Goal: Task Accomplishment & Management: Use online tool/utility

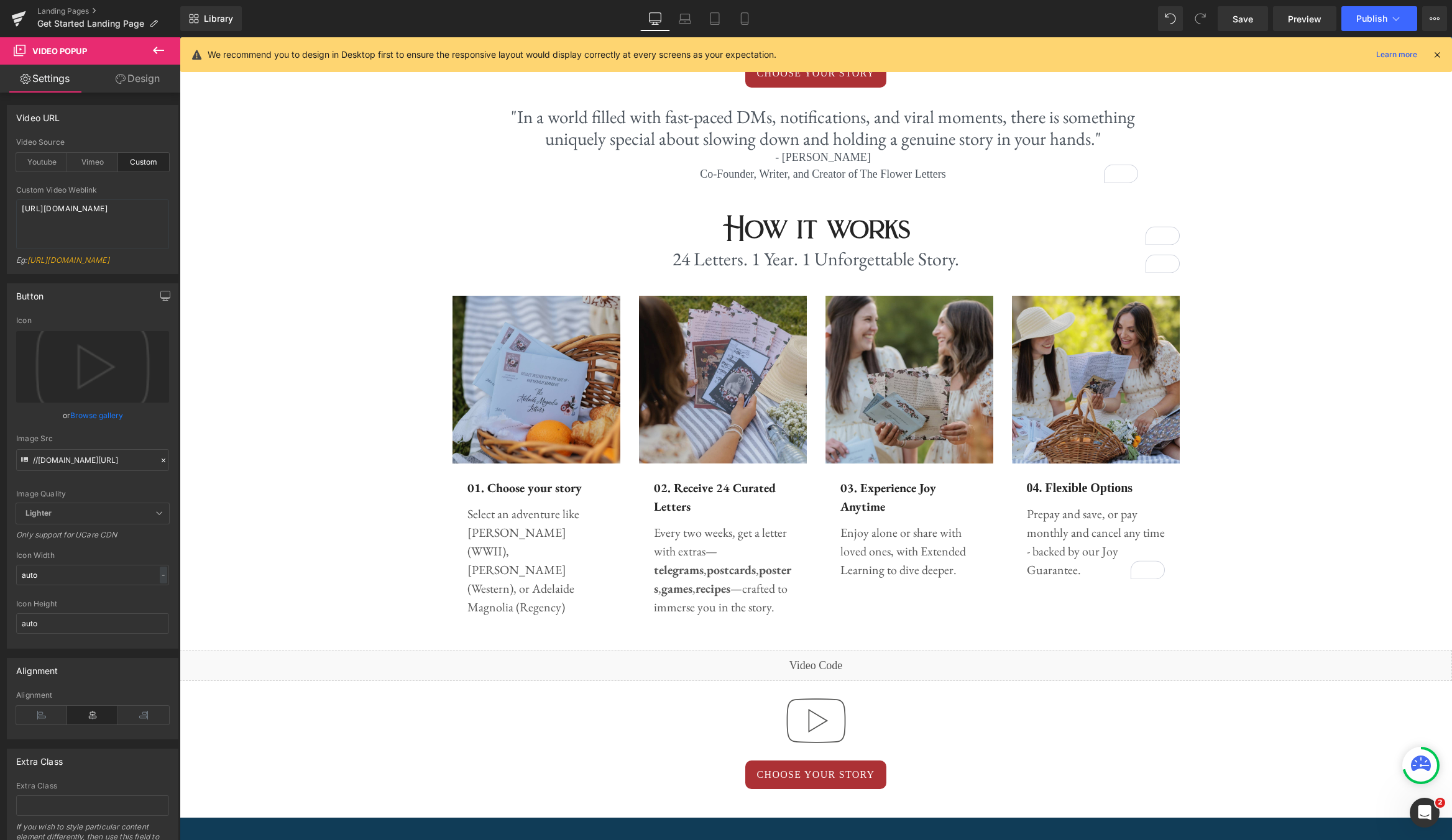
scroll to position [475, 0]
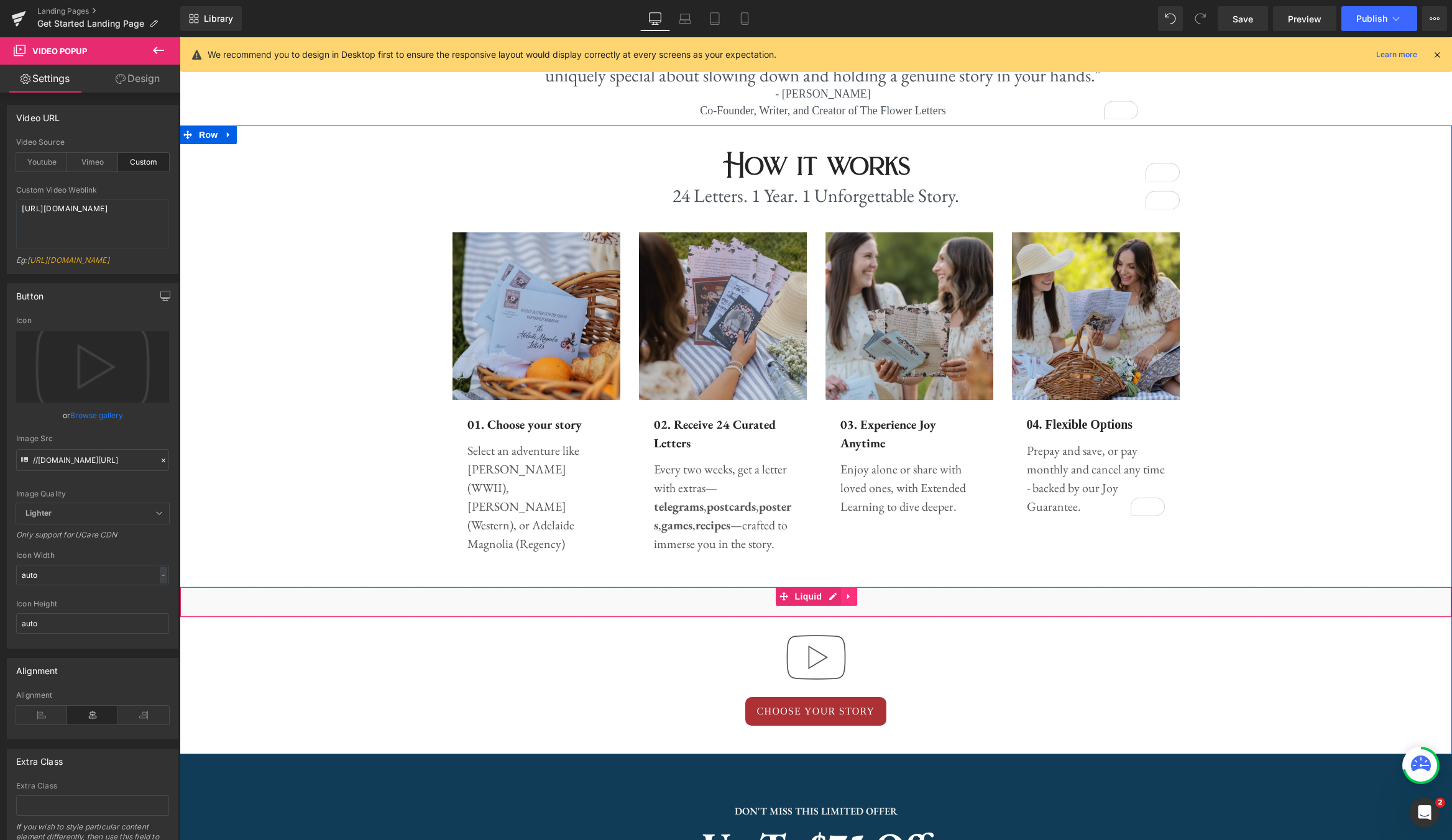
click at [848, 601] on icon at bounding box center [849, 597] width 9 height 10
click at [857, 595] on icon at bounding box center [857, 597] width 9 height 9
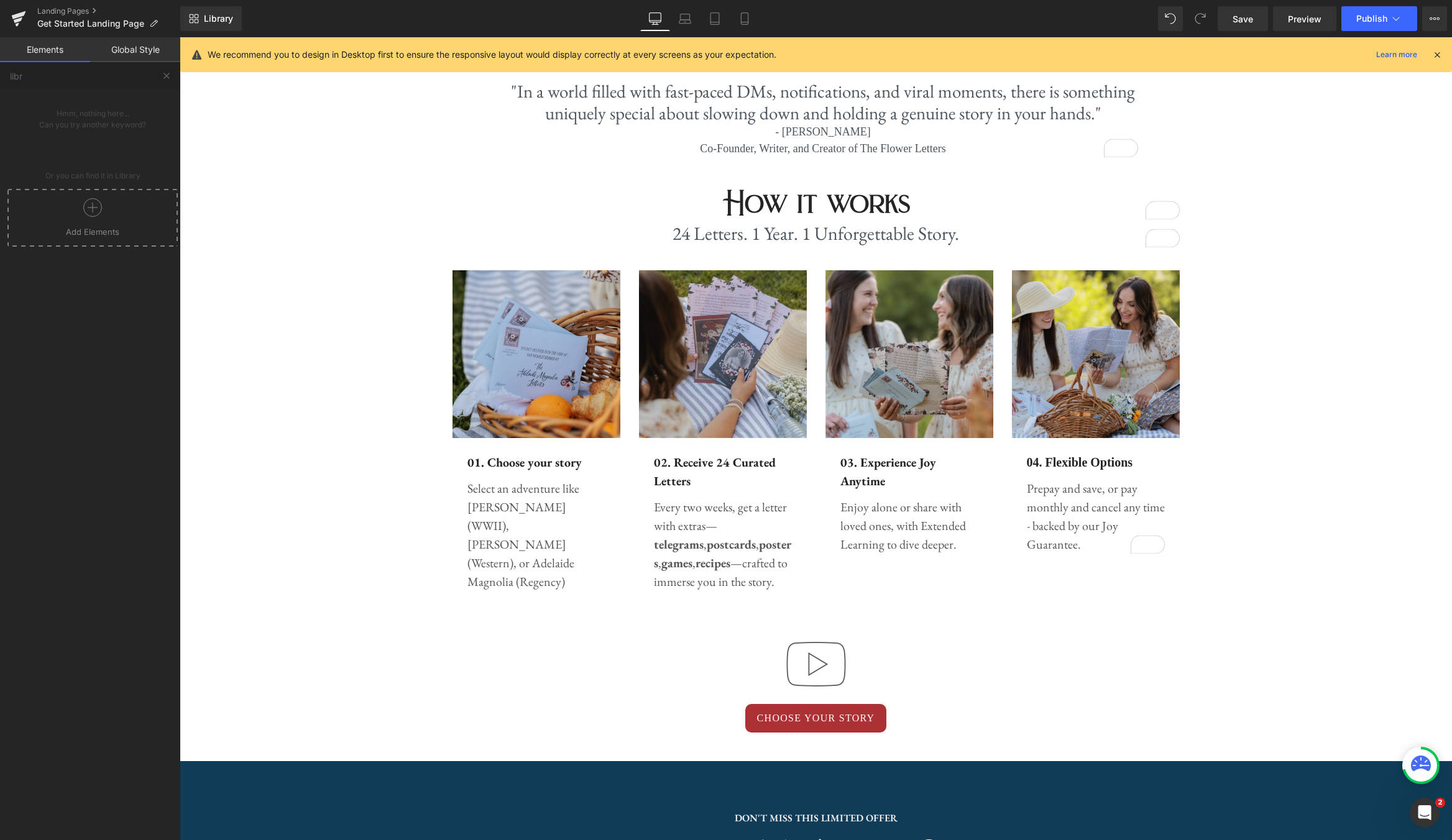
scroll to position [435, 0]
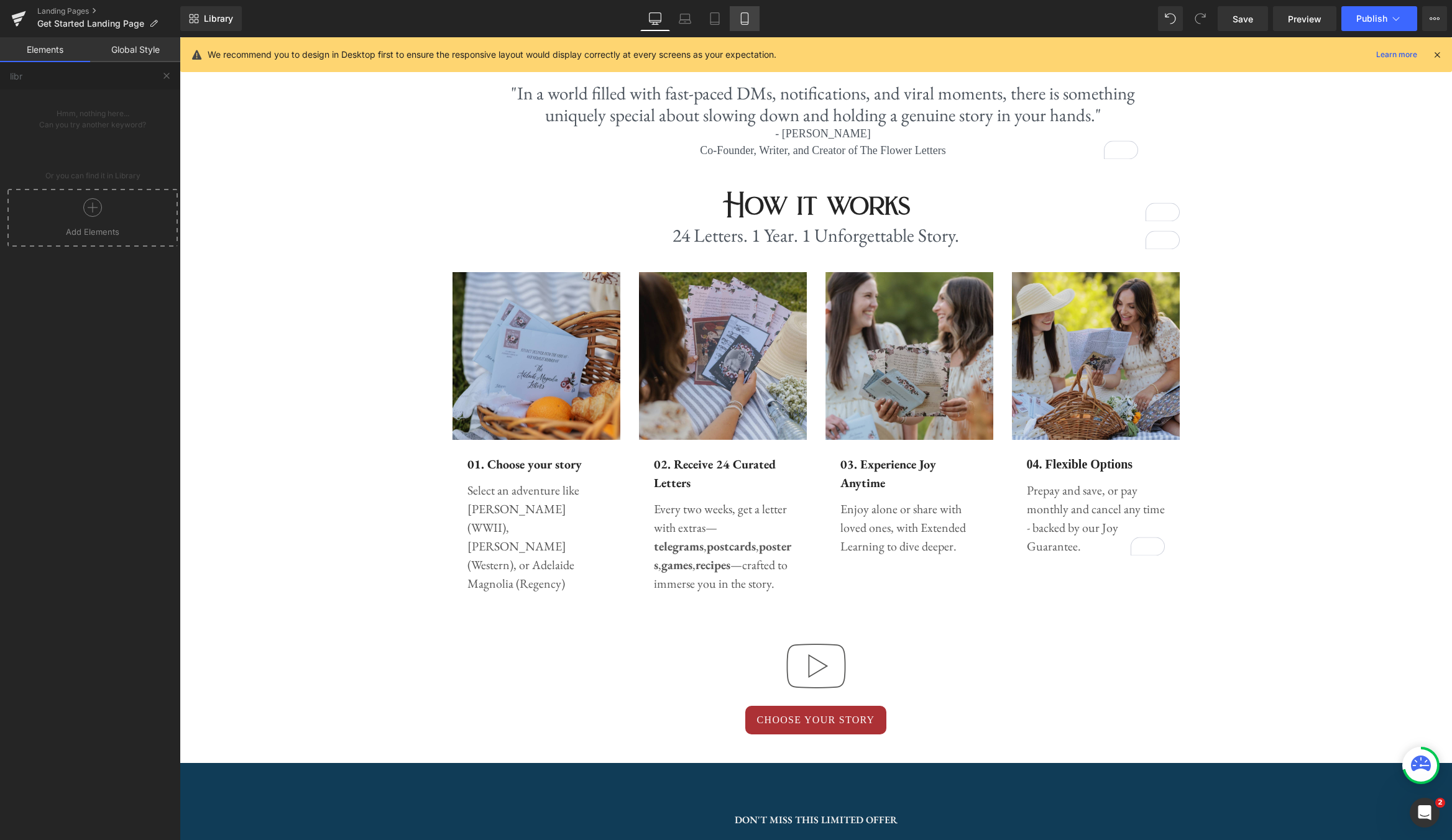
click at [746, 13] on icon at bounding box center [744, 19] width 6 height 12
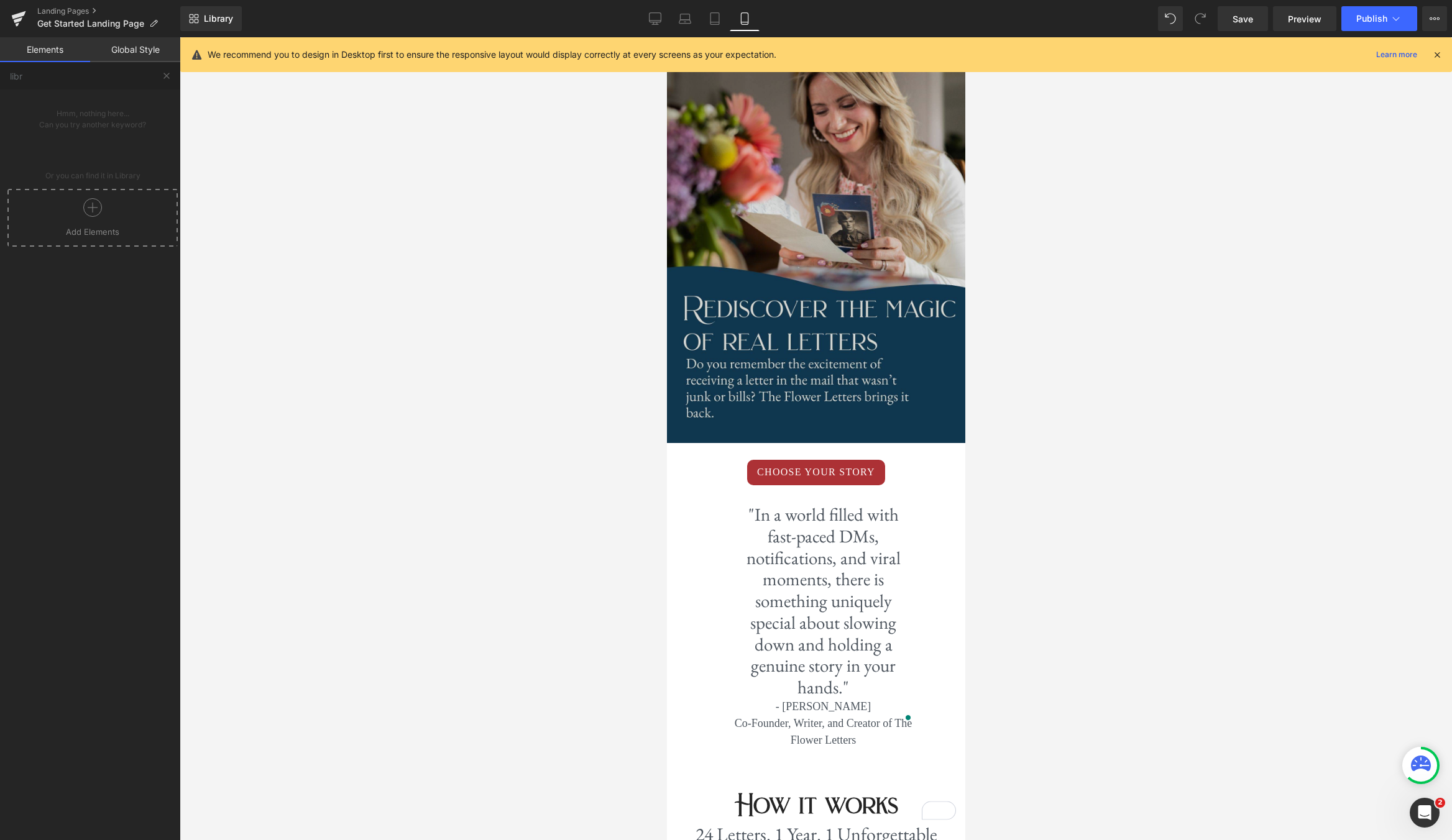
scroll to position [213, 0]
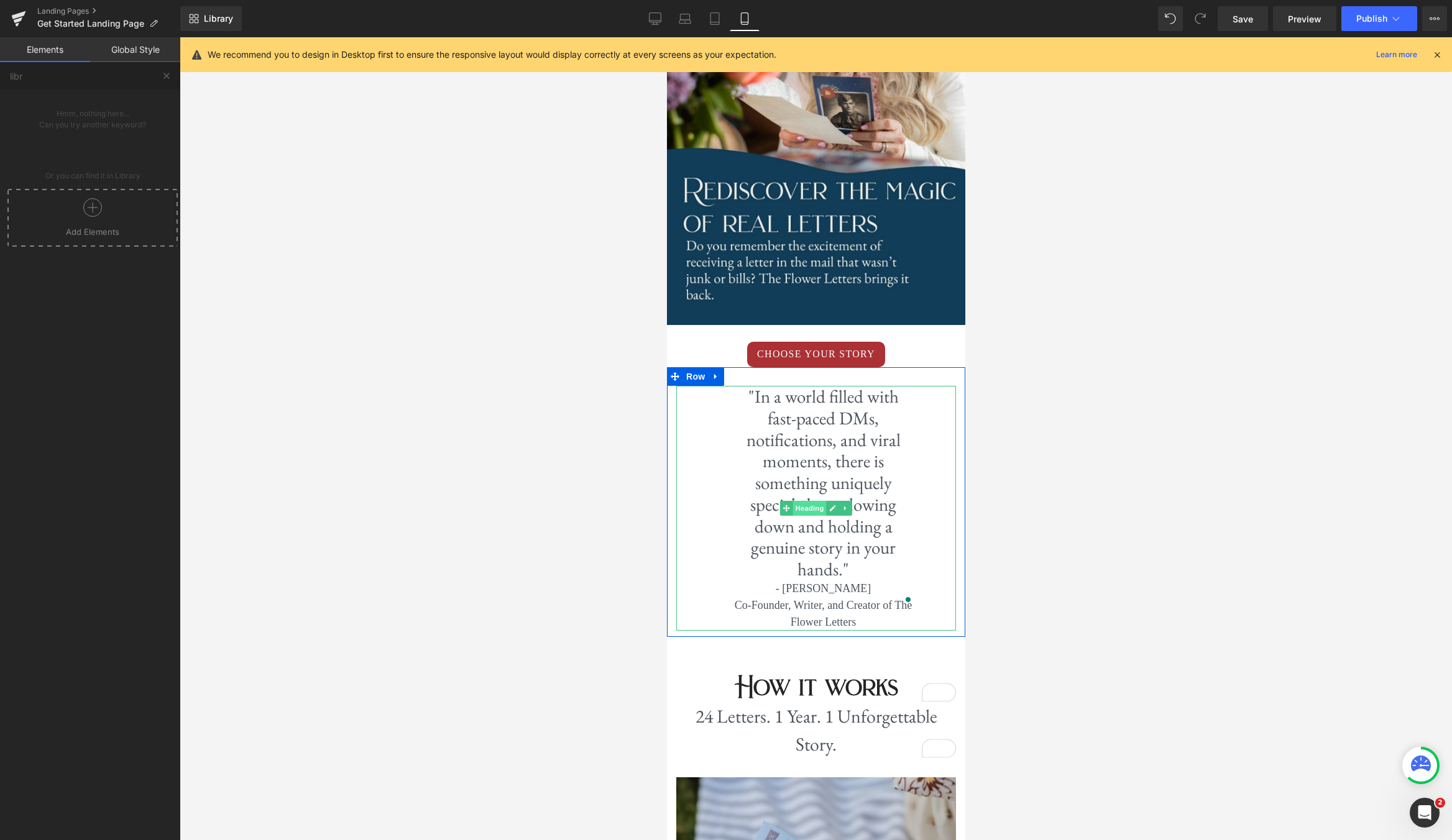
click at [813, 501] on span "Heading" at bounding box center [809, 509] width 34 height 15
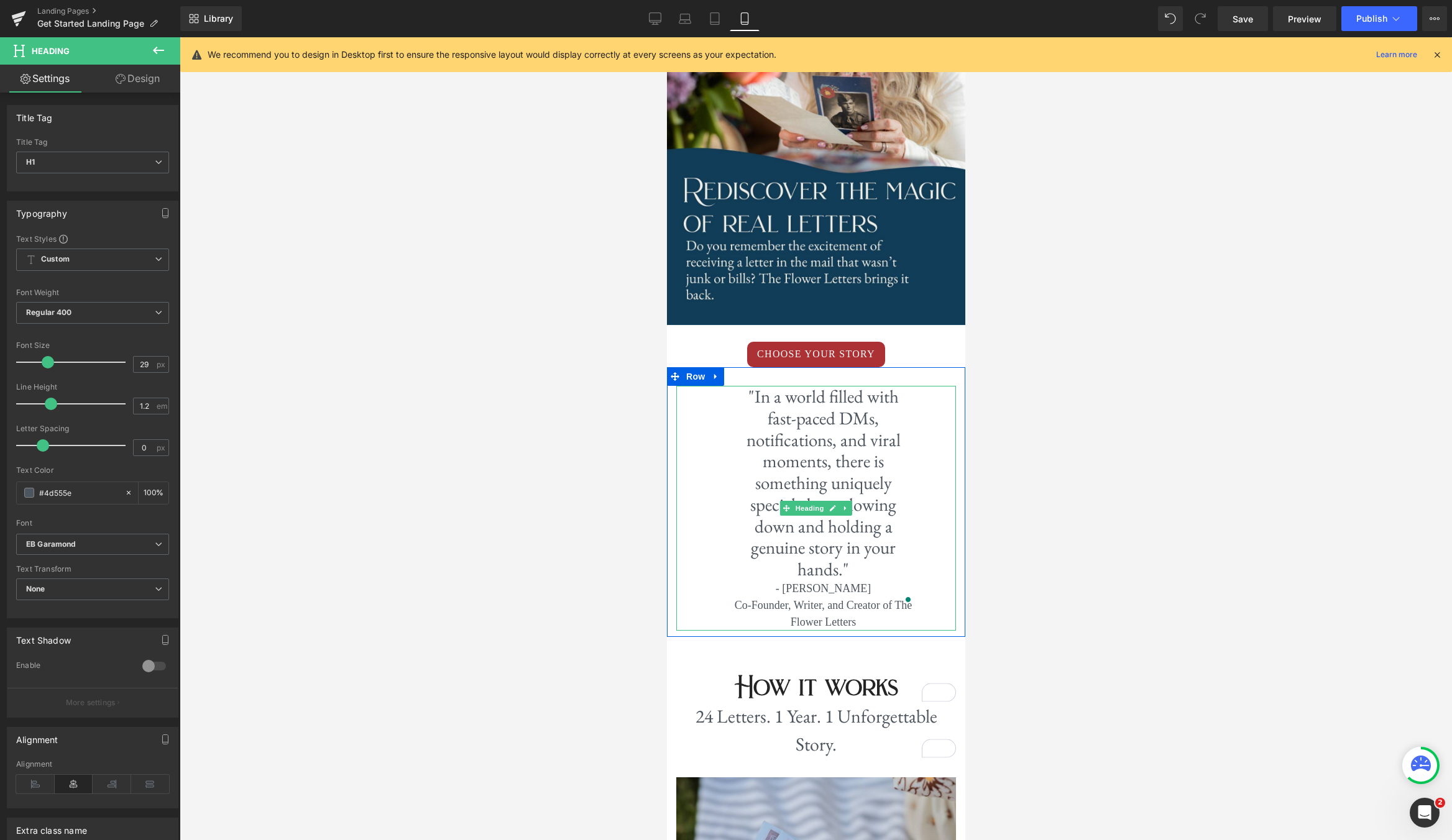
click at [913, 420] on h1 ""In a world filled with fast-paced DMs, notifications, and viral moments, there…" at bounding box center [822, 483] width 182 height 195
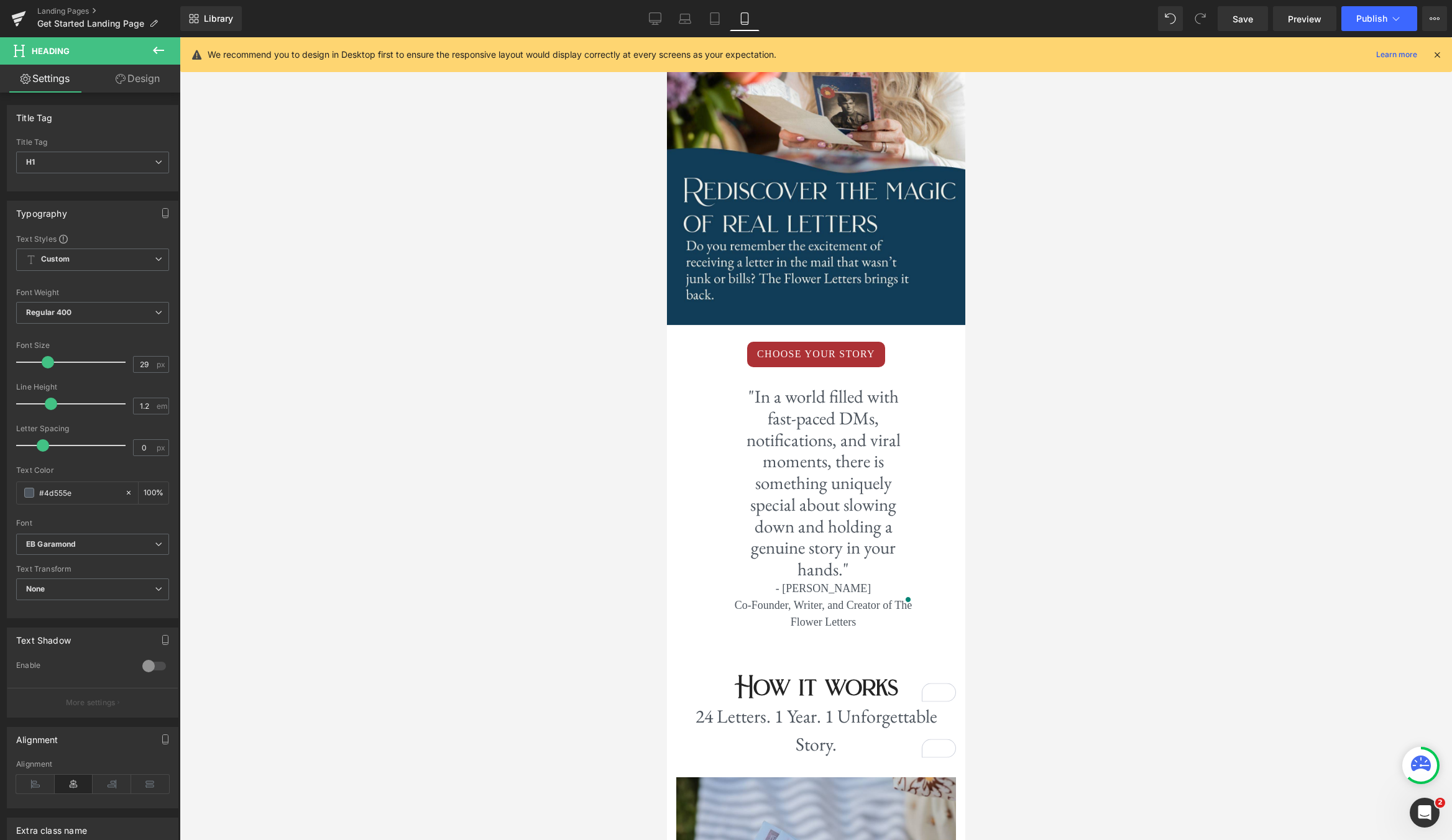
click at [149, 75] on link "Design" at bounding box center [137, 78] width 90 height 28
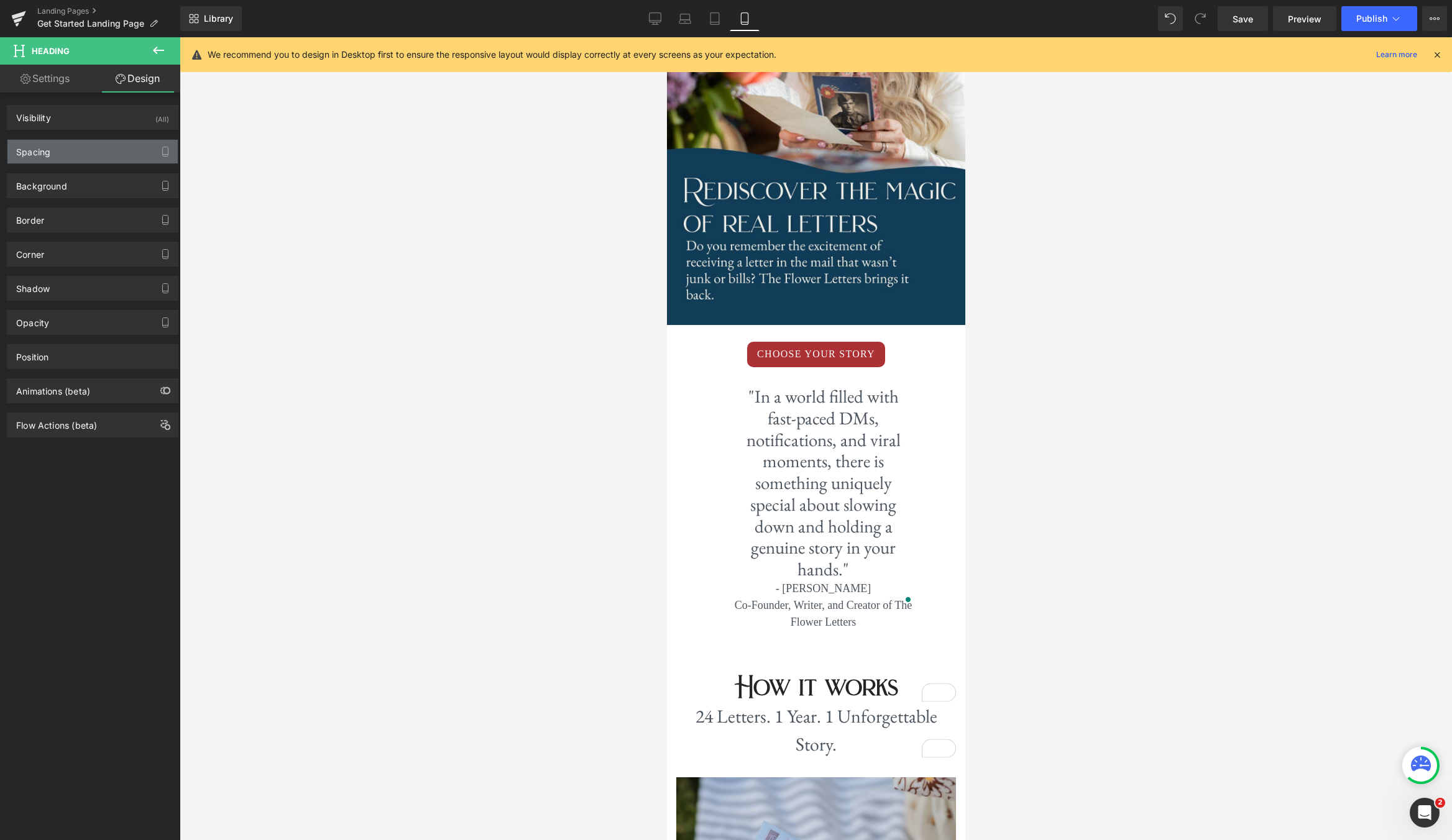
click at [112, 159] on div "Spacing" at bounding box center [92, 151] width 171 height 23
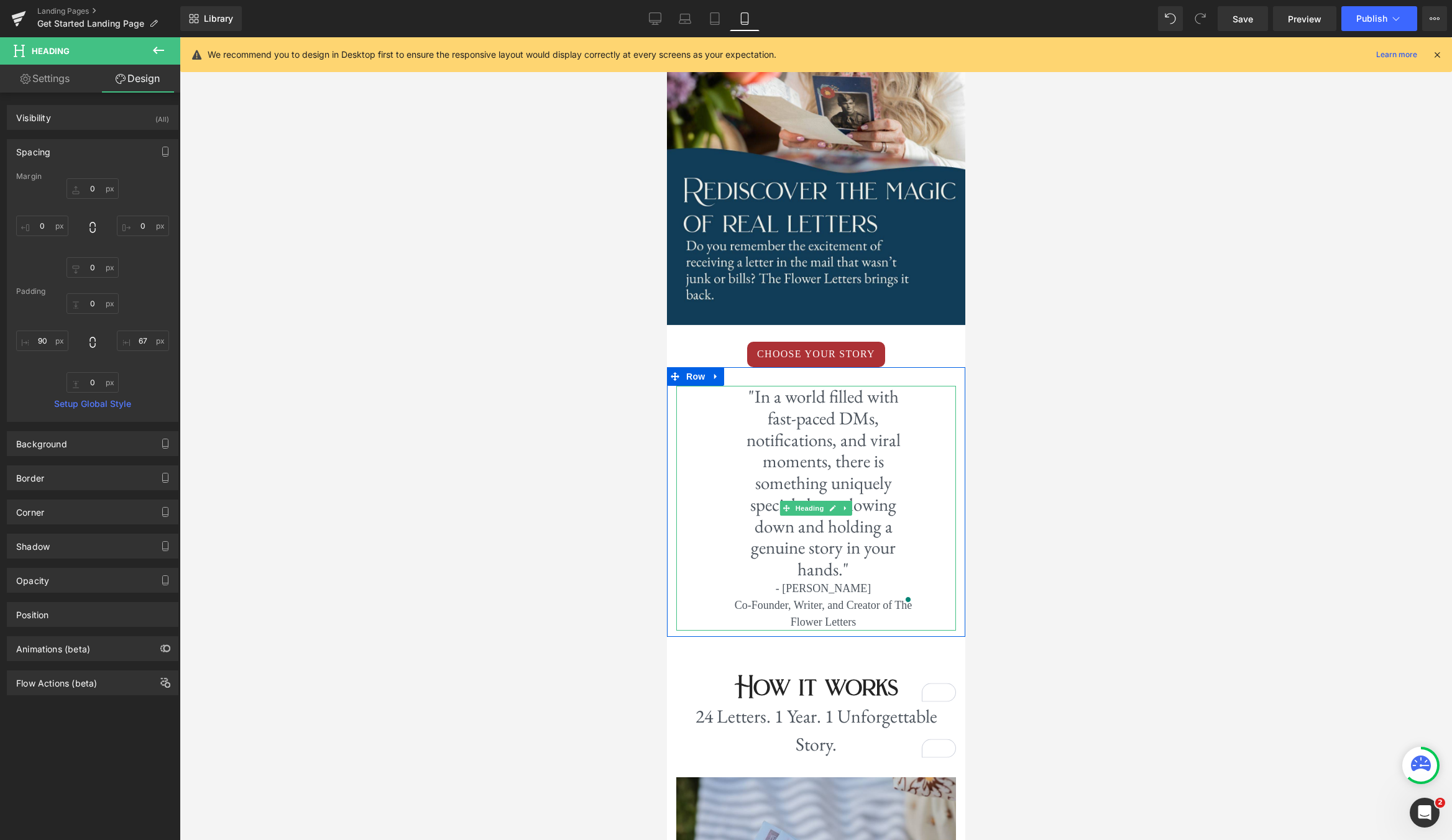
click at [867, 550] on h1 ""In a world filled with fast-paced DMs, notifications, and viral moments, there…" at bounding box center [822, 483] width 182 height 195
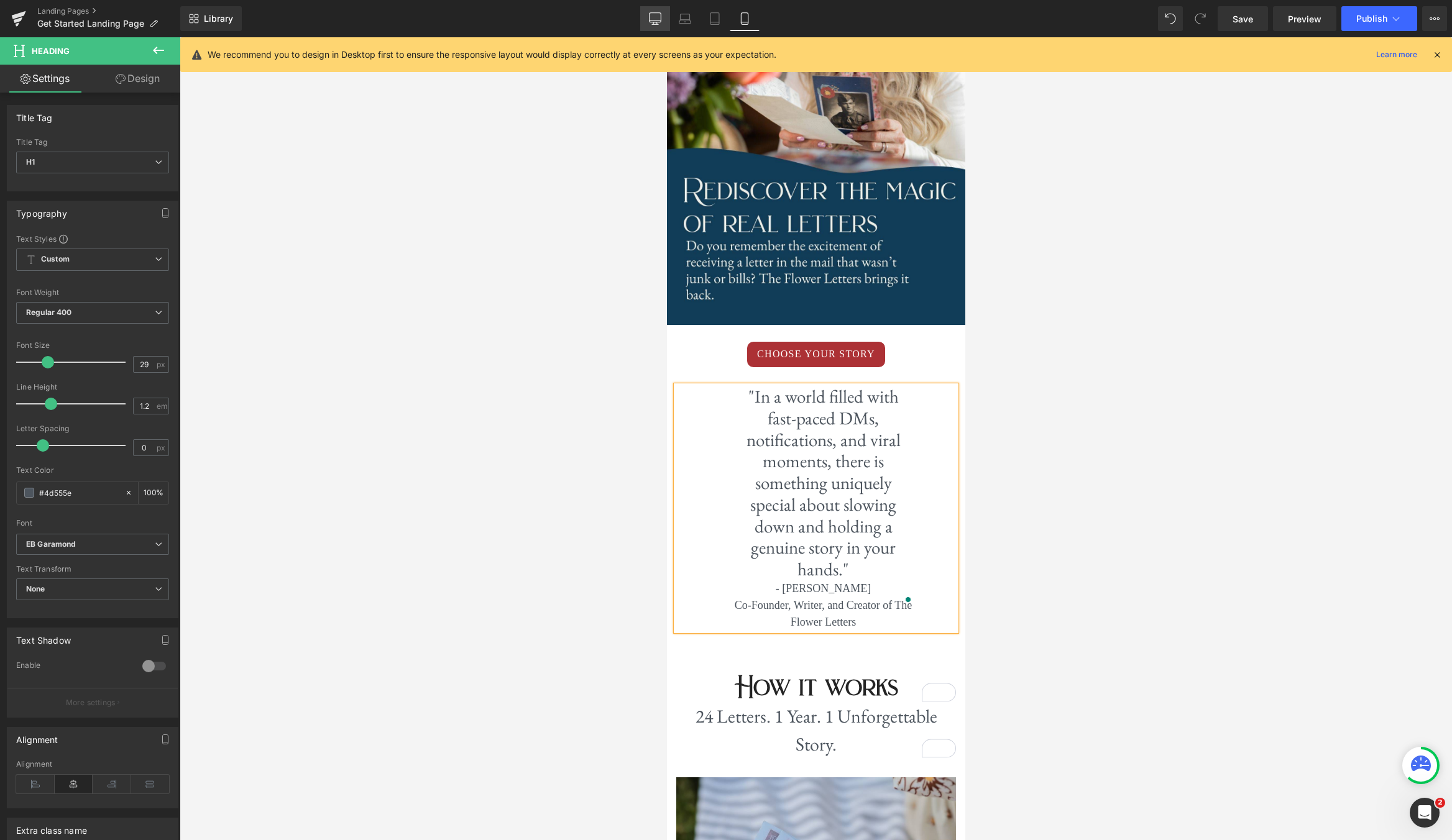
click at [660, 22] on icon at bounding box center [655, 18] width 12 height 10
type input "100"
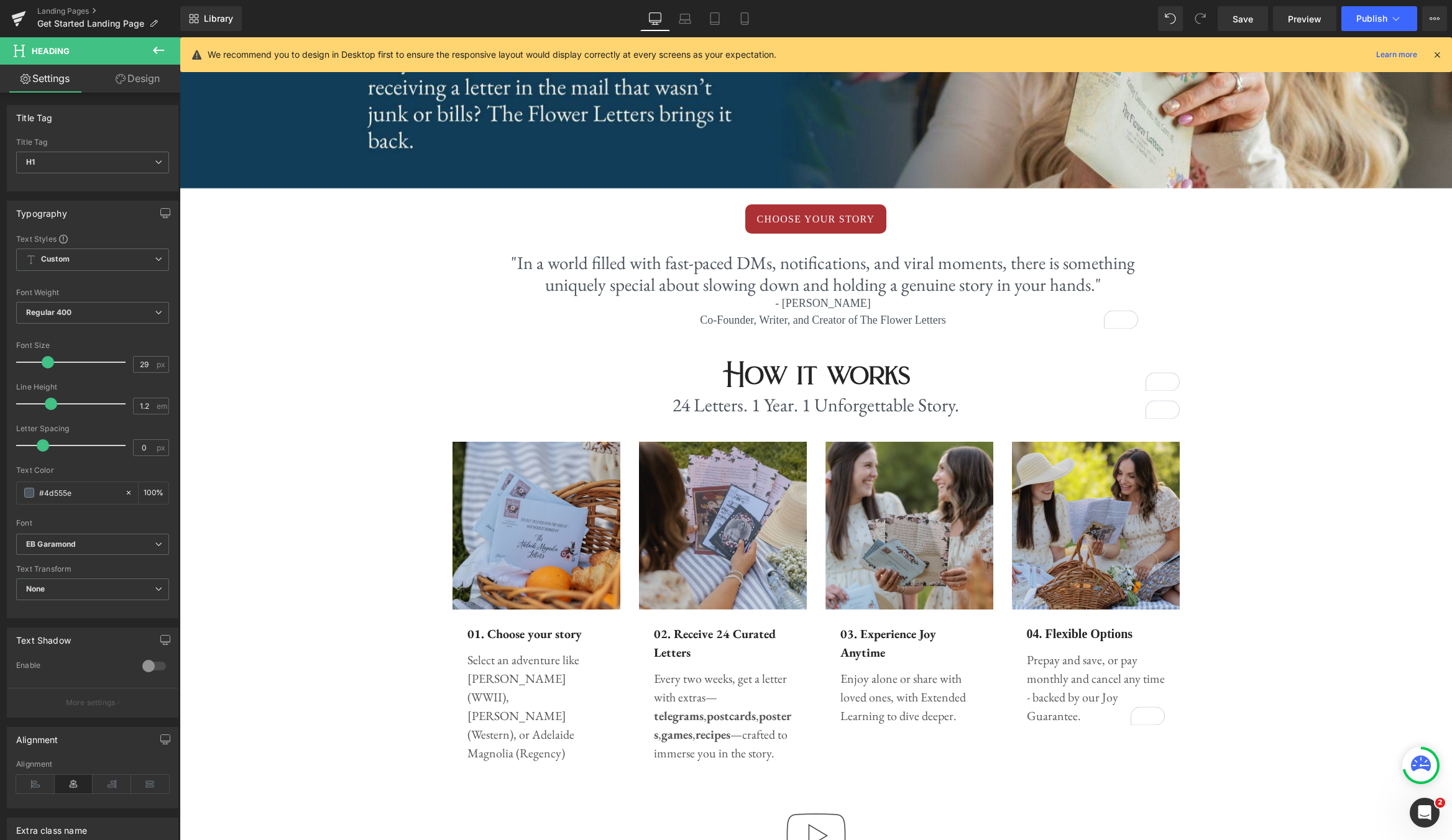
scroll to position [268, 0]
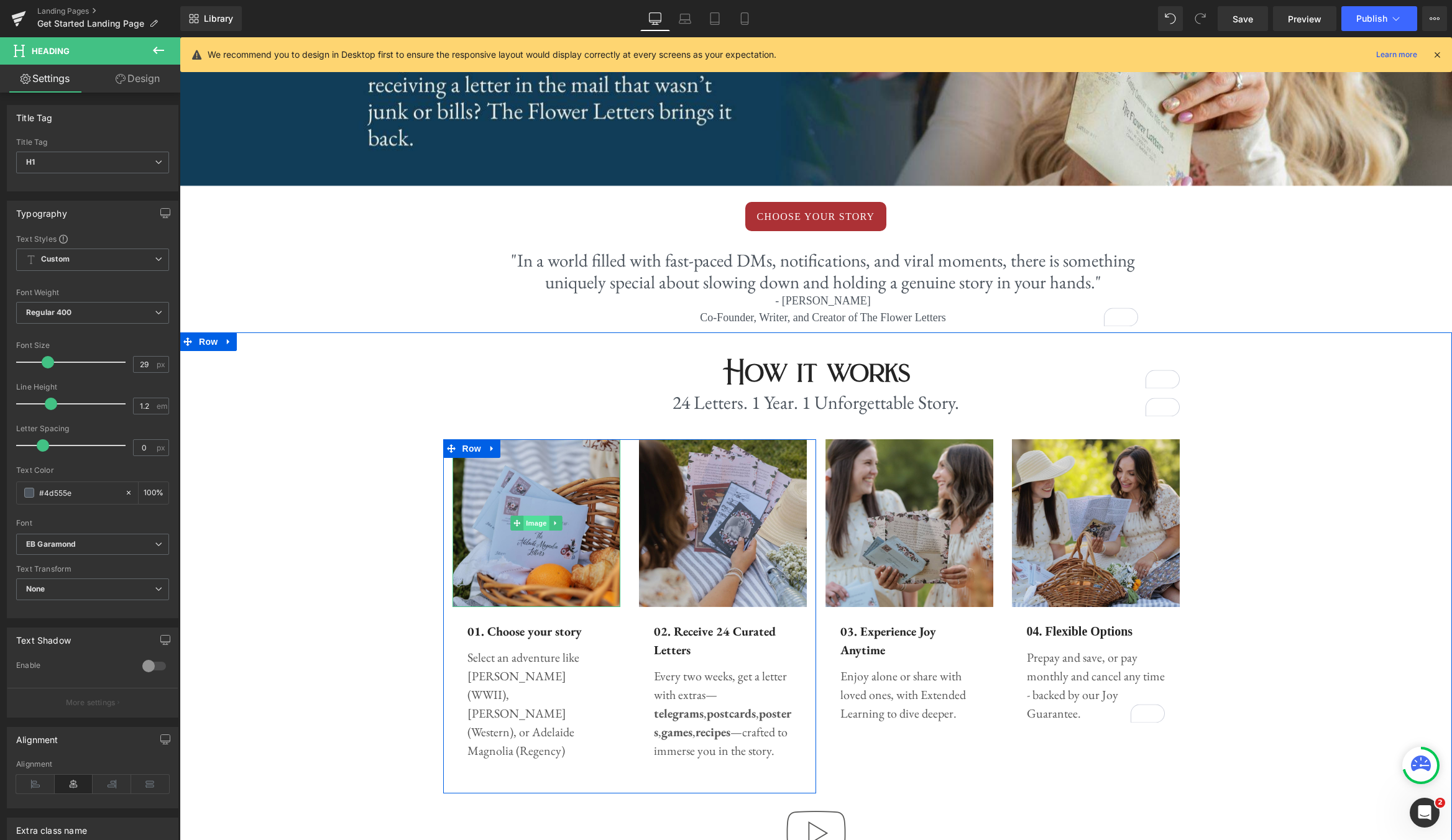
click at [530, 523] on span "Image" at bounding box center [536, 523] width 26 height 15
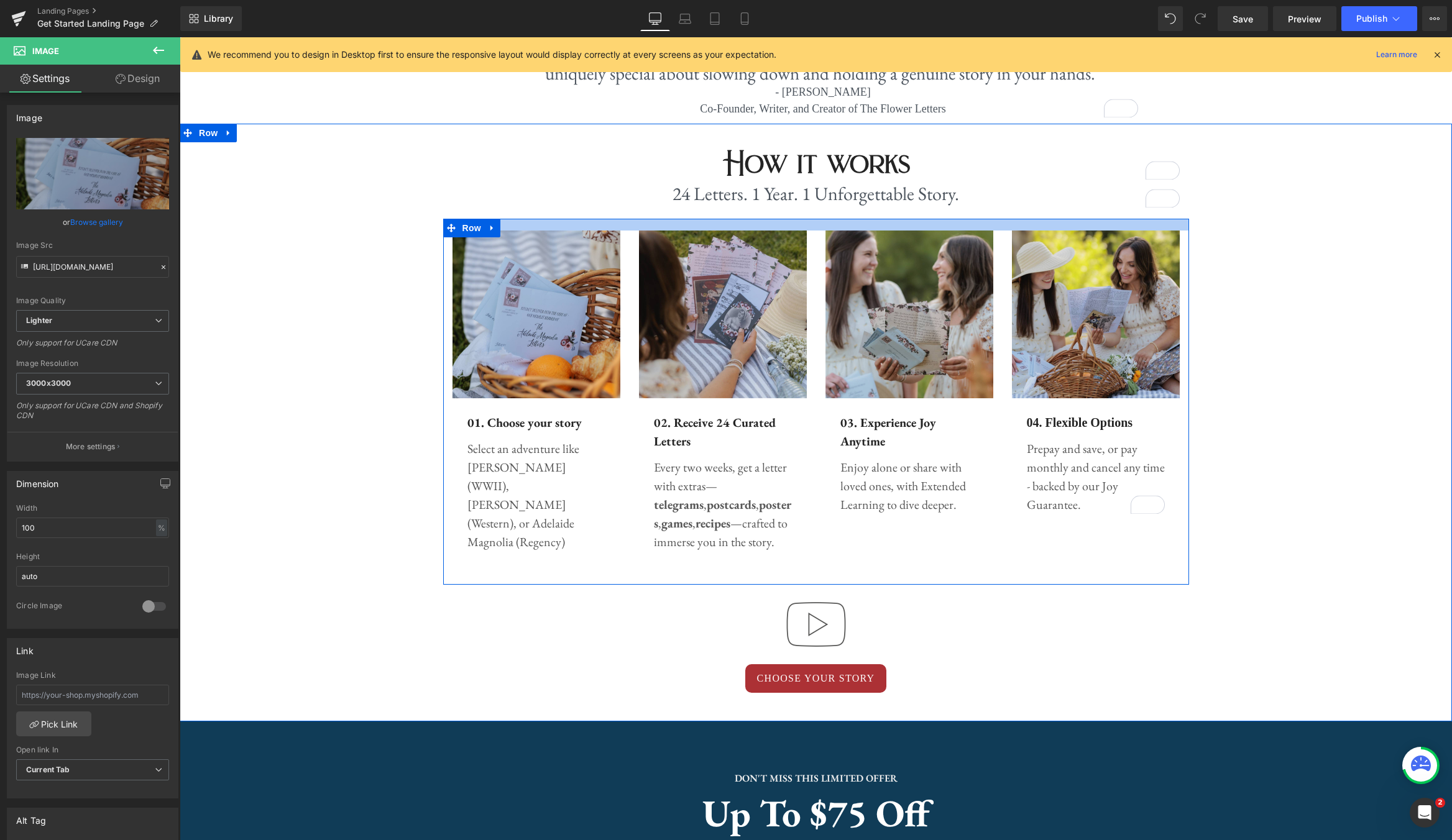
scroll to position [508, 0]
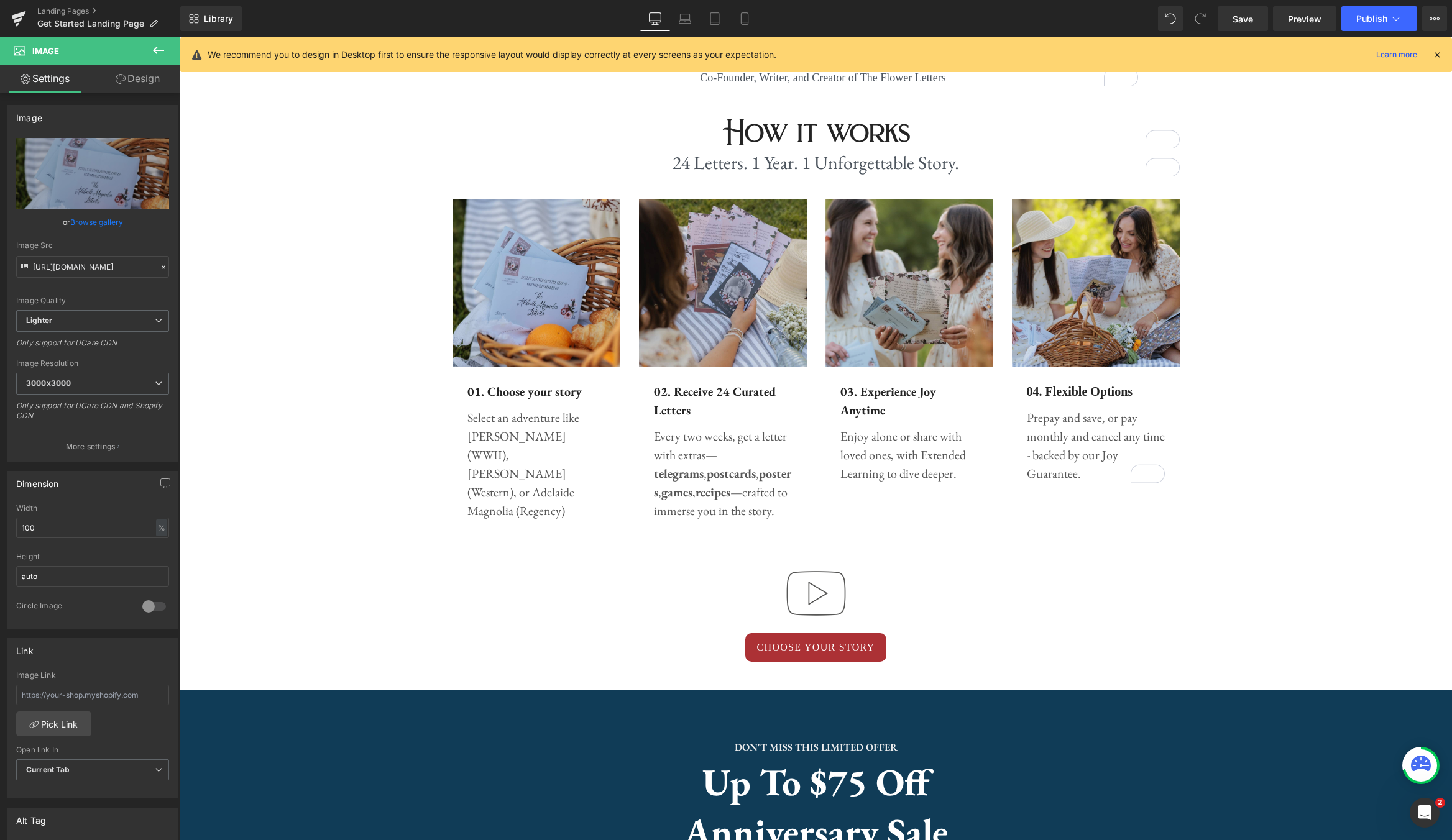
click at [154, 53] on icon at bounding box center [158, 50] width 11 height 7
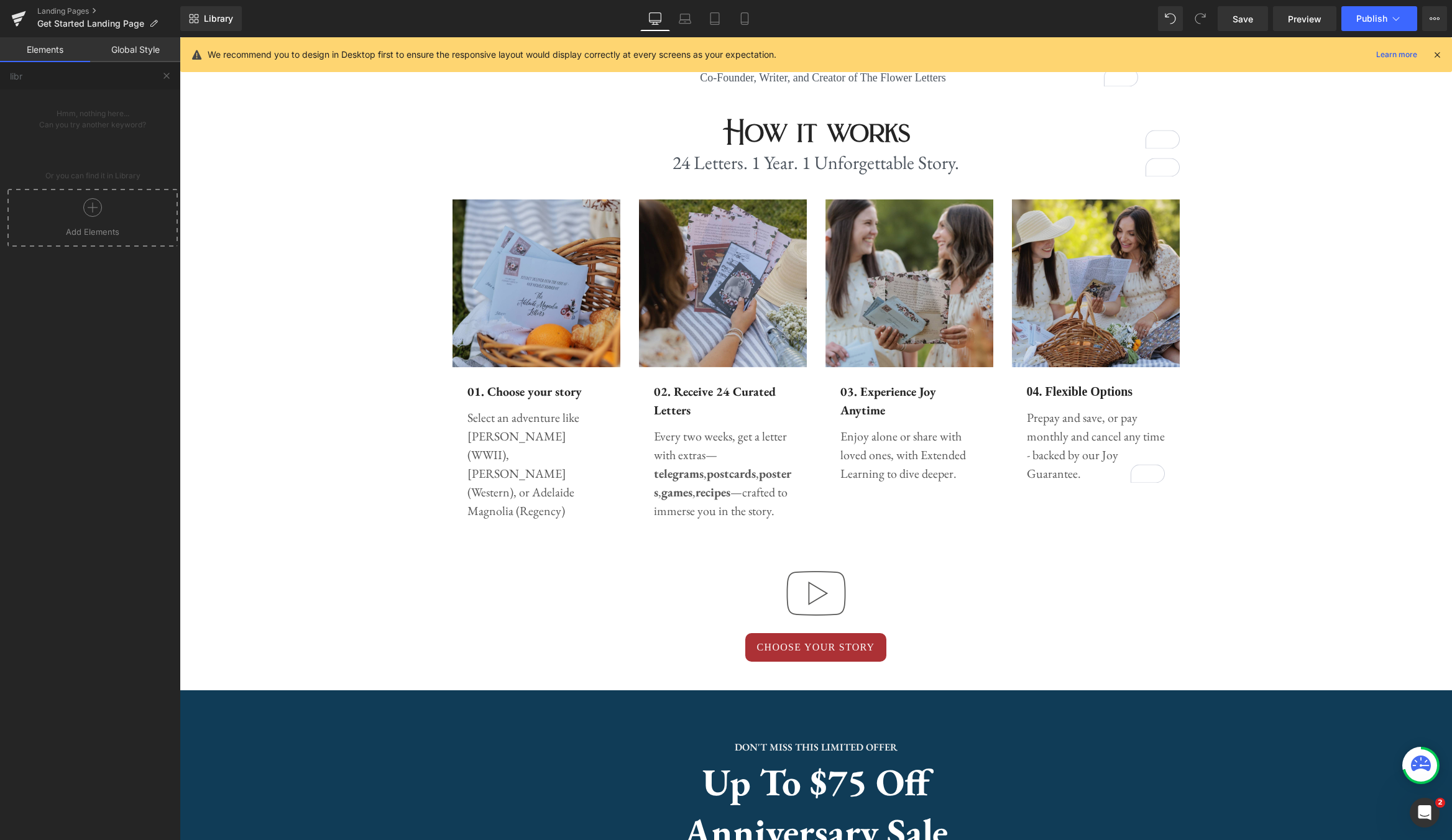
click at [46, 48] on link "Elements" at bounding box center [44, 49] width 90 height 25
click at [15, 22] on icon at bounding box center [18, 20] width 9 height 6
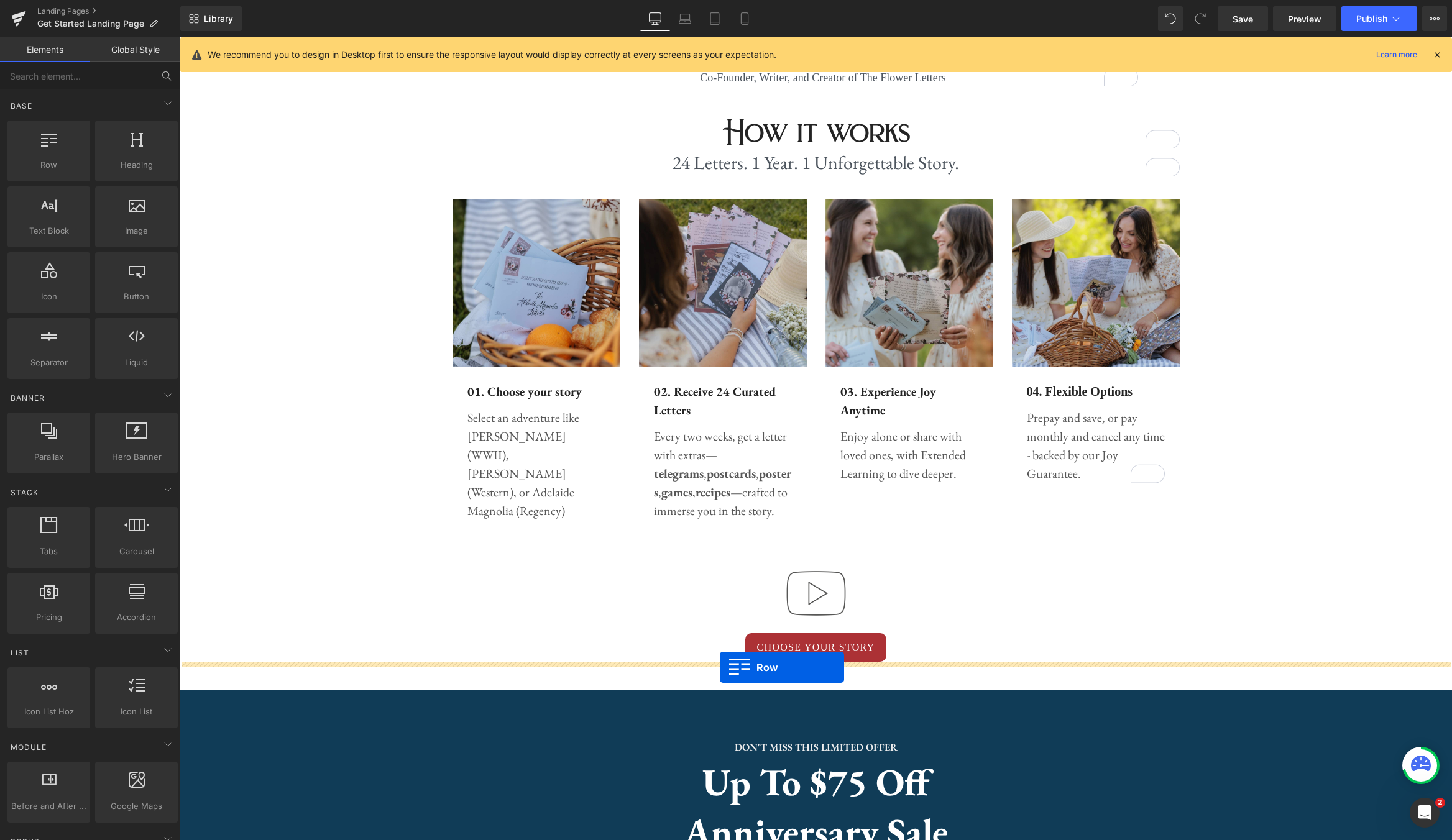
drag, startPoint x: 234, startPoint y: 181, endPoint x: 720, endPoint y: 667, distance: 687.3
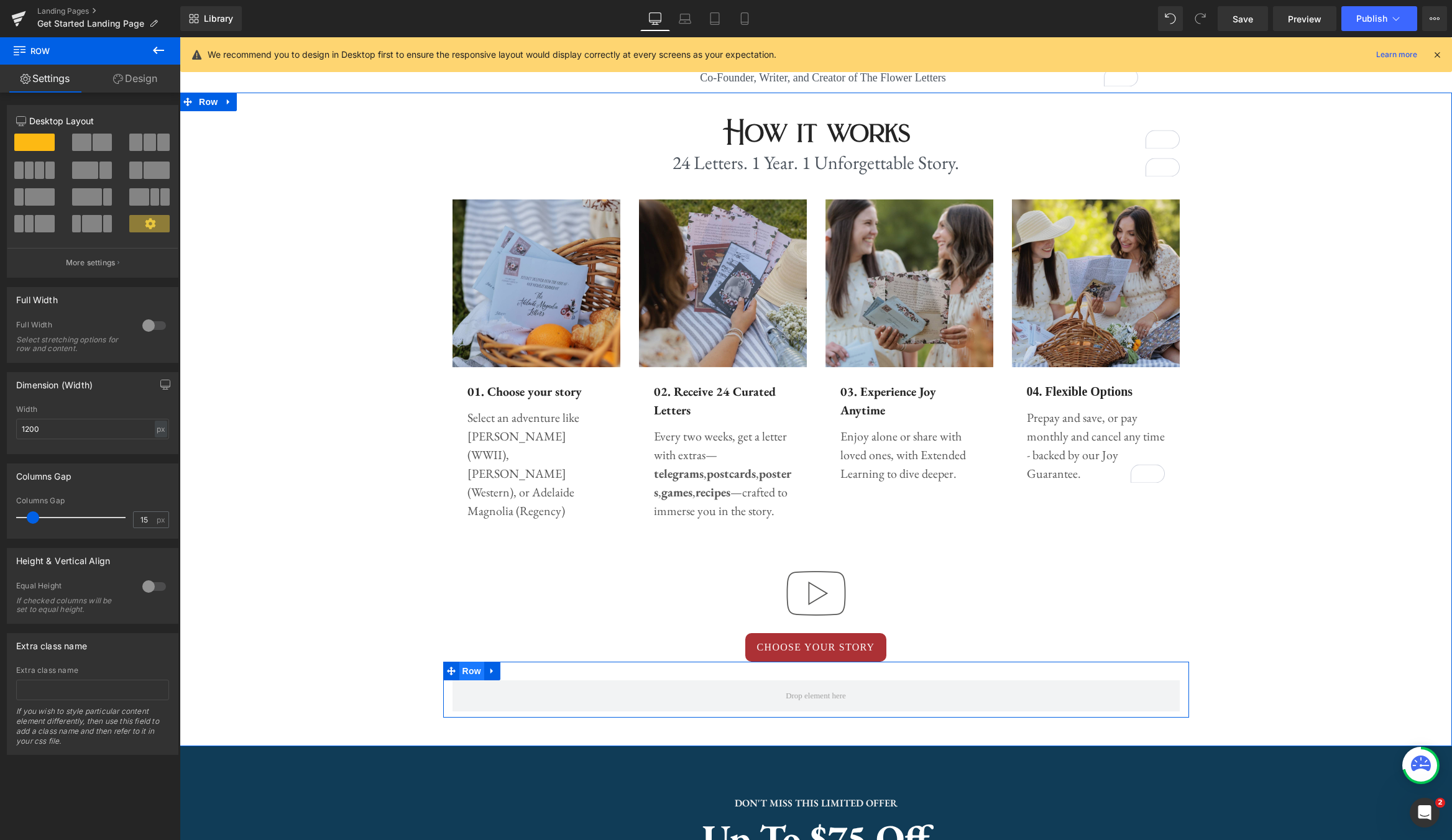
click at [480, 673] on span "Row" at bounding box center [471, 671] width 25 height 19
click at [144, 327] on div at bounding box center [154, 326] width 30 height 20
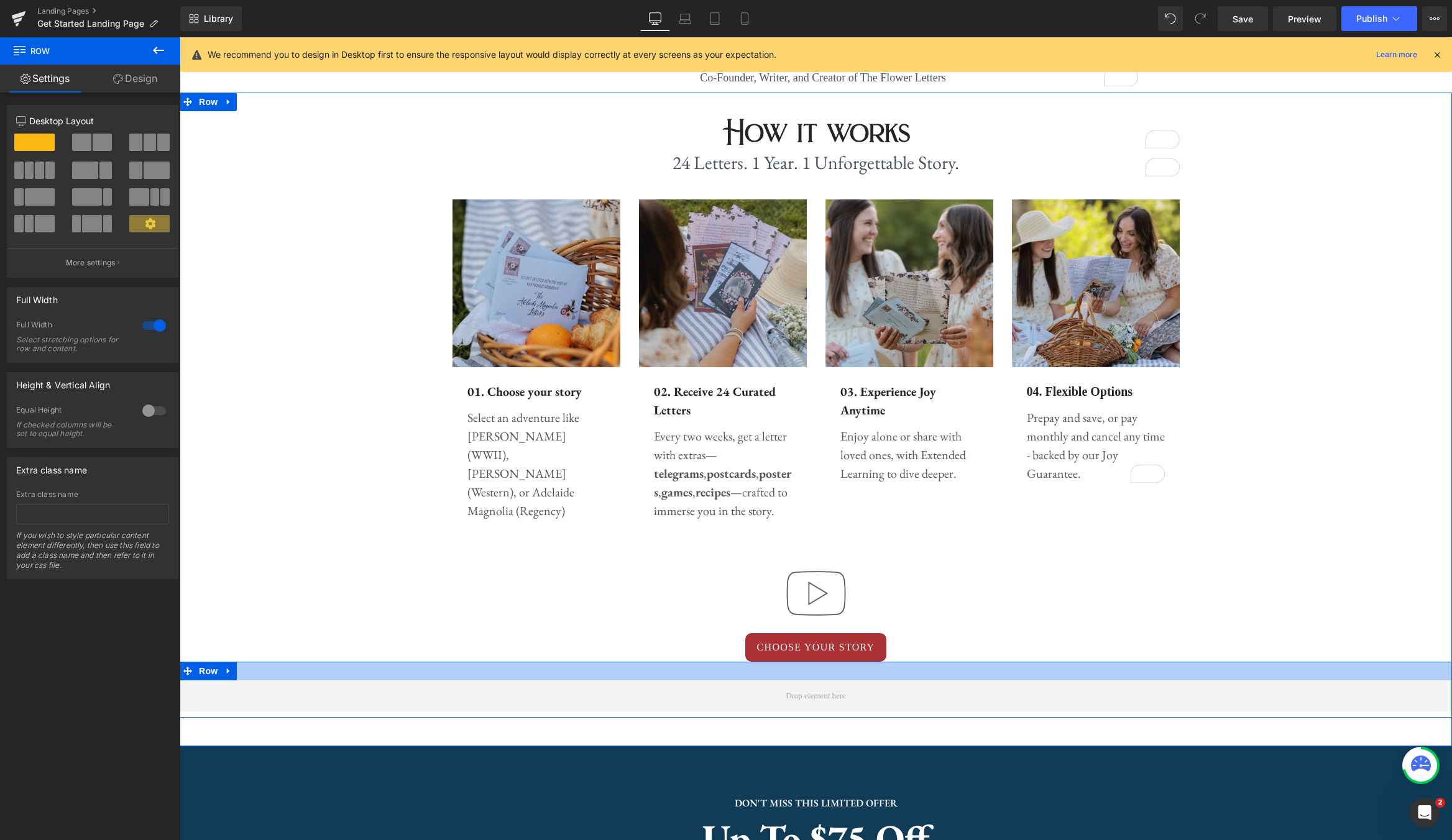
drag, startPoint x: 209, startPoint y: 175, endPoint x: 601, endPoint y: 610, distance: 585.6
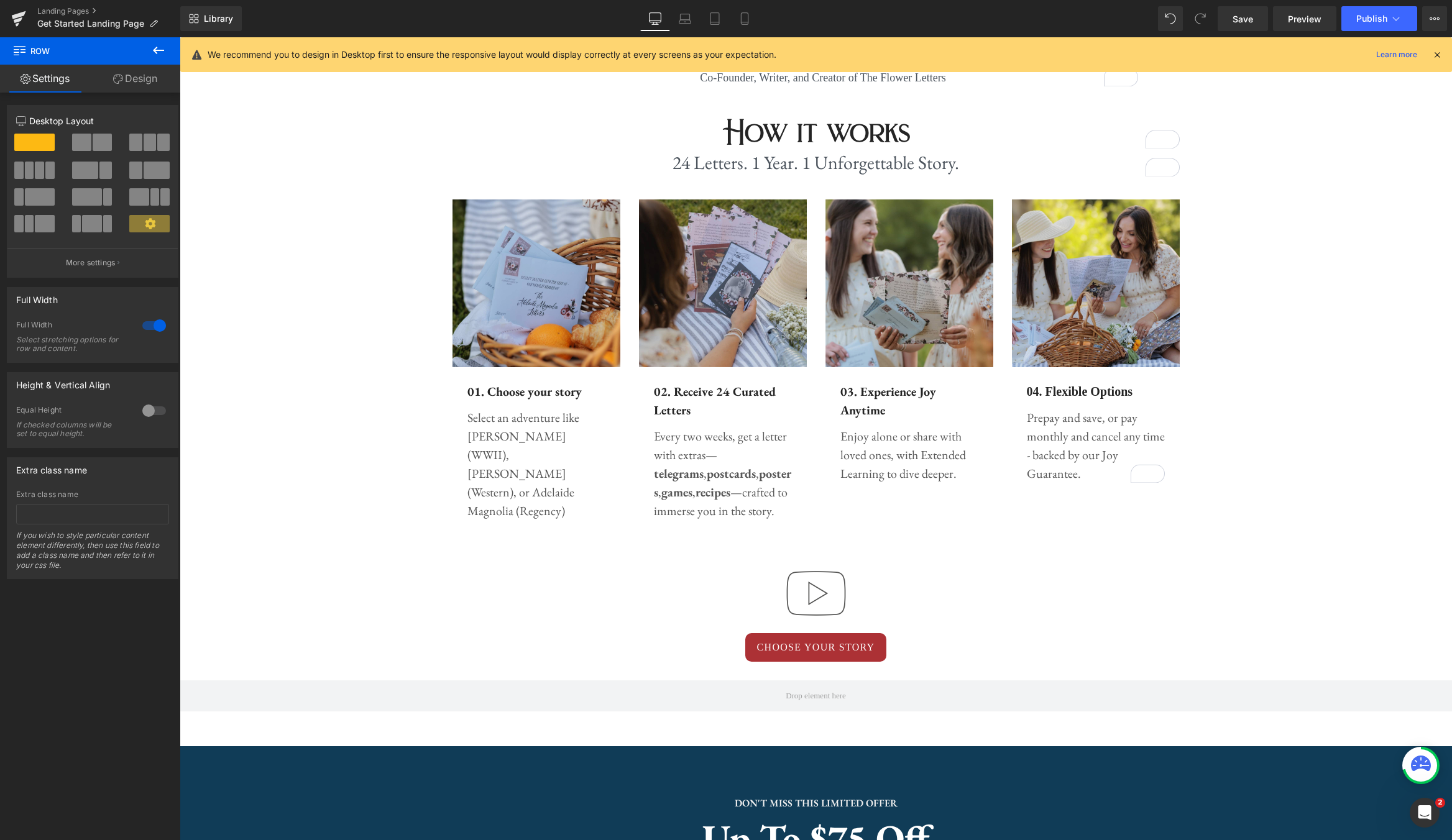
click at [164, 43] on icon at bounding box center [158, 50] width 15 height 15
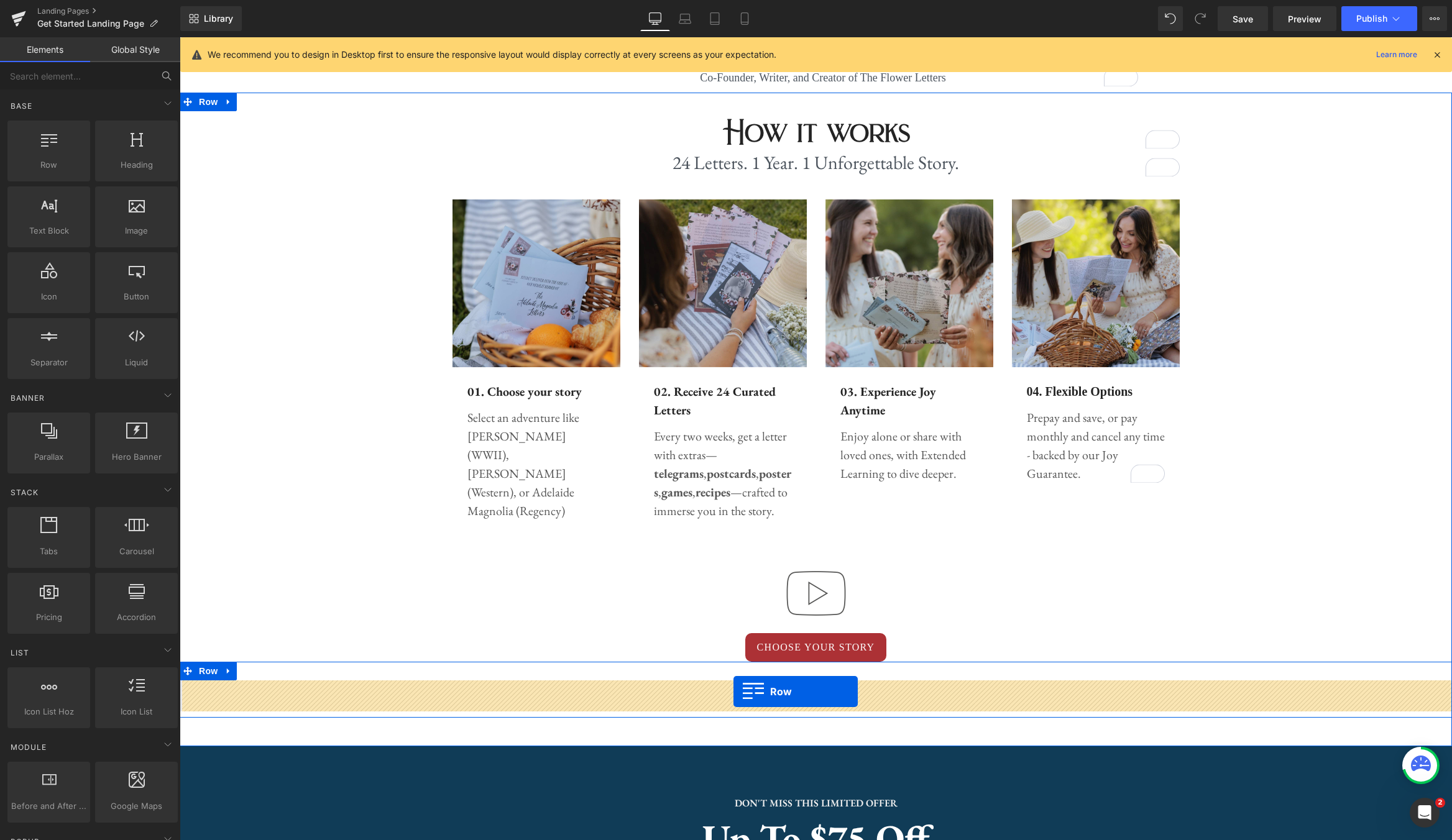
drag, startPoint x: 220, startPoint y: 187, endPoint x: 732, endPoint y: 692, distance: 719.1
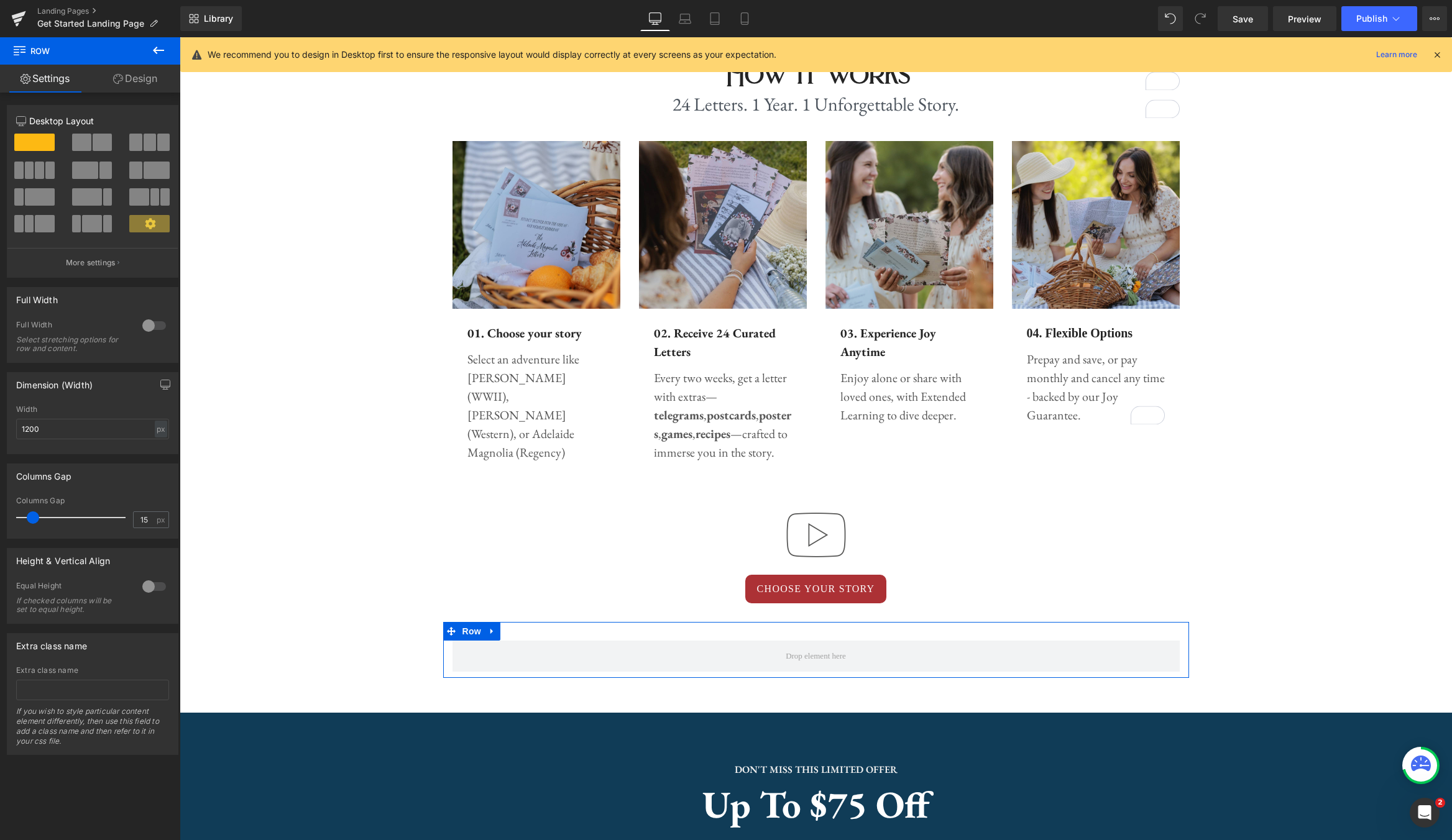
scroll to position [568, 0]
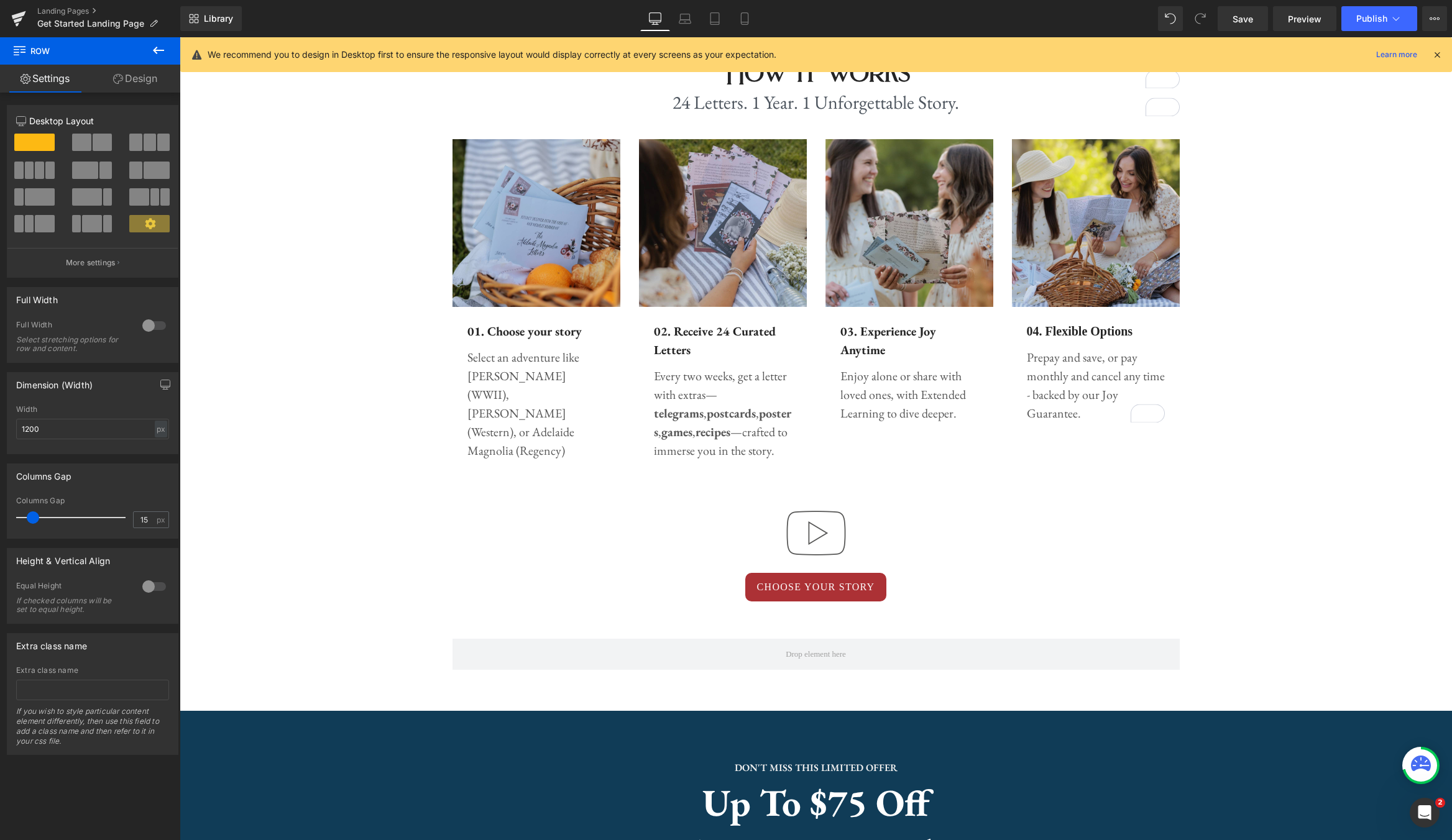
click at [160, 50] on icon at bounding box center [158, 50] width 11 height 7
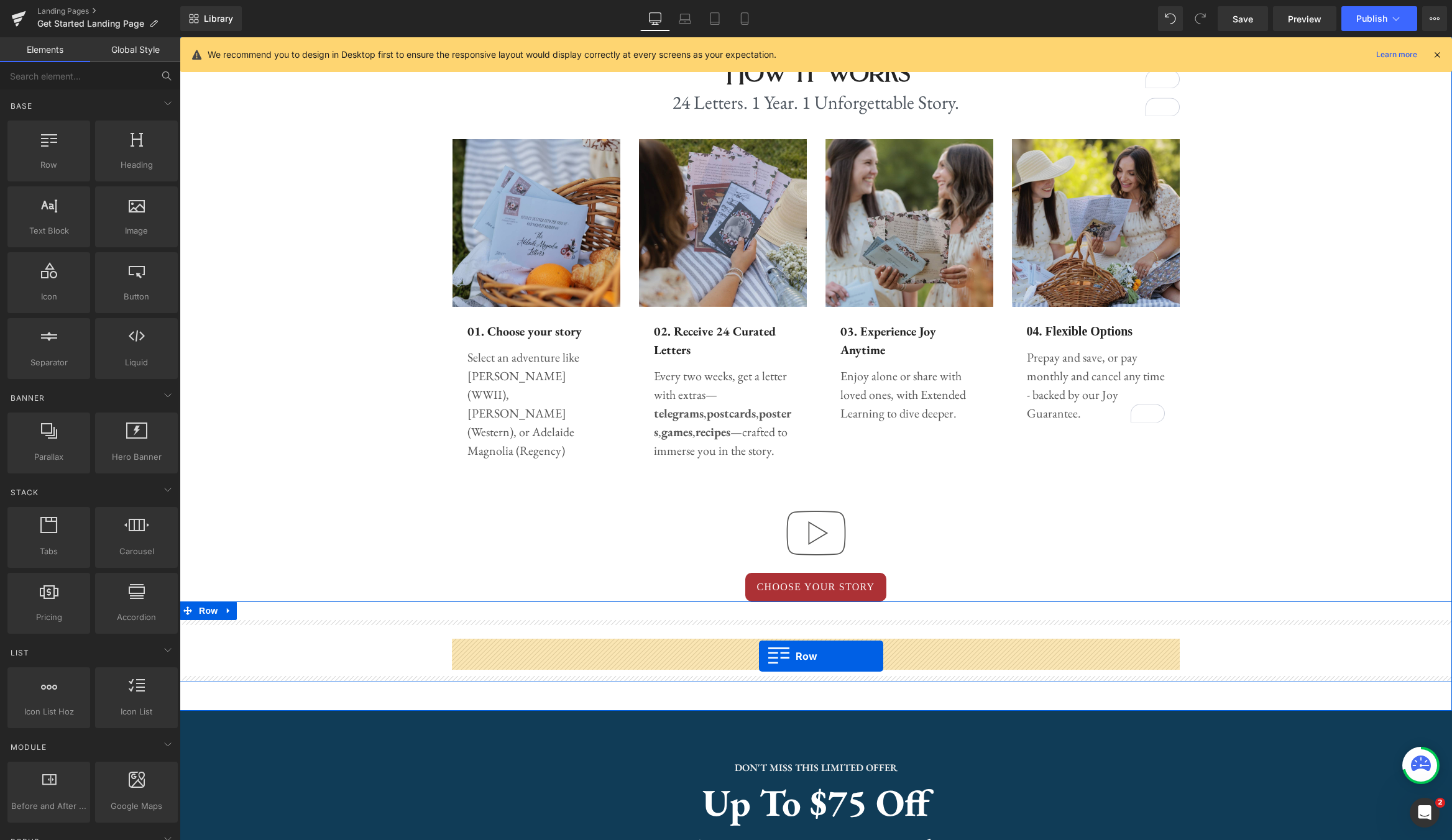
drag, startPoint x: 232, startPoint y: 176, endPoint x: 759, endPoint y: 656, distance: 712.8
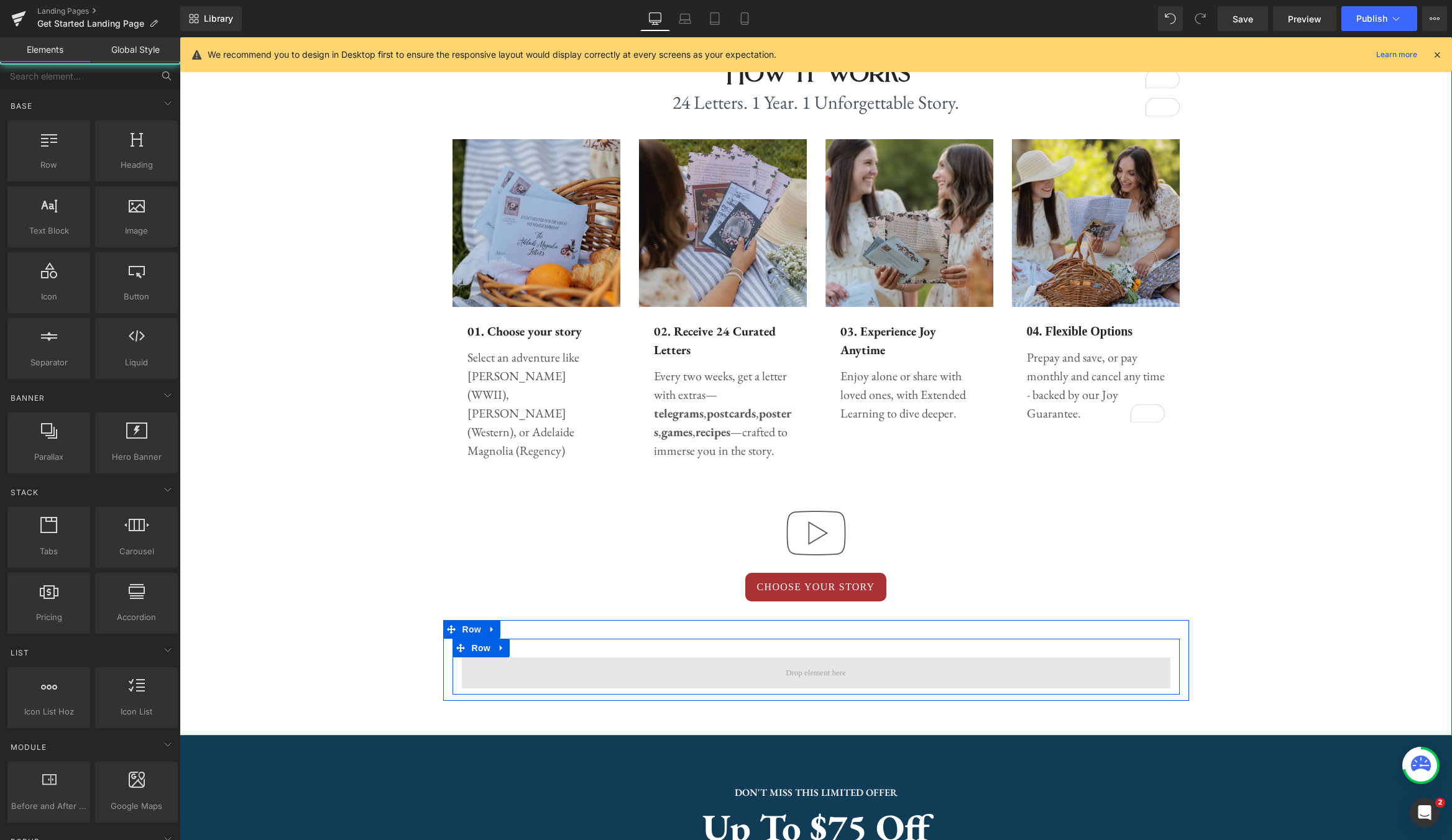
click at [819, 670] on span at bounding box center [815, 673] width 69 height 19
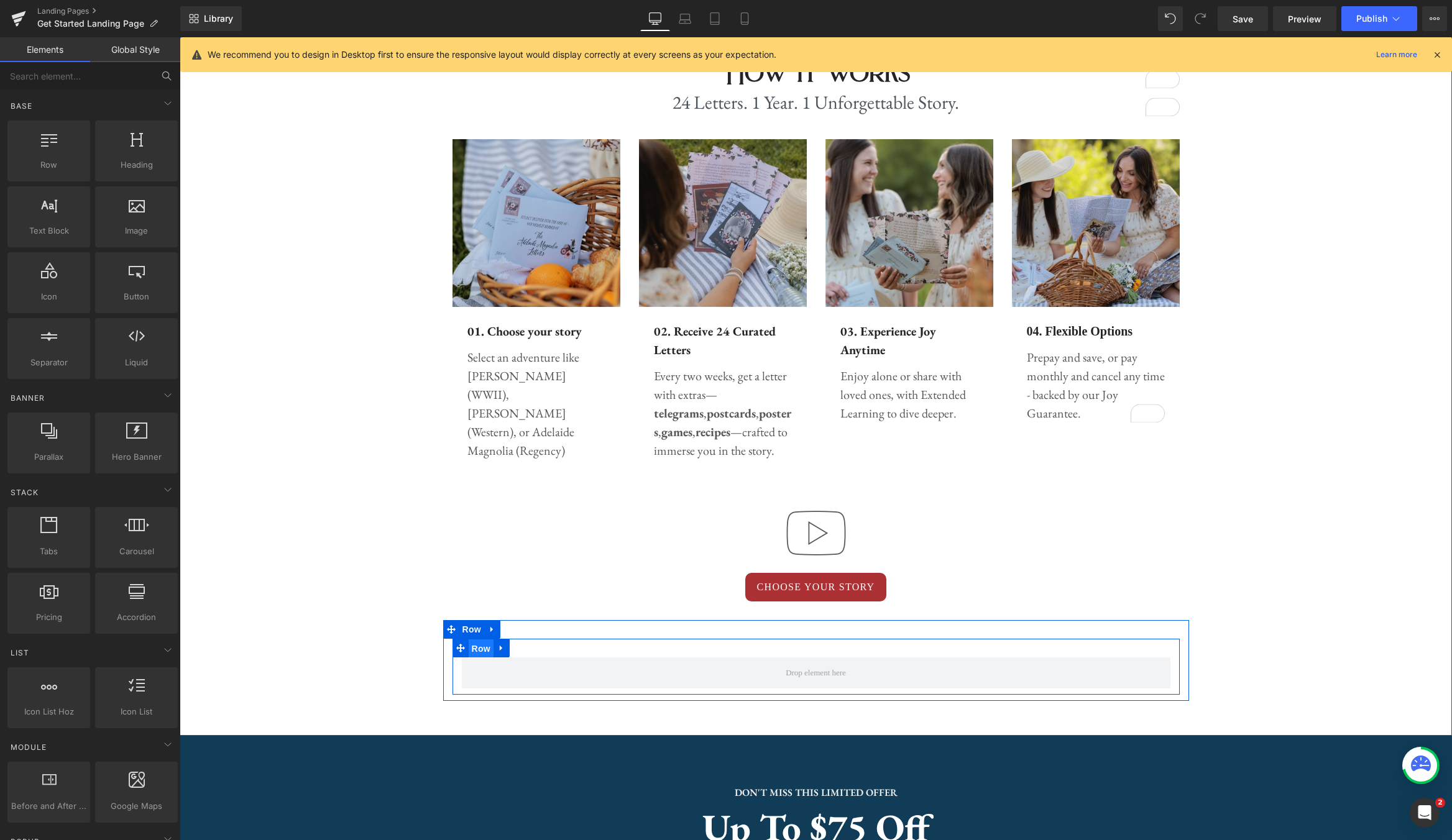
click at [480, 652] on span "Row" at bounding box center [481, 648] width 25 height 19
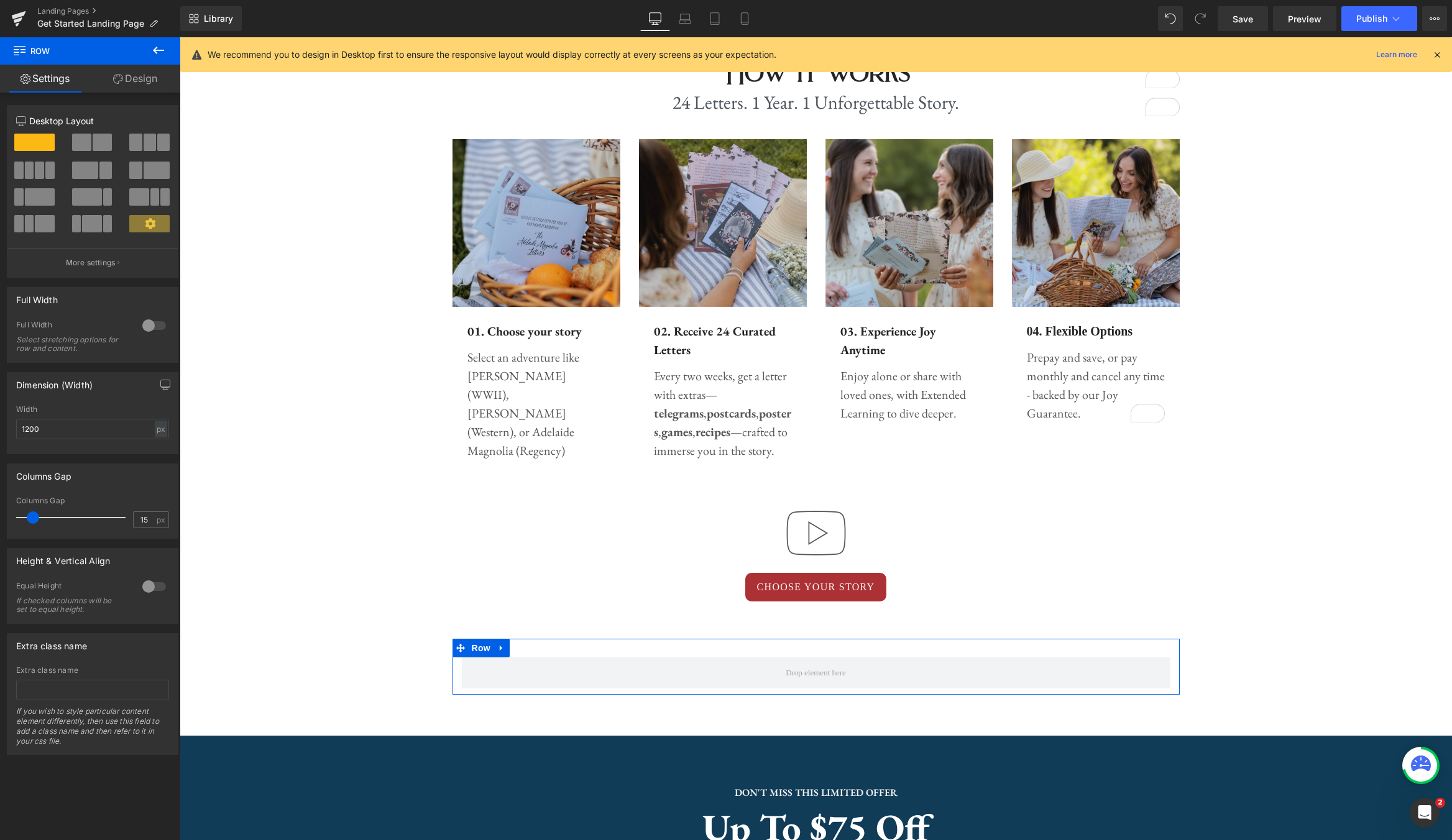
click at [40, 171] on span at bounding box center [40, 171] width 10 height 18
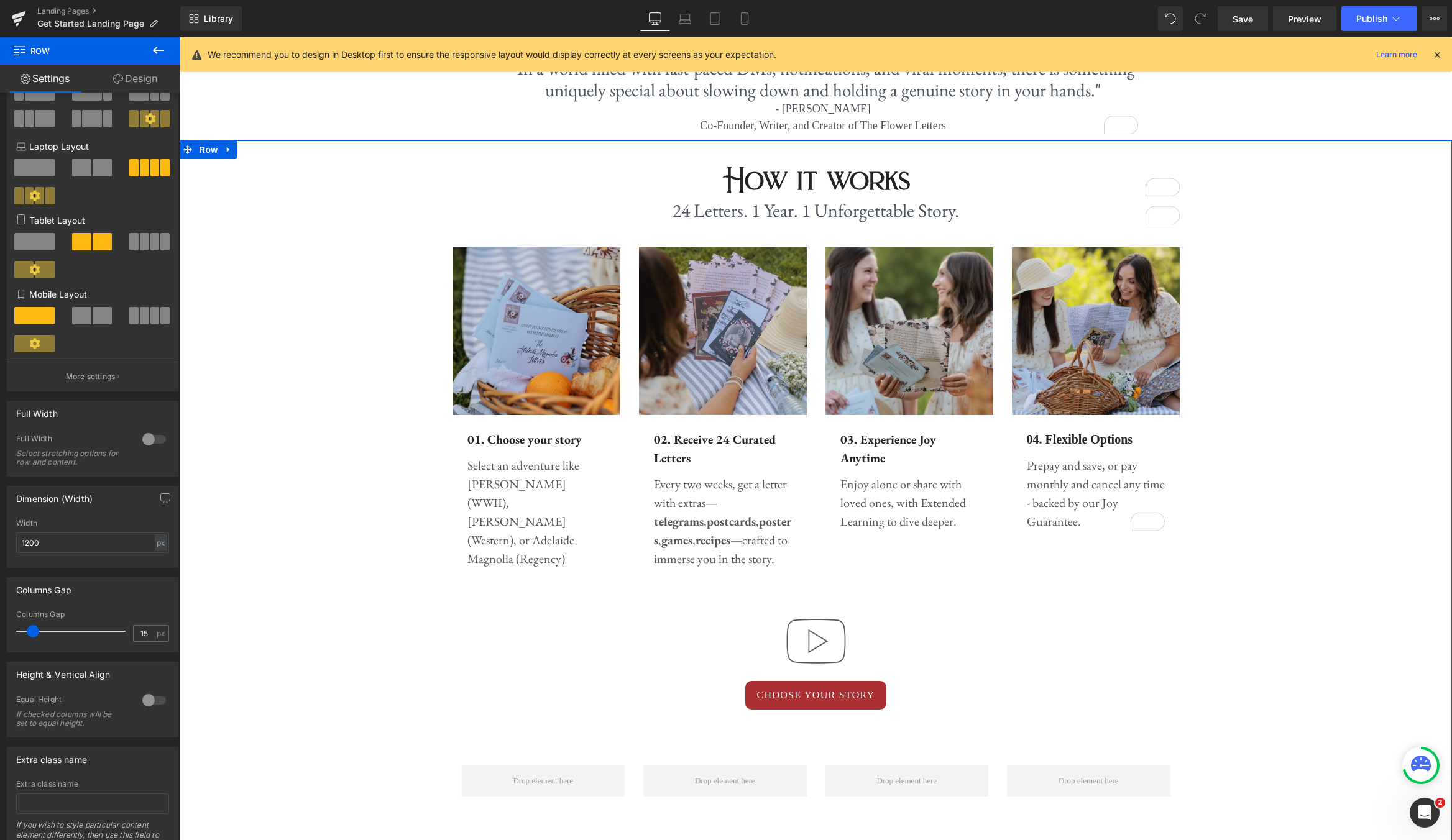
scroll to position [472, 0]
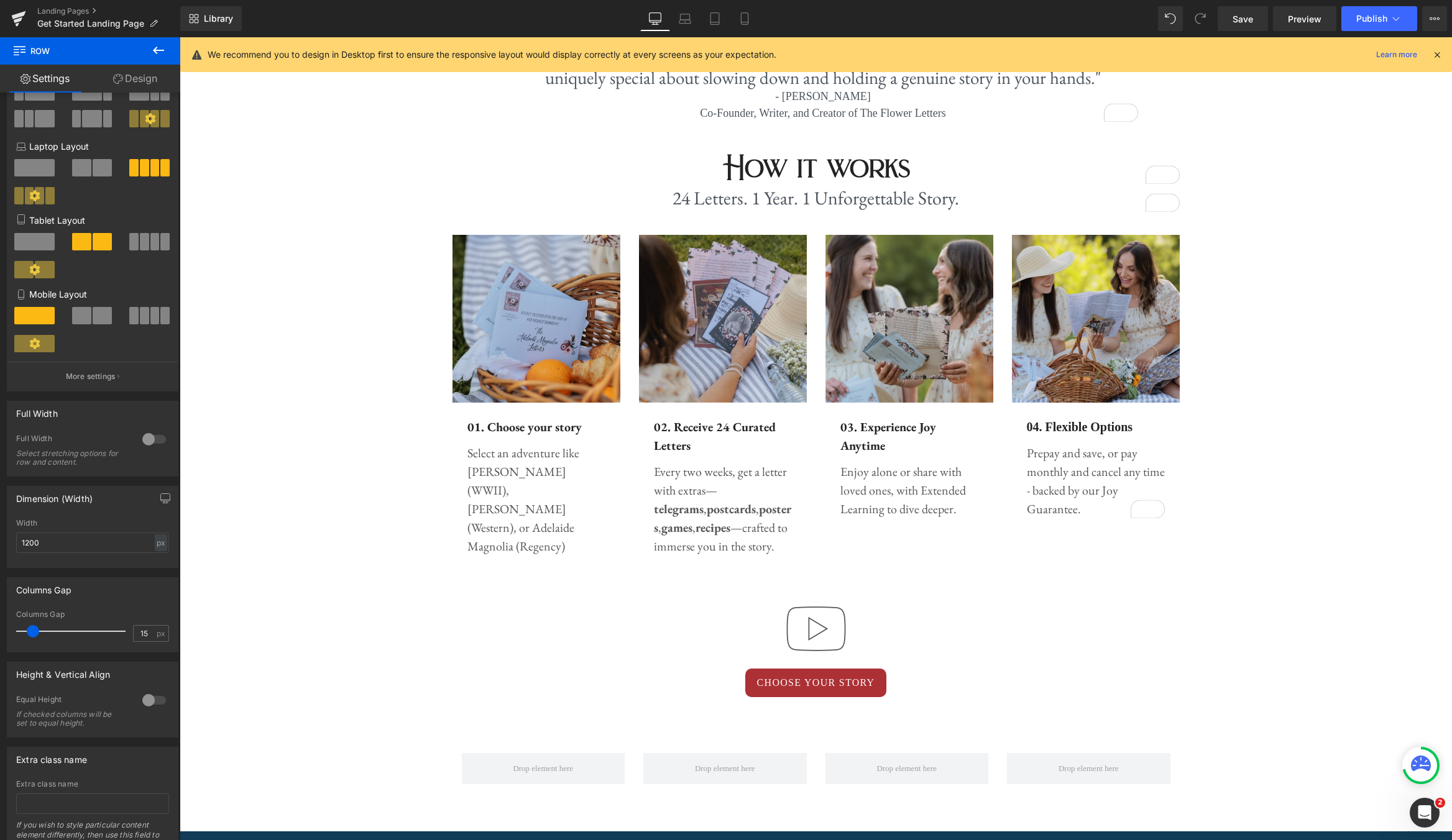
click at [155, 48] on icon at bounding box center [158, 50] width 11 height 7
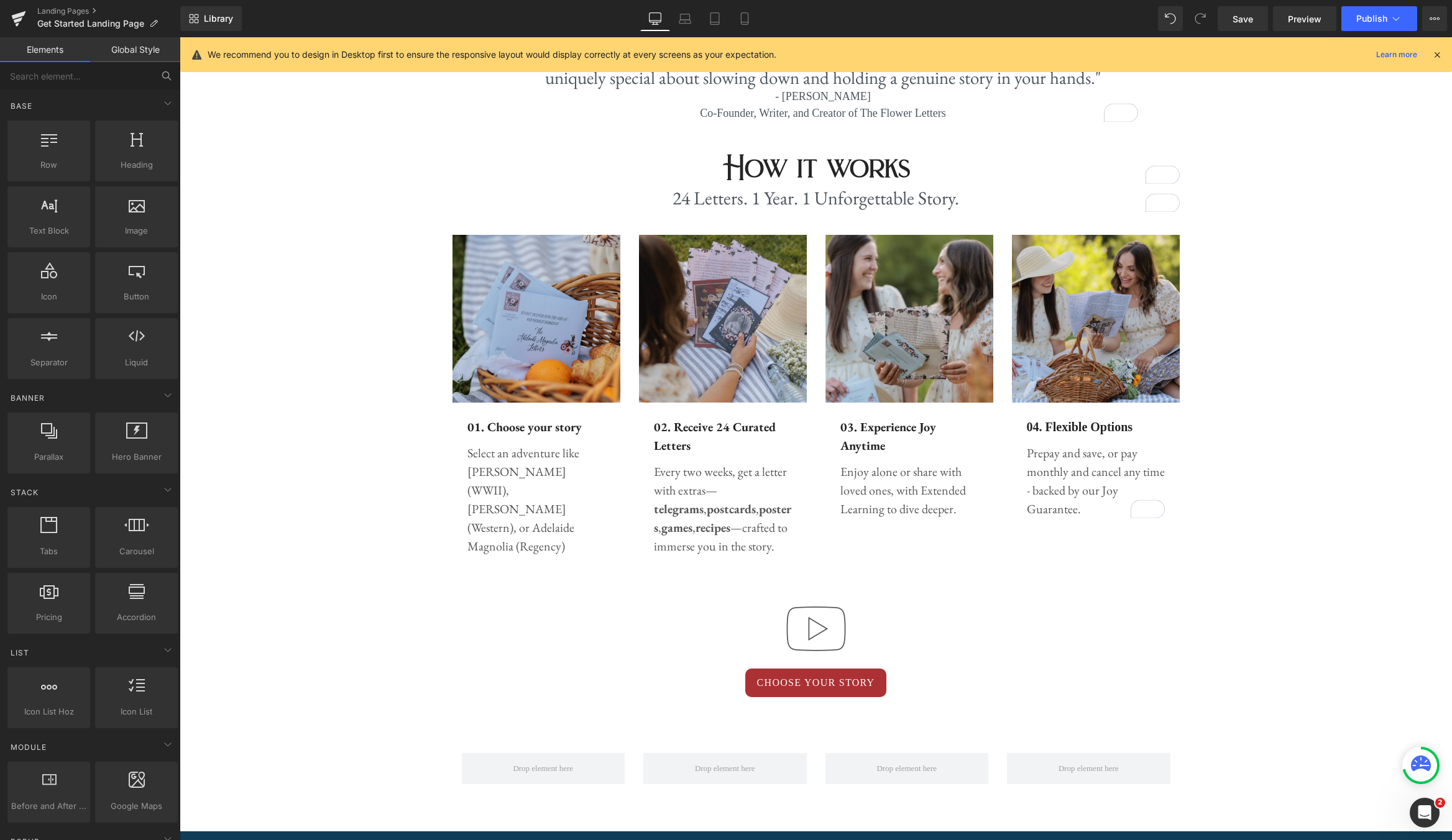
click at [57, 47] on link "Elements" at bounding box center [44, 49] width 90 height 25
click at [62, 74] on input "text" at bounding box center [76, 76] width 153 height 27
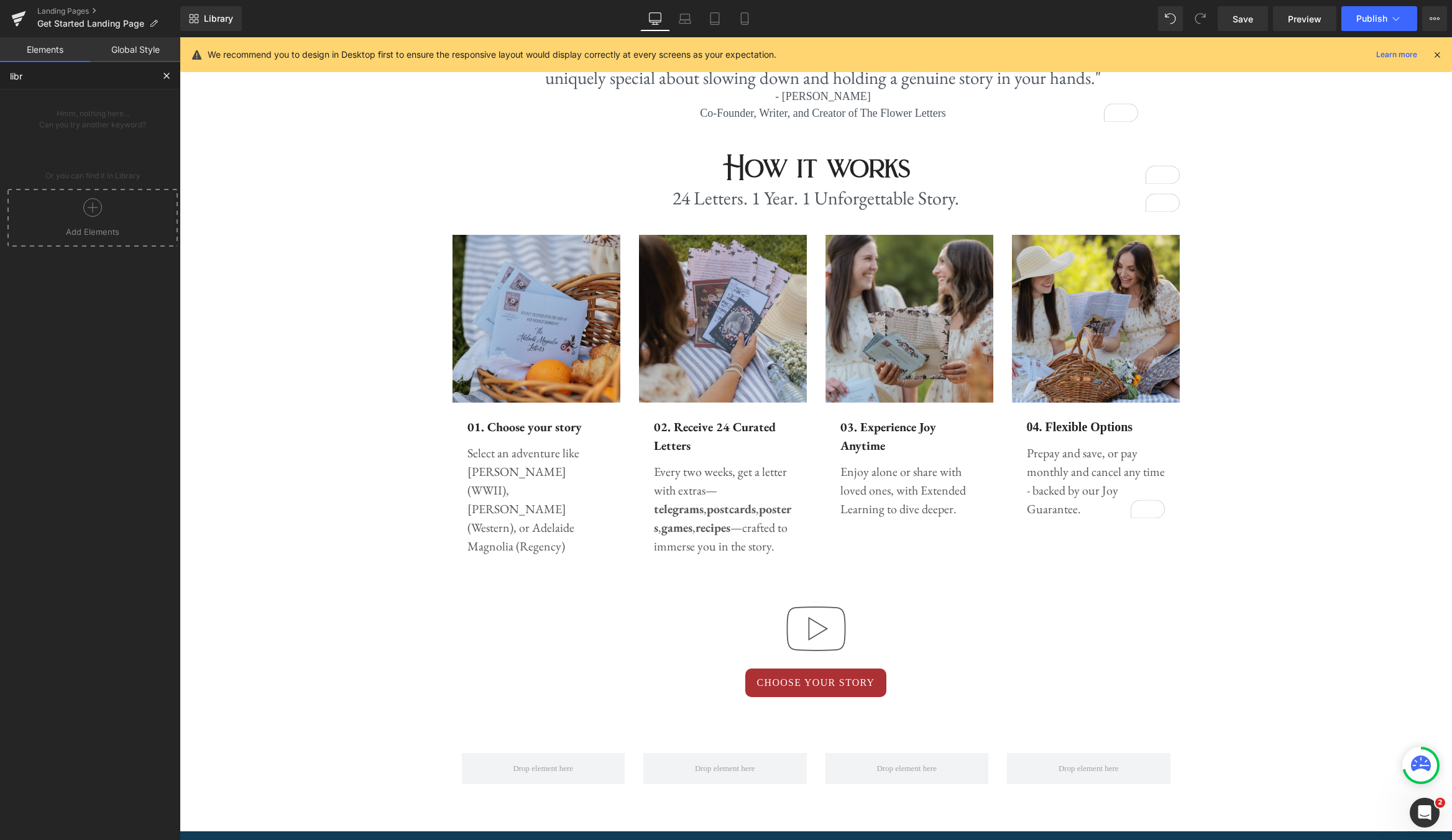
click at [101, 218] on div at bounding box center [92, 212] width 164 height 28
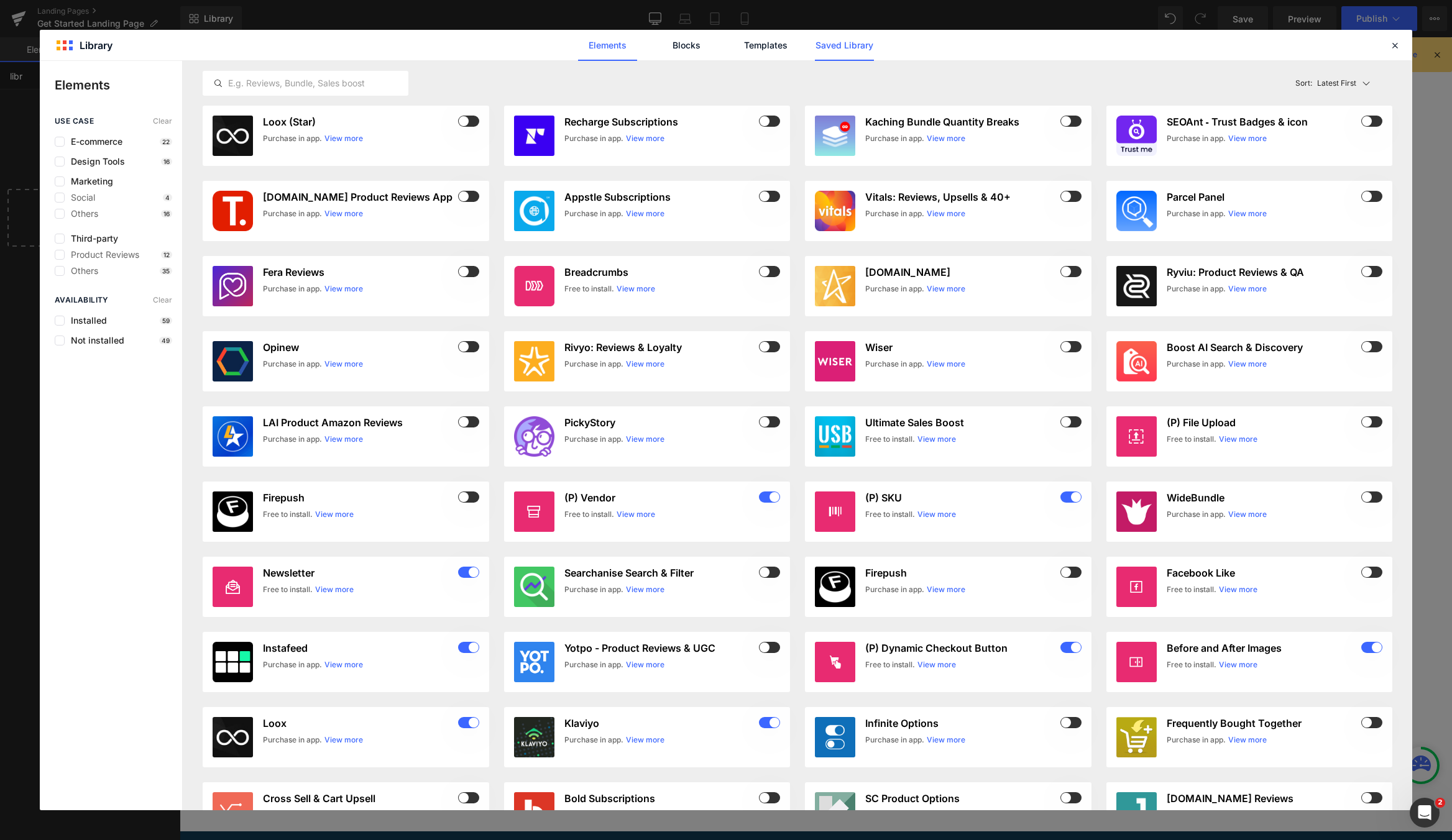
type input "libr"
click at [854, 52] on link "Saved Library" at bounding box center [844, 45] width 59 height 31
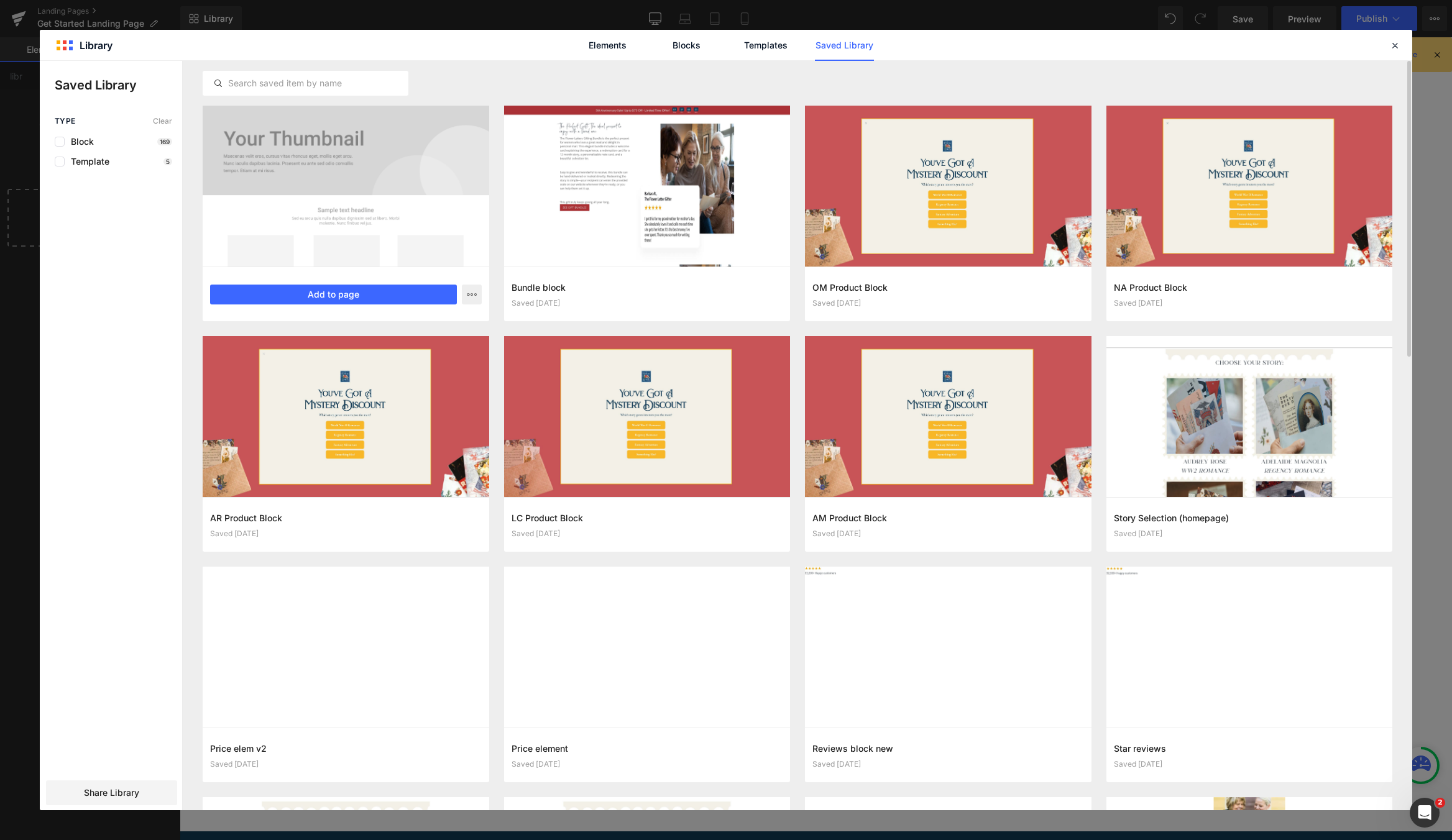
click at [324, 168] on div at bounding box center [346, 186] width 286 height 161
click at [327, 85] on input "text" at bounding box center [305, 83] width 205 height 15
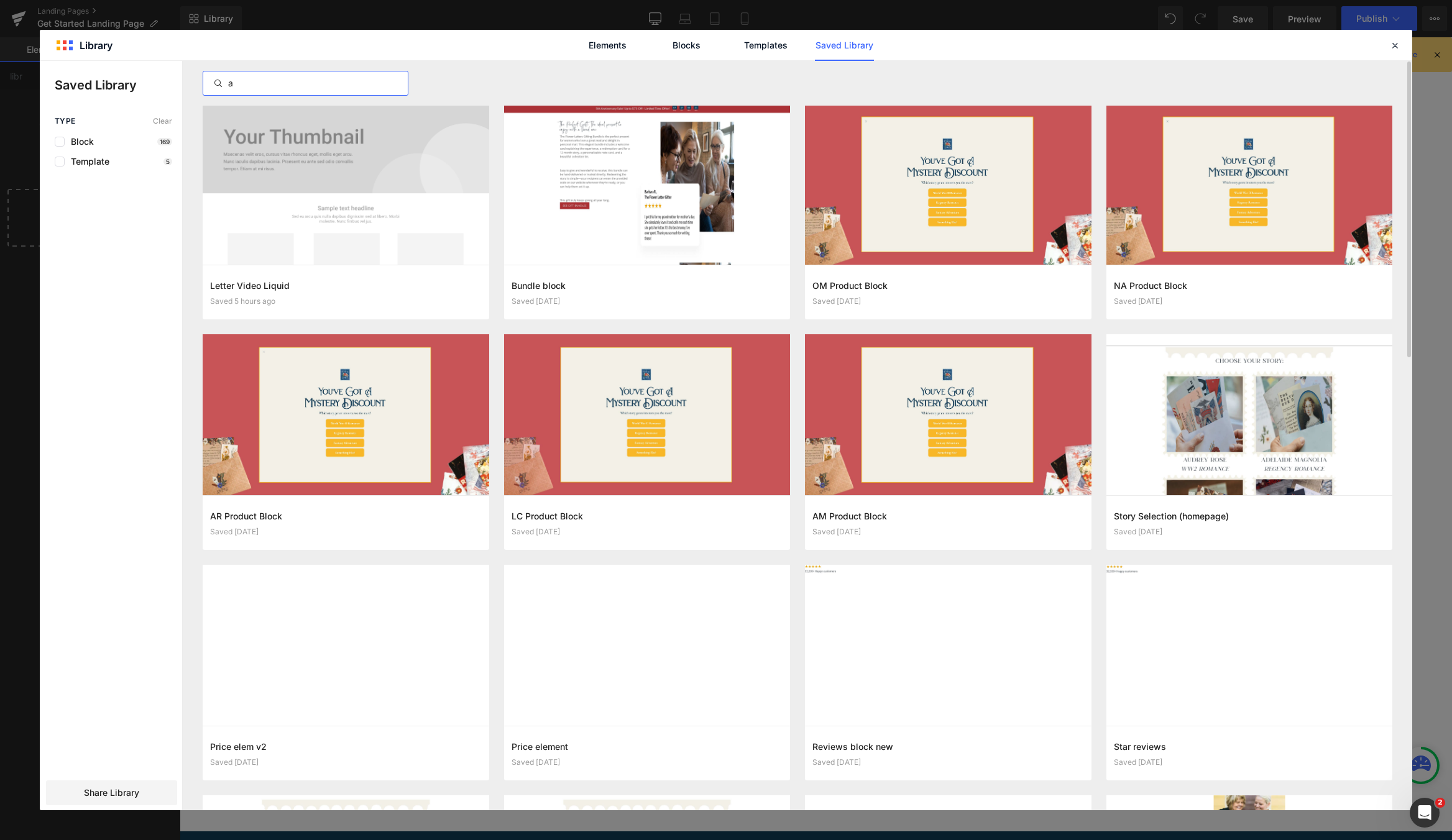
scroll to position [0, 0]
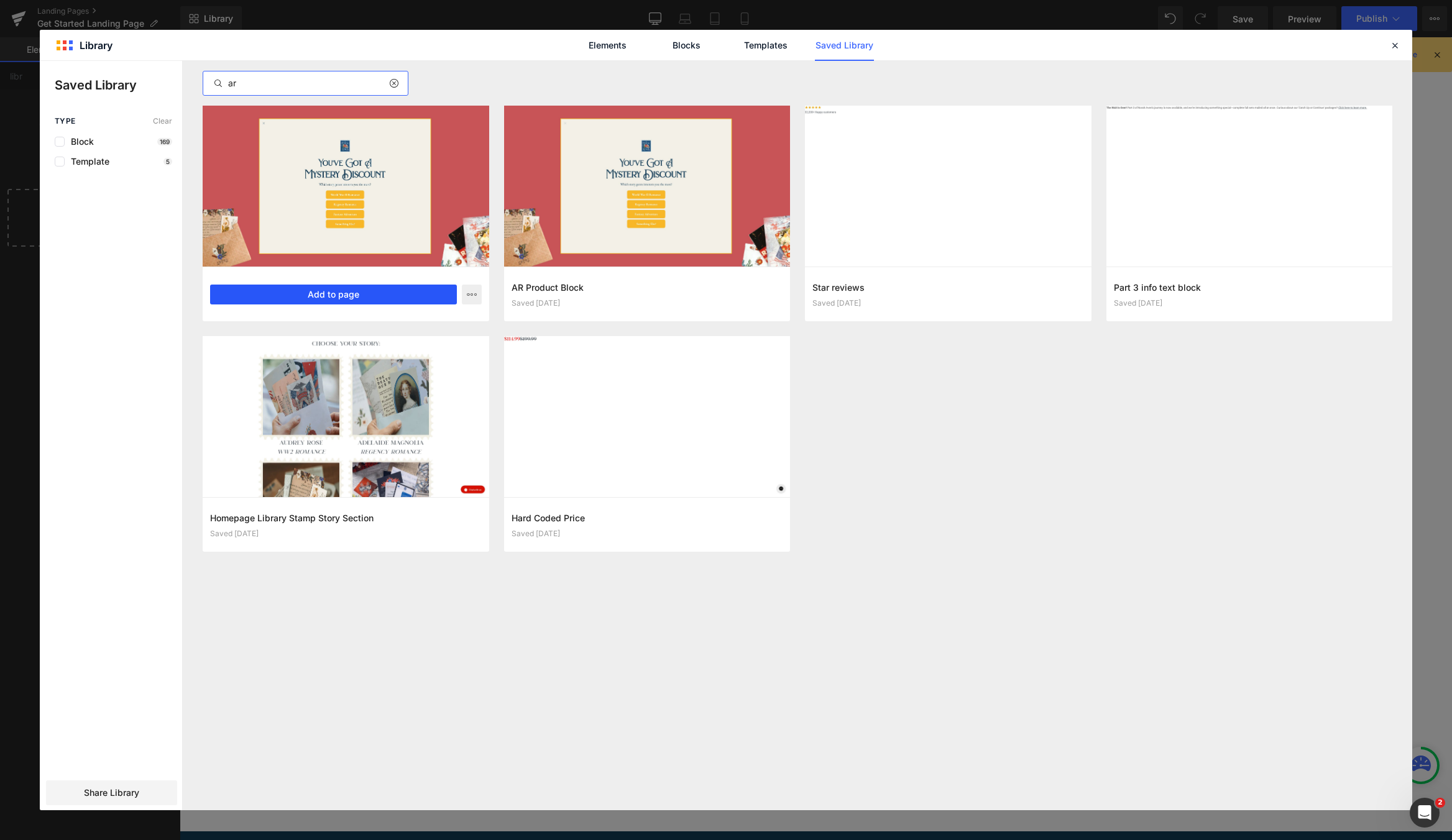
type input "ar"
click at [364, 292] on button "Add to page" at bounding box center [333, 294] width 247 height 20
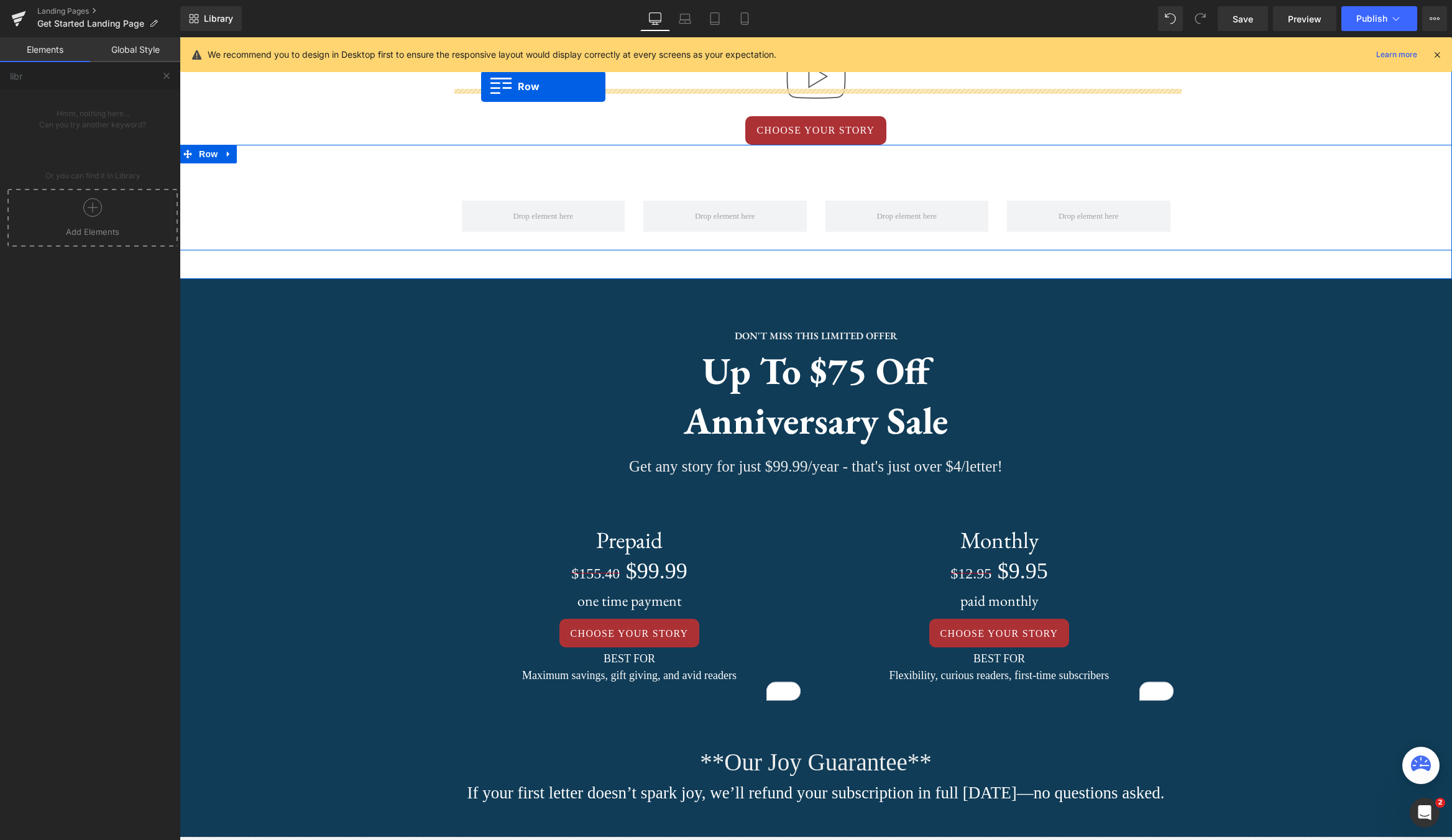
scroll to position [863, 0]
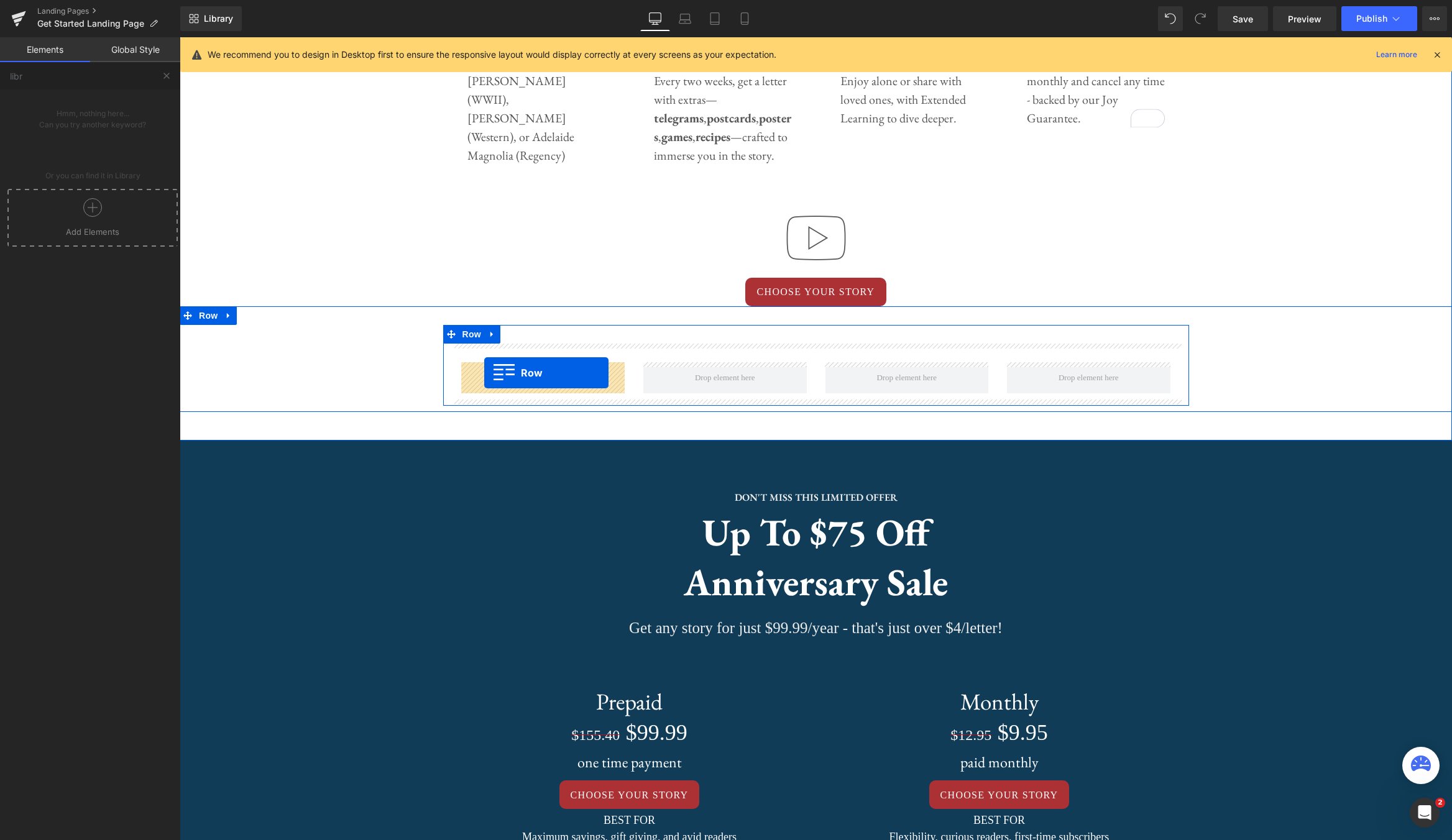
drag, startPoint x: 445, startPoint y: 549, endPoint x: 484, endPoint y: 373, distance: 180.3
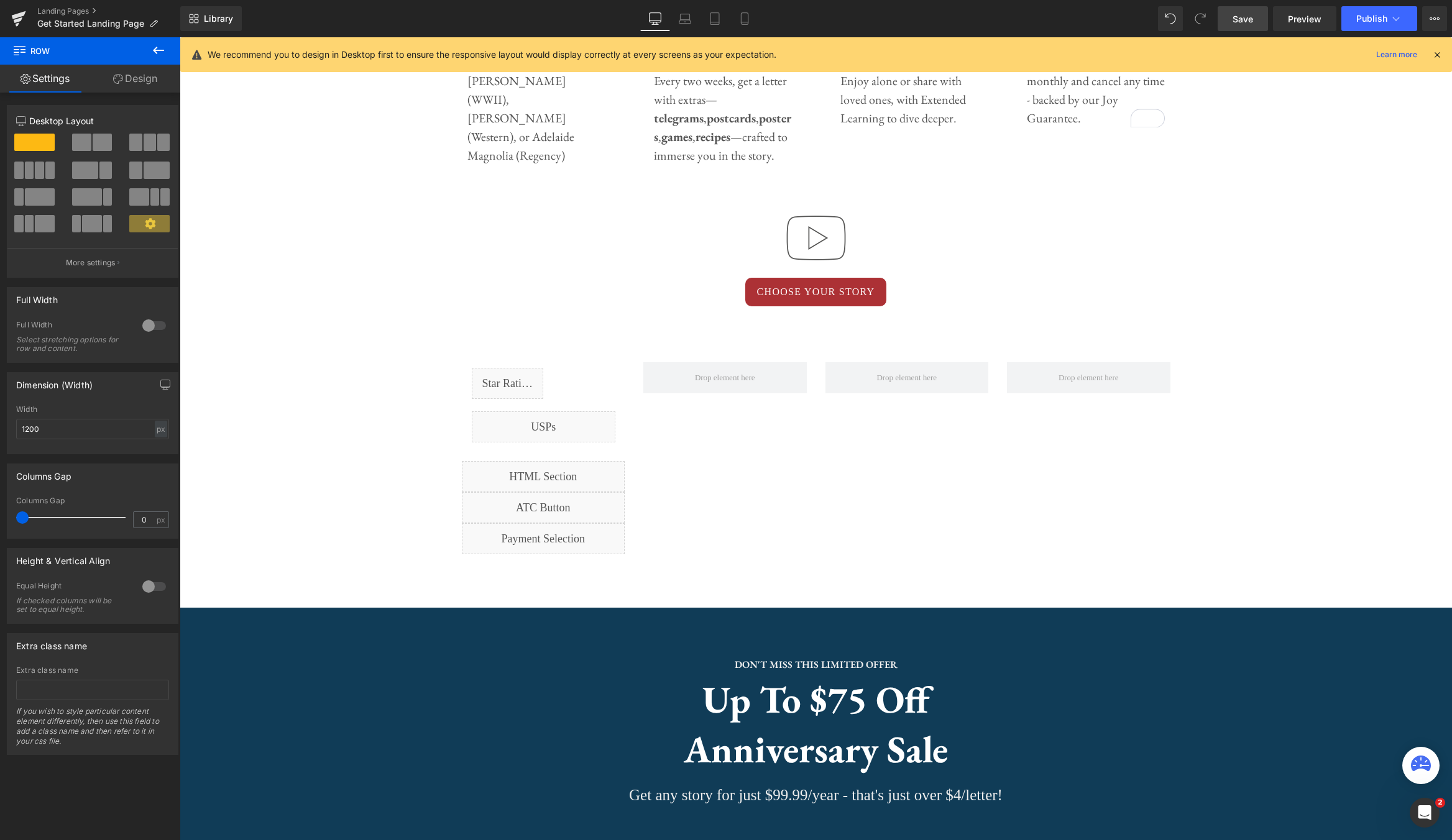
click at [1240, 25] on span "Save" at bounding box center [1242, 19] width 20 height 13
click at [1309, 23] on span "Preview" at bounding box center [1305, 19] width 34 height 13
click at [1299, 18] on span "Preview" at bounding box center [1305, 19] width 34 height 13
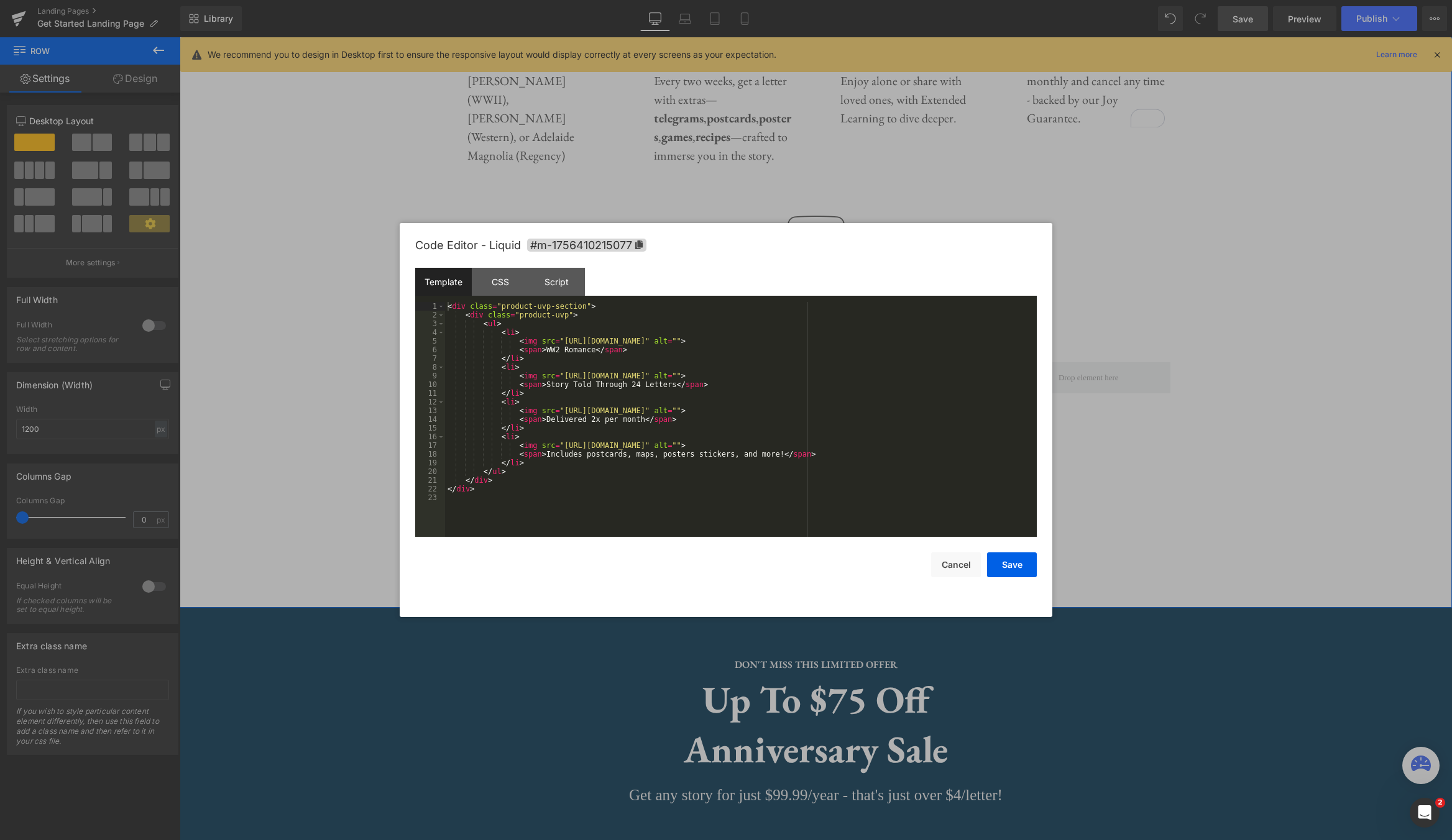
click at [560, 424] on div "Liquid" at bounding box center [543, 427] width 144 height 31
click at [960, 563] on button "Cancel" at bounding box center [956, 564] width 49 height 25
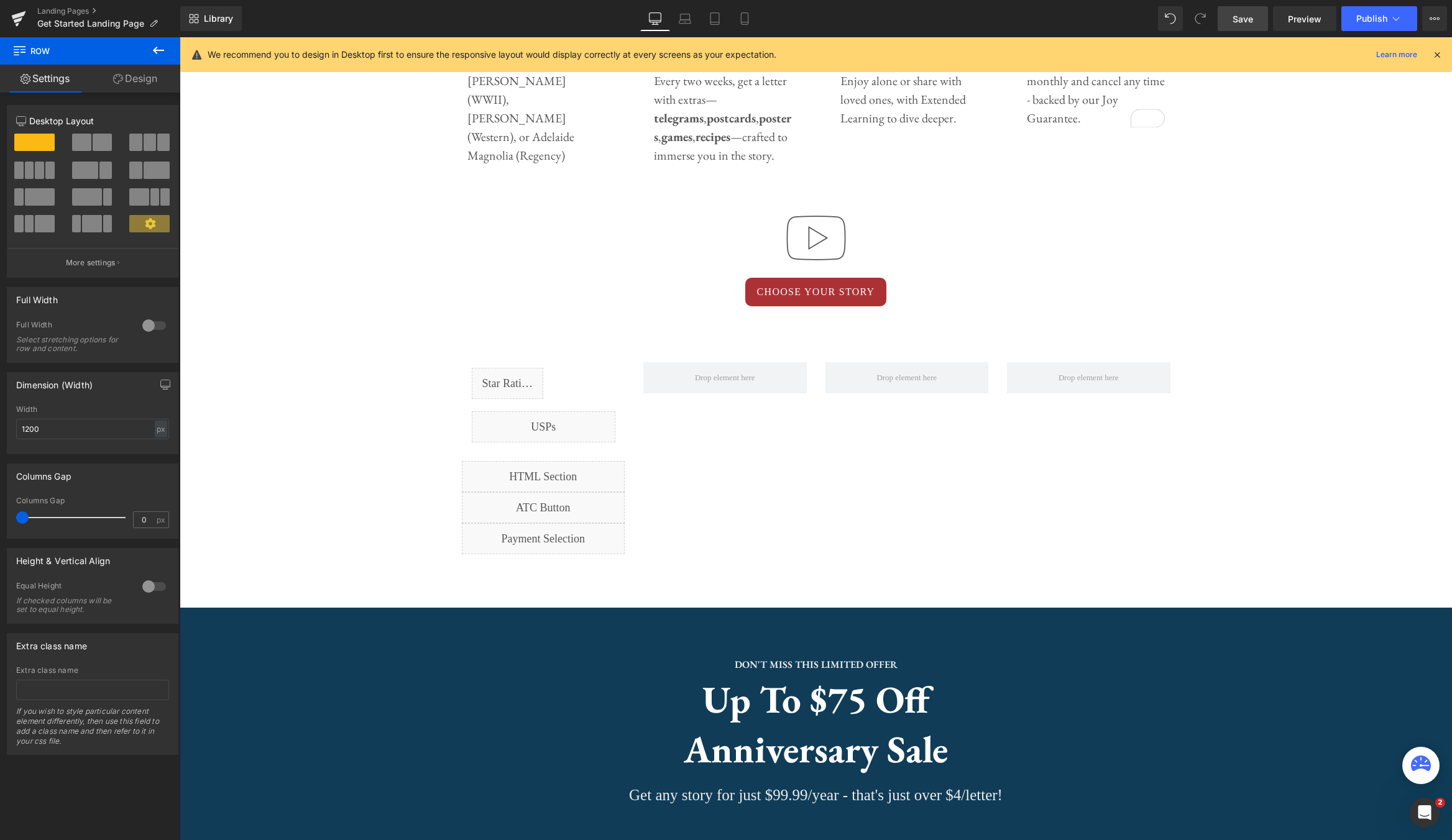
click at [154, 49] on icon at bounding box center [158, 50] width 11 height 7
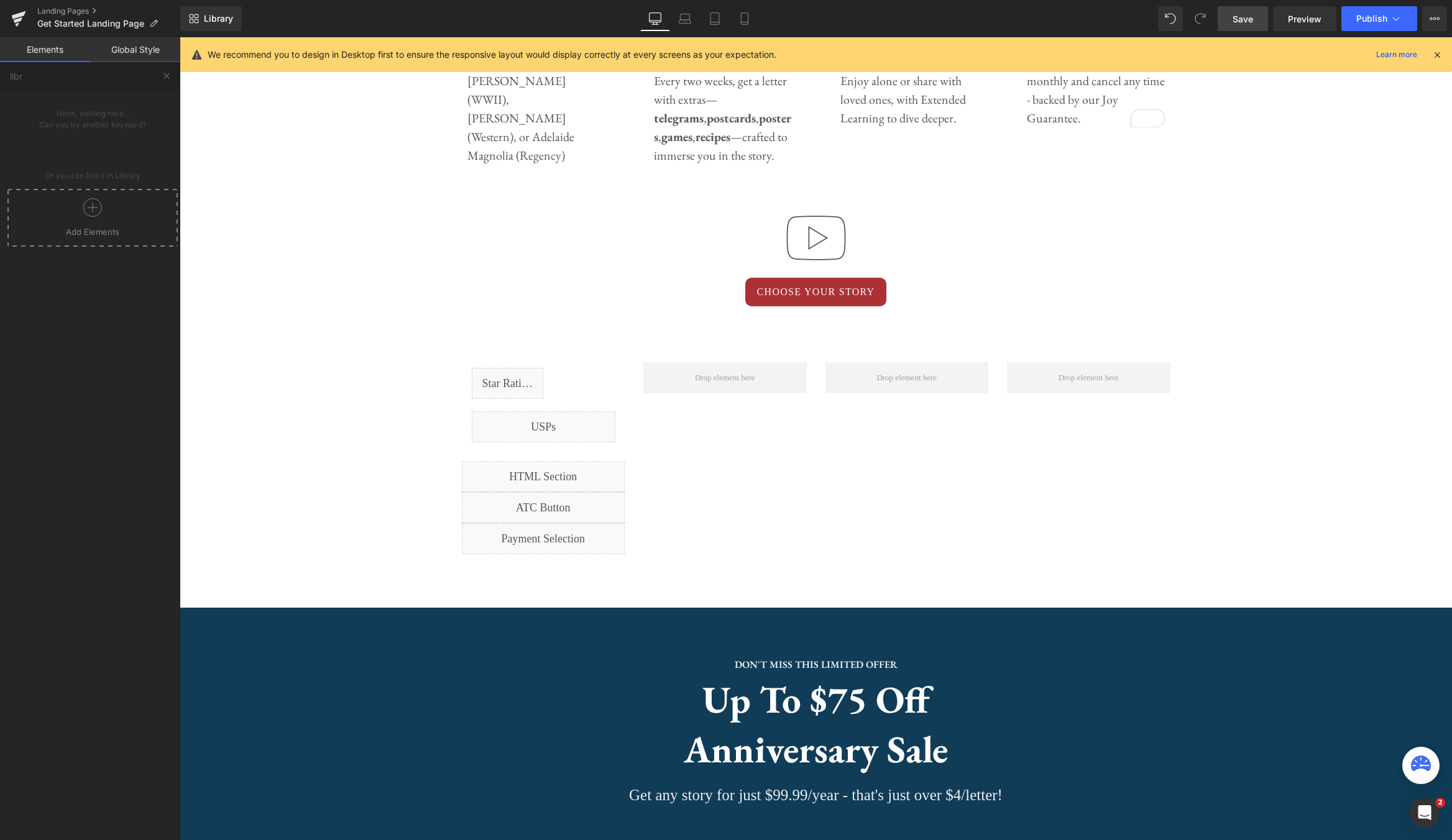
click at [78, 217] on div at bounding box center [92, 212] width 164 height 28
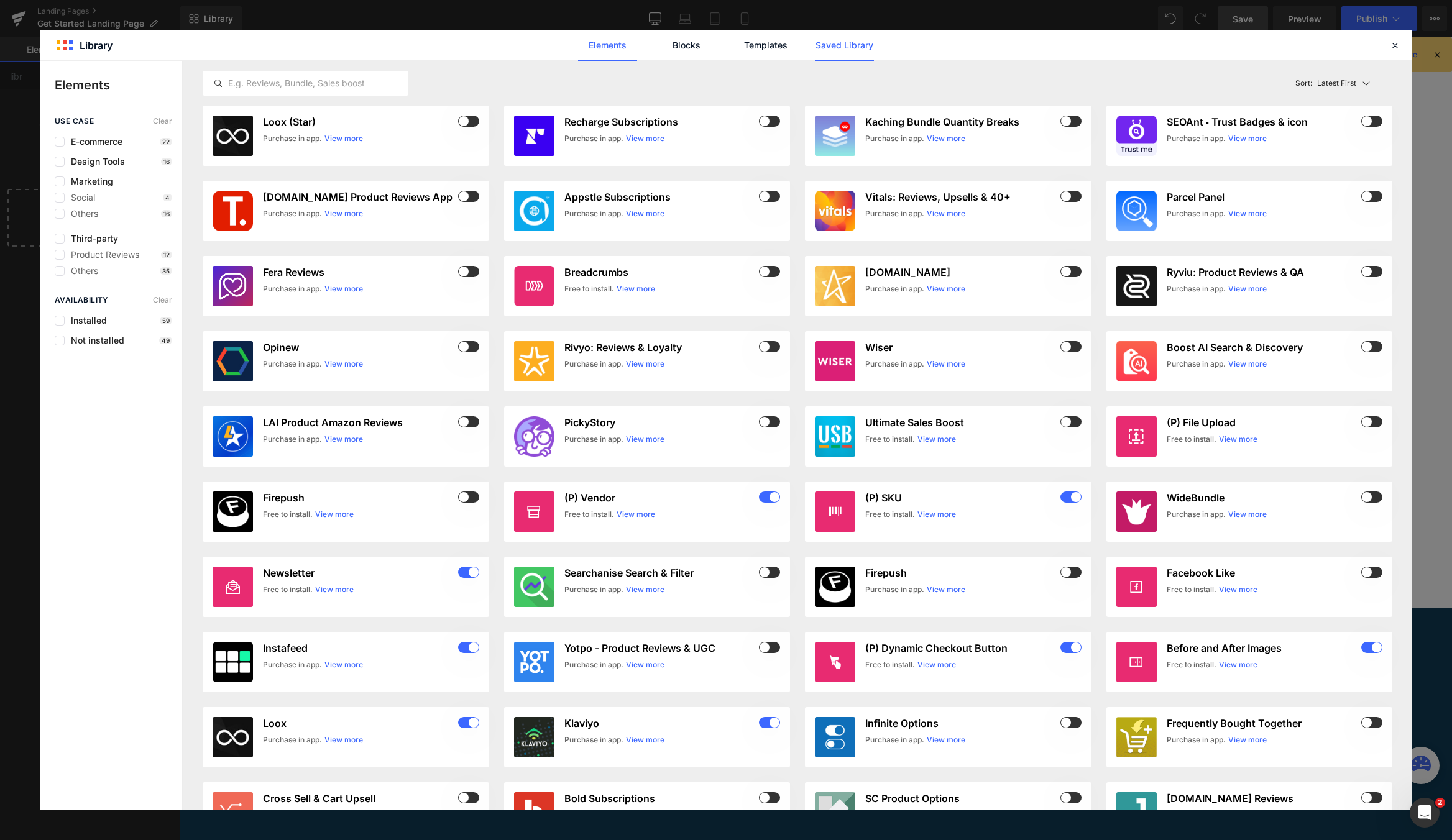
click at [825, 47] on link "Saved Library" at bounding box center [844, 45] width 59 height 31
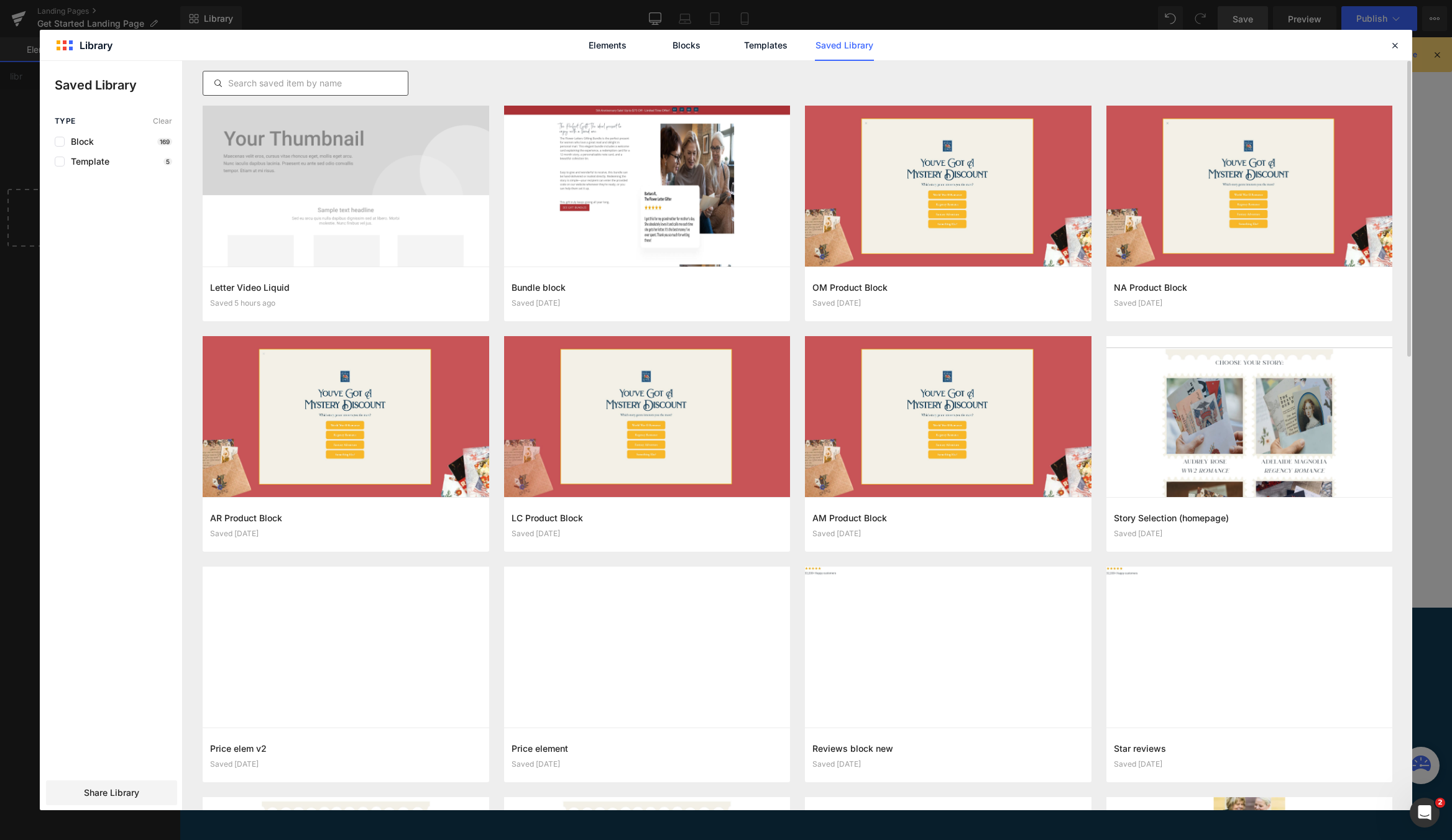
click at [296, 85] on input "text" at bounding box center [305, 83] width 205 height 15
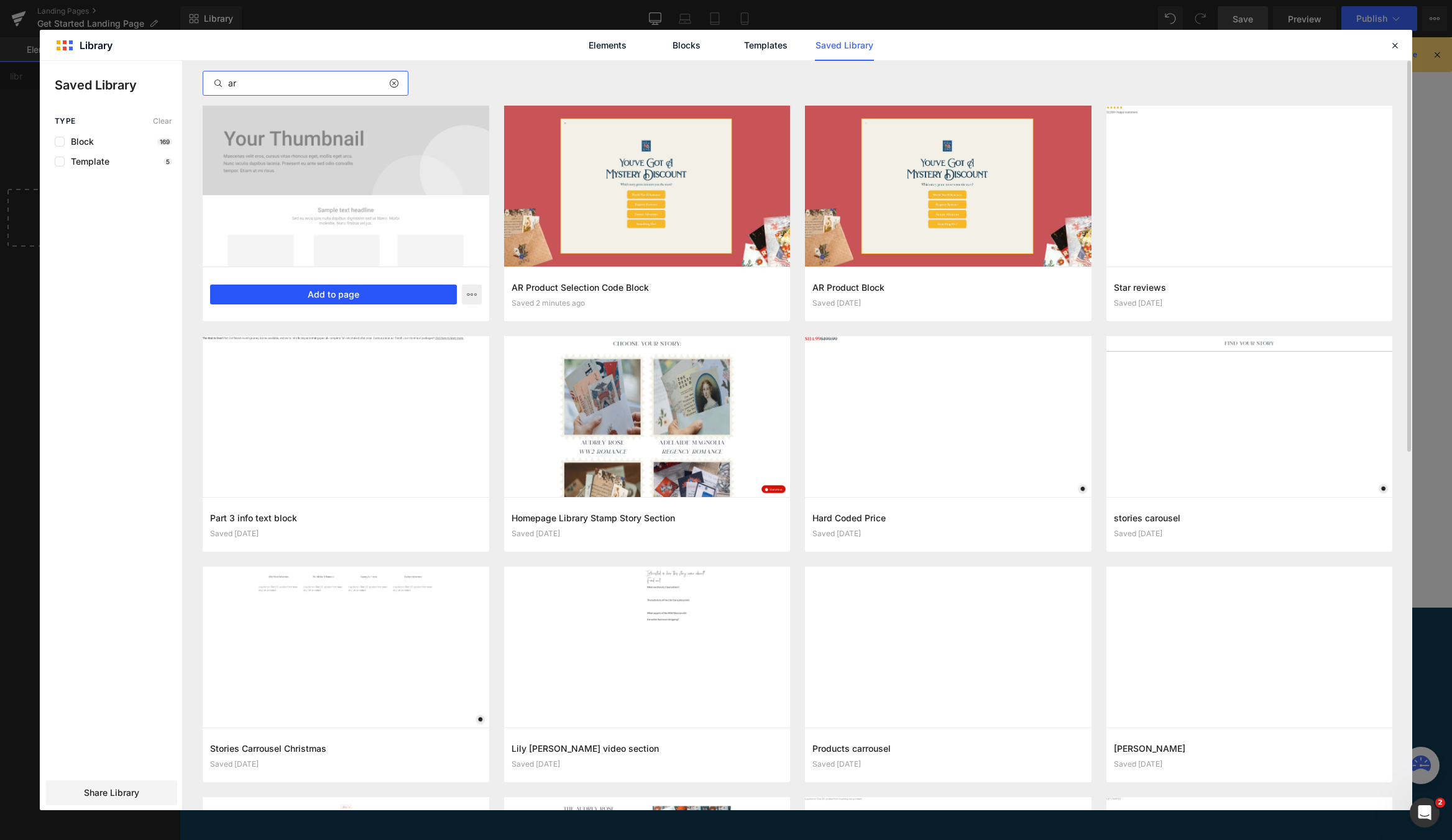
type input "ar"
click at [353, 292] on button "Add to page" at bounding box center [333, 294] width 247 height 20
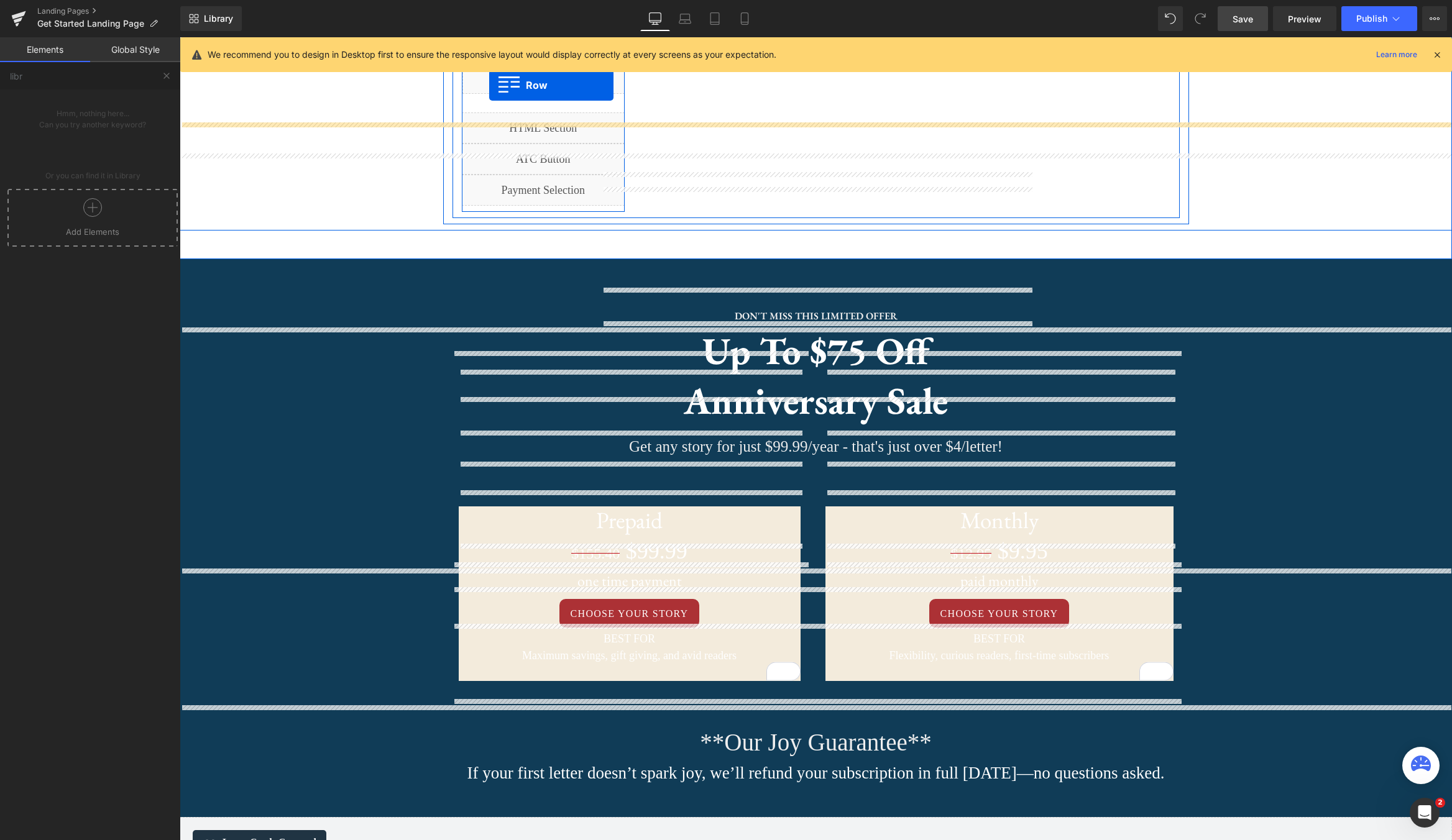
scroll to position [1187, 0]
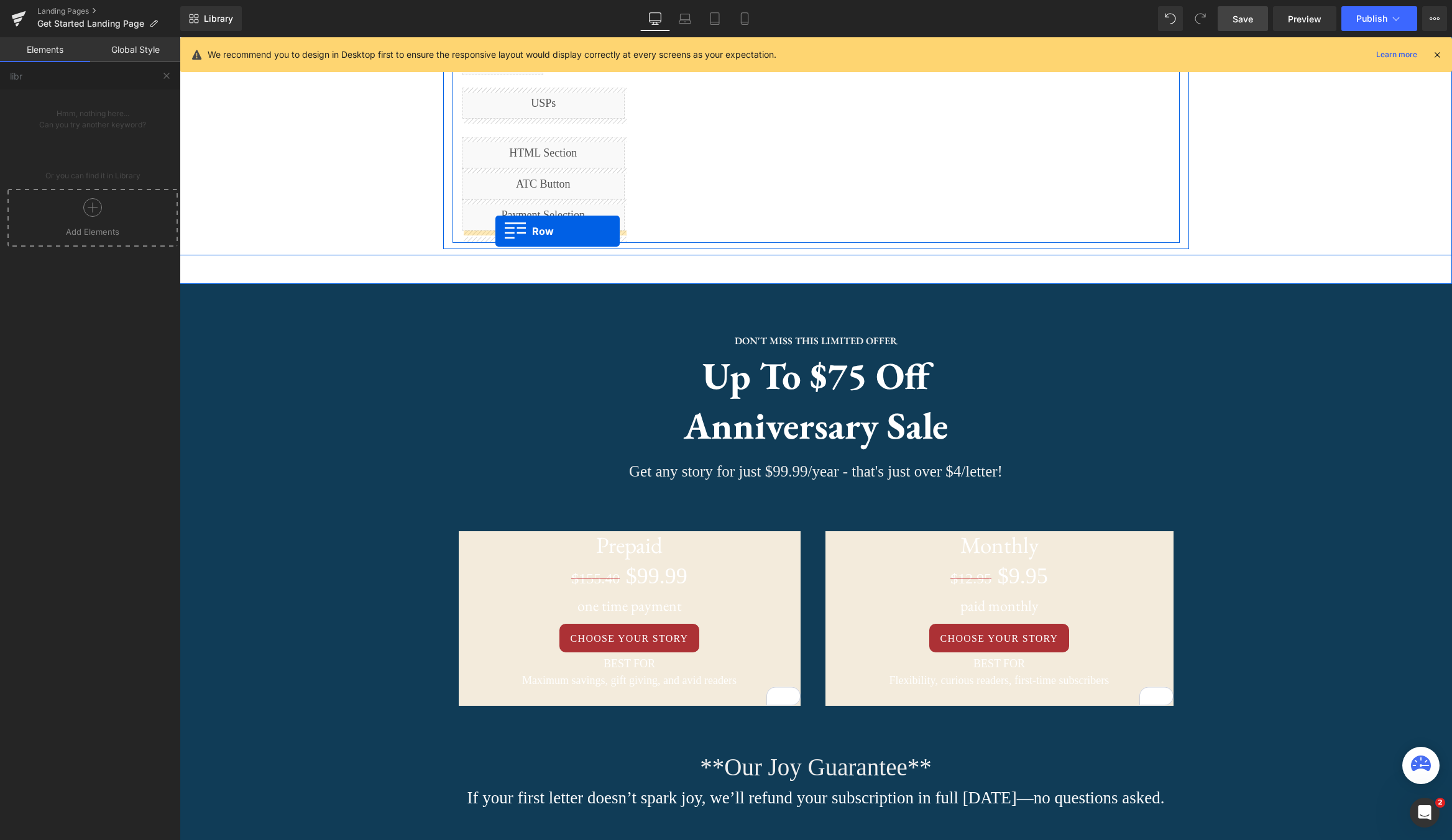
drag, startPoint x: 448, startPoint y: 517, endPoint x: 496, endPoint y: 231, distance: 290.0
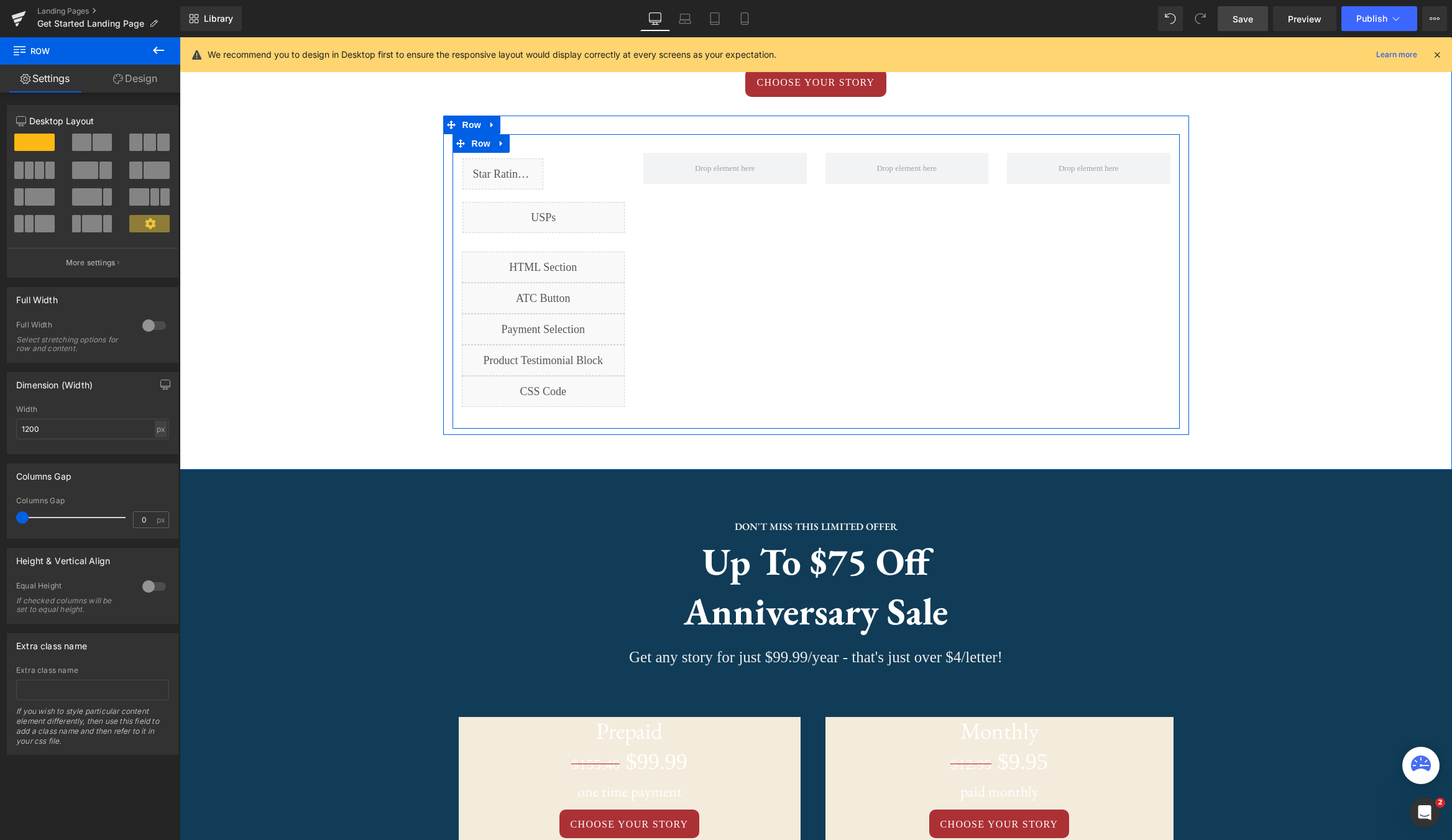
scroll to position [1062, 0]
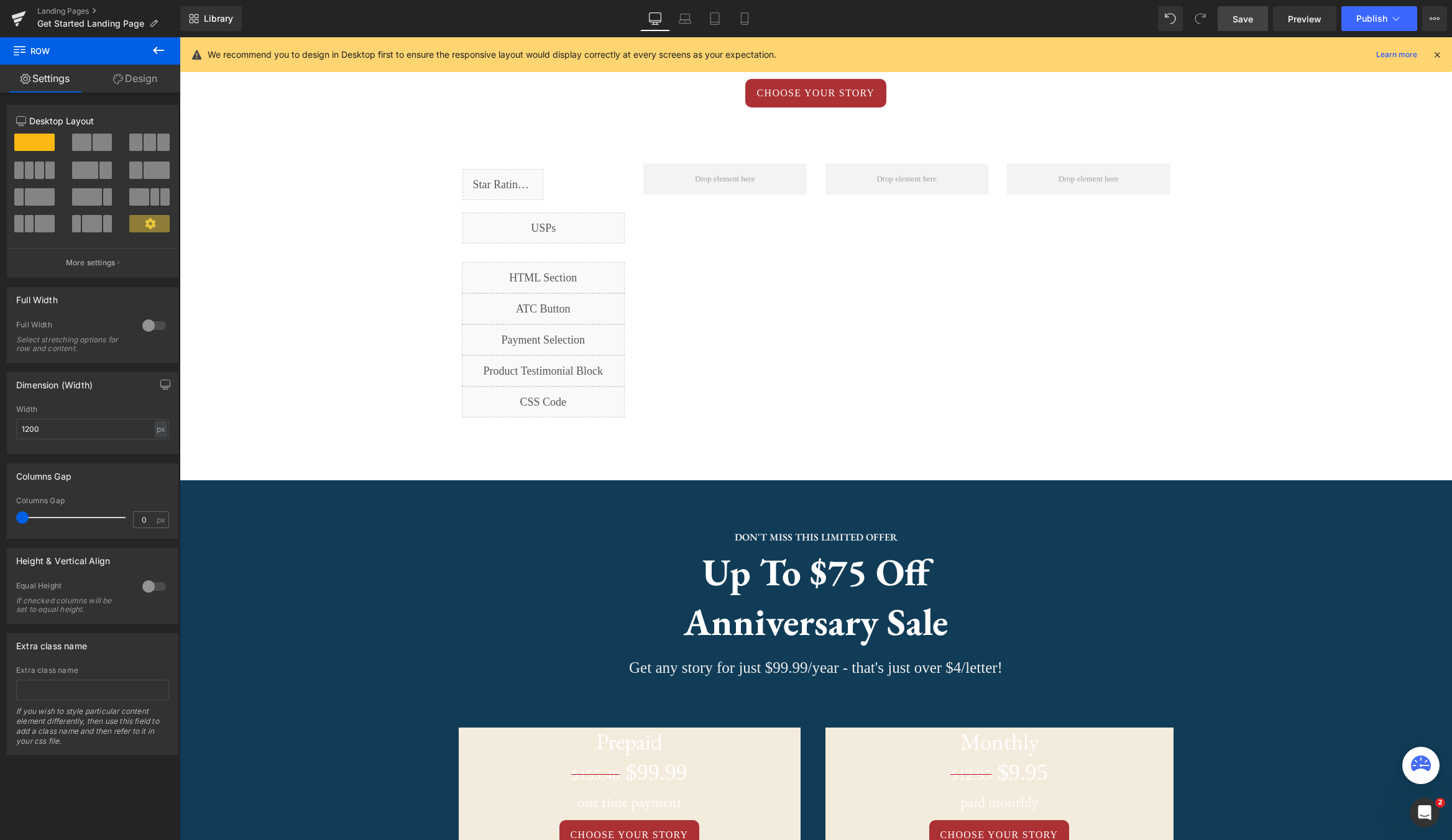
drag, startPoint x: 1244, startPoint y: 17, endPoint x: 986, endPoint y: 47, distance: 259.7
click at [1244, 17] on span "Save" at bounding box center [1242, 19] width 20 height 13
click at [1310, 22] on span "Preview" at bounding box center [1305, 19] width 34 height 13
click at [161, 54] on icon at bounding box center [158, 50] width 15 height 15
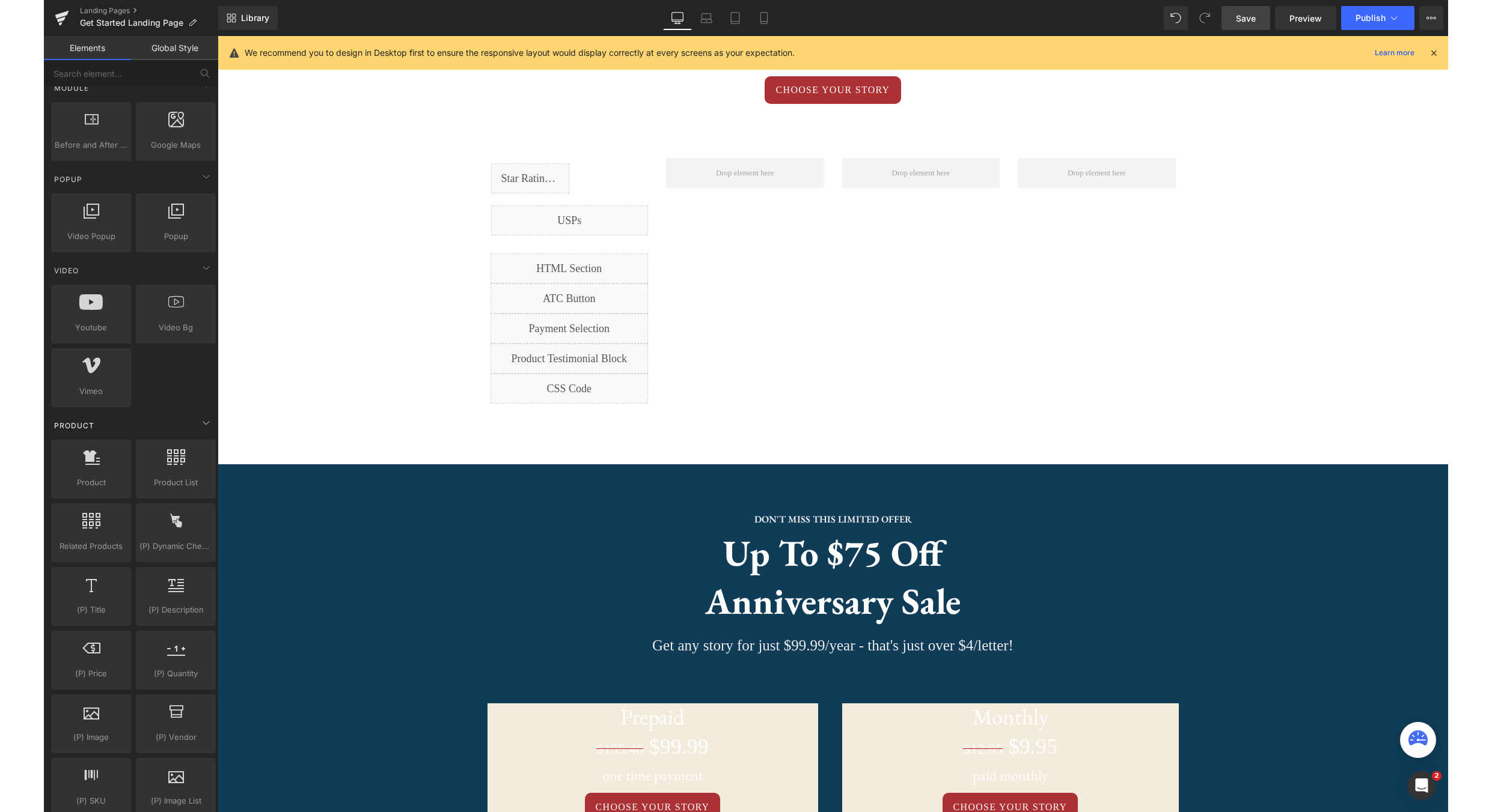
scroll to position [688, 0]
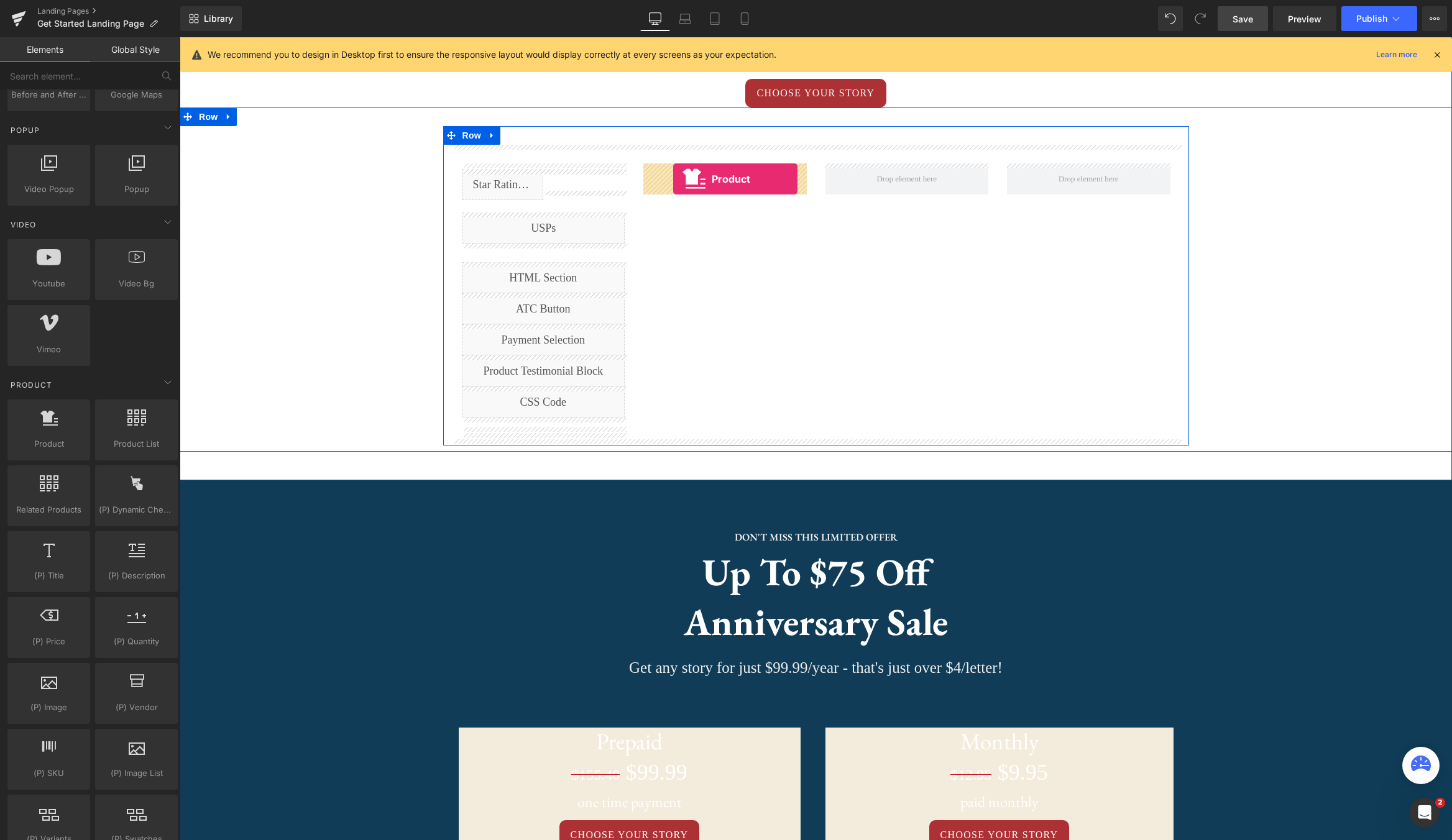
drag, startPoint x: 223, startPoint y: 467, endPoint x: 673, endPoint y: 179, distance: 534.3
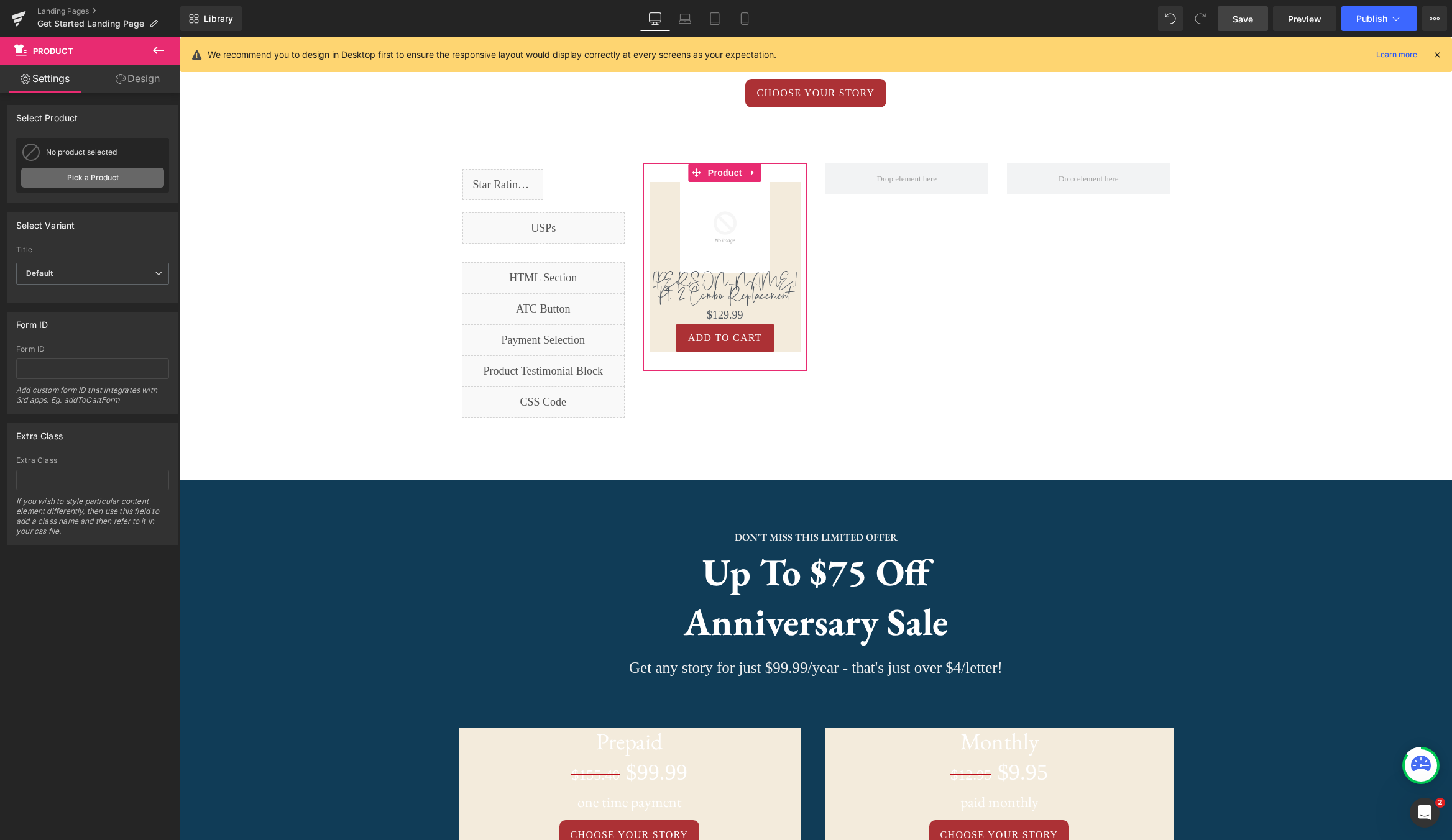
click at [91, 181] on link "Pick a Product" at bounding box center [92, 178] width 143 height 20
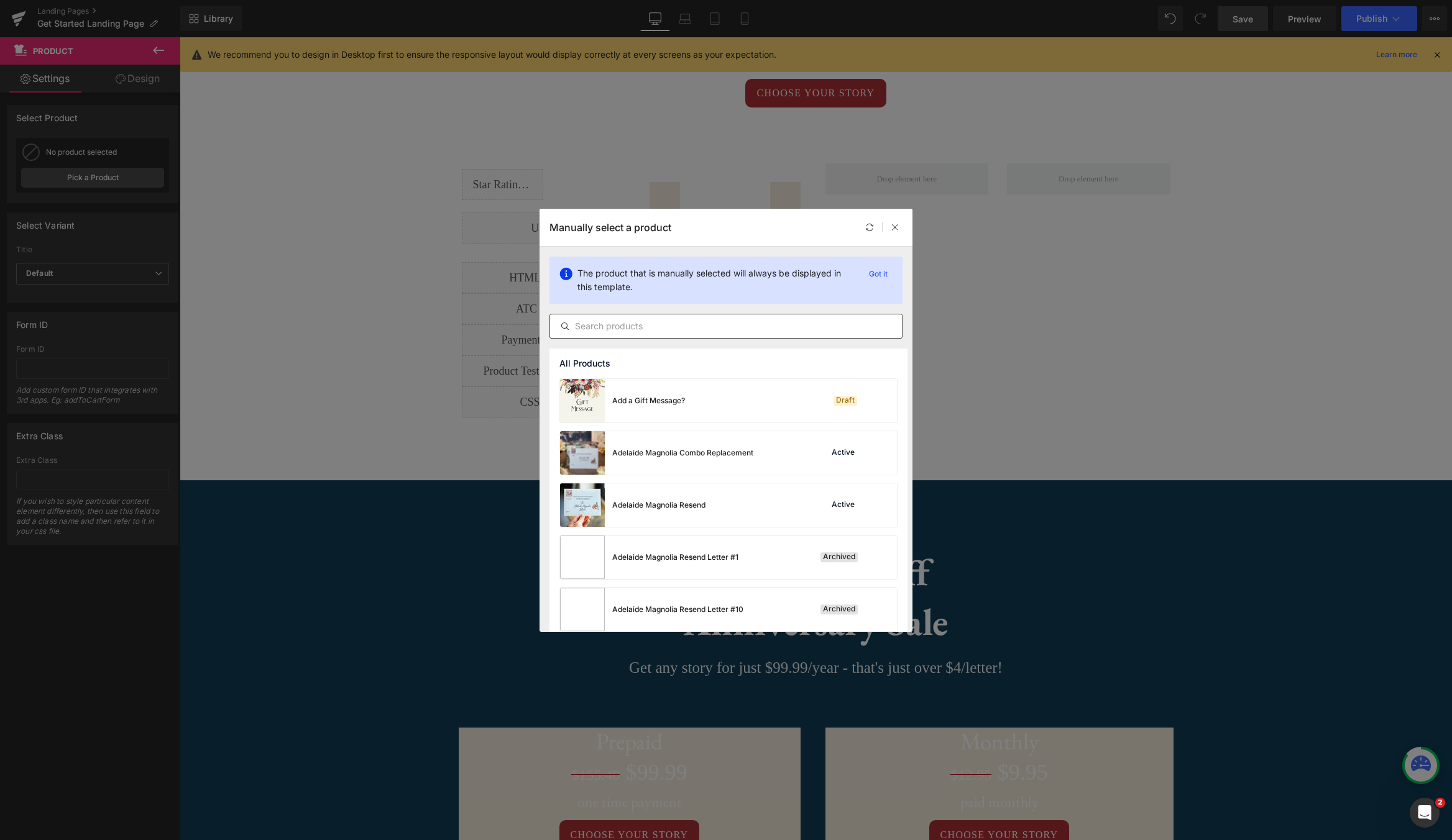
click at [661, 327] on input "text" at bounding box center [725, 326] width 352 height 15
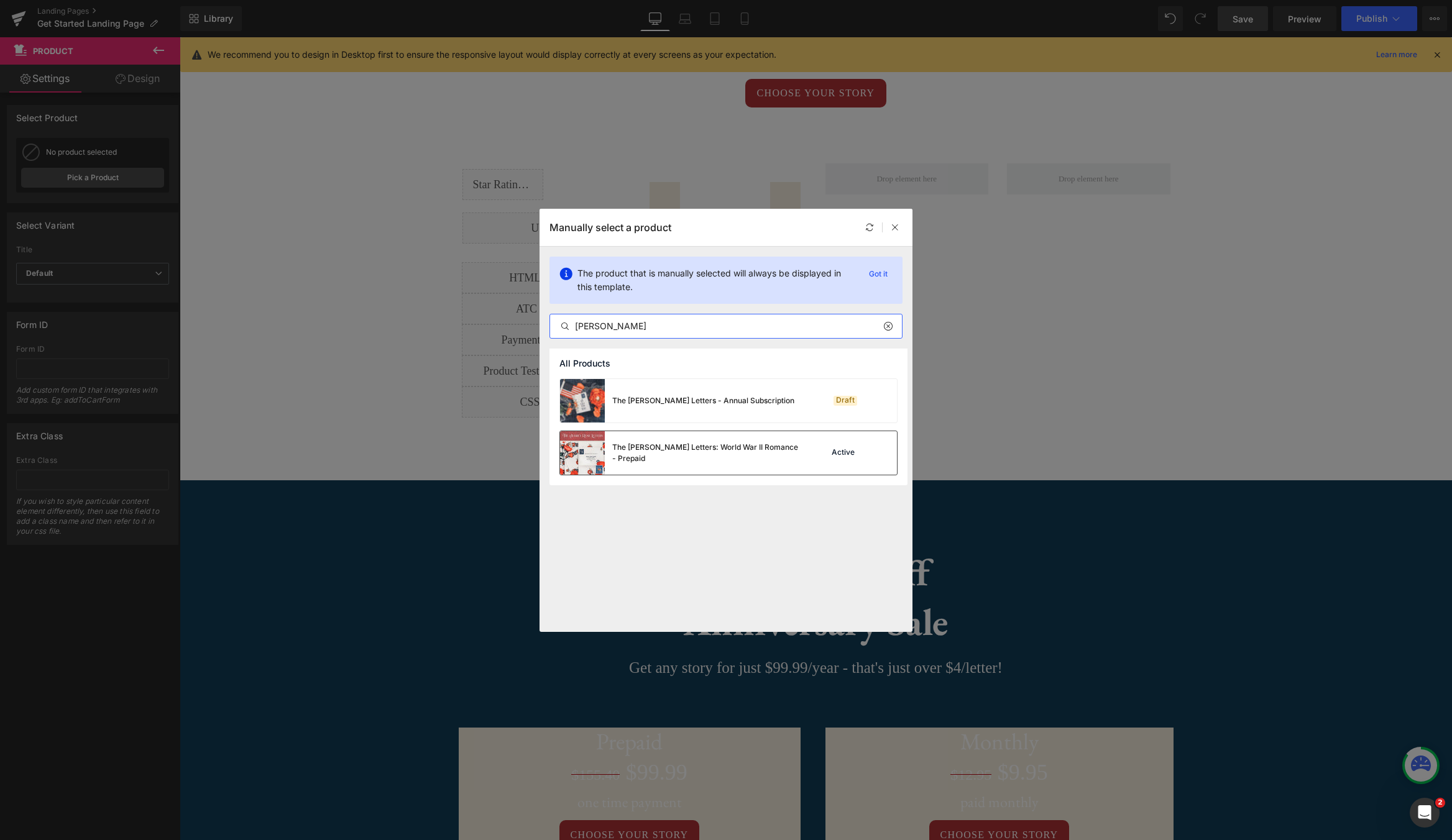
type input "[PERSON_NAME]"
click at [680, 455] on div "The [PERSON_NAME] Letters: World War II Romance - Prepaid" at bounding box center [705, 454] width 187 height 23
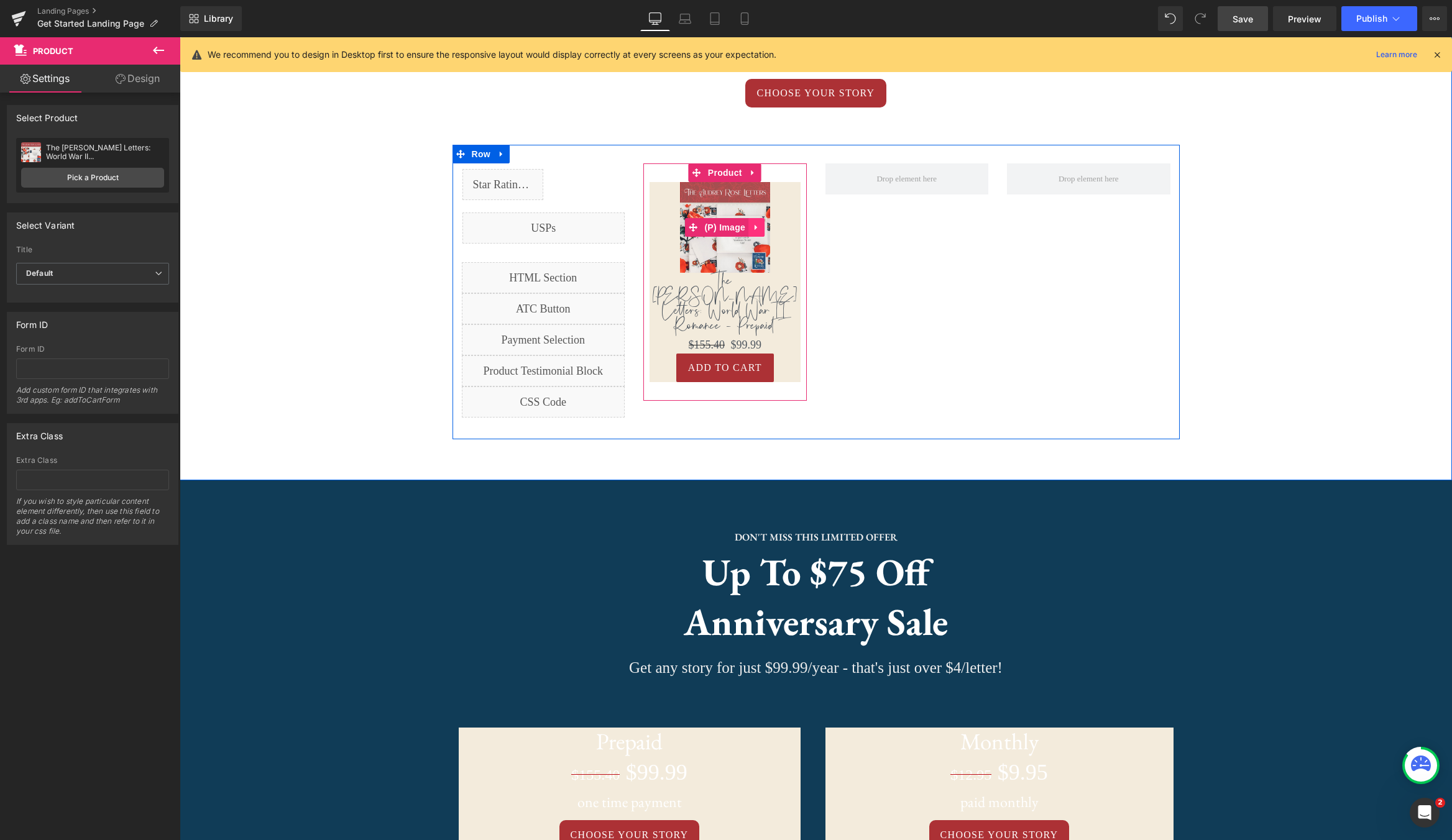
click at [755, 229] on icon at bounding box center [755, 227] width 2 height 6
click at [762, 230] on icon at bounding box center [764, 227] width 9 height 9
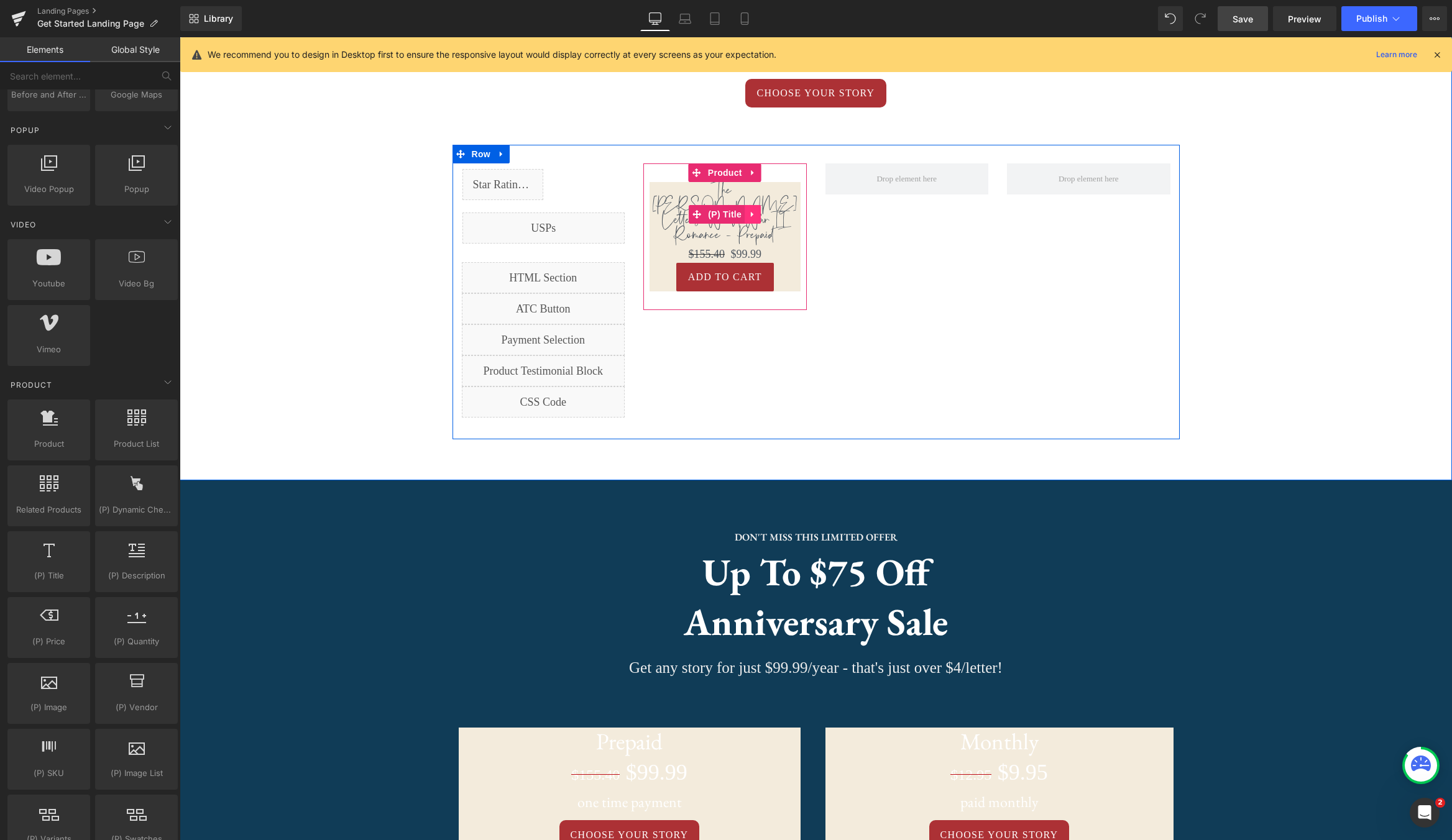
click at [757, 209] on icon at bounding box center [753, 214] width 9 height 10
click at [759, 210] on icon at bounding box center [761, 214] width 9 height 9
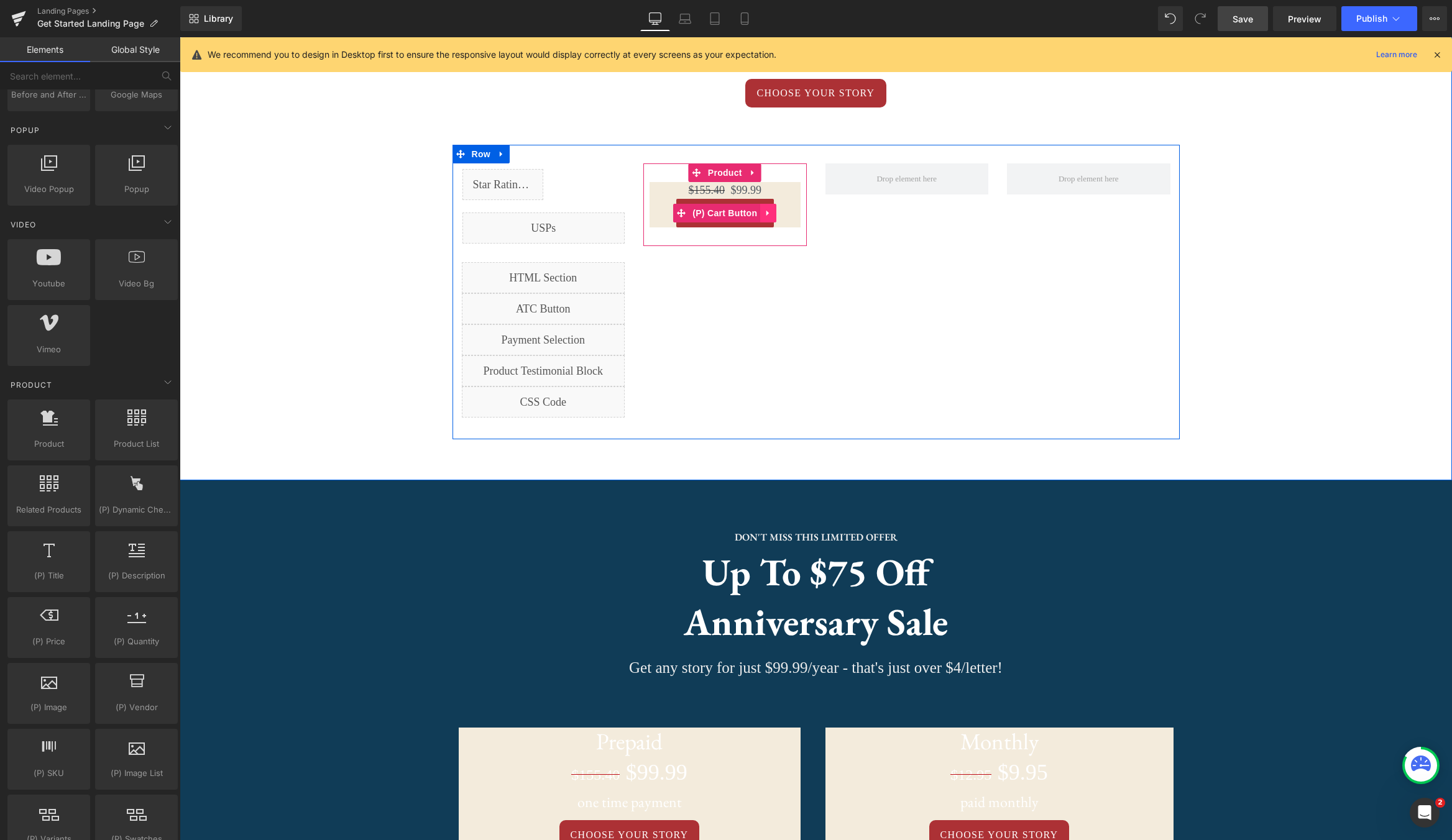
click at [770, 215] on icon at bounding box center [768, 213] width 9 height 10
click at [776, 216] on icon at bounding box center [776, 213] width 9 height 9
click at [777, 192] on icon at bounding box center [775, 191] width 9 height 10
click at [787, 192] on icon at bounding box center [783, 191] width 9 height 9
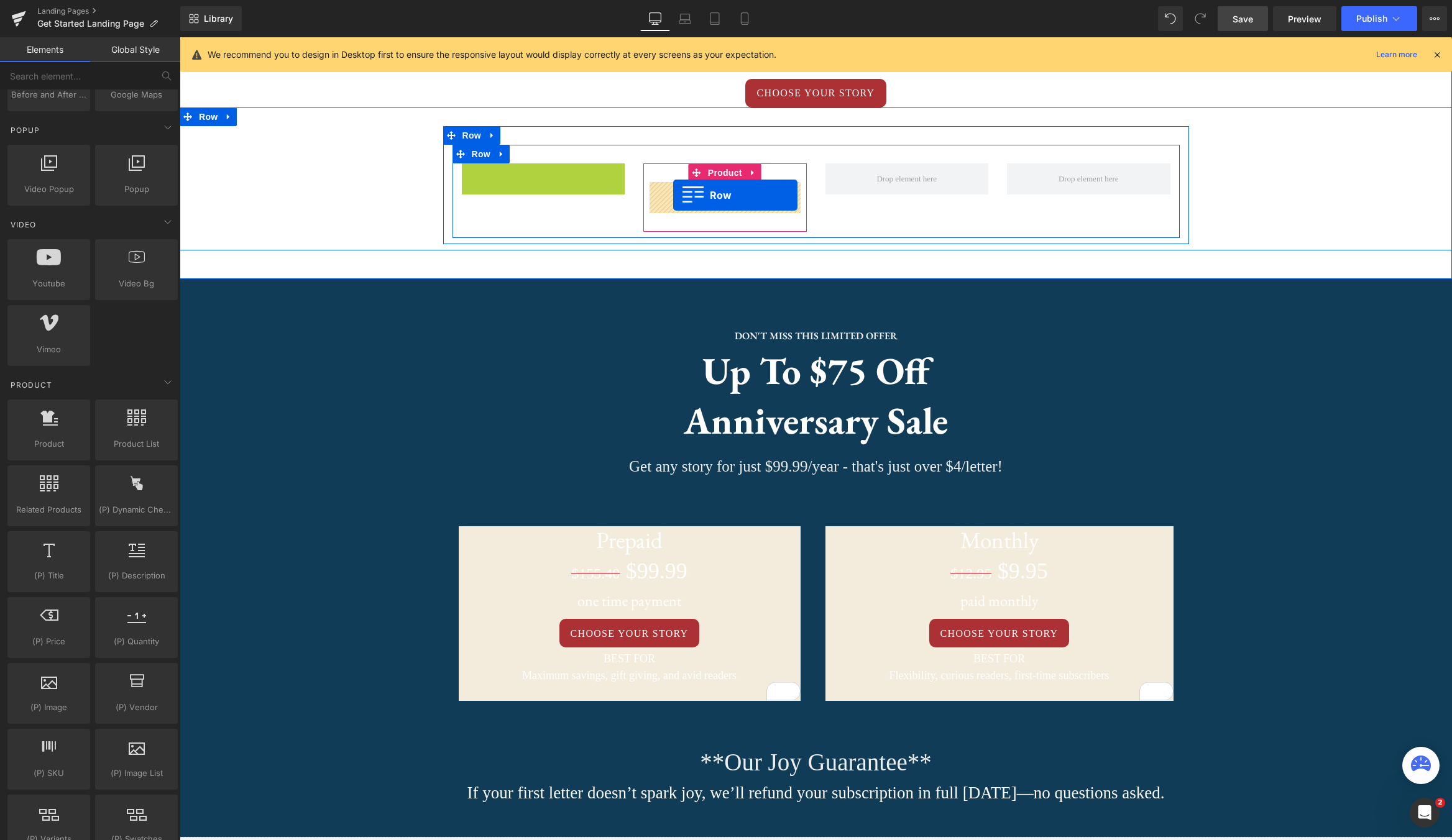
drag, startPoint x: 466, startPoint y: 173, endPoint x: 673, endPoint y: 195, distance: 208.2
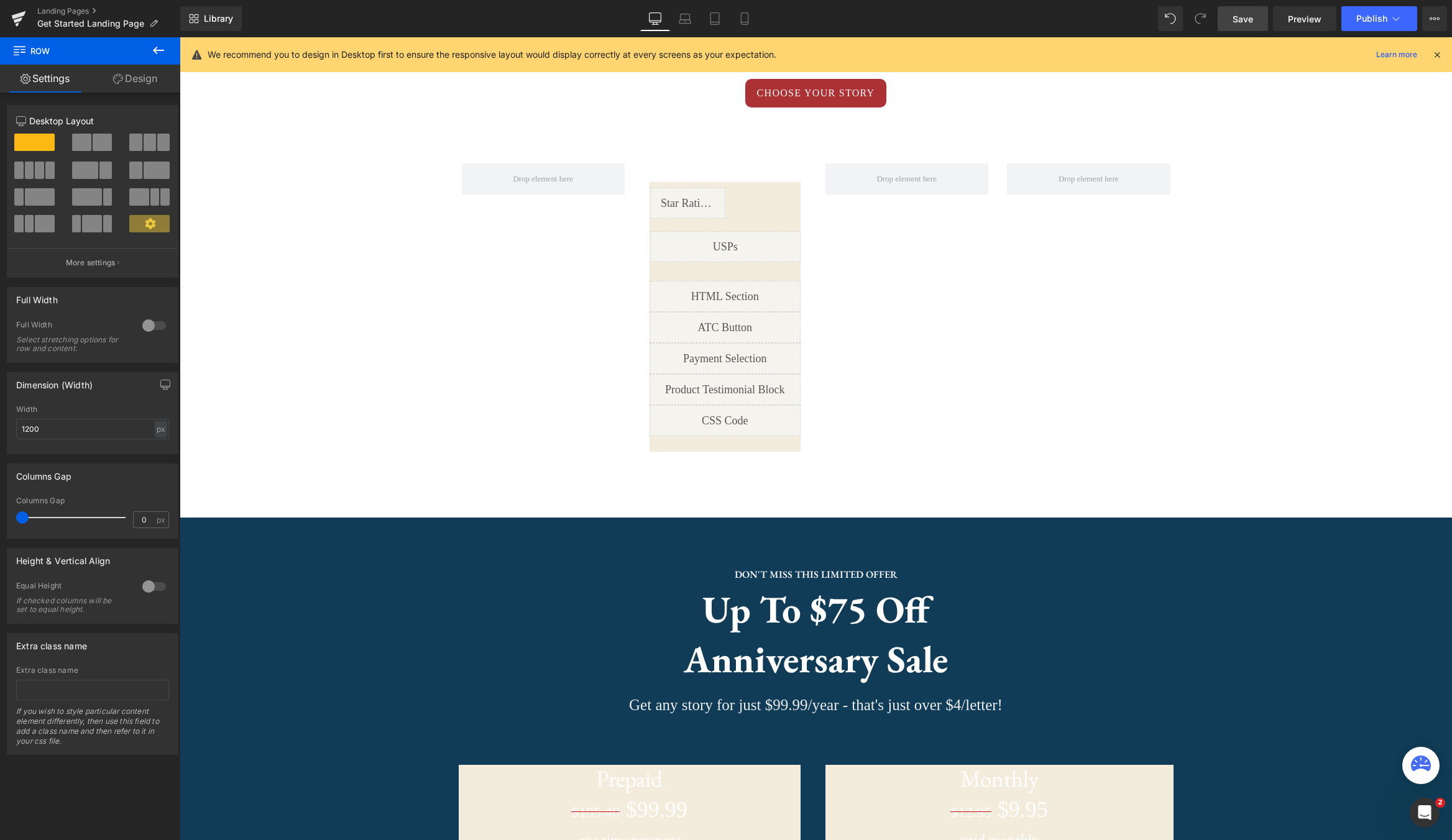
click at [1246, 21] on span "Save" at bounding box center [1242, 19] width 20 height 13
click at [1302, 30] on link "Preview" at bounding box center [1304, 19] width 63 height 25
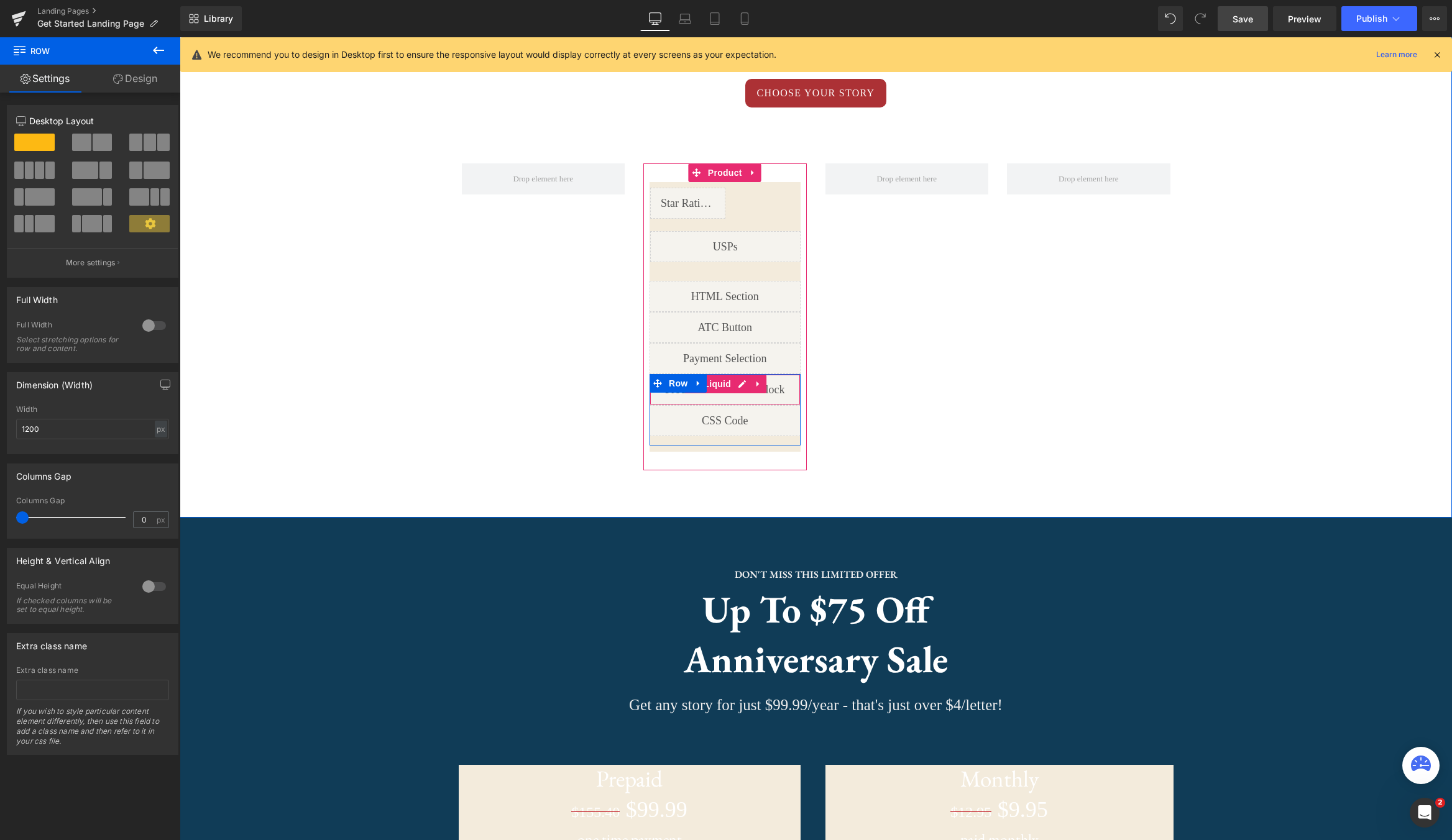
click at [763, 386] on link at bounding box center [758, 384] width 16 height 19
click at [766, 386] on icon at bounding box center [766, 384] width 9 height 9
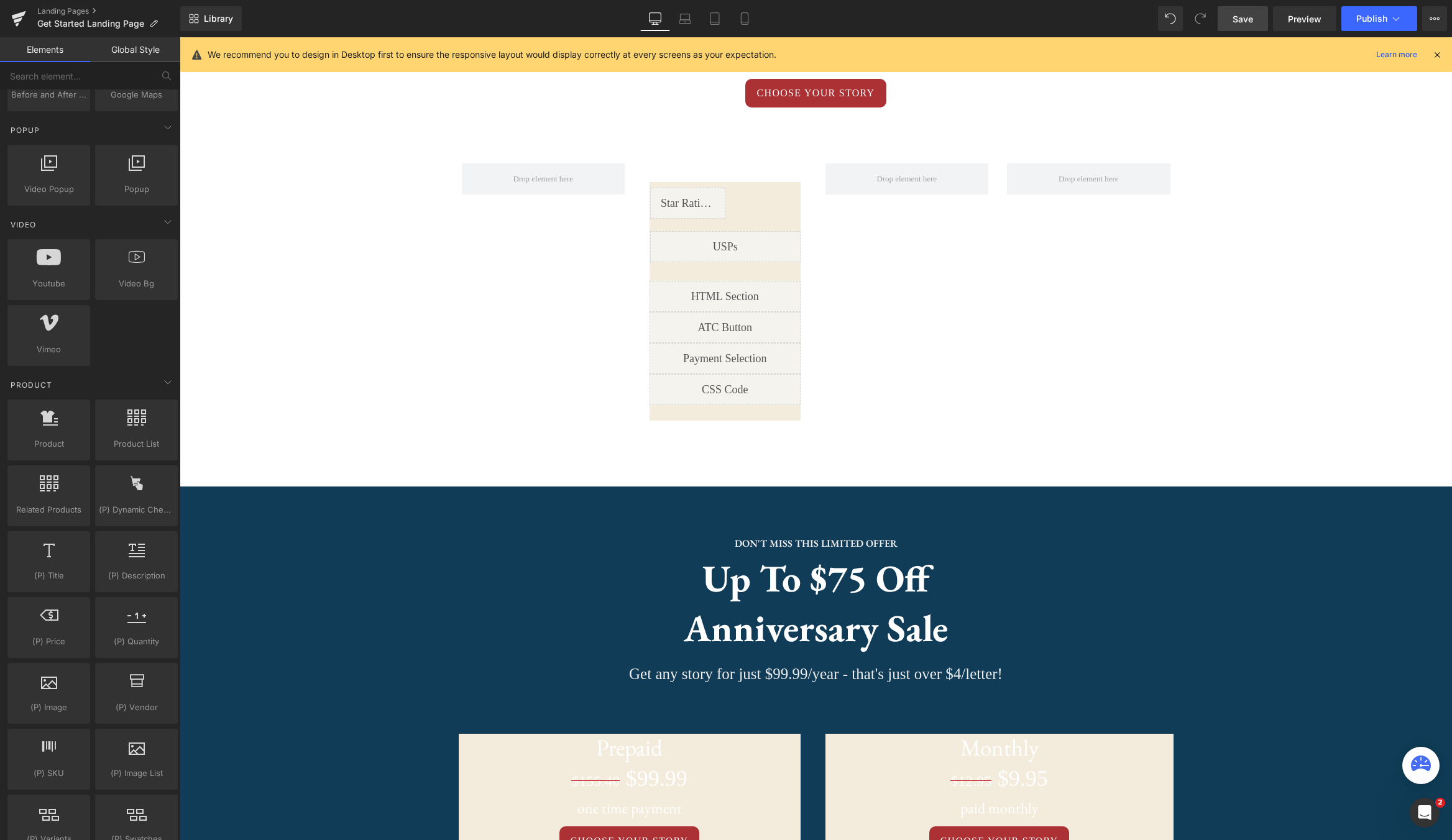
drag, startPoint x: 1256, startPoint y: 24, endPoint x: 1238, endPoint y: 27, distance: 18.2
click at [1256, 24] on link "Save" at bounding box center [1243, 19] width 50 height 25
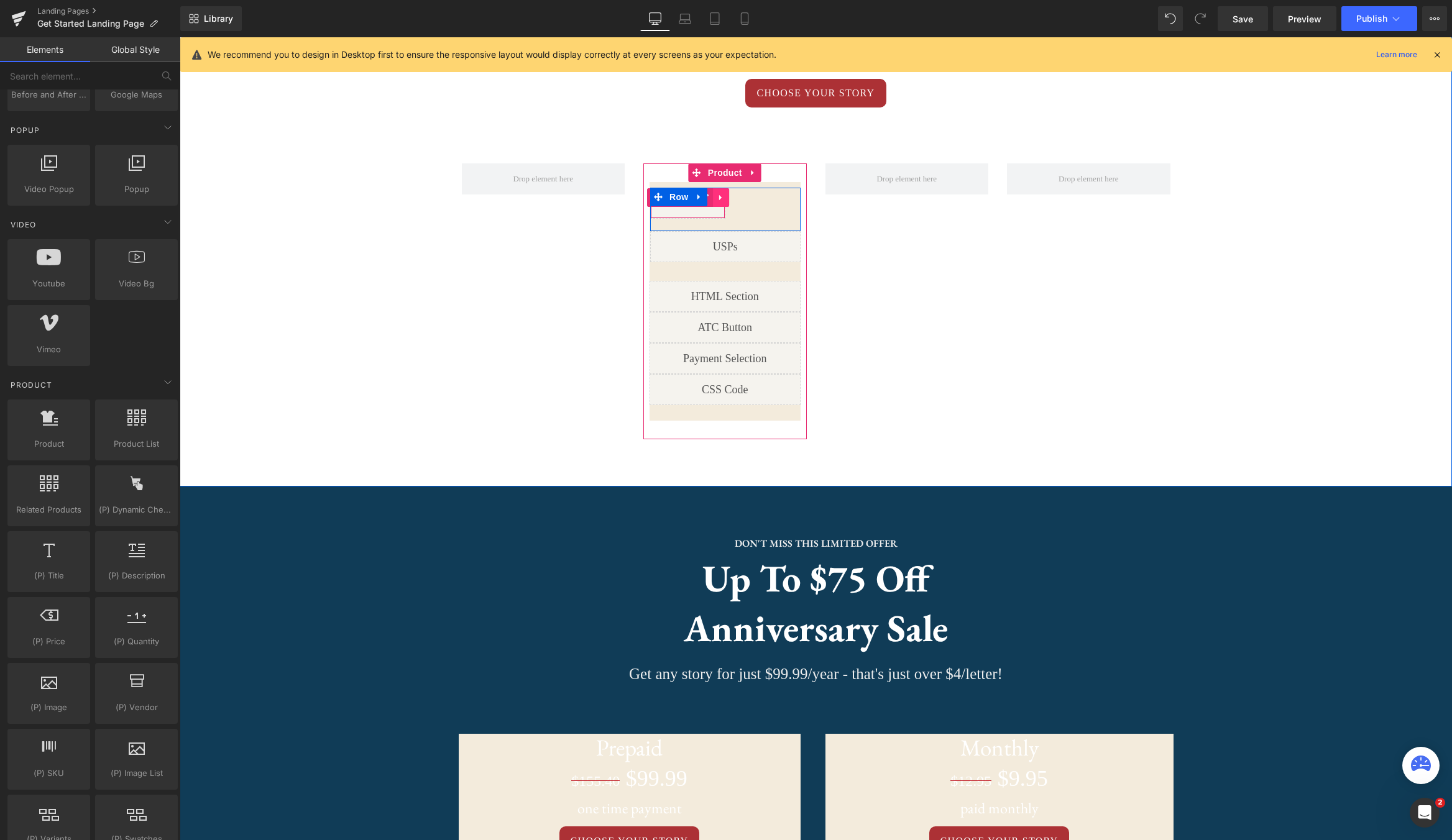
click at [724, 201] on icon at bounding box center [720, 198] width 9 height 10
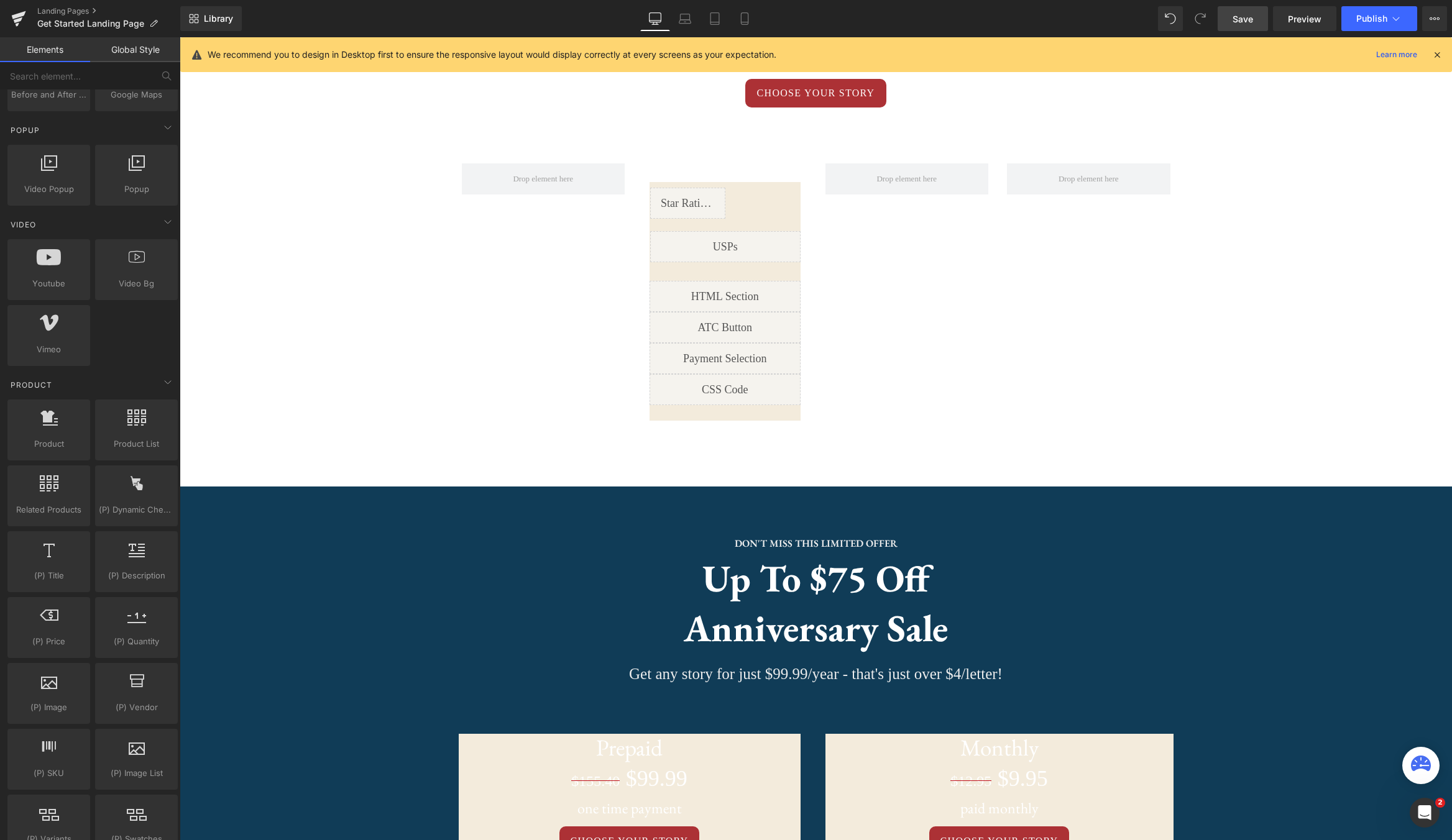
click at [1242, 23] on span "Save" at bounding box center [1242, 19] width 20 height 13
click at [1299, 23] on span "Preview" at bounding box center [1305, 19] width 34 height 13
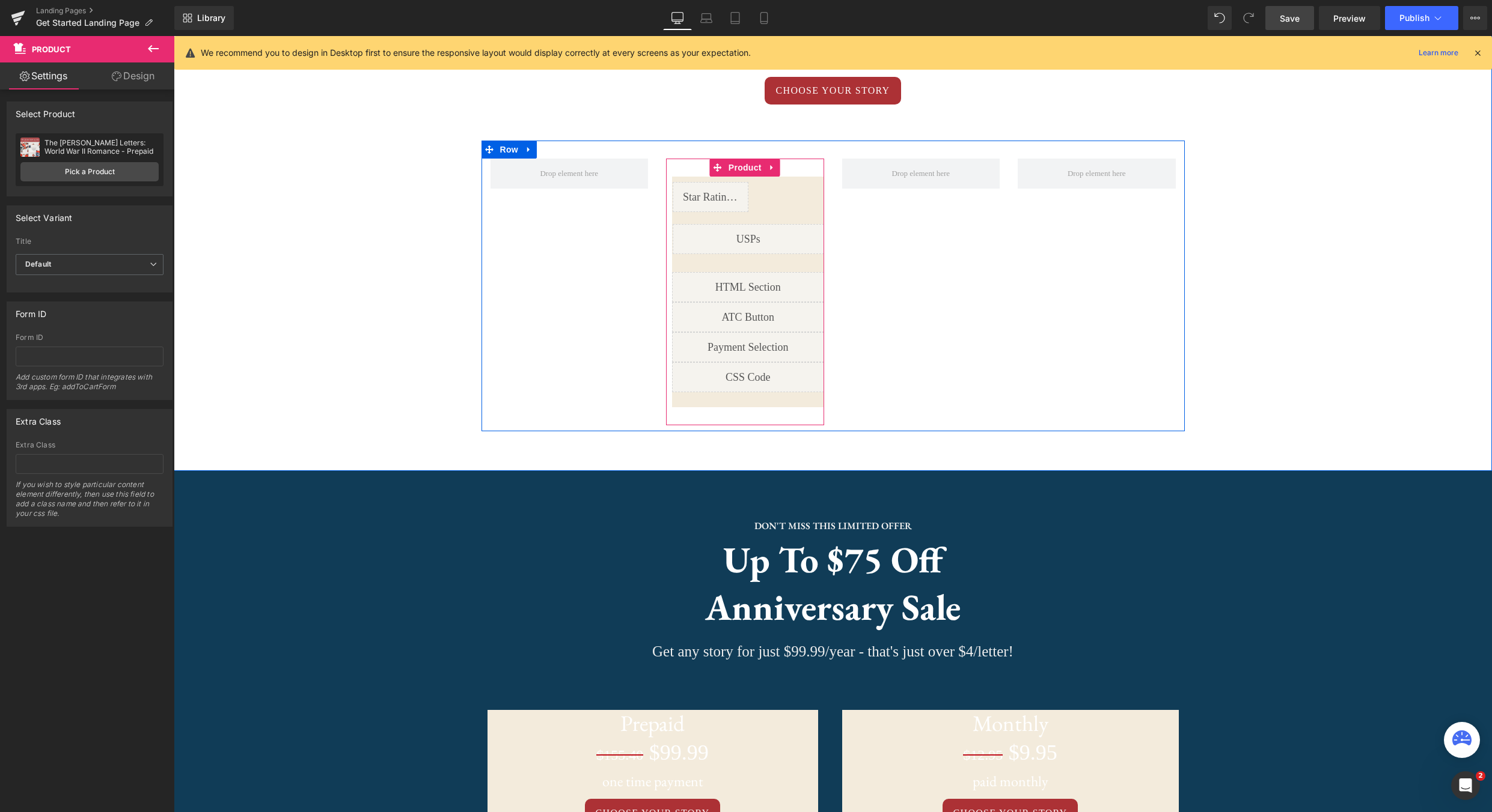
drag, startPoint x: 820, startPoint y: 210, endPoint x: 699, endPoint y: 204, distance: 121.1
click at [827, 209] on div "First letter mails in 1-3 business days! Text Block Row Liquid Image Sold out T…" at bounding box center [744, 292] width 176 height 266
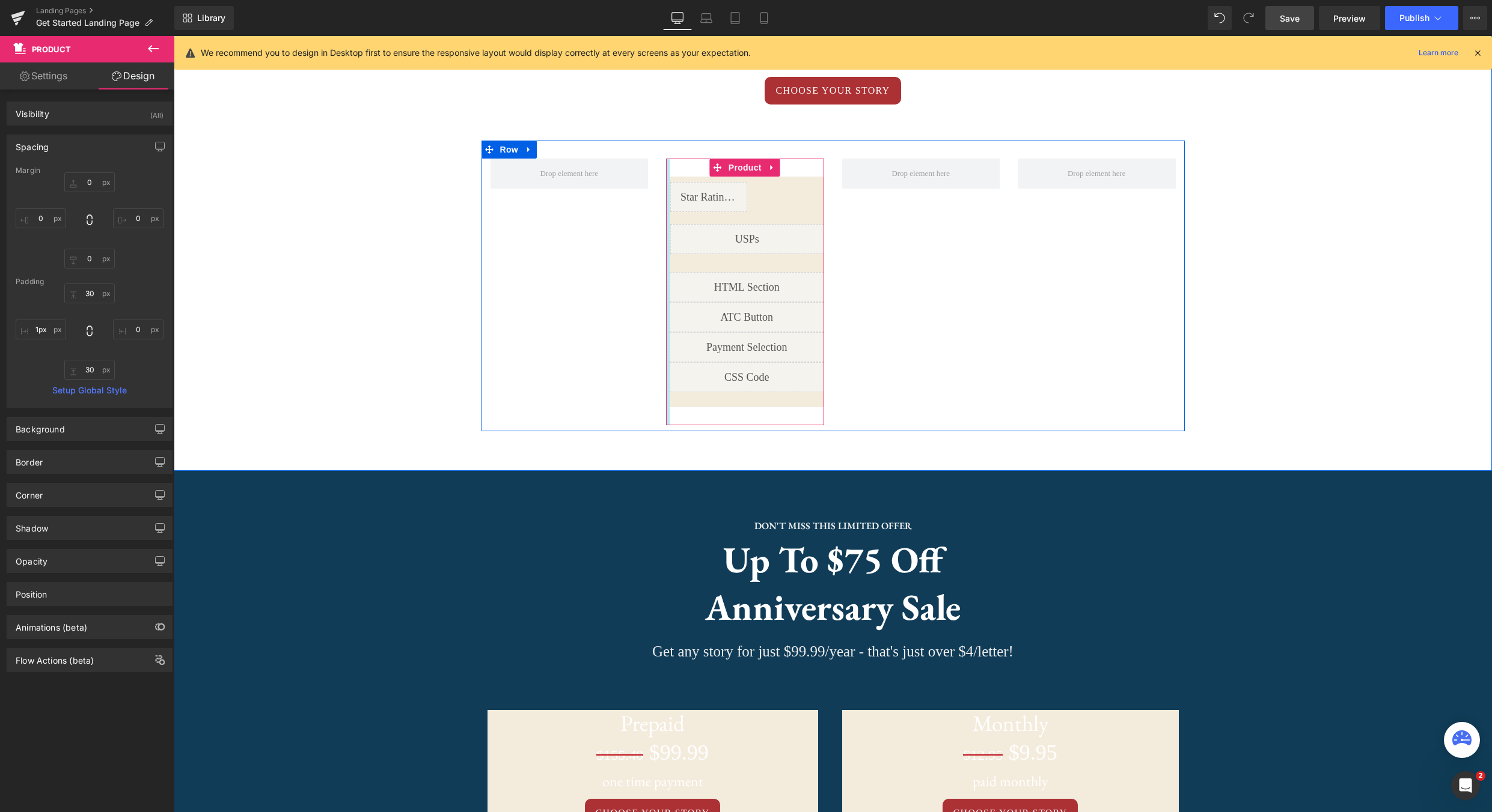
type input "0px"
drag, startPoint x: 671, startPoint y: 210, endPoint x: 599, endPoint y: 207, distance: 72.1
click at [662, 209] on div "First letter mails in 1-3 business days! Text Block Row Liquid Image Sold out T…" at bounding box center [744, 292] width 176 height 266
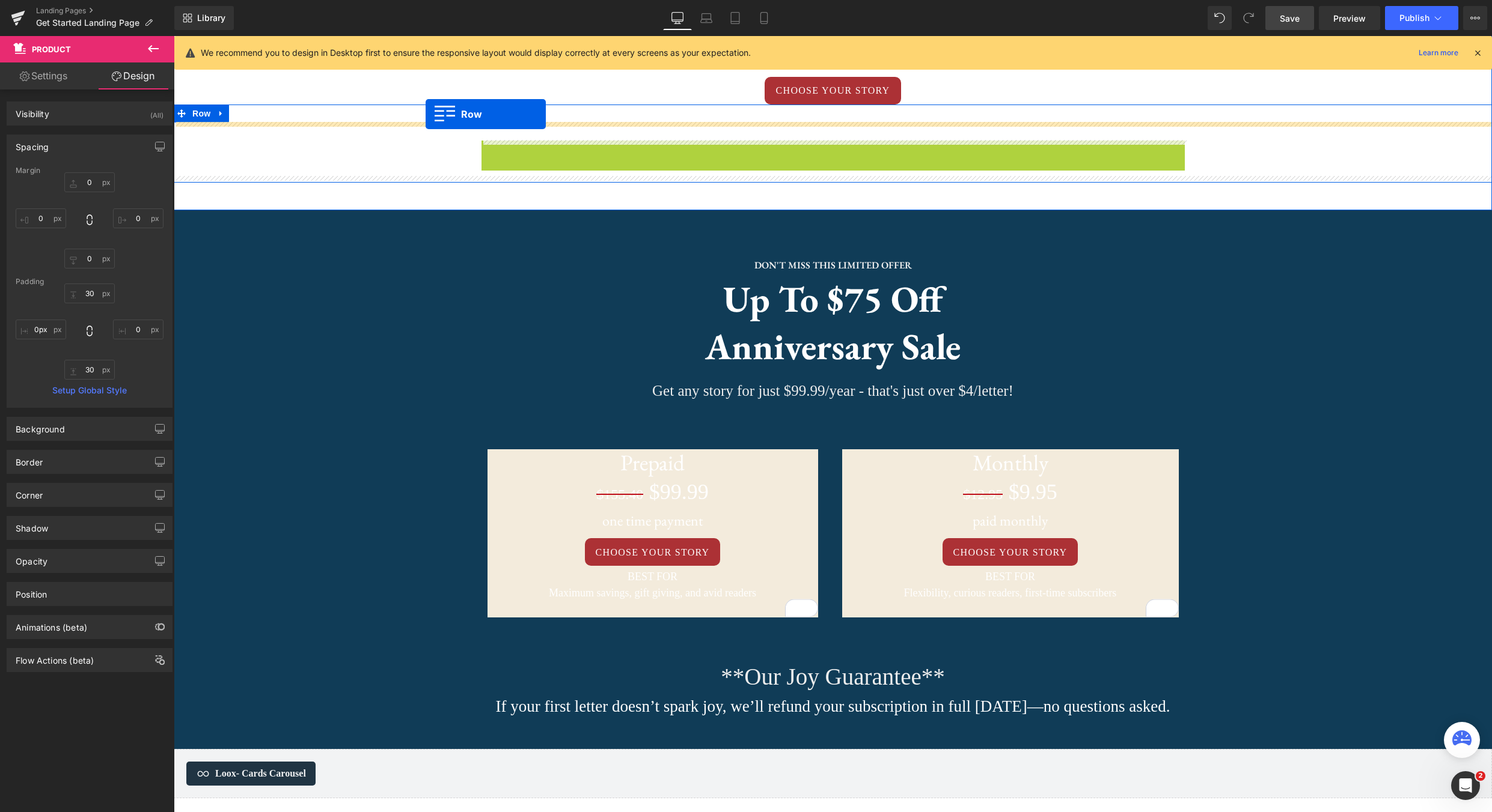
drag, startPoint x: 487, startPoint y: 151, endPoint x: 425, endPoint y: 115, distance: 71.7
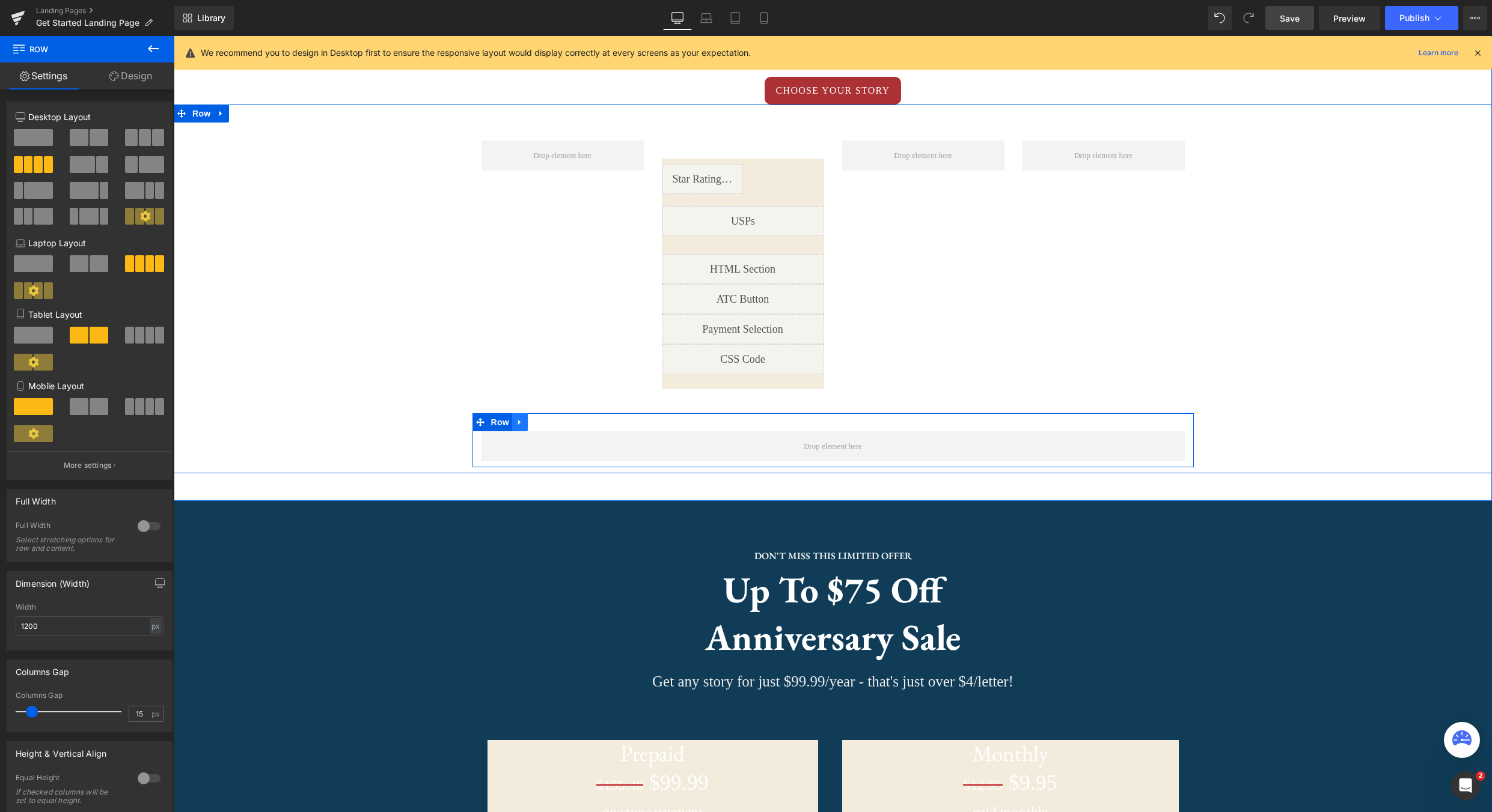
click at [523, 426] on icon at bounding box center [520, 422] width 9 height 9
click at [550, 427] on link at bounding box center [551, 422] width 16 height 18
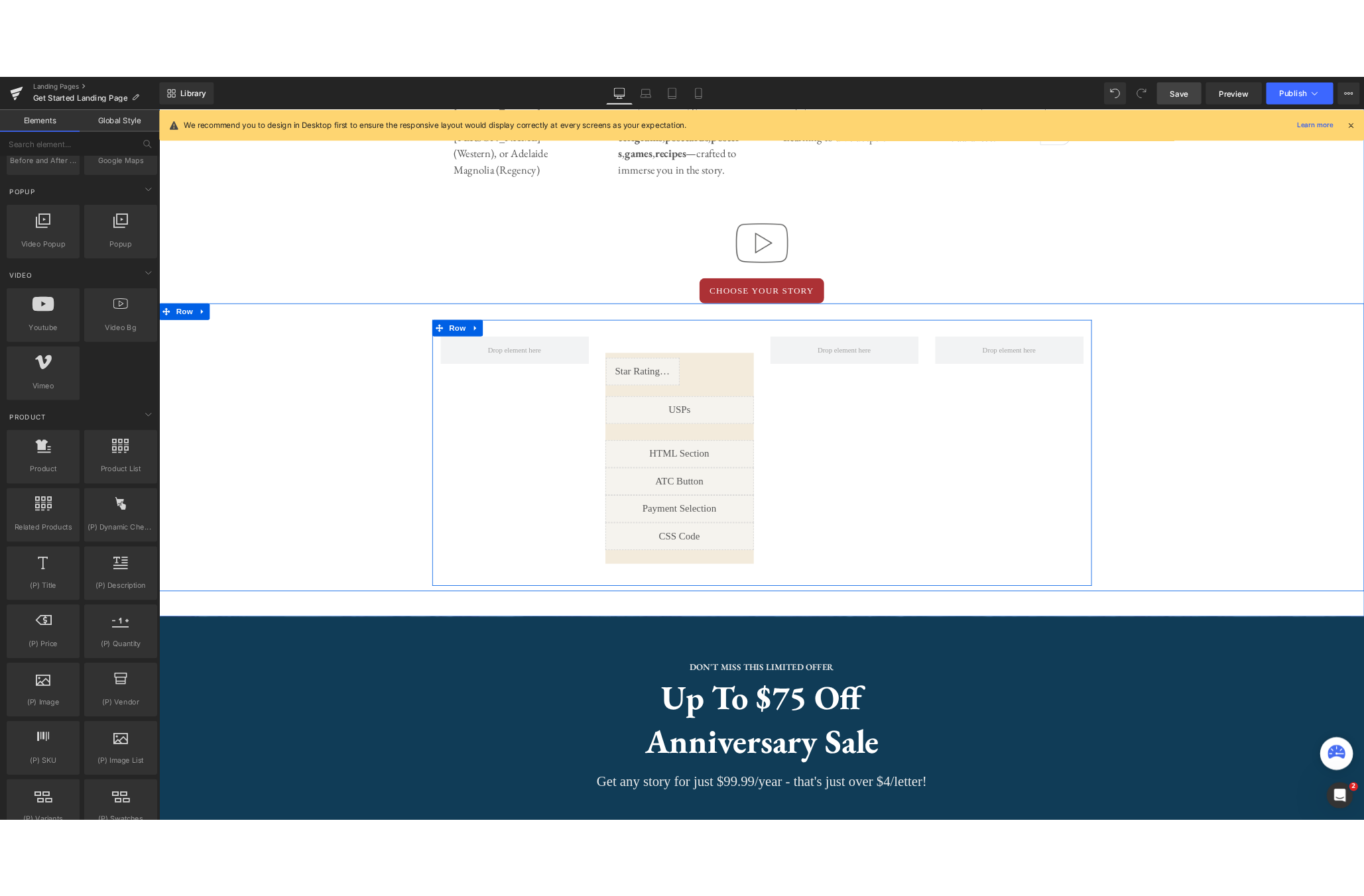
scroll to position [963, 0]
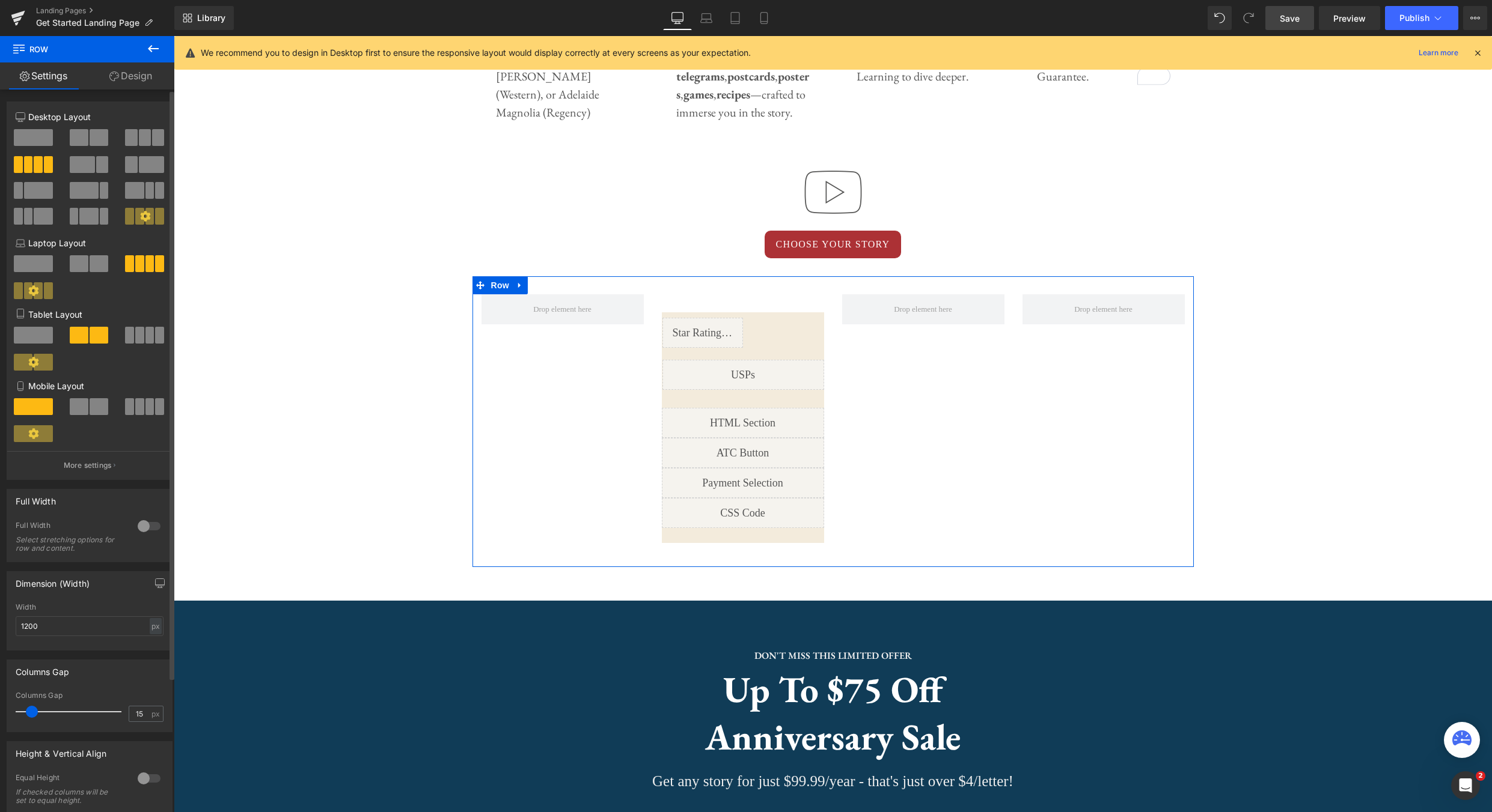
click at [150, 527] on div at bounding box center [149, 526] width 29 height 20
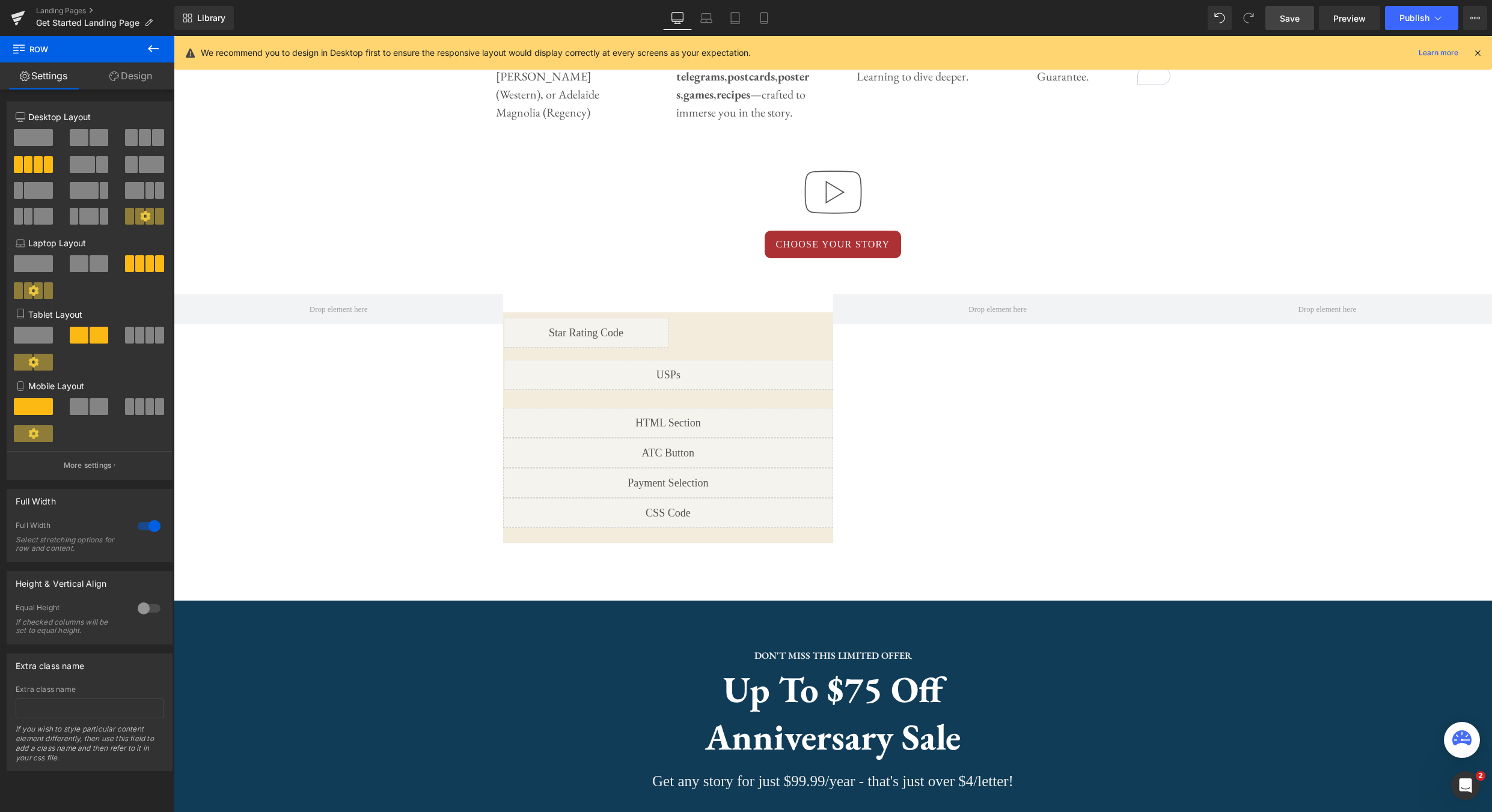
click at [1292, 25] on link "Save" at bounding box center [1289, 18] width 48 height 24
click at [1350, 19] on span "Preview" at bounding box center [1350, 18] width 33 height 13
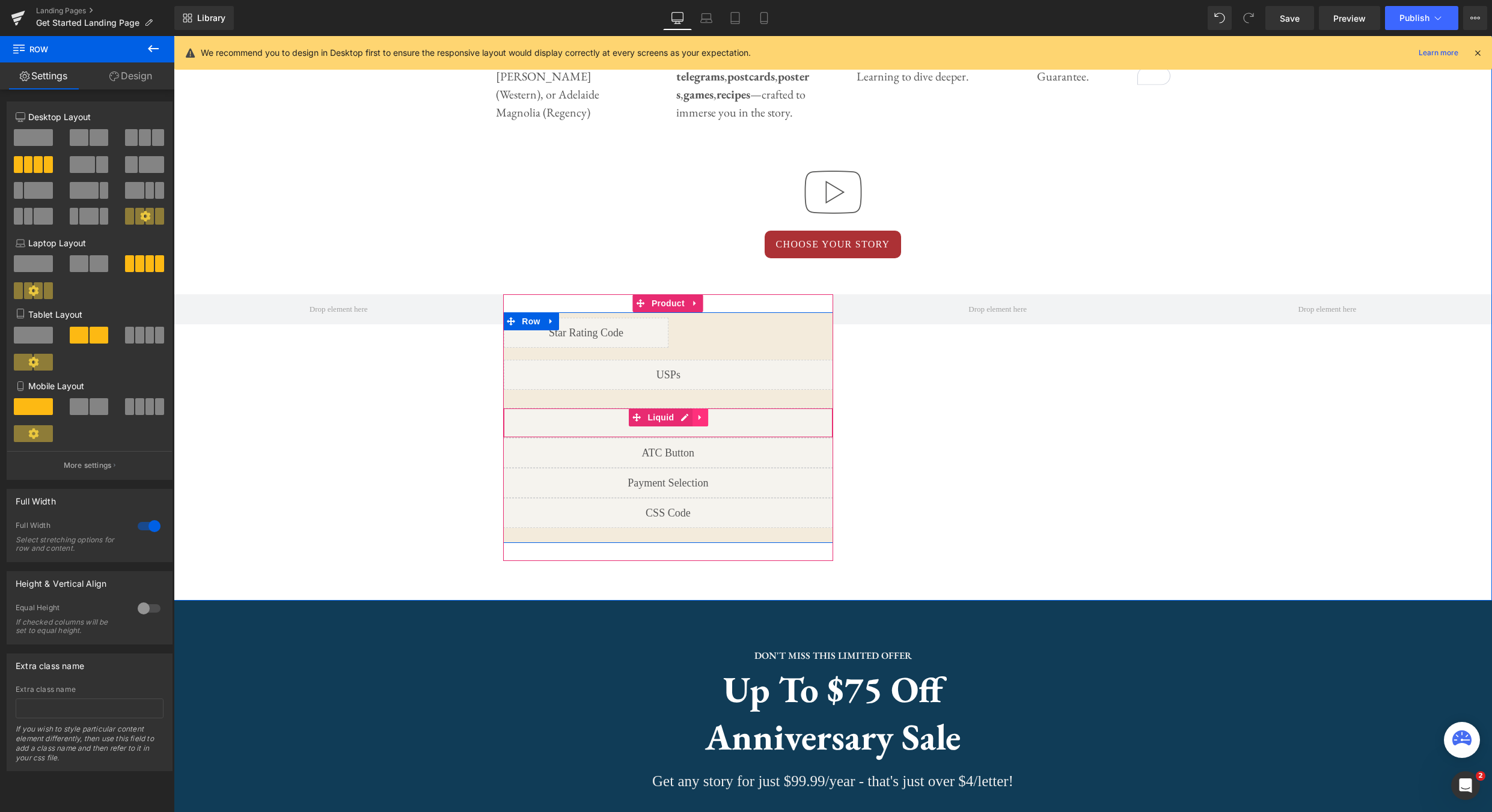
click at [698, 421] on icon at bounding box center [700, 417] width 9 height 9
click at [705, 420] on icon at bounding box center [708, 417] width 9 height 9
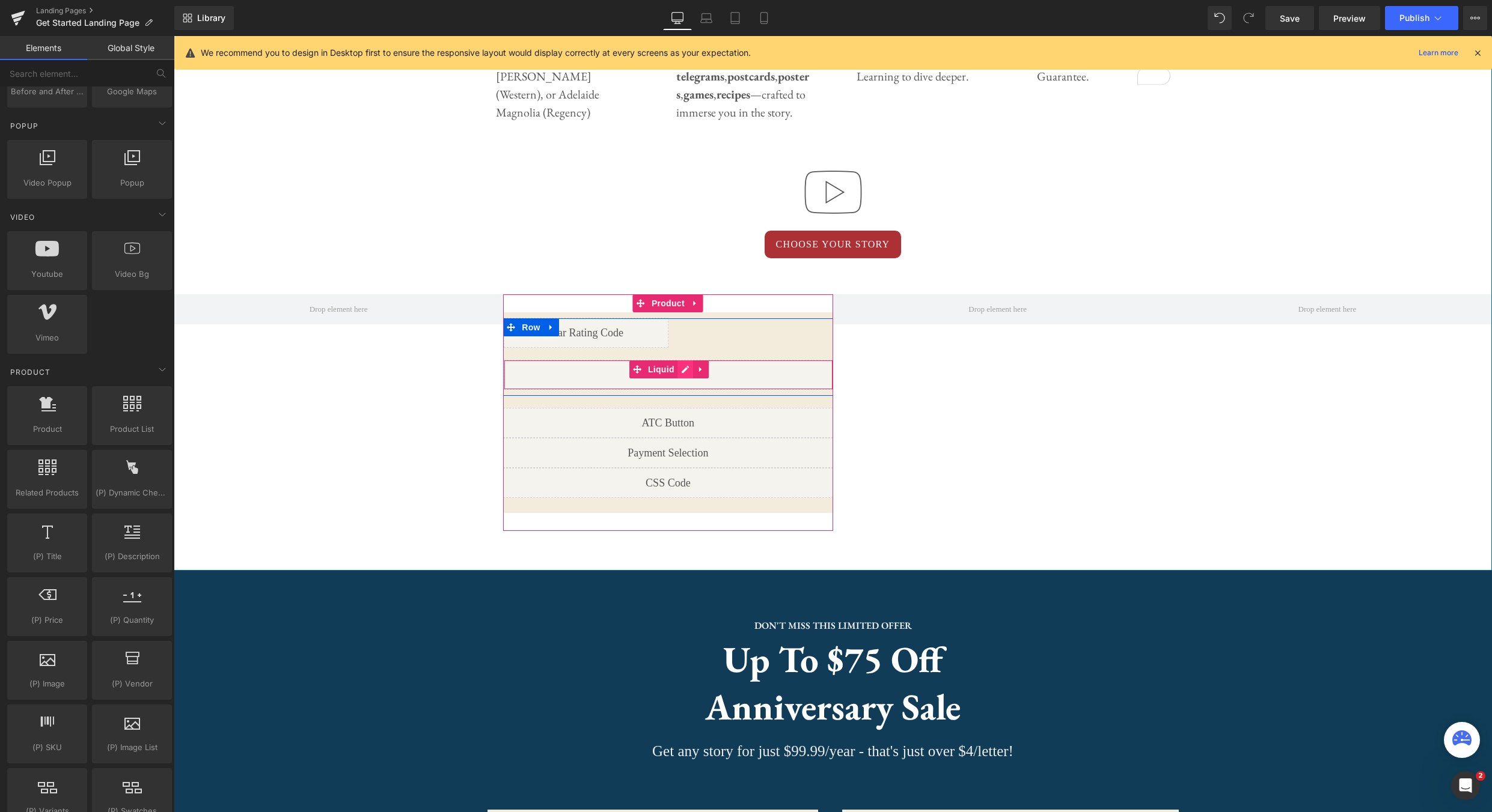
click at [682, 370] on div "Liquid" at bounding box center [668, 374] width 328 height 30
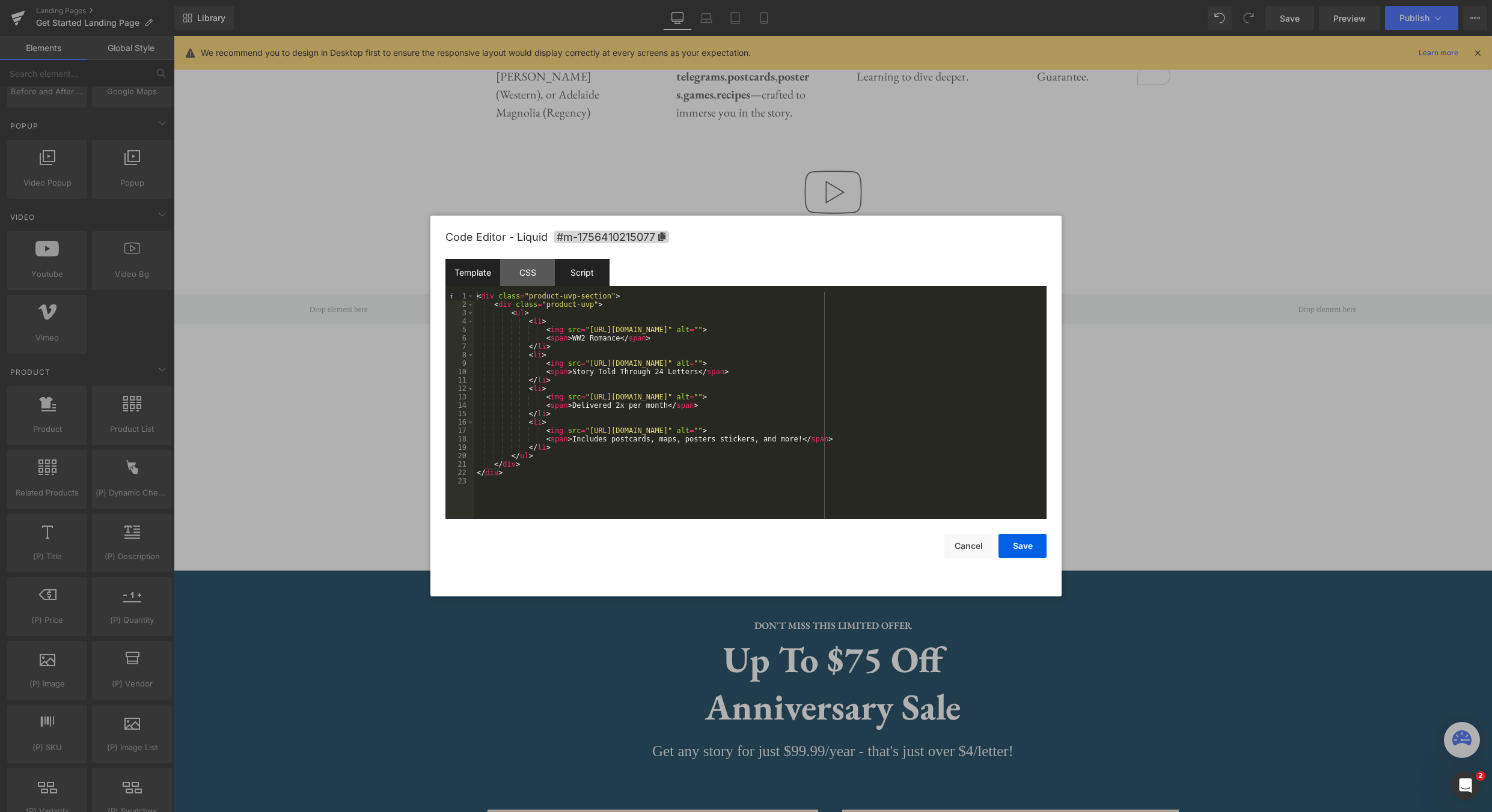
click at [588, 279] on div "Script" at bounding box center [583, 272] width 55 height 27
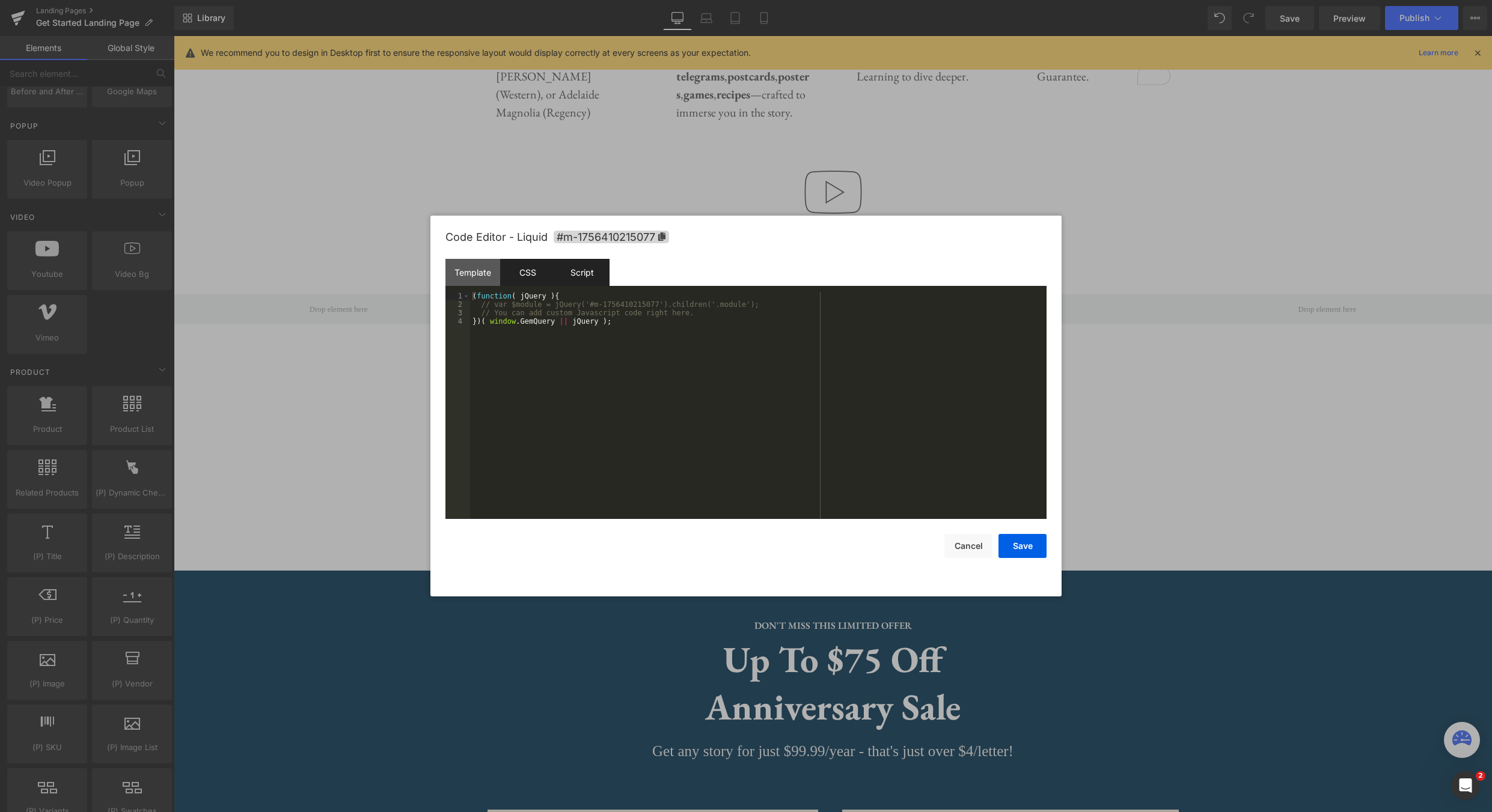
click at [538, 270] on div "CSS" at bounding box center [528, 272] width 55 height 27
click at [976, 549] on button "Cancel" at bounding box center [968, 546] width 48 height 24
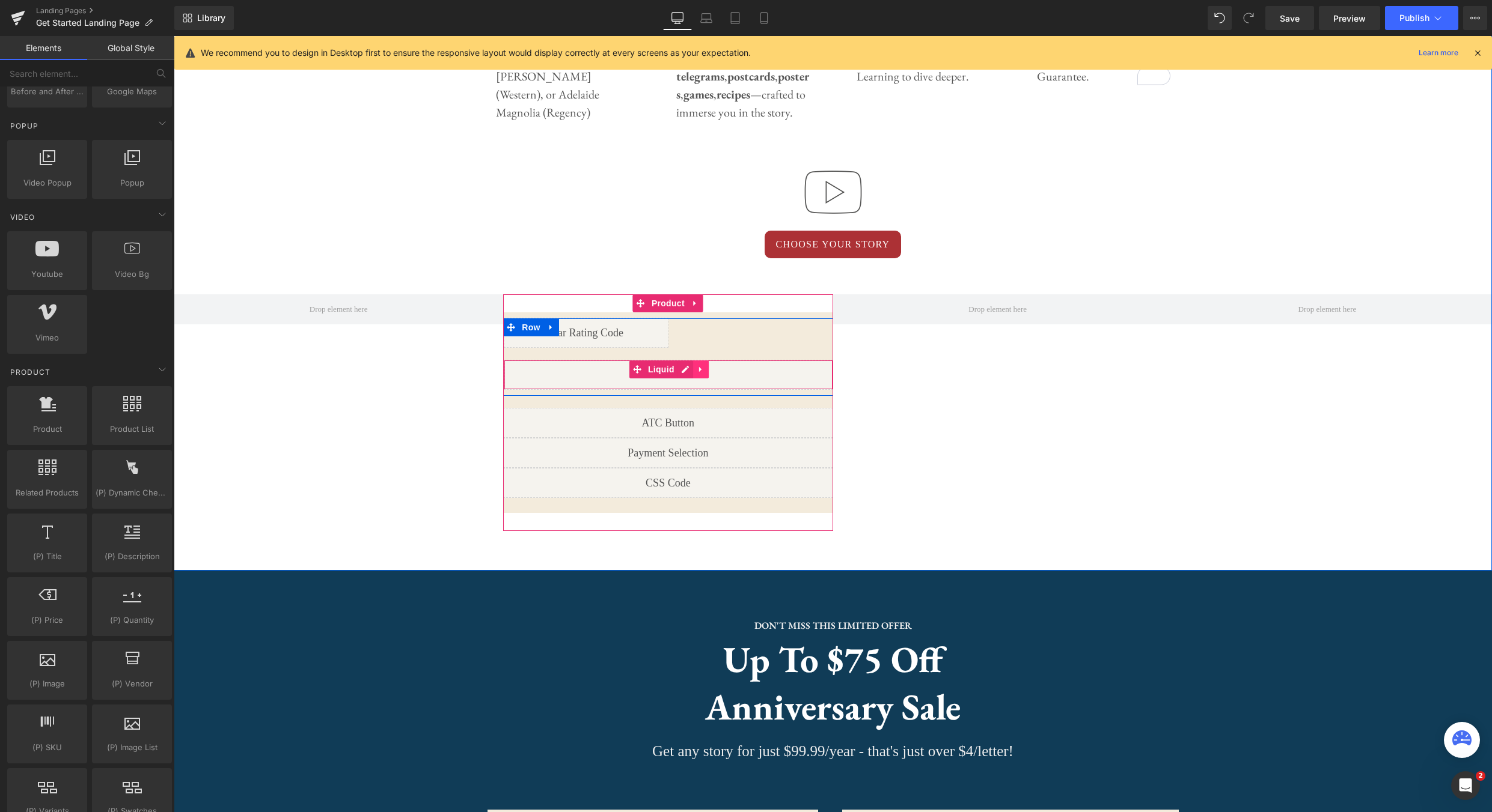
click at [705, 375] on link at bounding box center [701, 369] width 16 height 18
click at [708, 373] on icon at bounding box center [708, 369] width 9 height 9
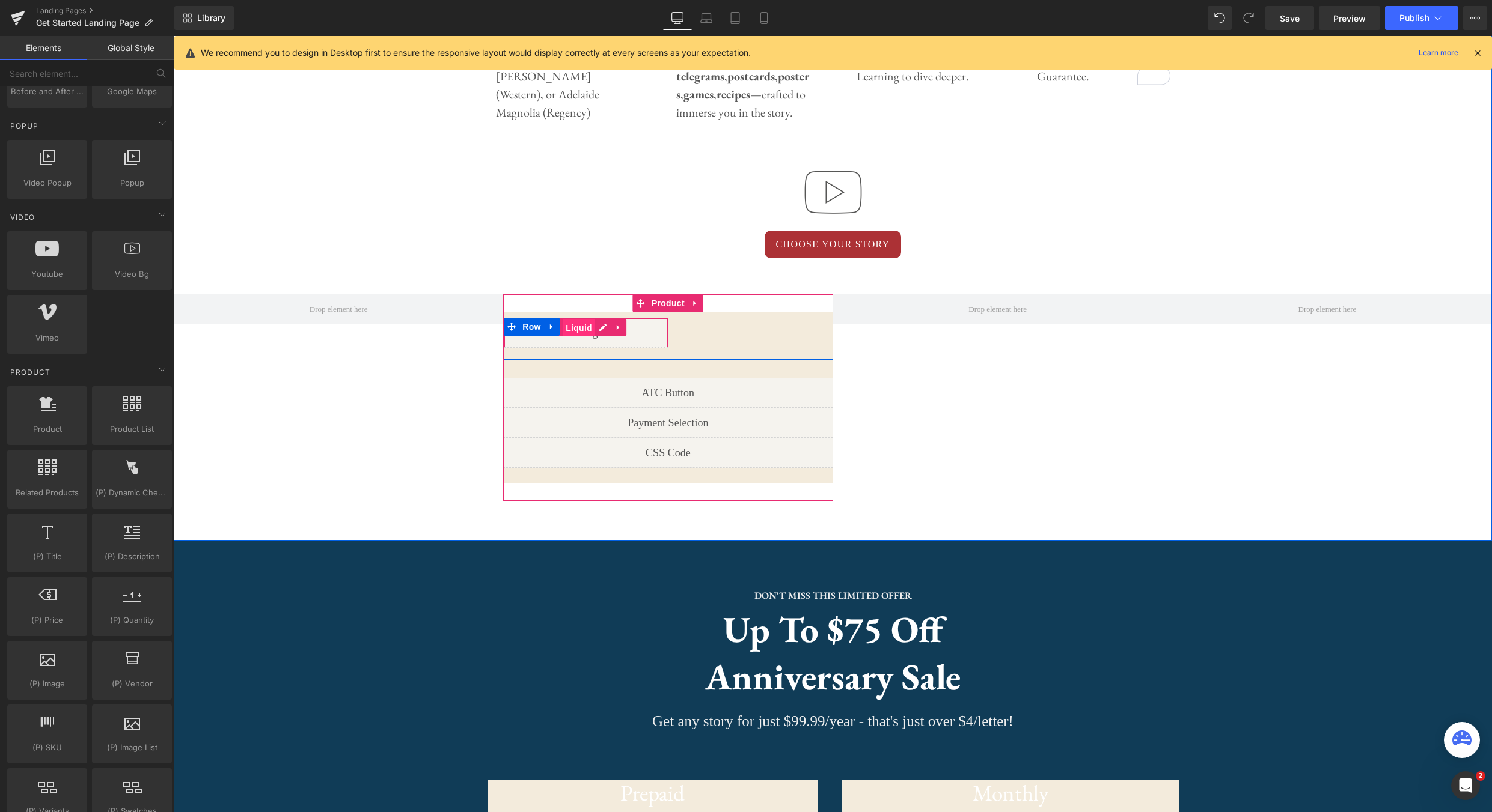
click at [568, 331] on span "Liquid" at bounding box center [579, 327] width 33 height 18
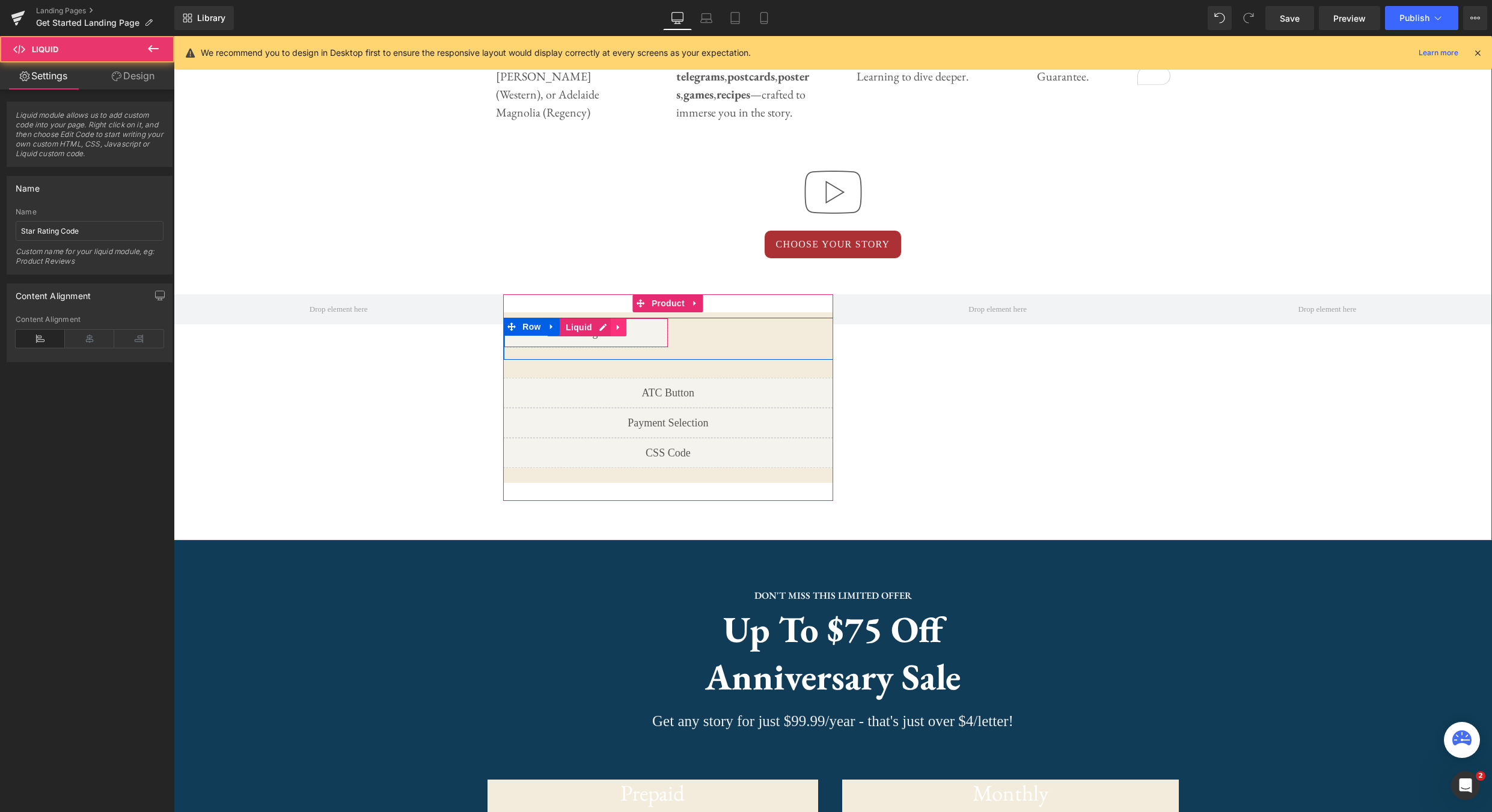
click at [620, 330] on icon at bounding box center [619, 327] width 9 height 9
click at [629, 328] on icon at bounding box center [626, 327] width 9 height 9
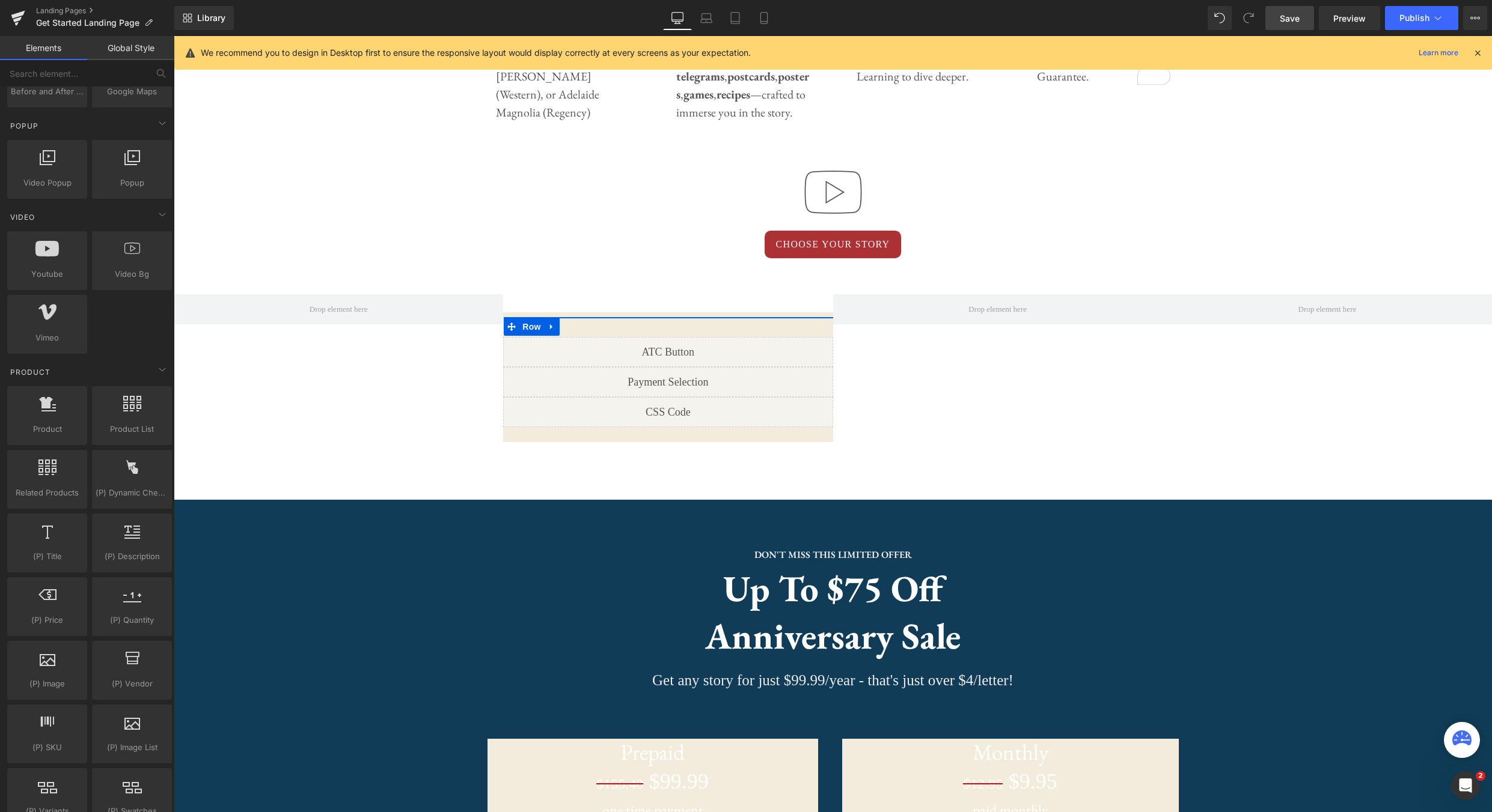
click at [1300, 18] on link "Save" at bounding box center [1289, 18] width 48 height 24
click at [1350, 17] on span "Preview" at bounding box center [1350, 18] width 33 height 13
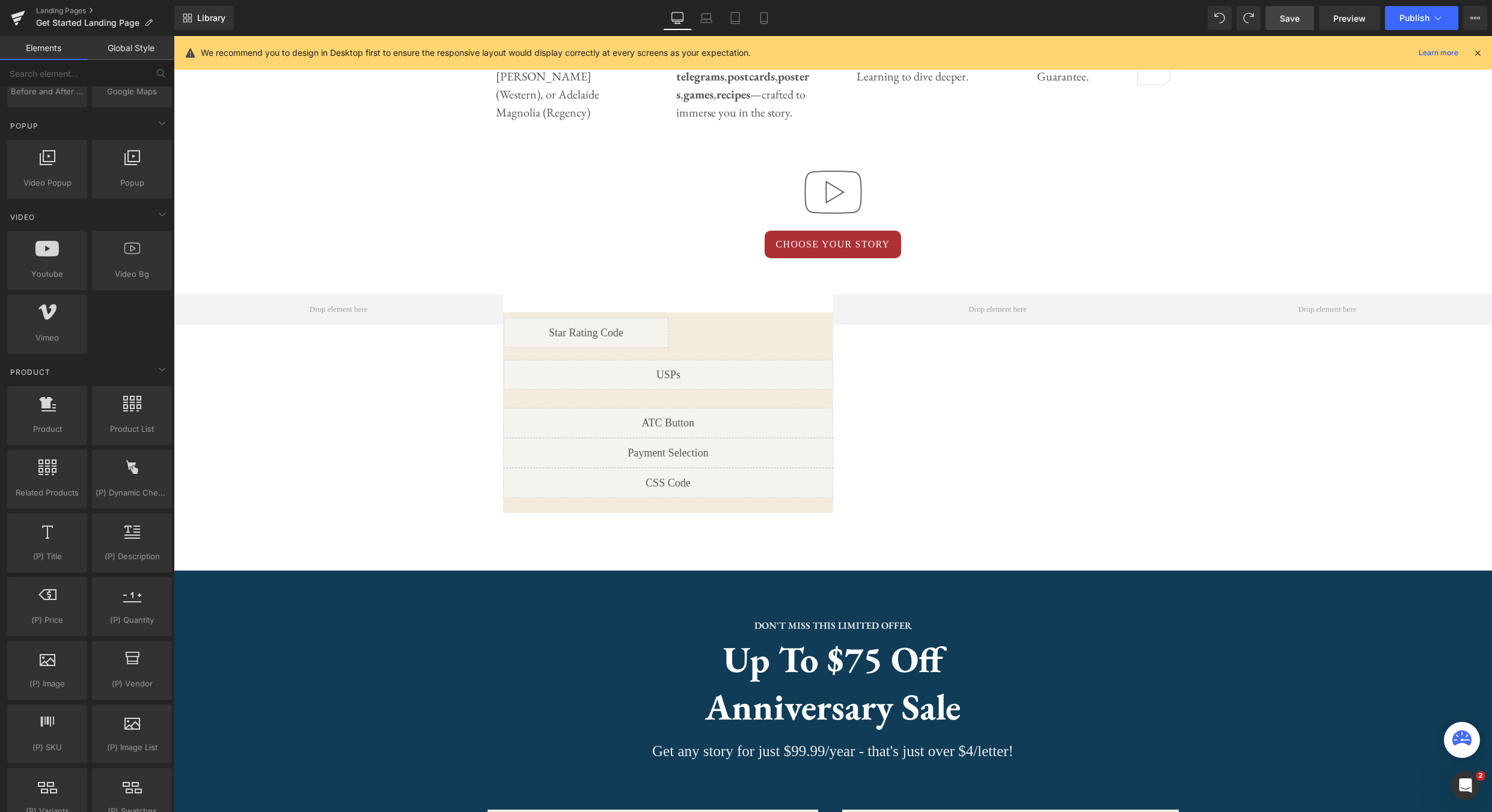
click at [1288, 27] on link "Save" at bounding box center [1289, 18] width 48 height 24
click at [1358, 29] on link "Preview" at bounding box center [1350, 18] width 61 height 24
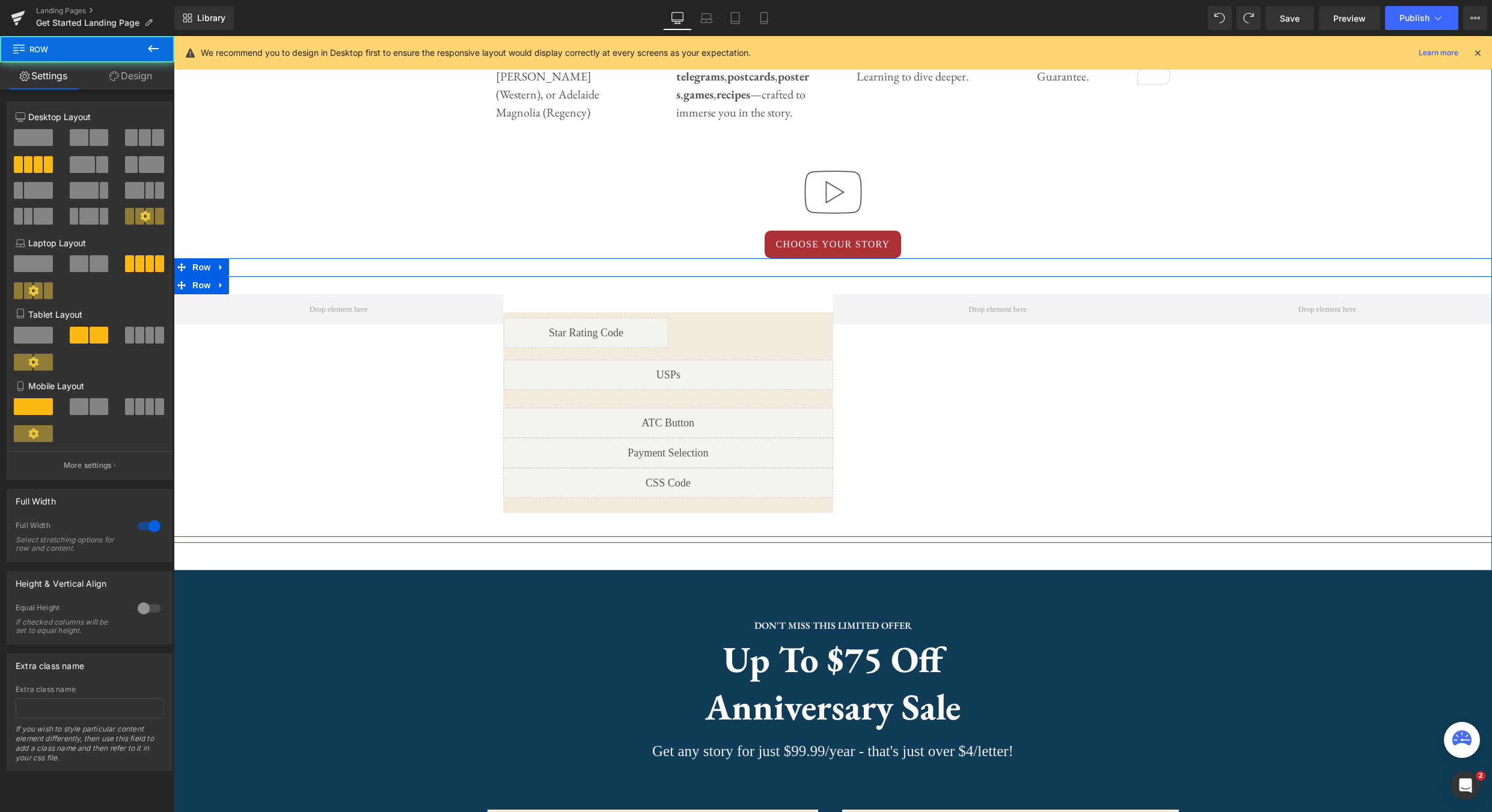
click at [989, 399] on div "First letter mails in 1-3 business days! Text Block Row Liquid Image Sold out T…" at bounding box center [833, 407] width 1318 height 261
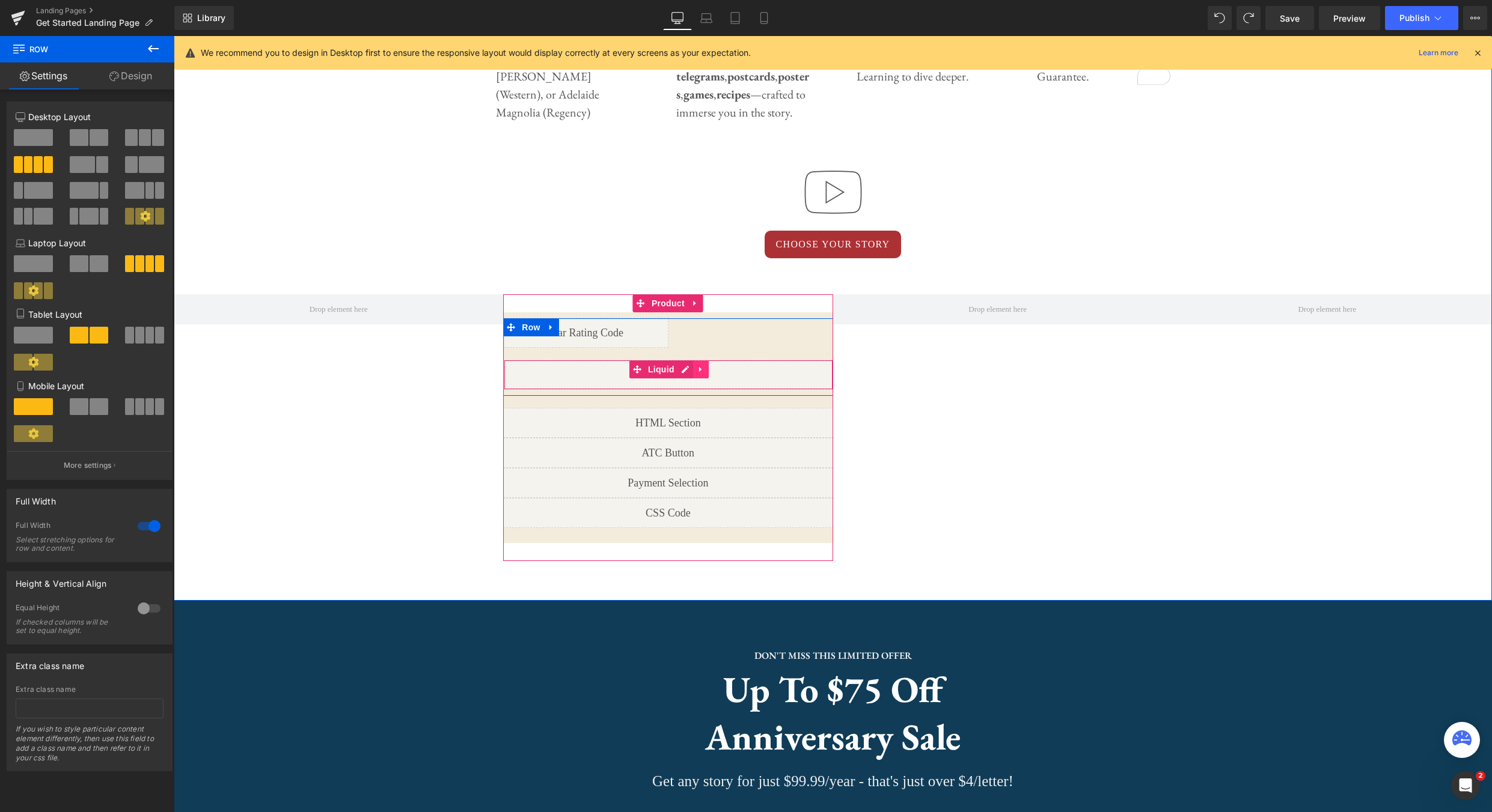
click at [698, 373] on icon at bounding box center [701, 370] width 9 height 9
click at [708, 371] on icon at bounding box center [708, 369] width 9 height 9
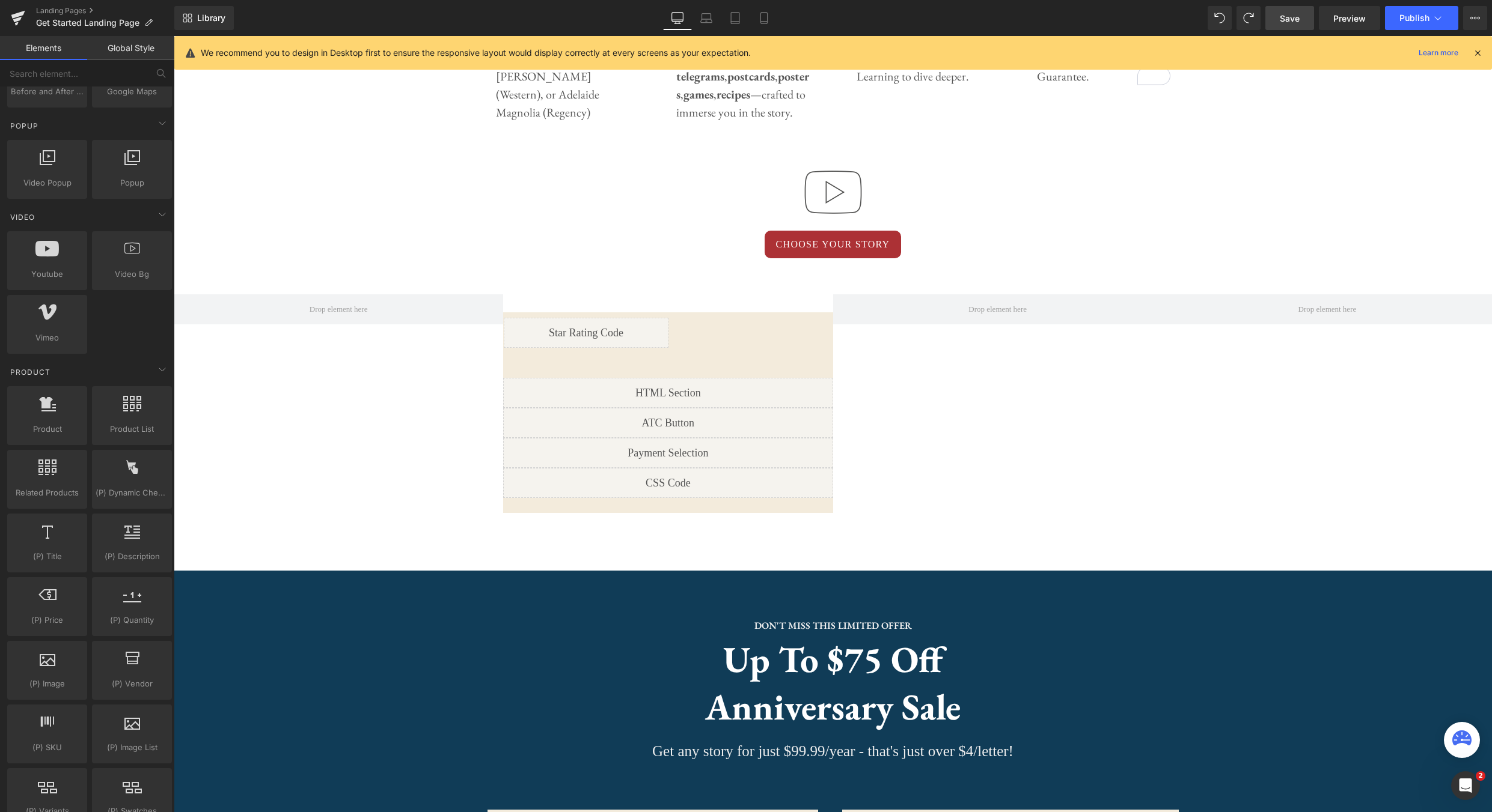
click at [1301, 23] on link "Save" at bounding box center [1289, 18] width 48 height 24
click at [1357, 18] on span "Preview" at bounding box center [1350, 18] width 33 height 13
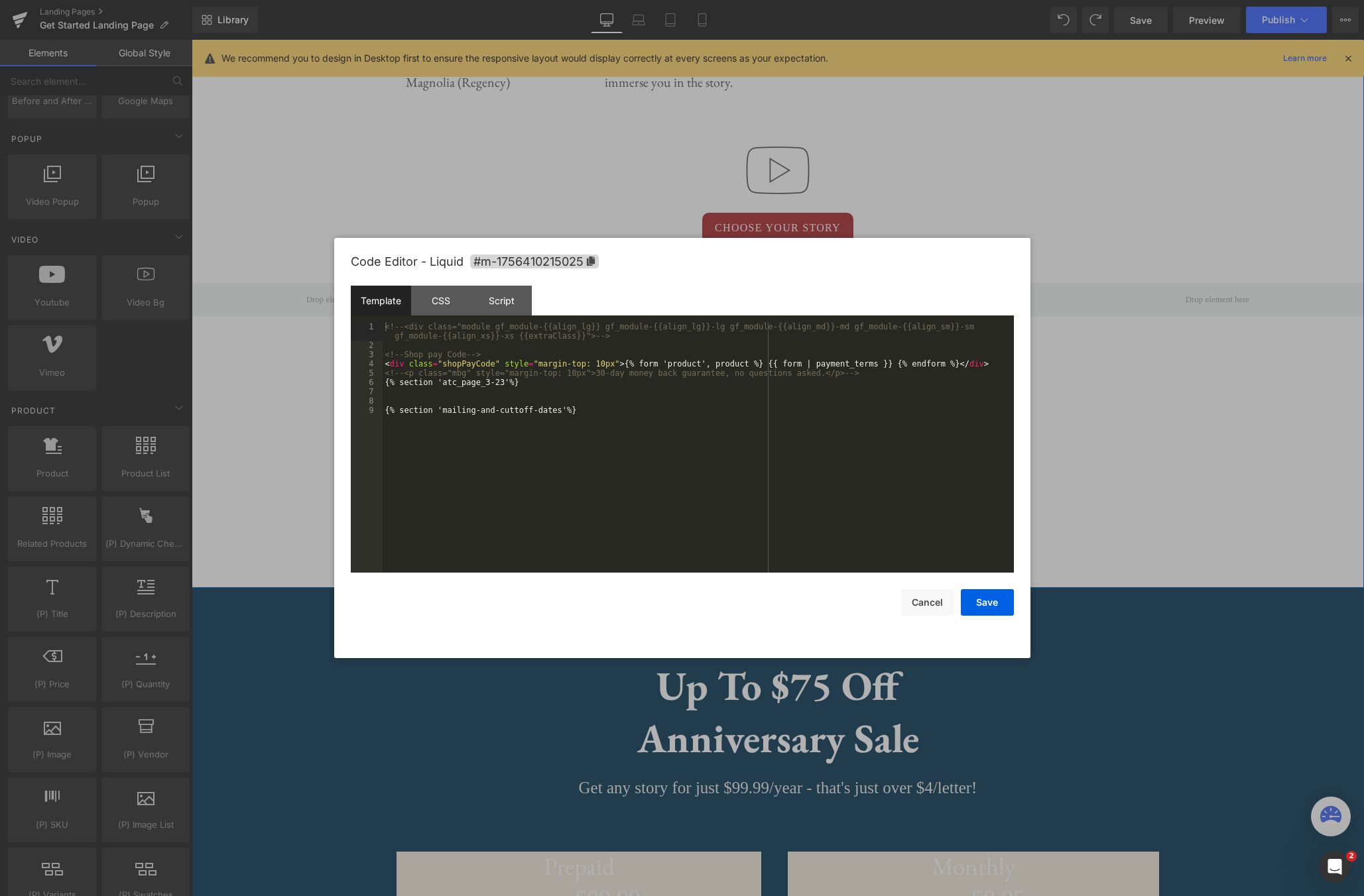
click at [650, 453] on div "Liquid" at bounding box center [632, 458] width 293 height 33
click at [493, 291] on div "Script" at bounding box center [502, 300] width 60 height 30
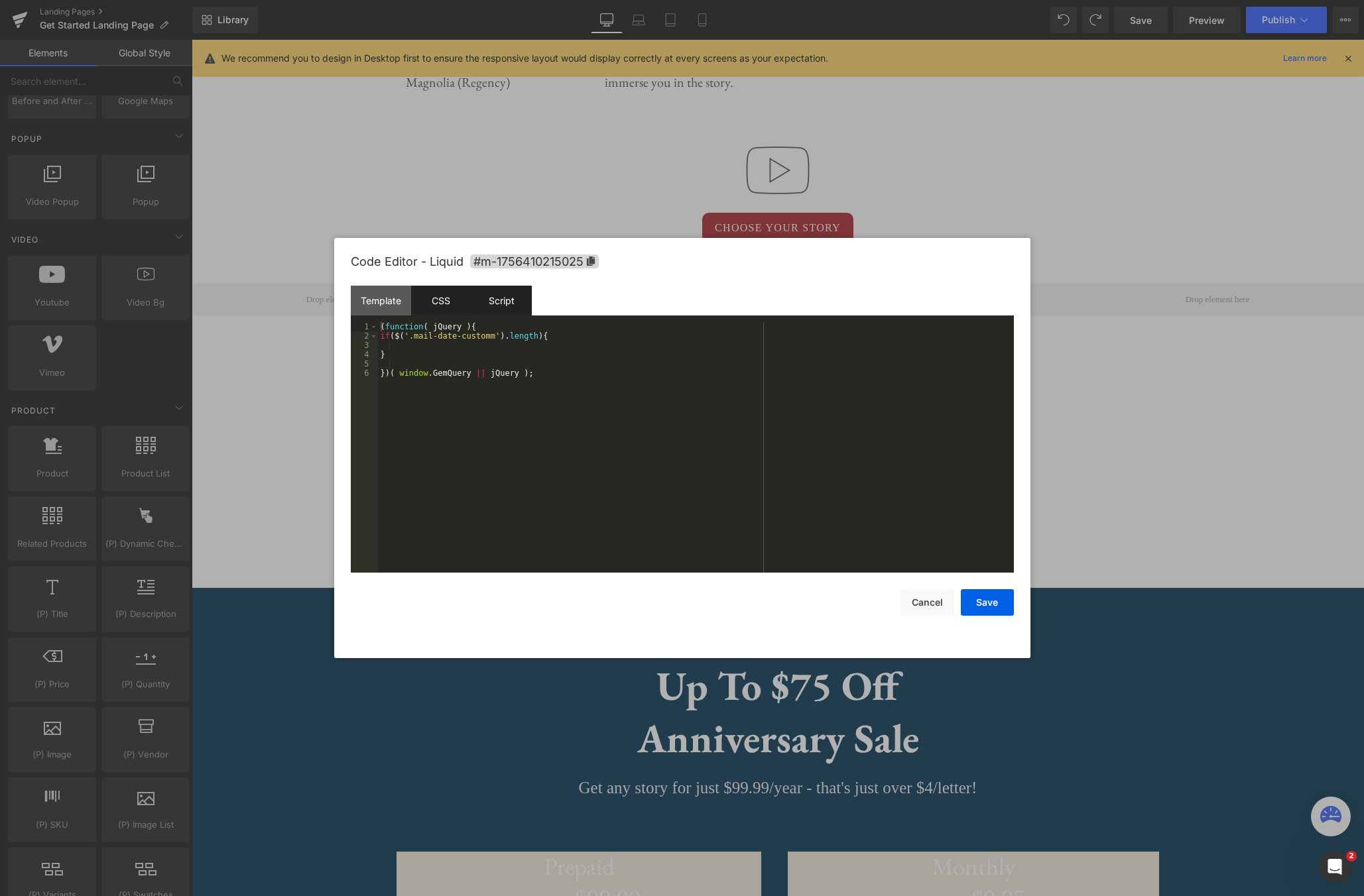
click at [457, 298] on div "CSS" at bounding box center [442, 300] width 60 height 30
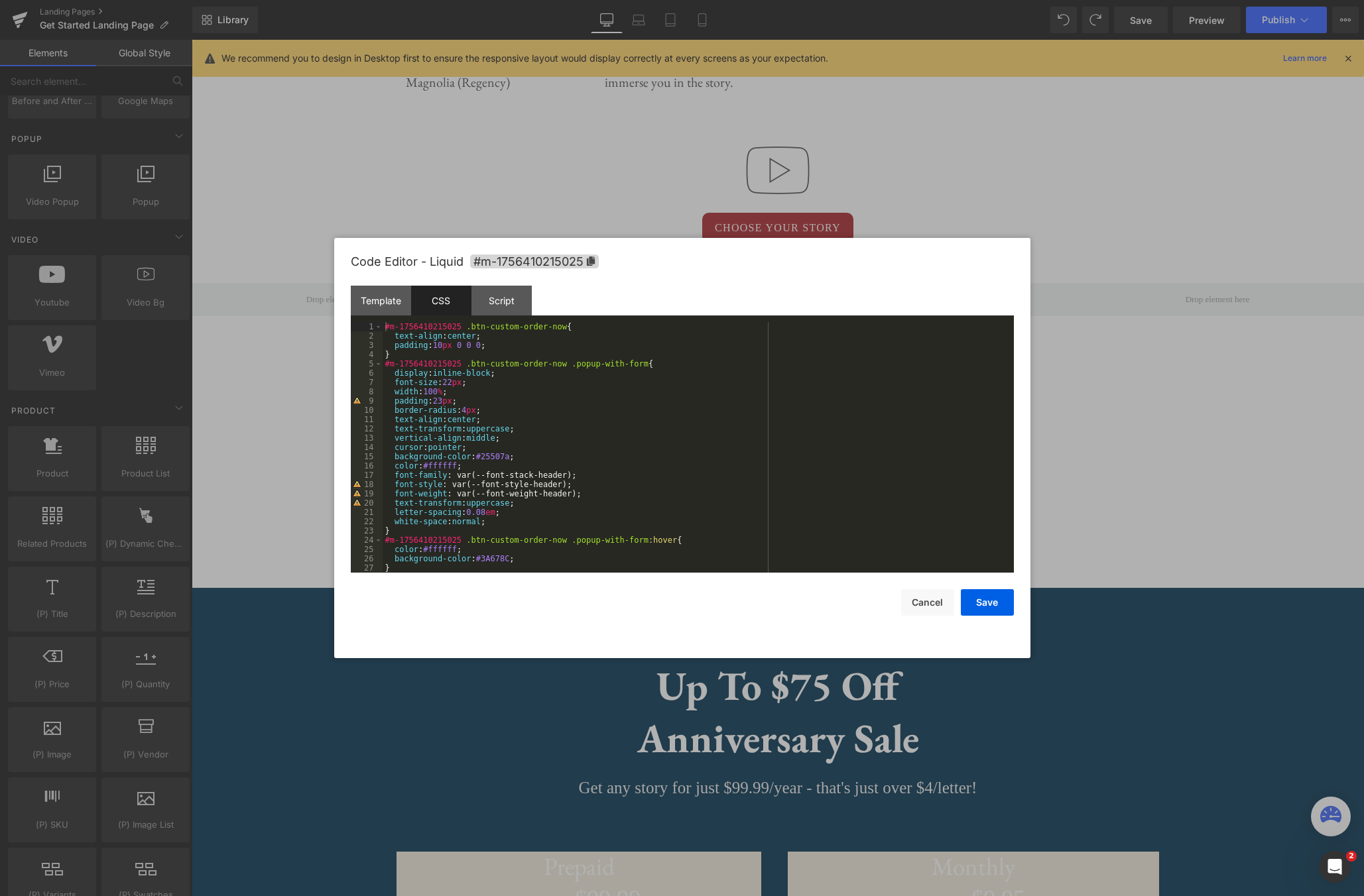
scroll to position [0, 0]
click at [939, 601] on button "Cancel" at bounding box center [927, 602] width 53 height 27
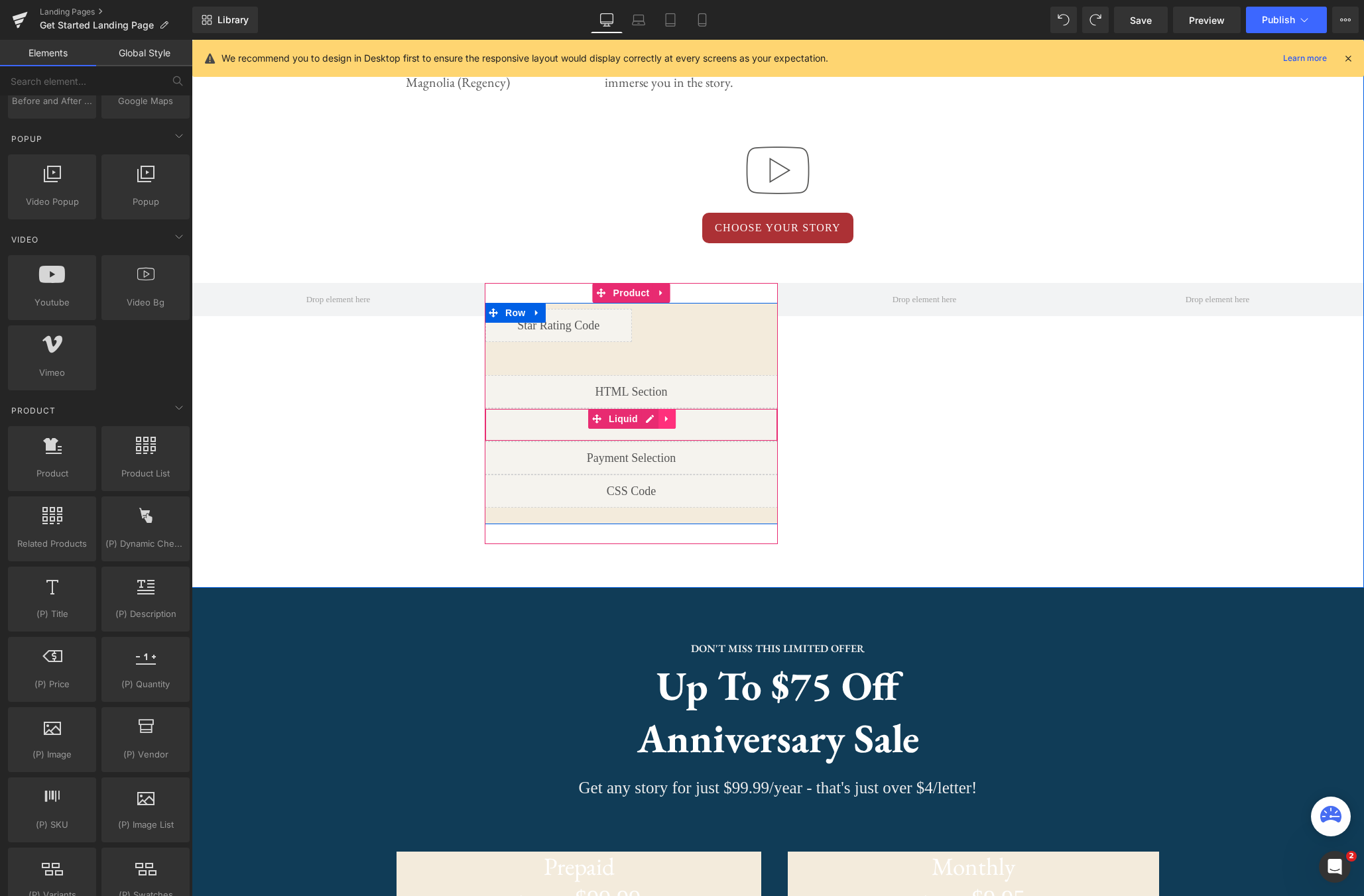
click at [669, 423] on icon at bounding box center [667, 419] width 9 height 10
click at [667, 454] on icon at bounding box center [667, 452] width 9 height 10
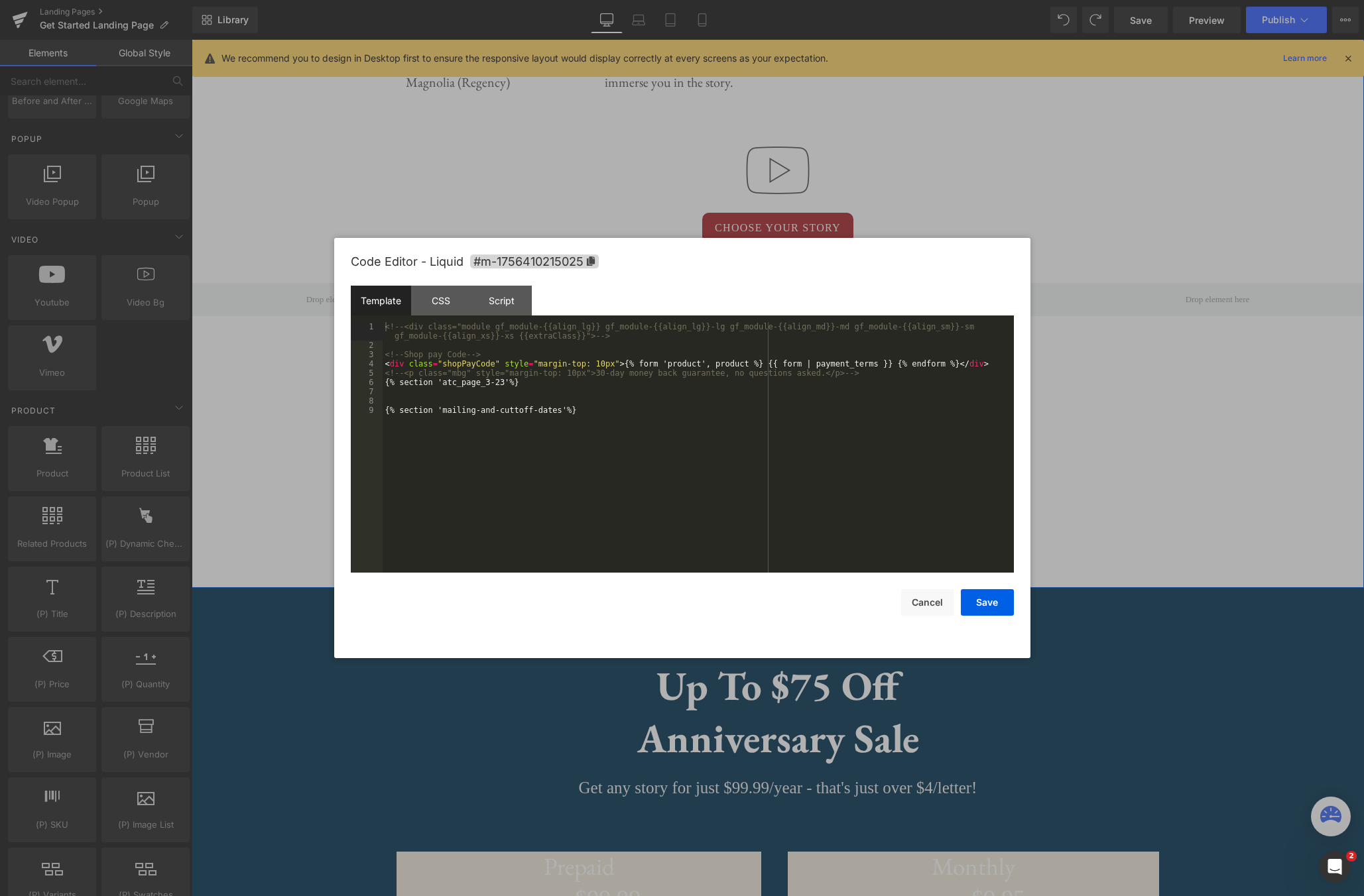
click at [619, 453] on div "Liquid" at bounding box center [632, 458] width 293 height 33
click at [511, 299] on div "Script" at bounding box center [502, 300] width 60 height 30
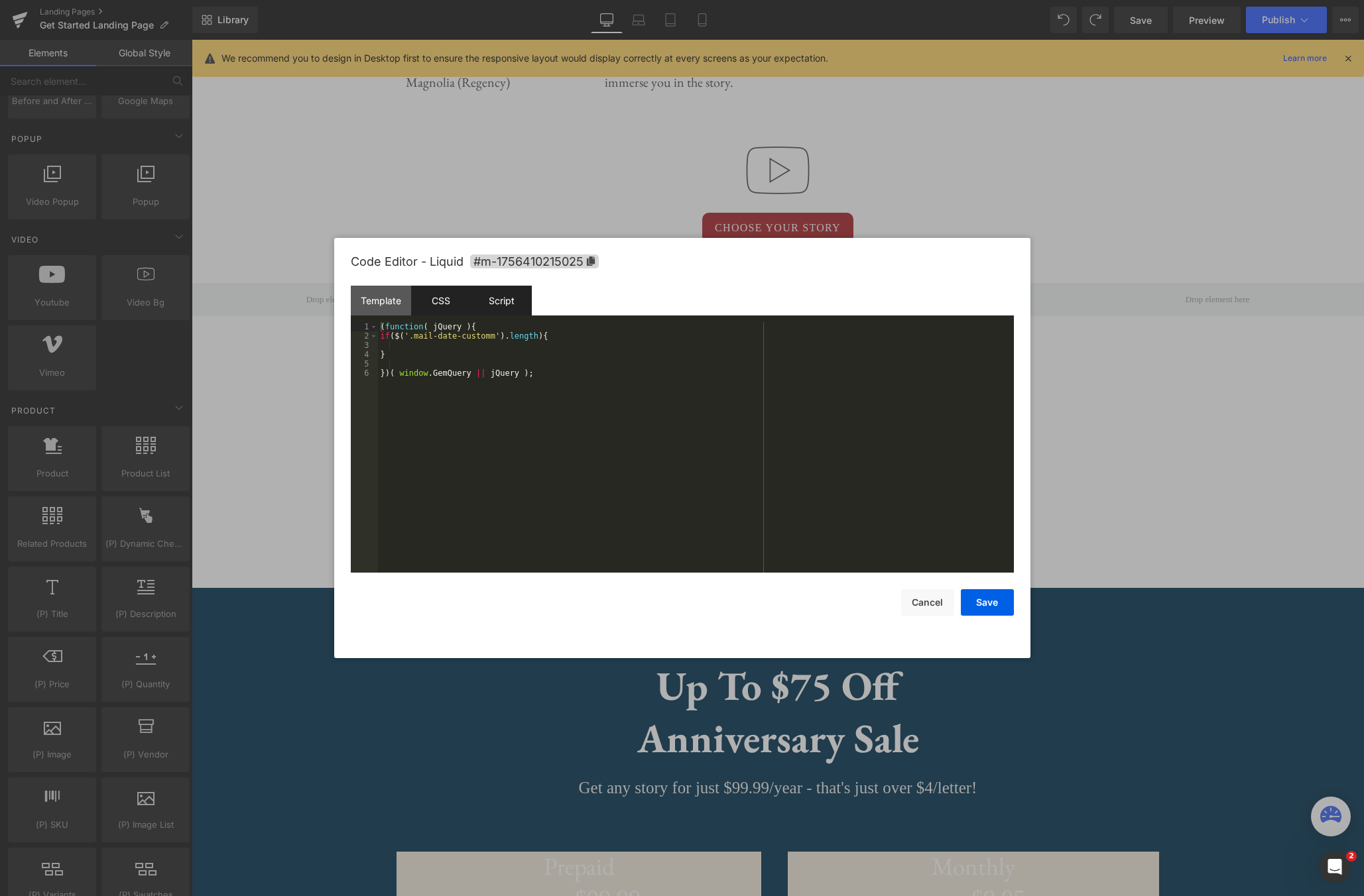
click at [448, 302] on div "CSS" at bounding box center [442, 300] width 60 height 30
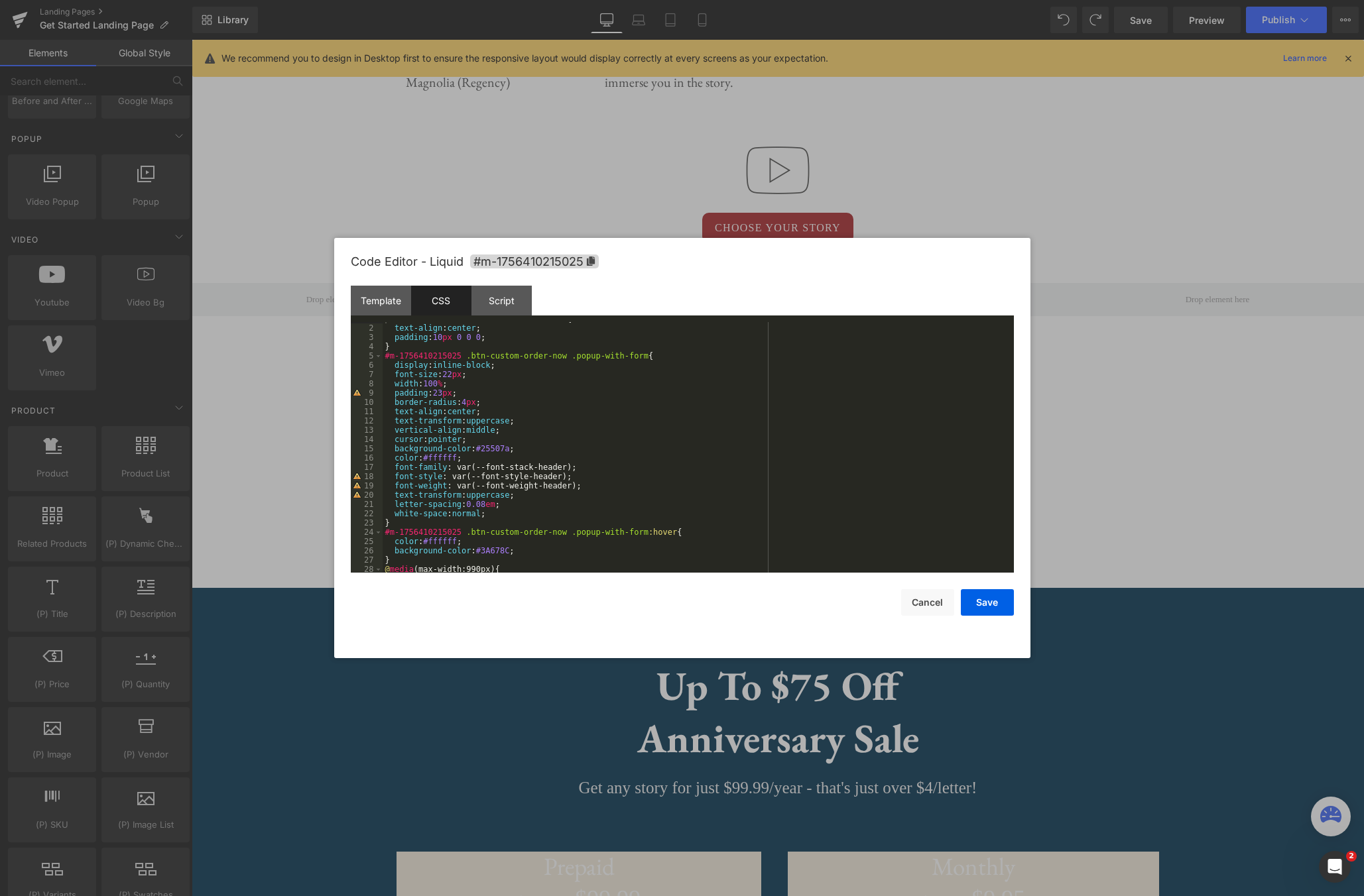
scroll to position [8, 0]
click at [385, 300] on div "Template" at bounding box center [381, 300] width 60 height 30
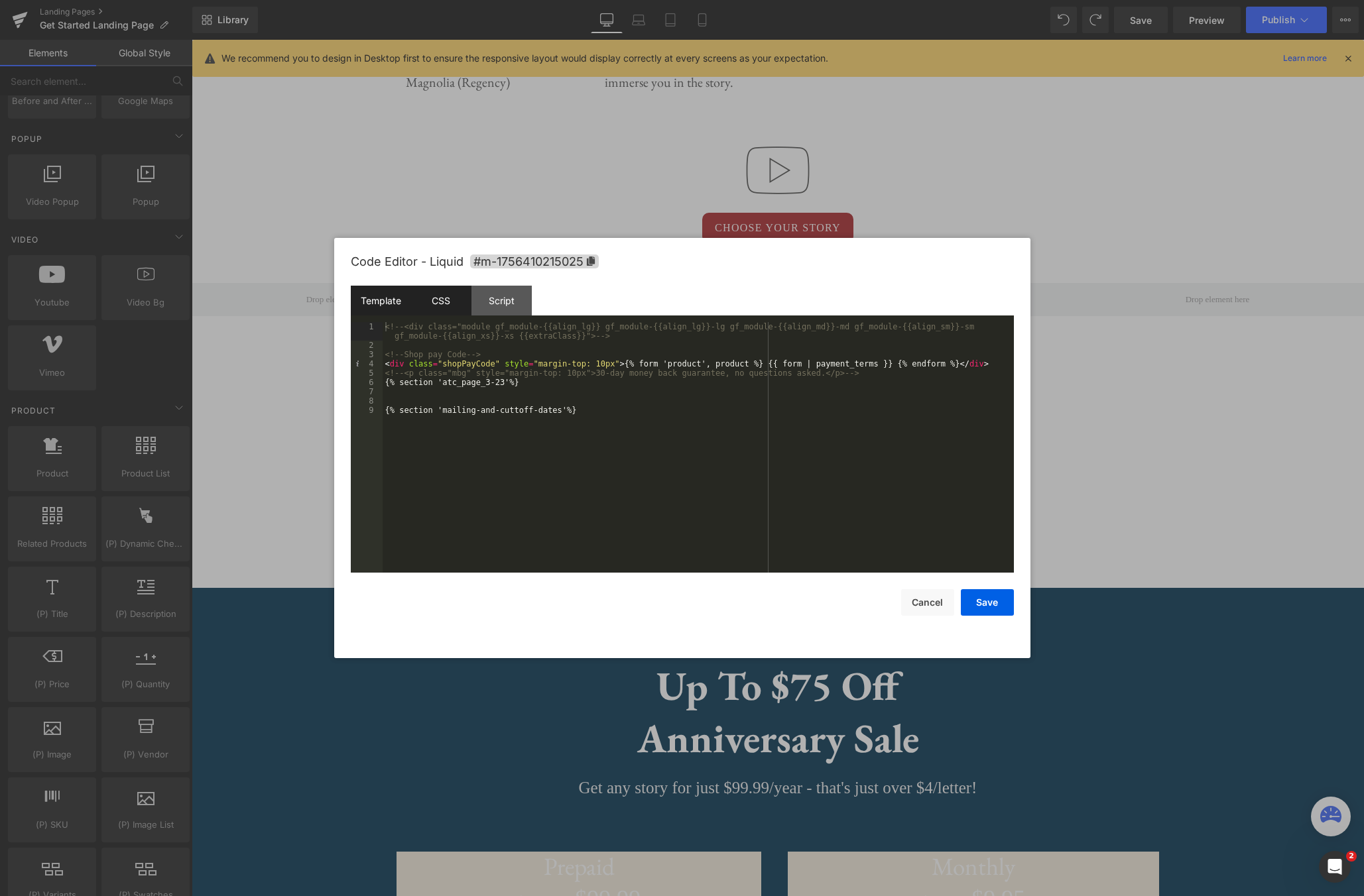
click at [436, 304] on div "CSS" at bounding box center [442, 300] width 60 height 30
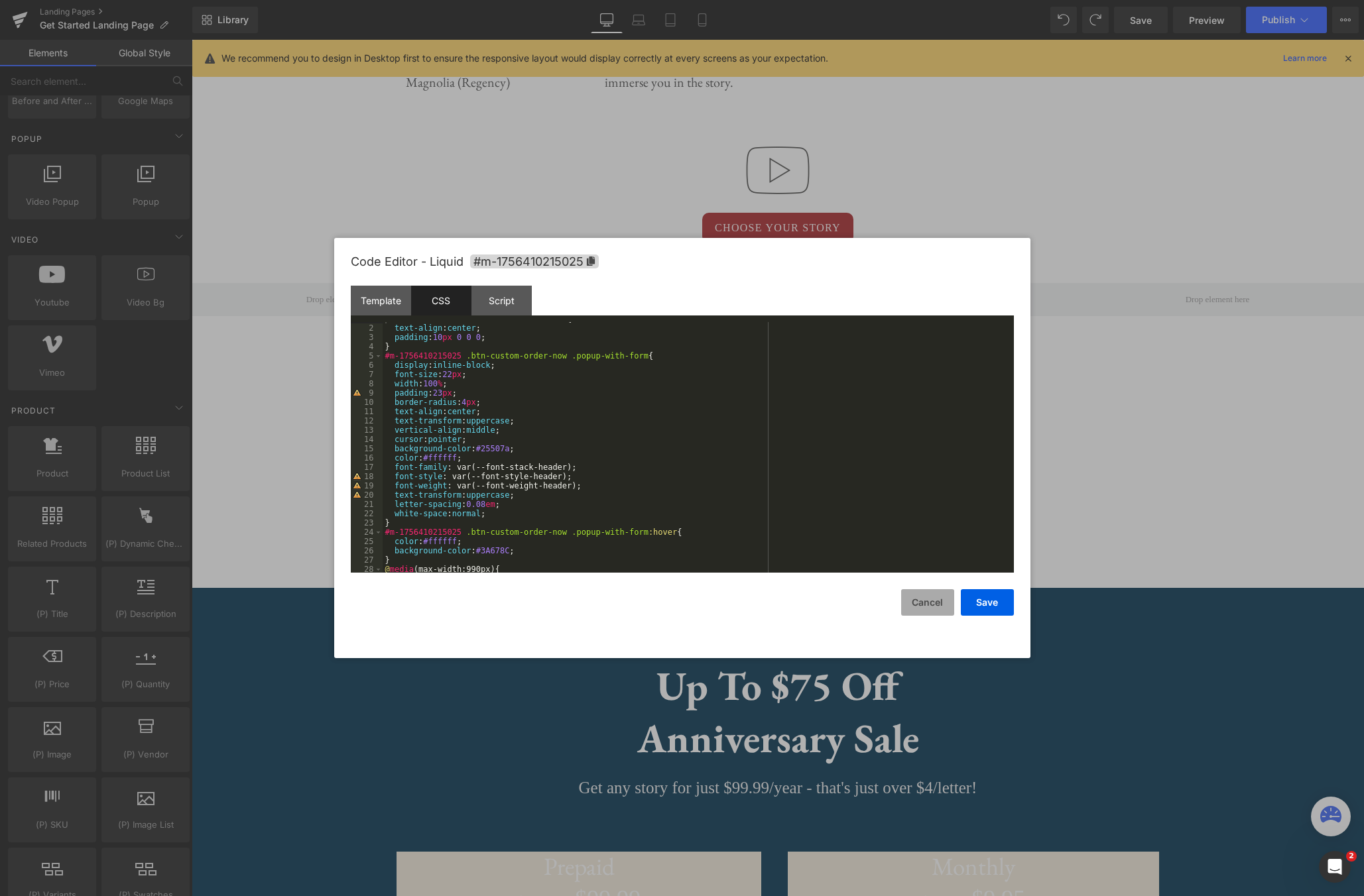
click at [945, 611] on button "Cancel" at bounding box center [927, 602] width 53 height 27
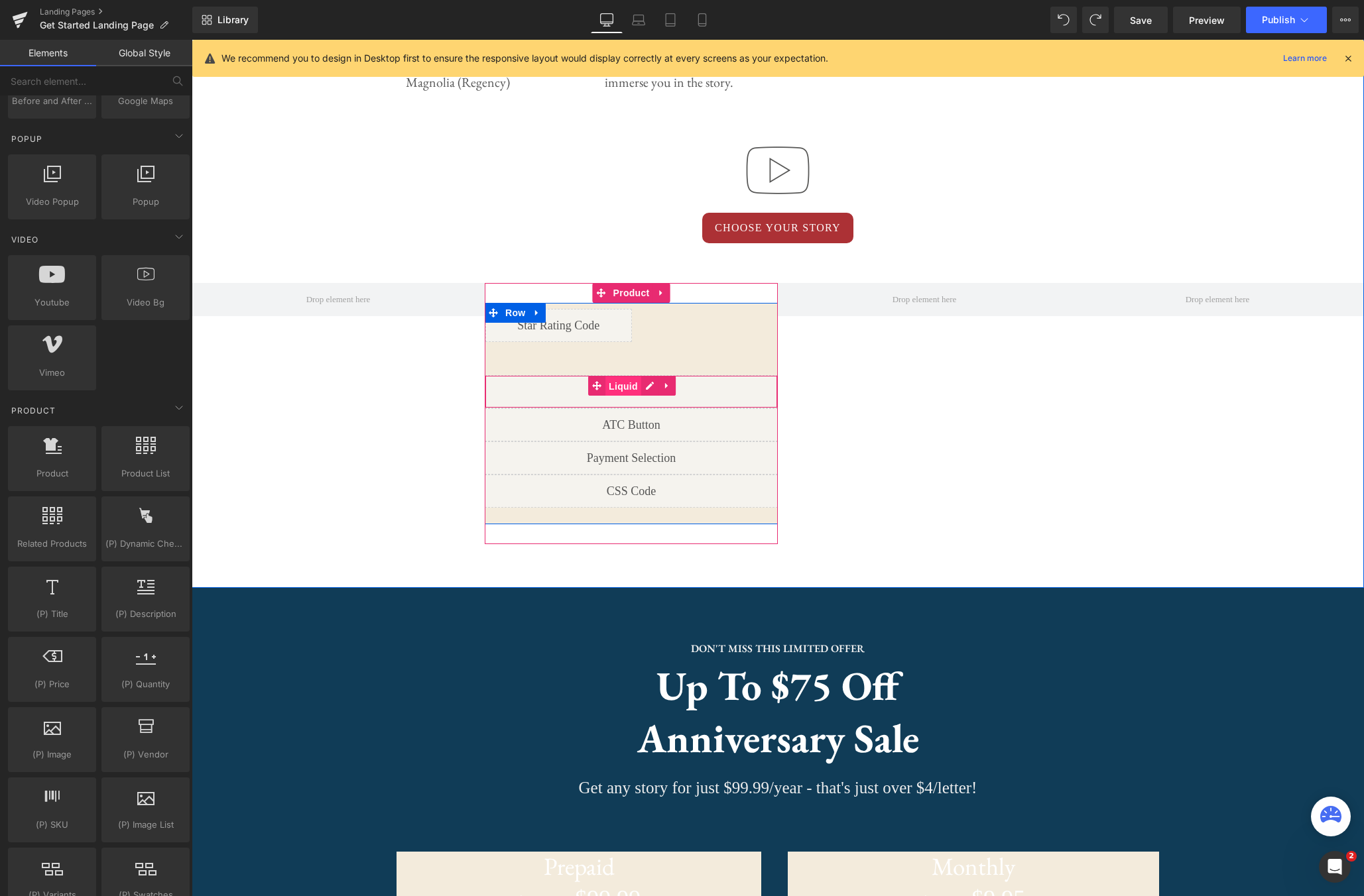
click at [635, 389] on span "Liquid" at bounding box center [624, 386] width 36 height 20
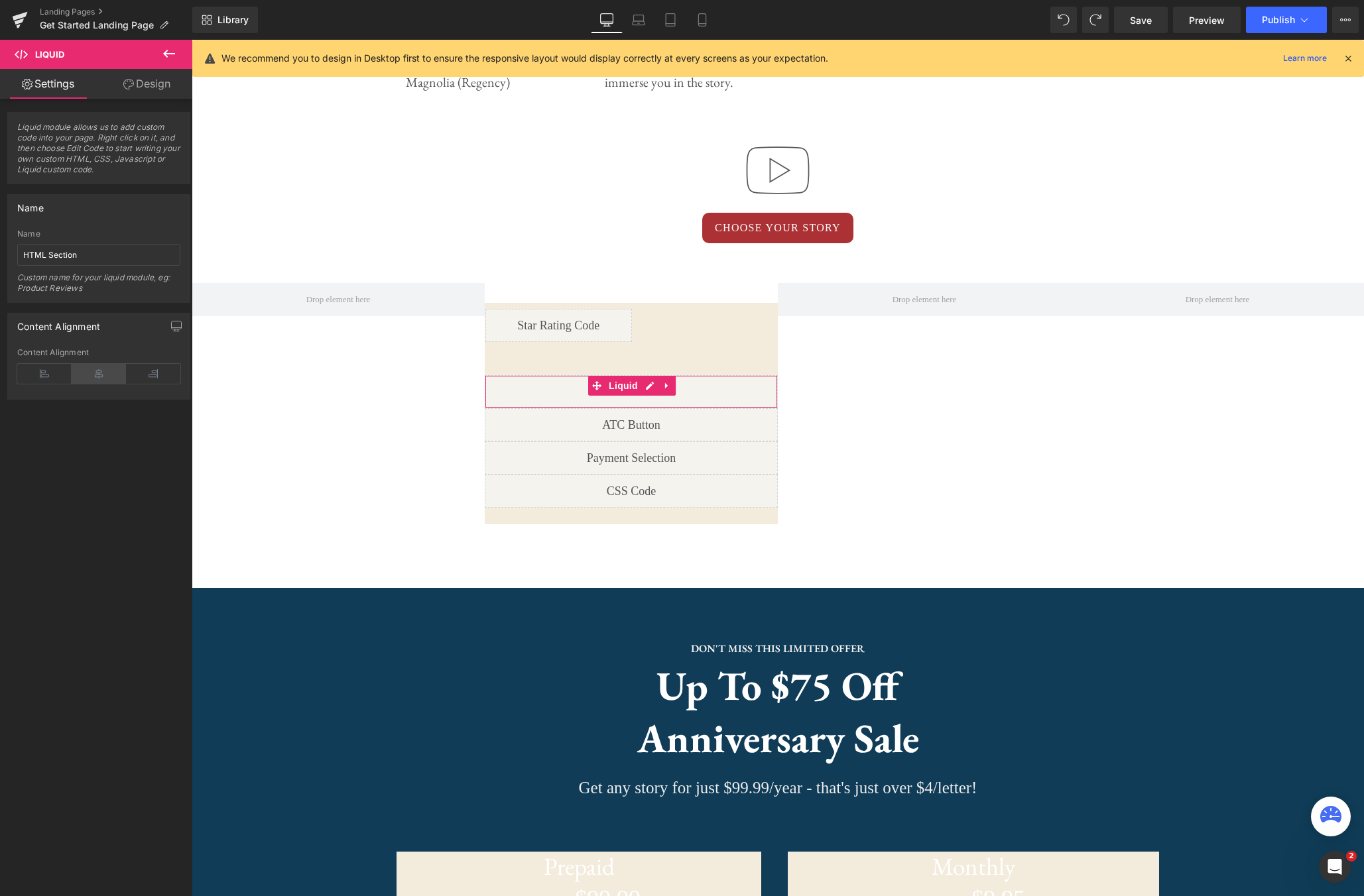
click at [82, 373] on icon at bounding box center [98, 373] width 54 height 20
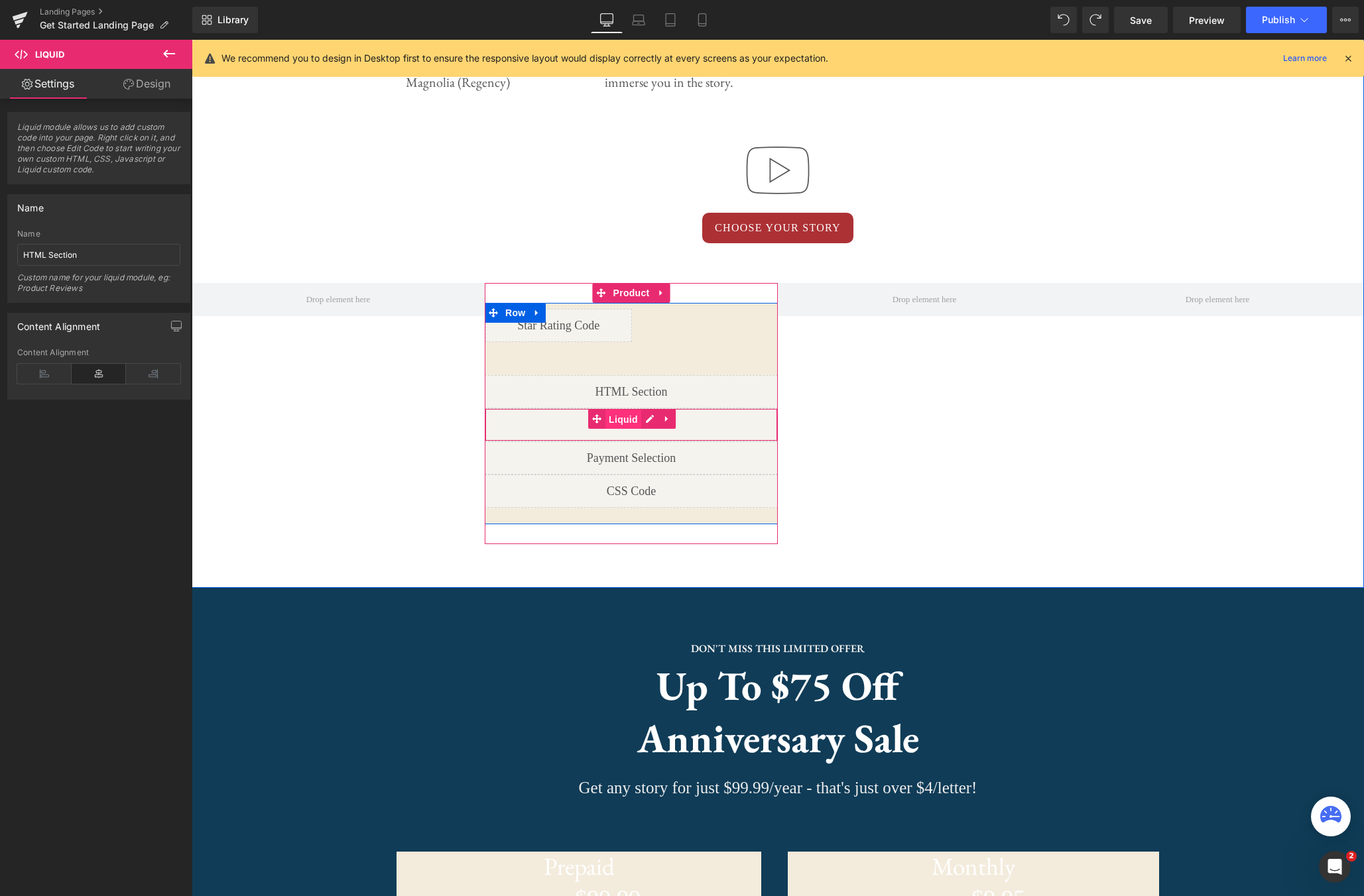
click at [596, 422] on link "Liquid" at bounding box center [614, 418] width 53 height 20
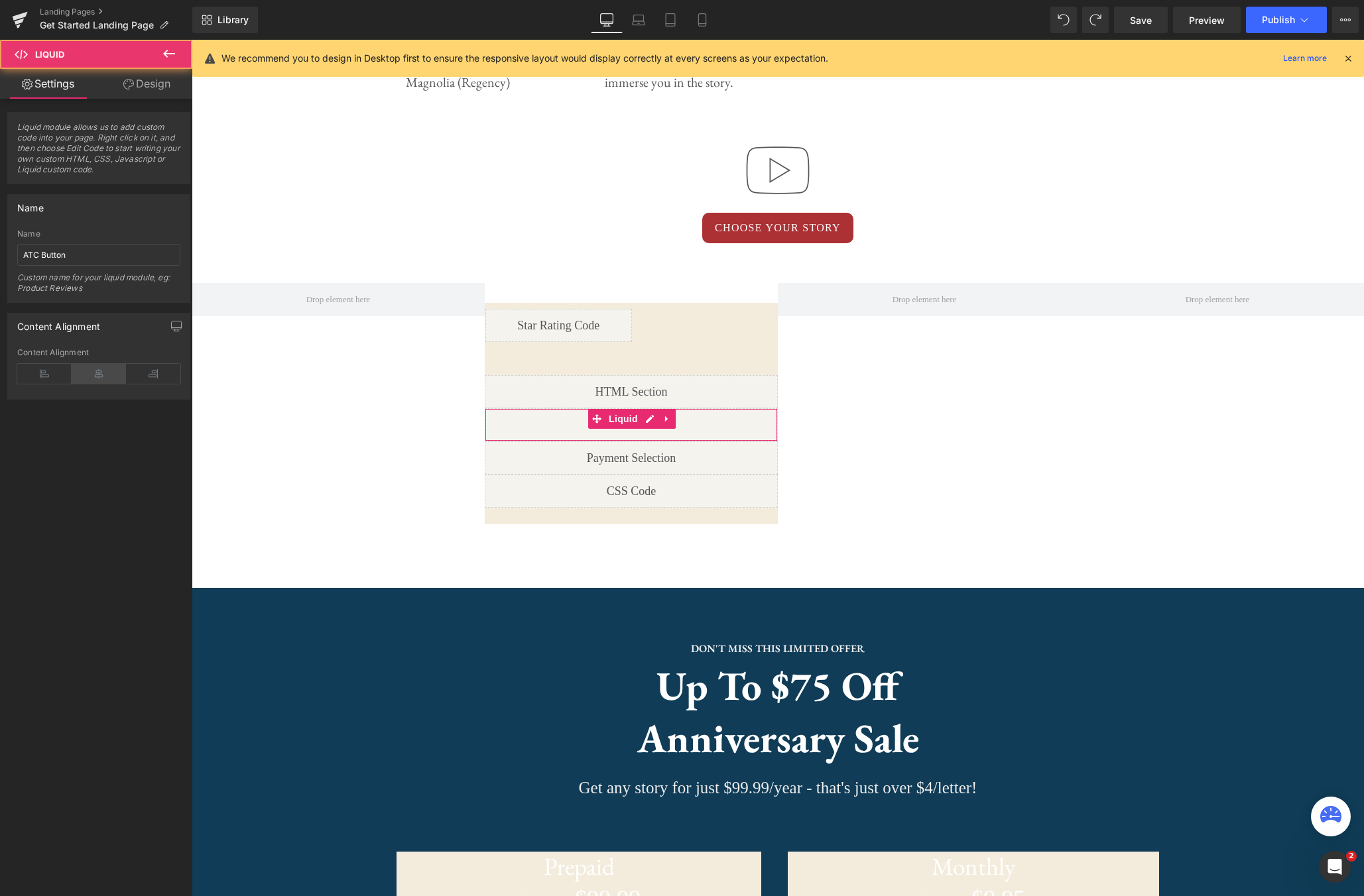
click at [88, 377] on icon at bounding box center [98, 373] width 54 height 20
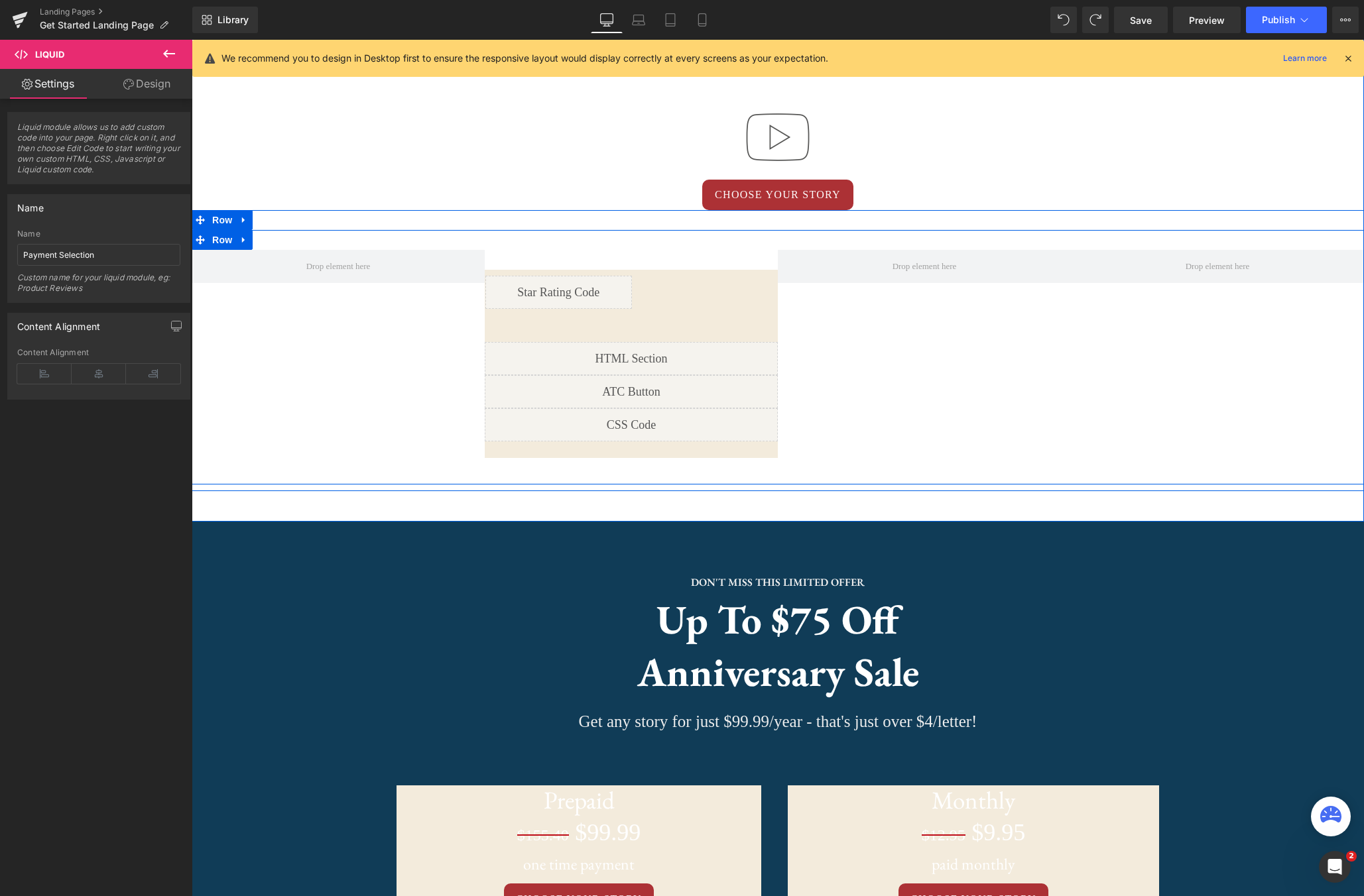
scroll to position [963, 0]
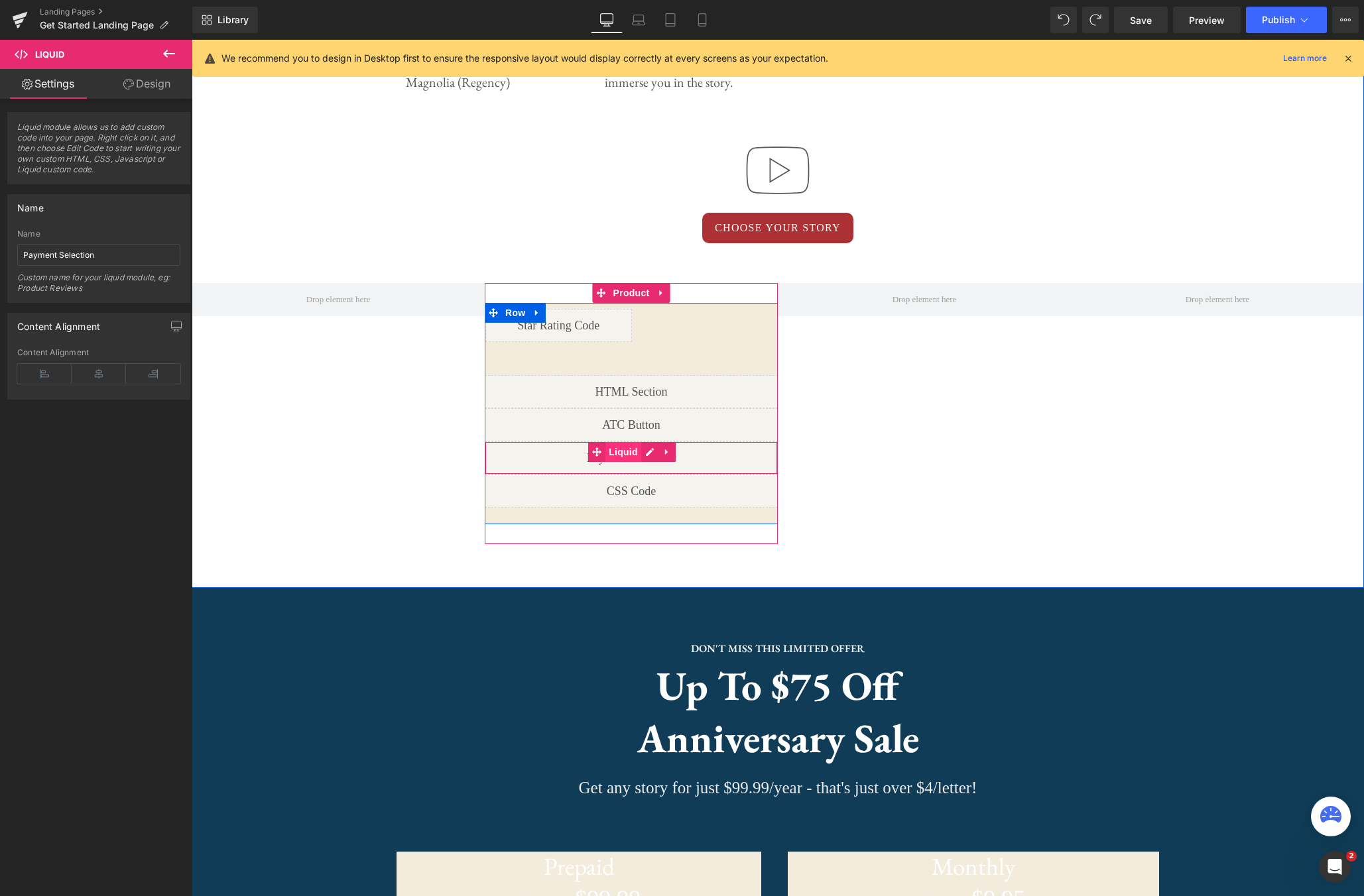
click at [623, 454] on span "Liquid" at bounding box center [624, 452] width 36 height 20
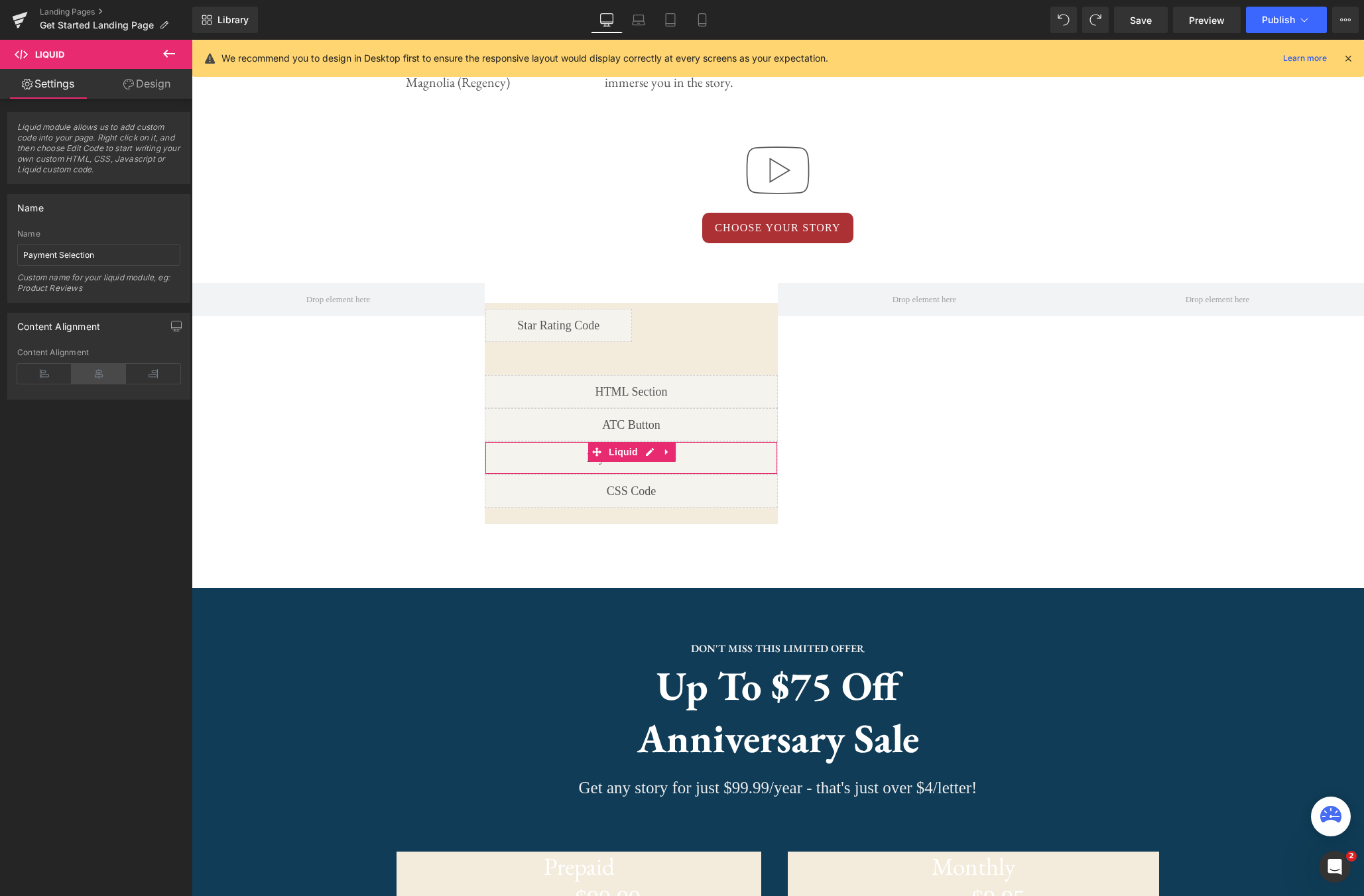
click at [103, 377] on icon at bounding box center [98, 373] width 54 height 20
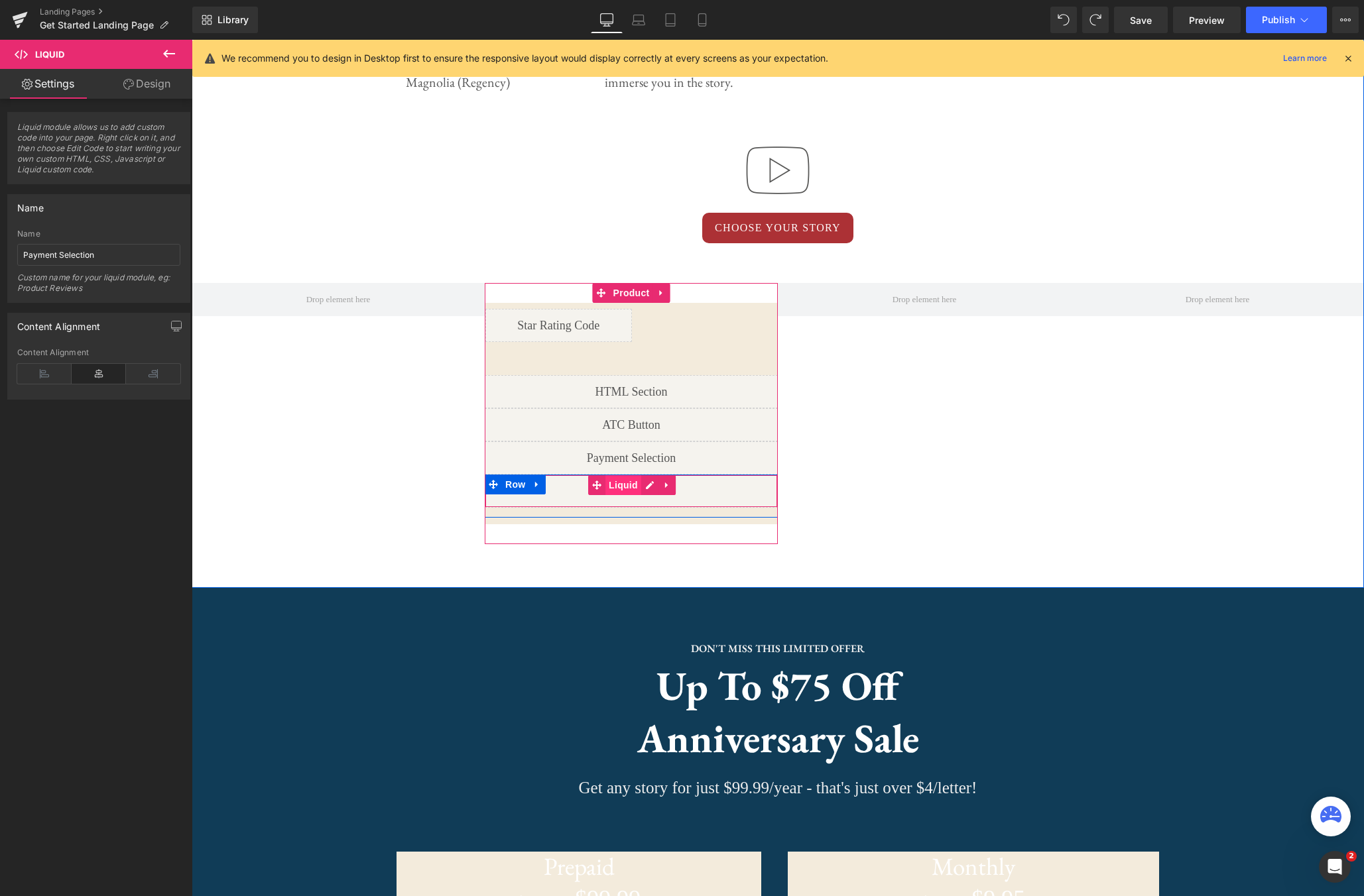
click at [629, 482] on span "Liquid" at bounding box center [624, 485] width 36 height 20
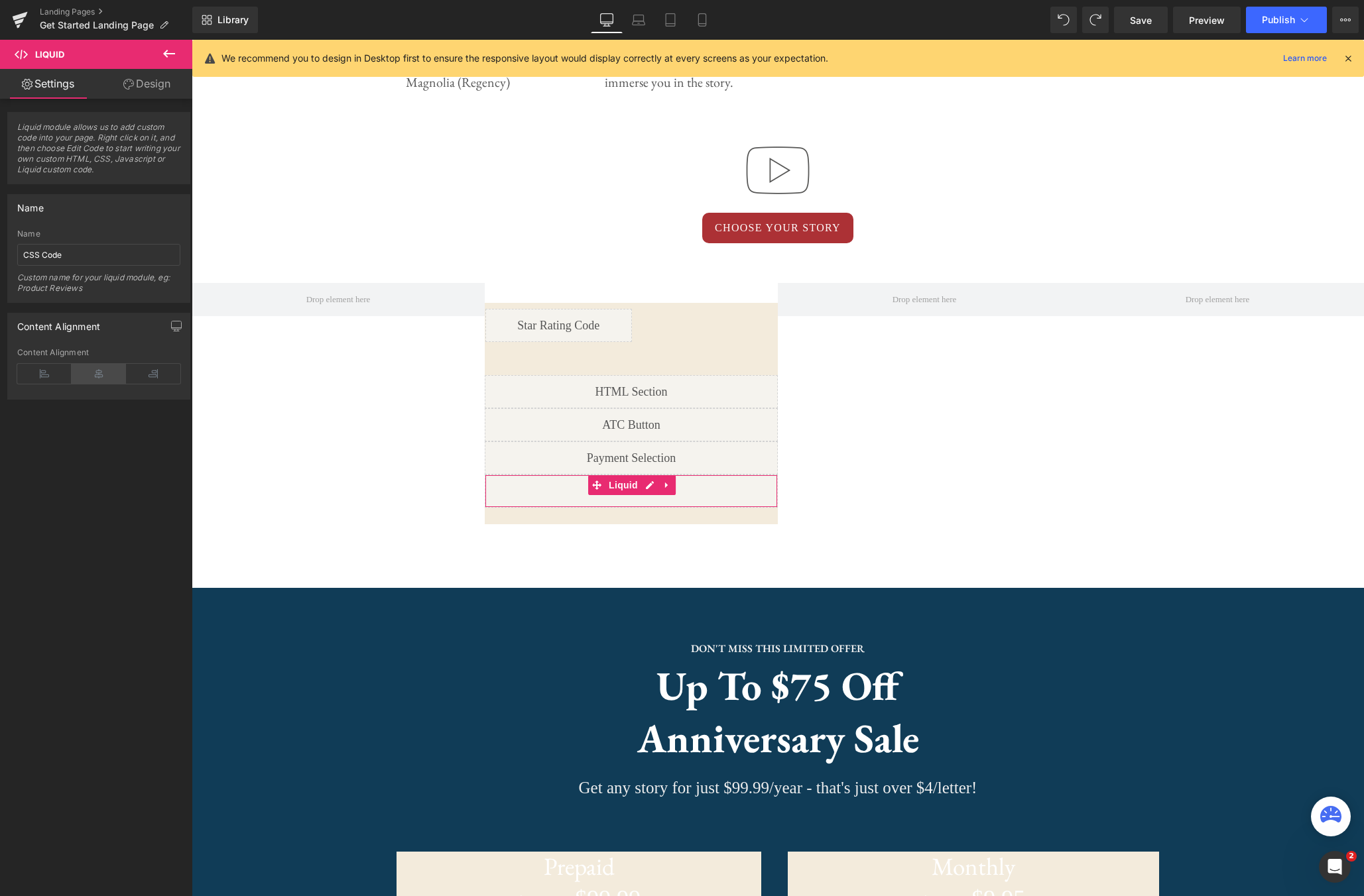
click at [99, 383] on icon at bounding box center [98, 373] width 54 height 20
click at [1137, 13] on span "Save" at bounding box center [1141, 20] width 22 height 14
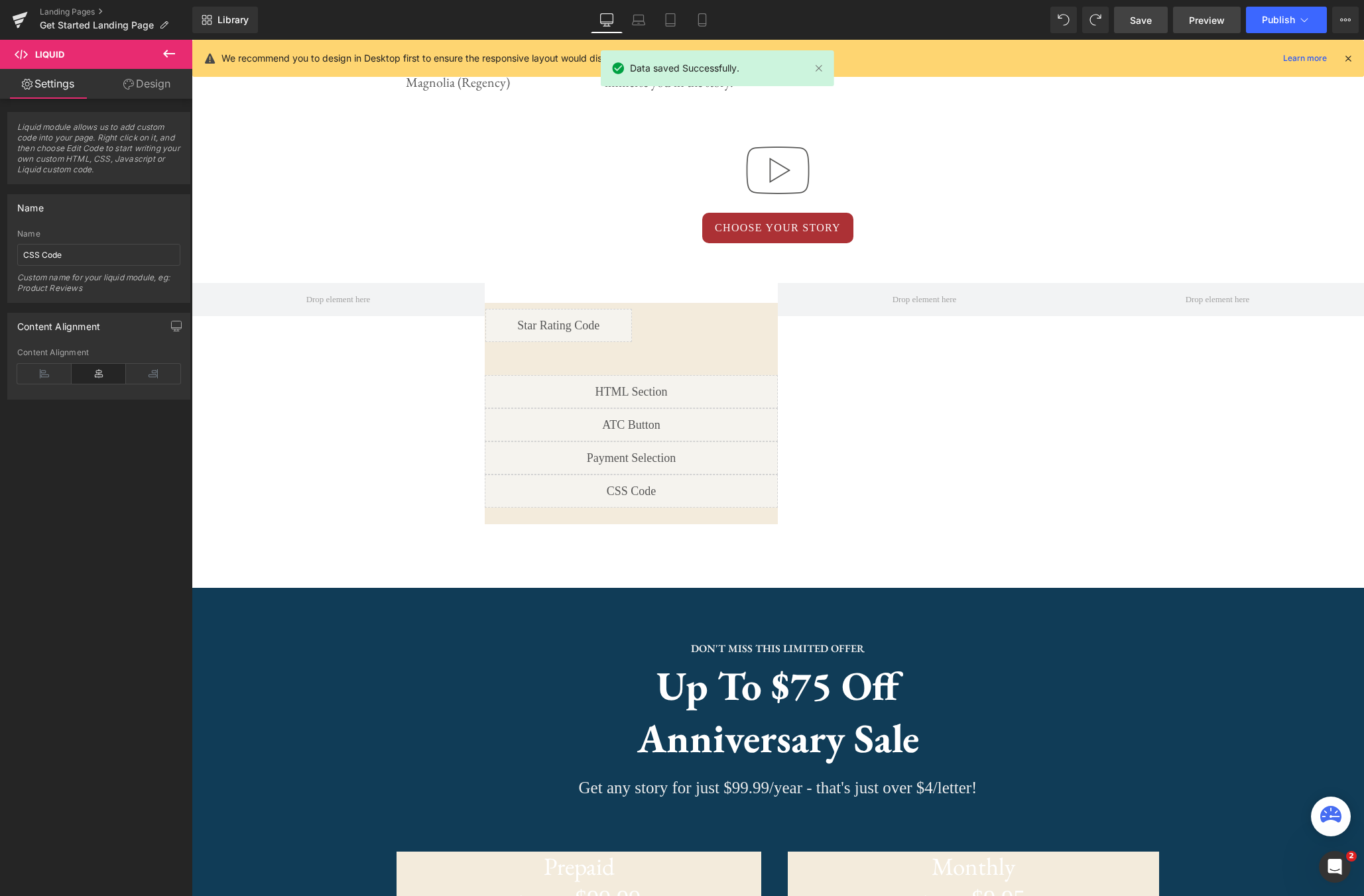
click at [1206, 24] on span "Preview" at bounding box center [1207, 20] width 36 height 14
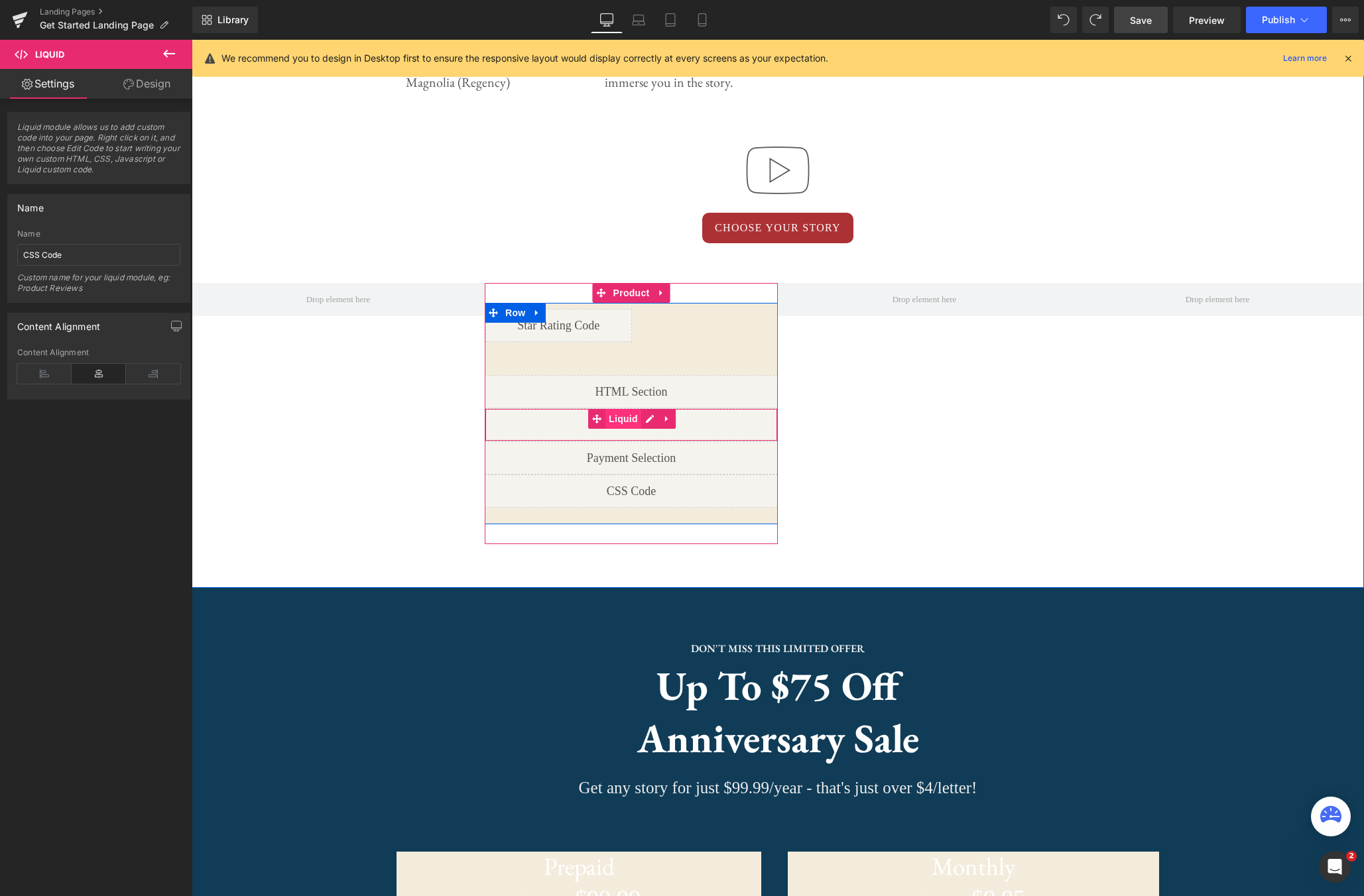
click at [624, 420] on span "Liquid" at bounding box center [624, 418] width 36 height 20
click at [622, 455] on span "Liquid" at bounding box center [624, 452] width 36 height 20
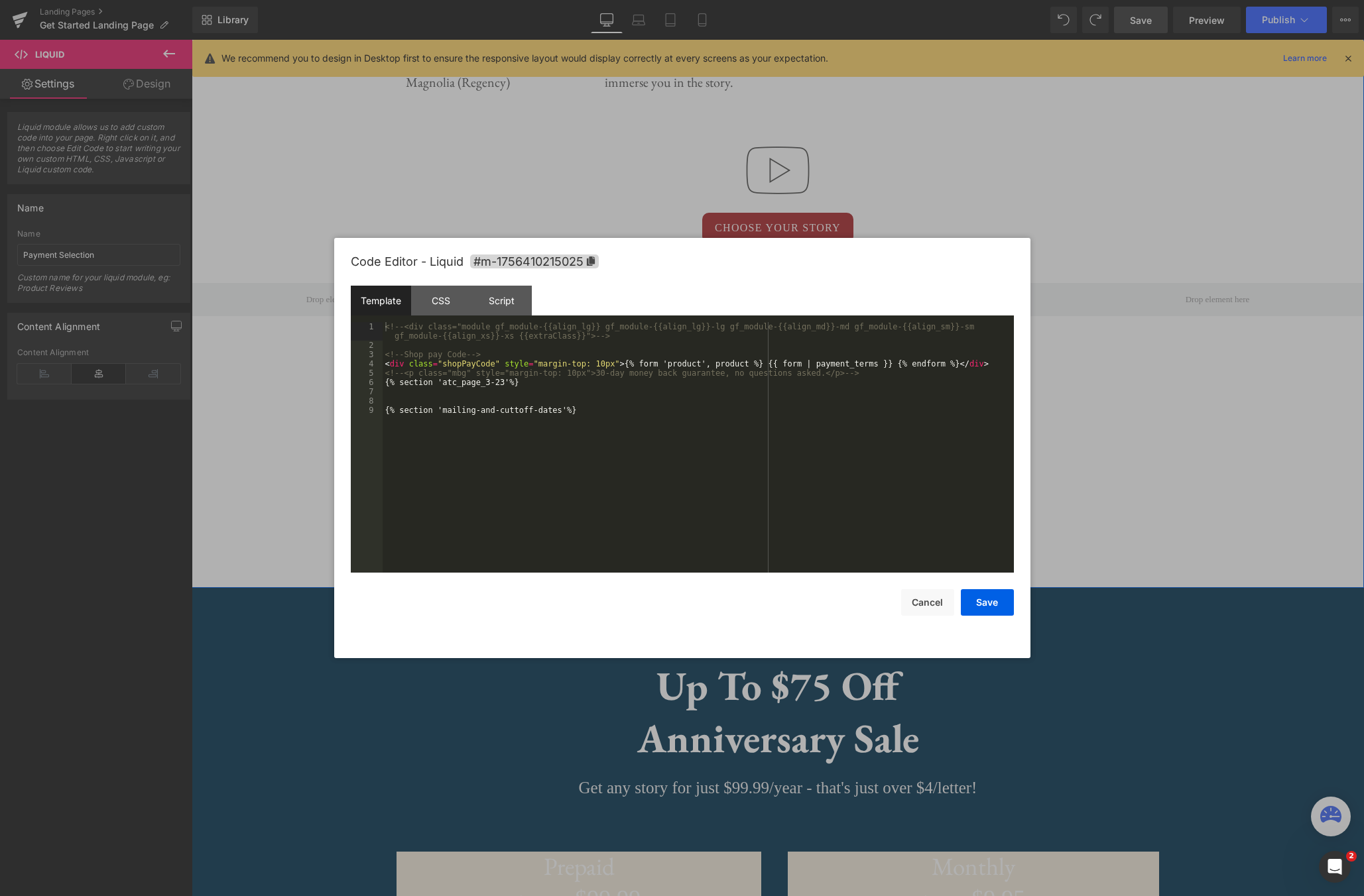
click at [641, 454] on div "Liquid" at bounding box center [632, 458] width 293 height 33
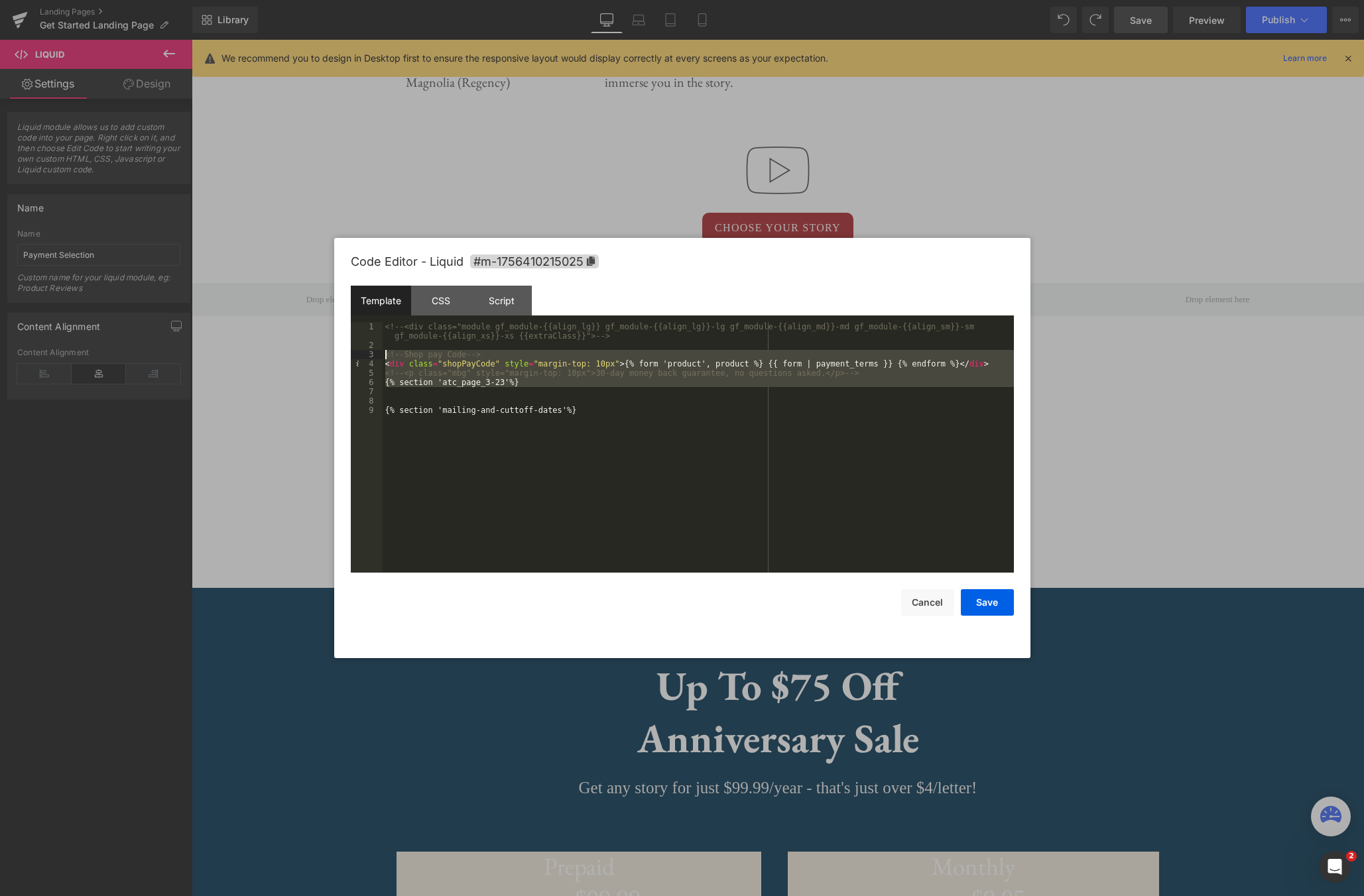
drag, startPoint x: 481, startPoint y: 381, endPoint x: 386, endPoint y: 357, distance: 98.0
click at [386, 357] on div "<!-- <div class="module gf_module-{{align_lg}} gf_module-{{align_lg}}-lg gf_mod…" at bounding box center [699, 461] width 632 height 279
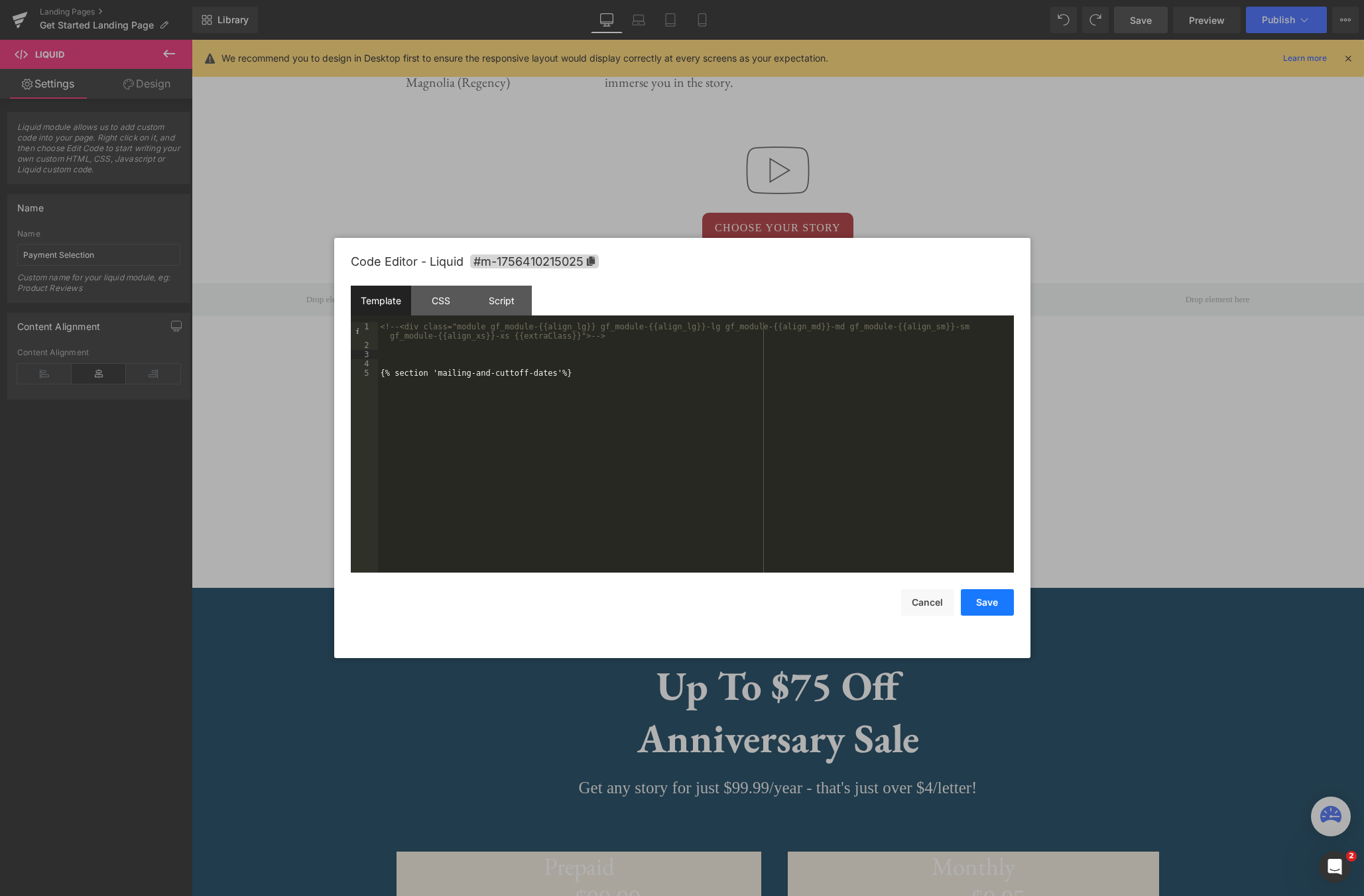
click at [997, 608] on button "Save" at bounding box center [987, 602] width 53 height 27
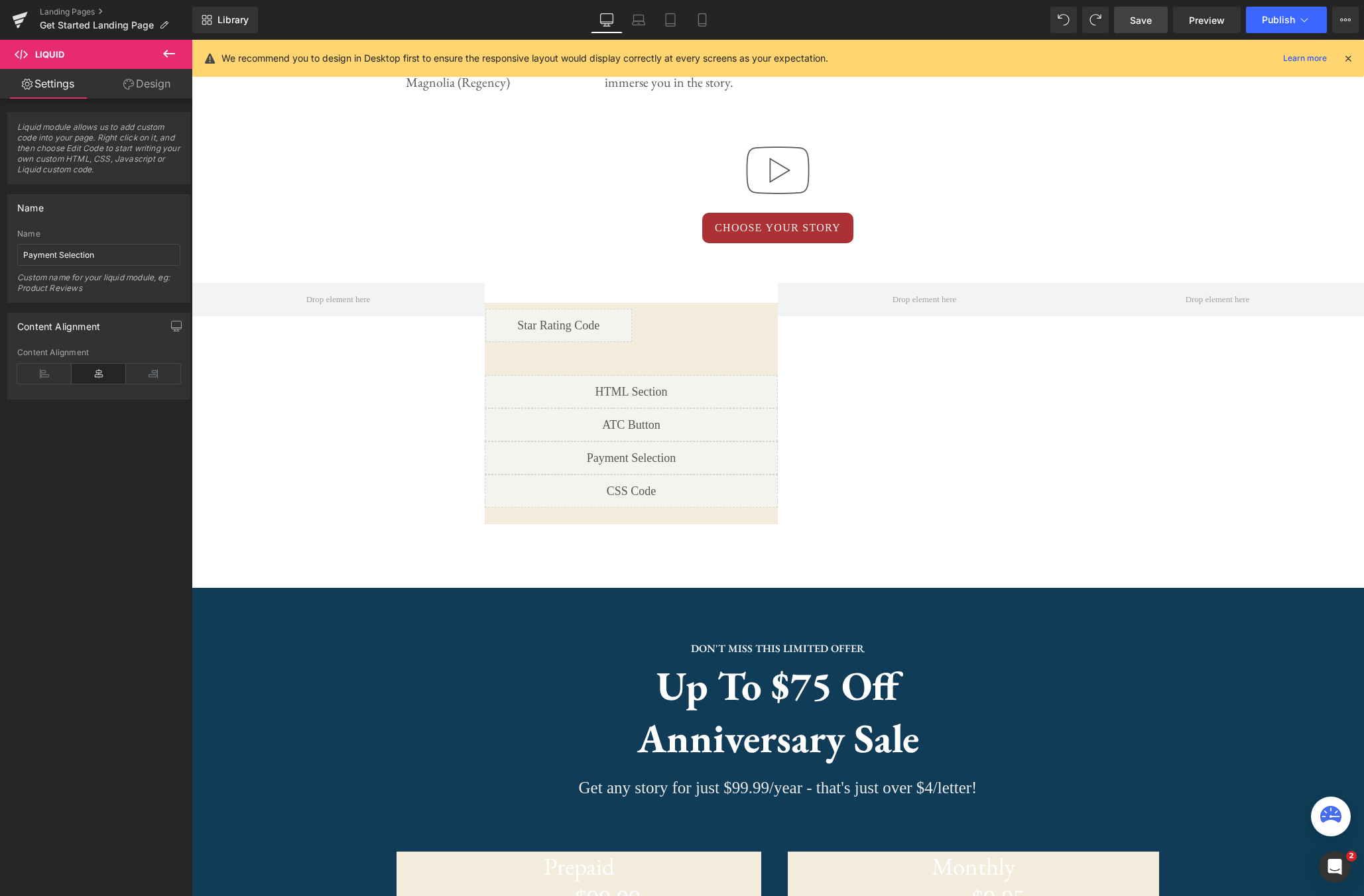
click at [1171, 18] on div "Save Preview Publish Scheduled View Live Page View with current Template Save T…" at bounding box center [1236, 20] width 255 height 27
click at [1162, 19] on link "Save" at bounding box center [1141, 20] width 53 height 27
click at [1213, 16] on span "Preview" at bounding box center [1207, 20] width 36 height 14
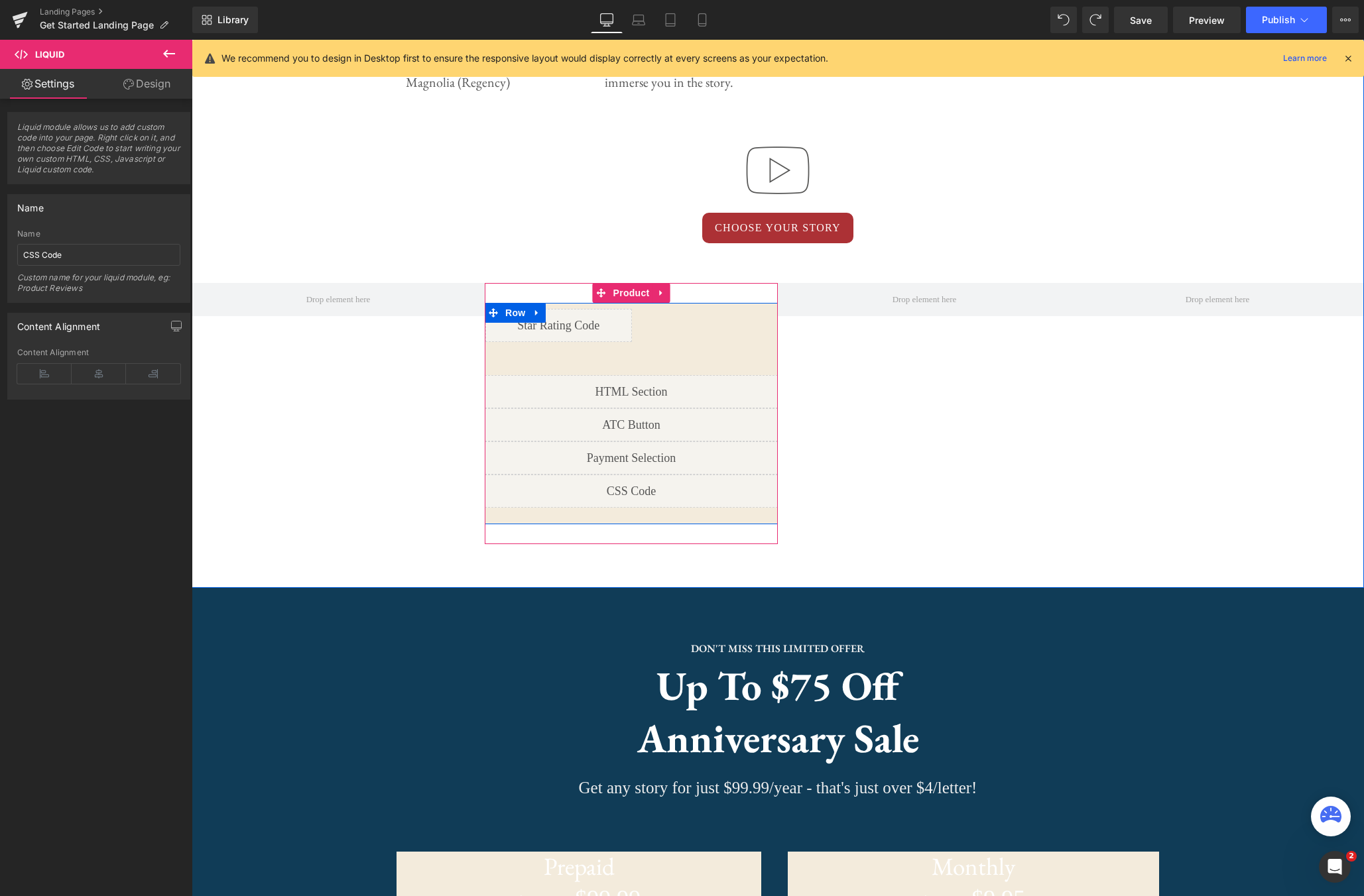
click at [648, 419] on div "Liquid" at bounding box center [632, 425] width 293 height 33
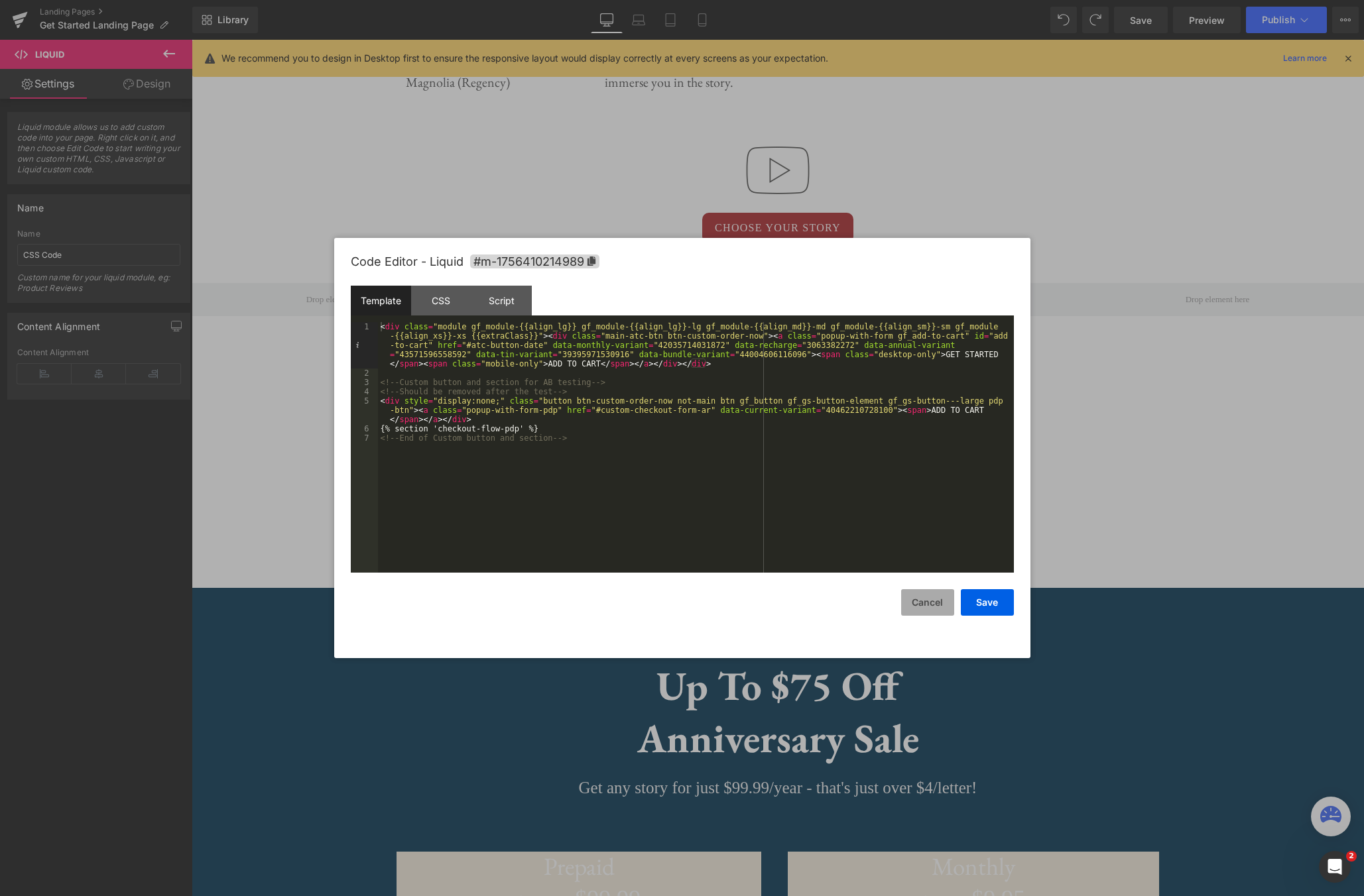
click at [922, 596] on button "Cancel" at bounding box center [927, 602] width 53 height 27
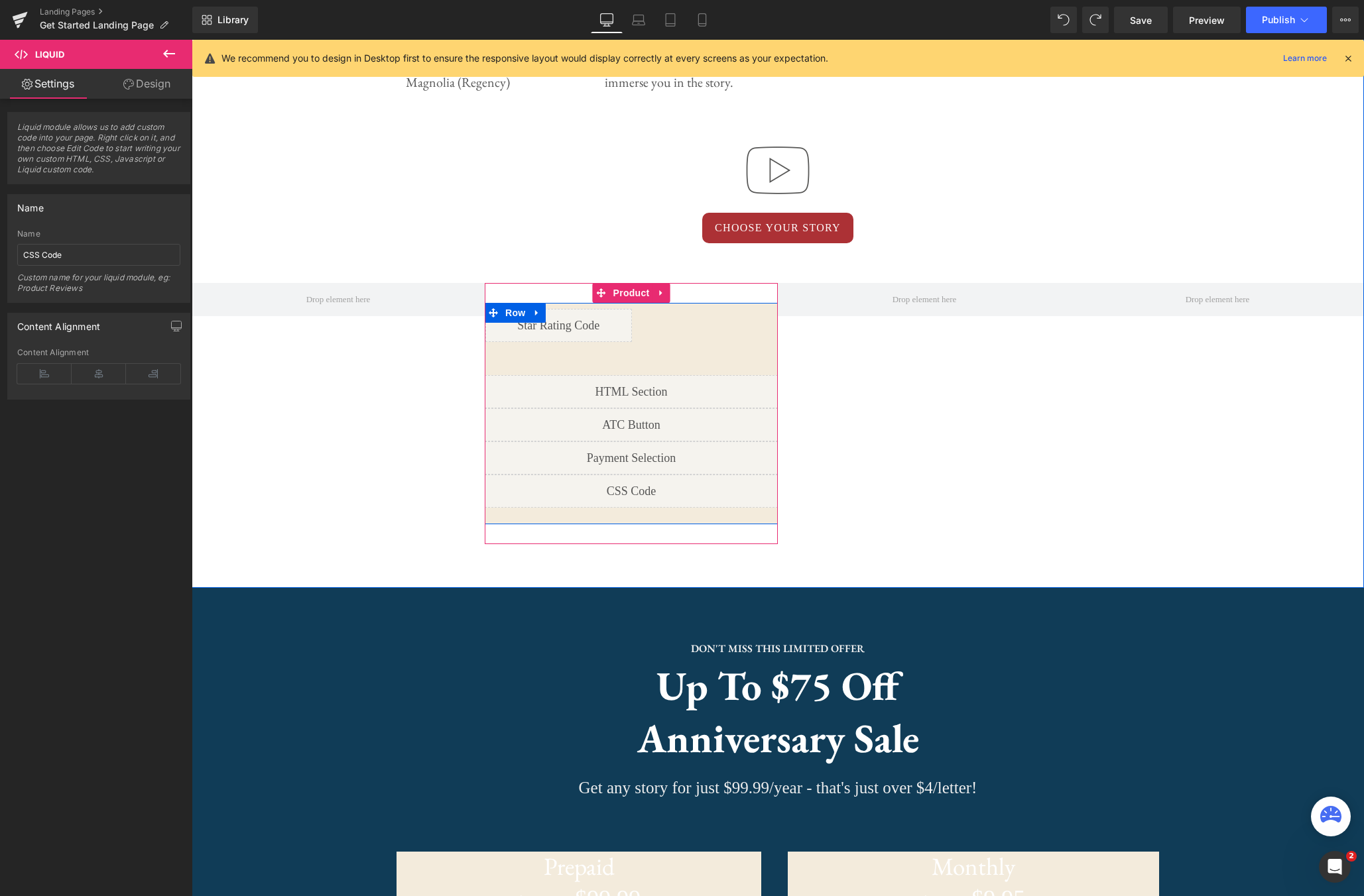
click at [649, 454] on div "Liquid" at bounding box center [632, 458] width 293 height 33
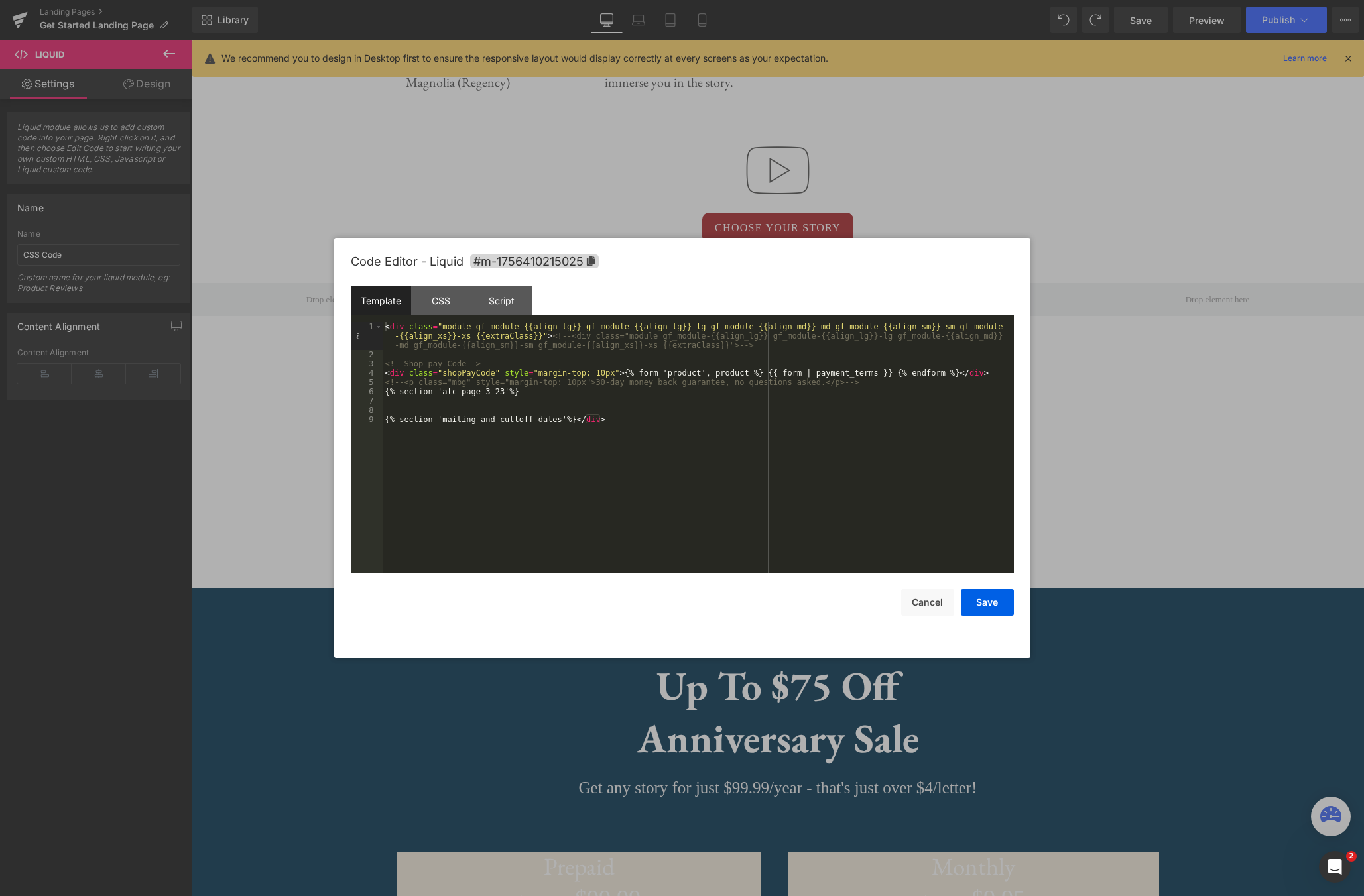
drag, startPoint x: 980, startPoint y: 610, endPoint x: 882, endPoint y: 545, distance: 117.6
click at [882, 545] on div "Code Editor - Liquid #m-1756410215025 Template CSS Script Data 1 2 3 4 5 6 7 8 …" at bounding box center [682, 448] width 663 height 420
click at [921, 606] on button "Cancel" at bounding box center [927, 602] width 53 height 27
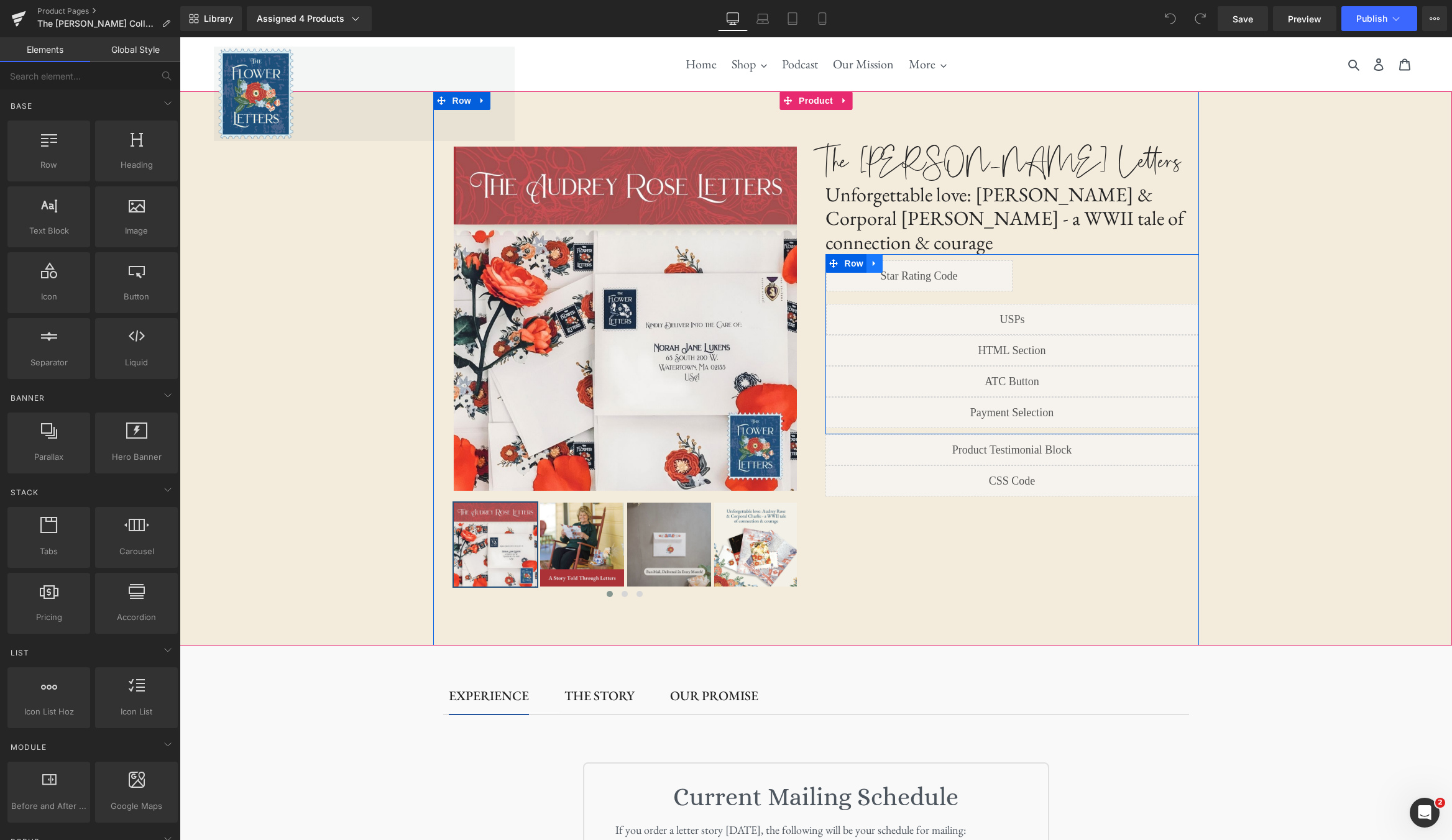
click at [880, 254] on link at bounding box center [875, 263] width 16 height 19
click at [872, 260] on icon at bounding box center [875, 264] width 6 height 6
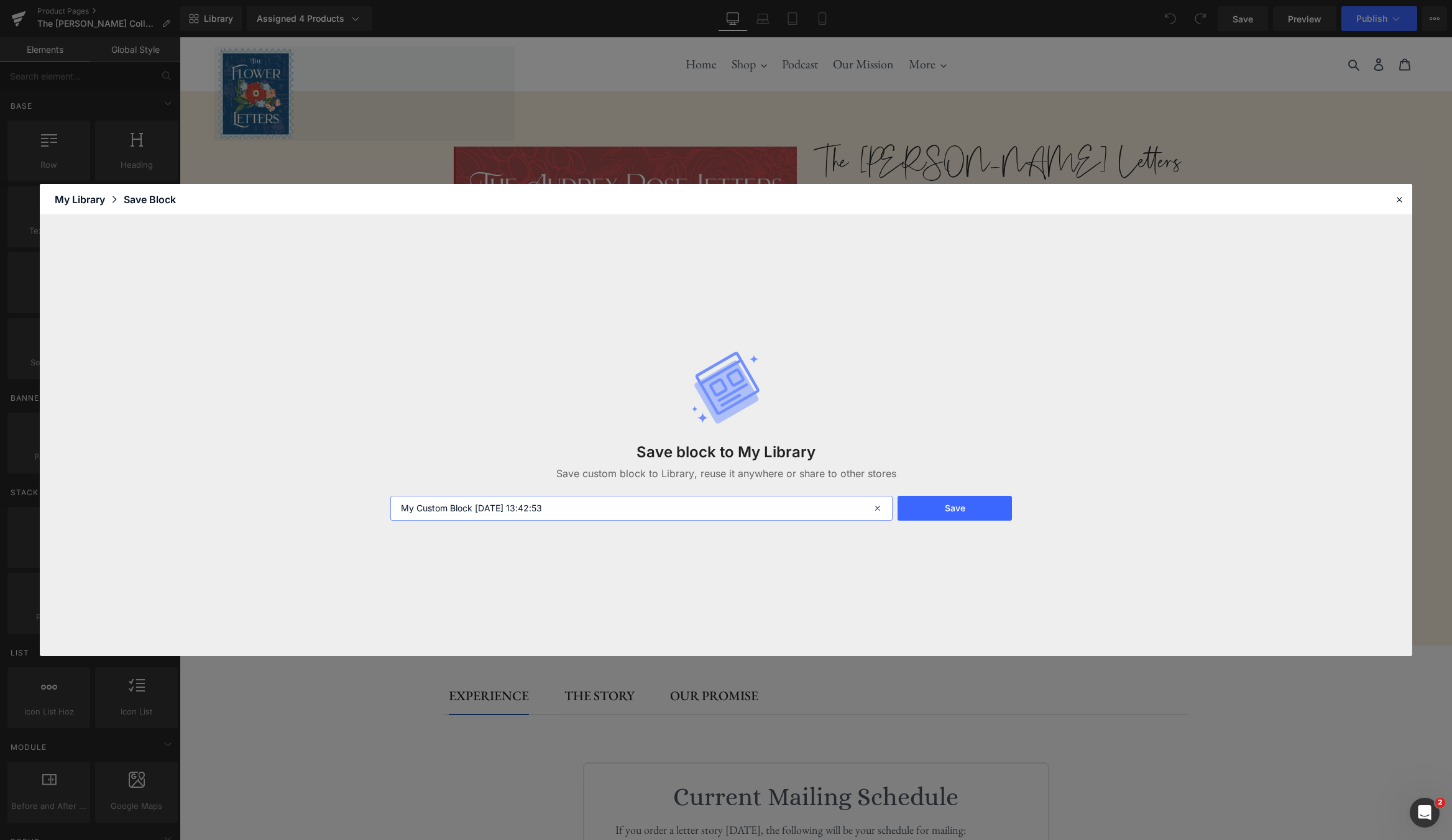
click at [657, 506] on input "My Custom Block 2025-08-28 13:42:53" at bounding box center [641, 508] width 502 height 25
type input "AR Product Selection Code Block"
click at [954, 517] on button "Save" at bounding box center [954, 508] width 114 height 25
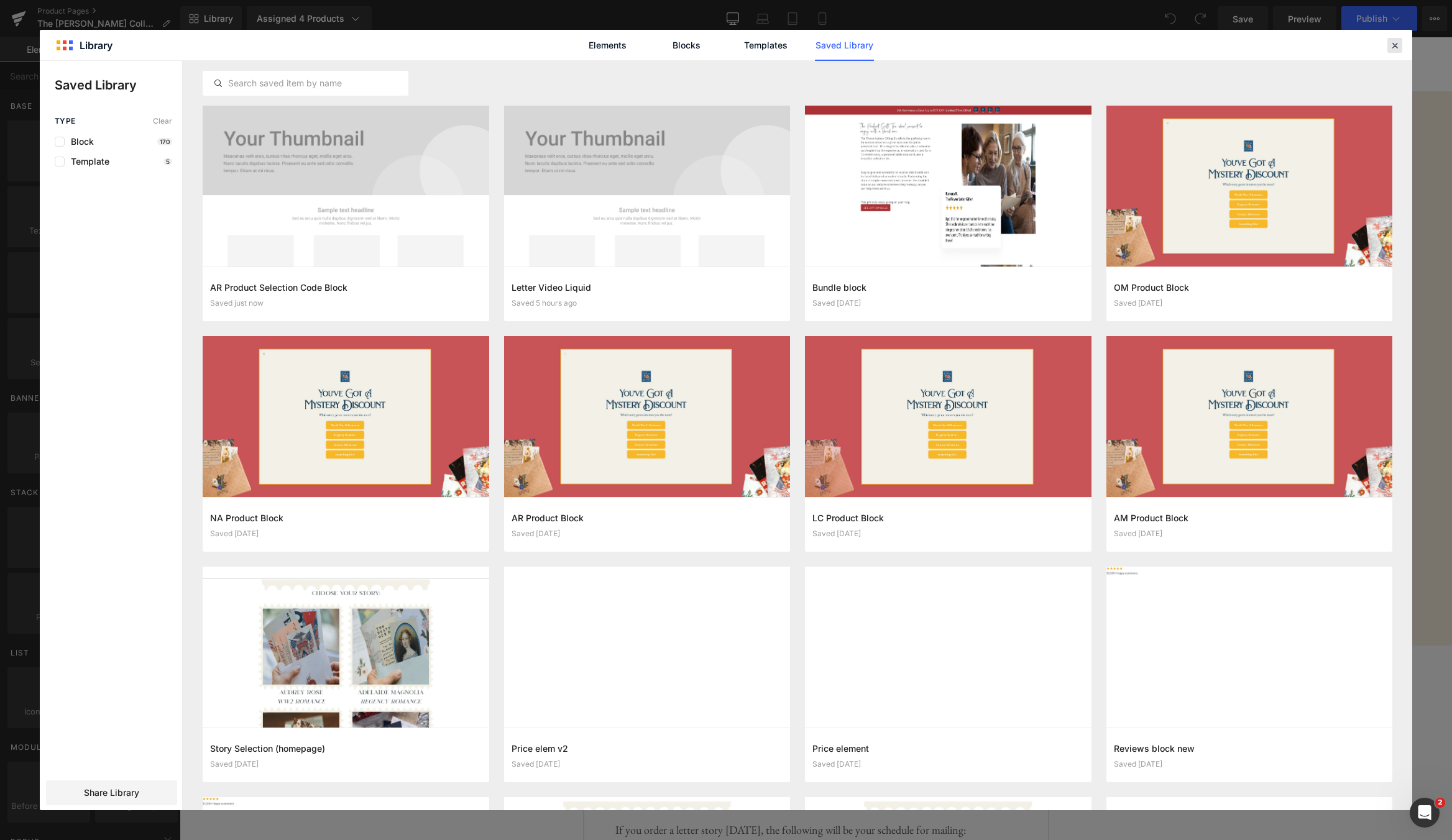
click at [1396, 49] on icon at bounding box center [1395, 45] width 11 height 11
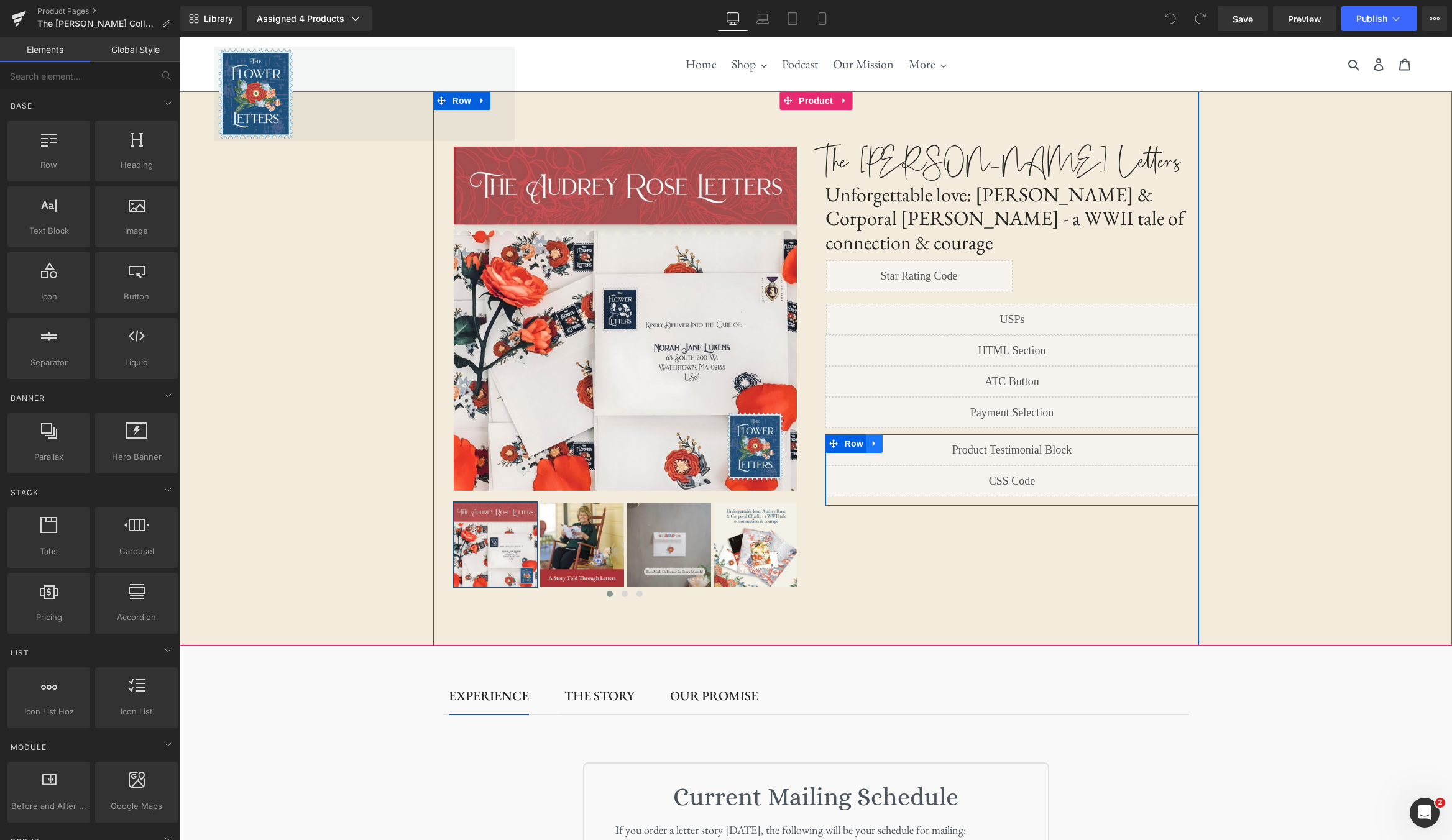
click at [879, 434] on link at bounding box center [875, 443] width 16 height 19
click at [877, 434] on link at bounding box center [875, 443] width 16 height 19
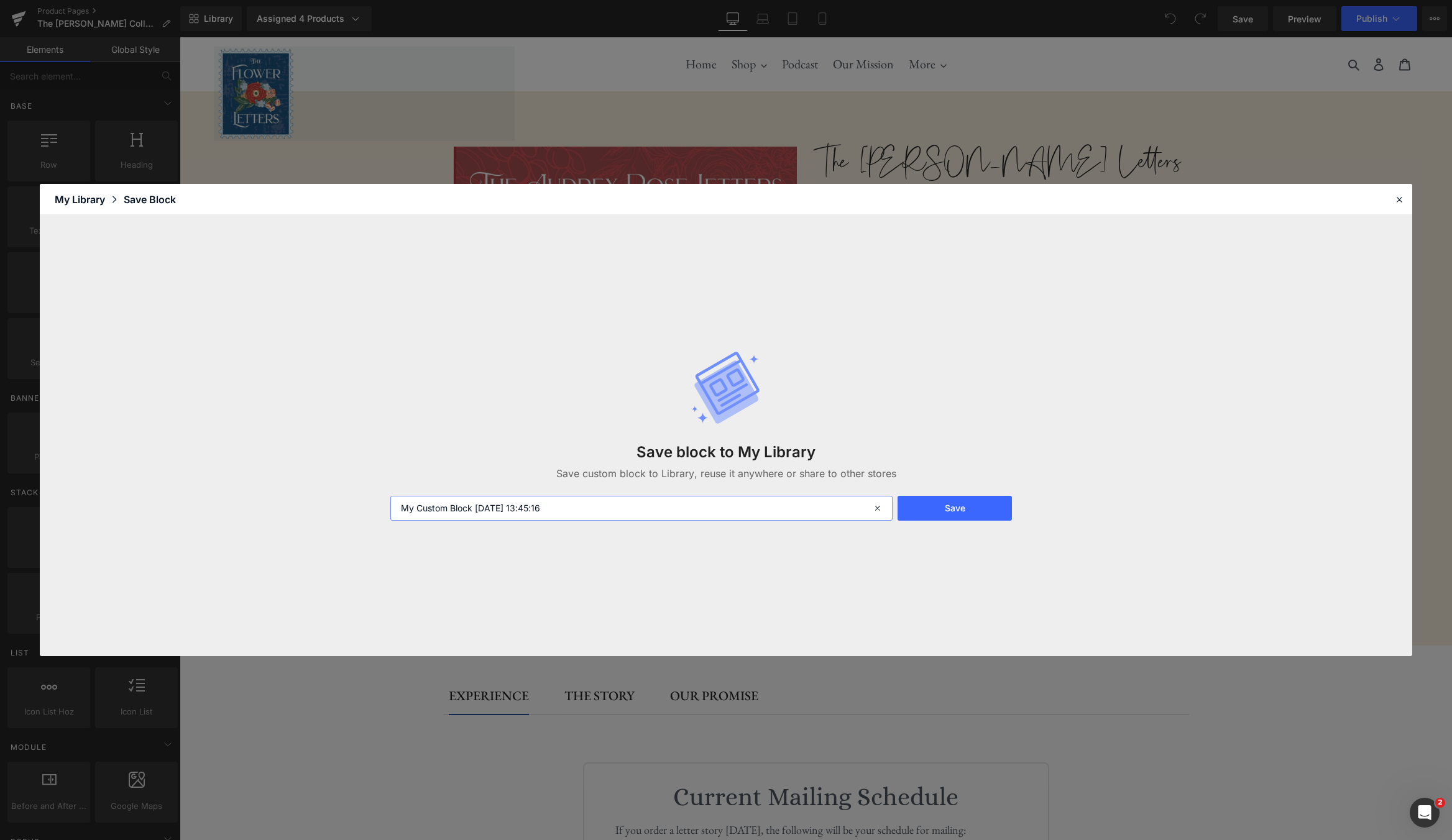
drag, startPoint x: 634, startPoint y: 508, endPoint x: 381, endPoint y: 502, distance: 253.1
click at [381, 502] on div "Save block to My Library Save custom block to Library, reuse it anywhere or sha…" at bounding box center [725, 436] width 1372 height 441
type input "AR Product Selection Code Block 2"
click at [933, 517] on button "Save" at bounding box center [954, 508] width 114 height 25
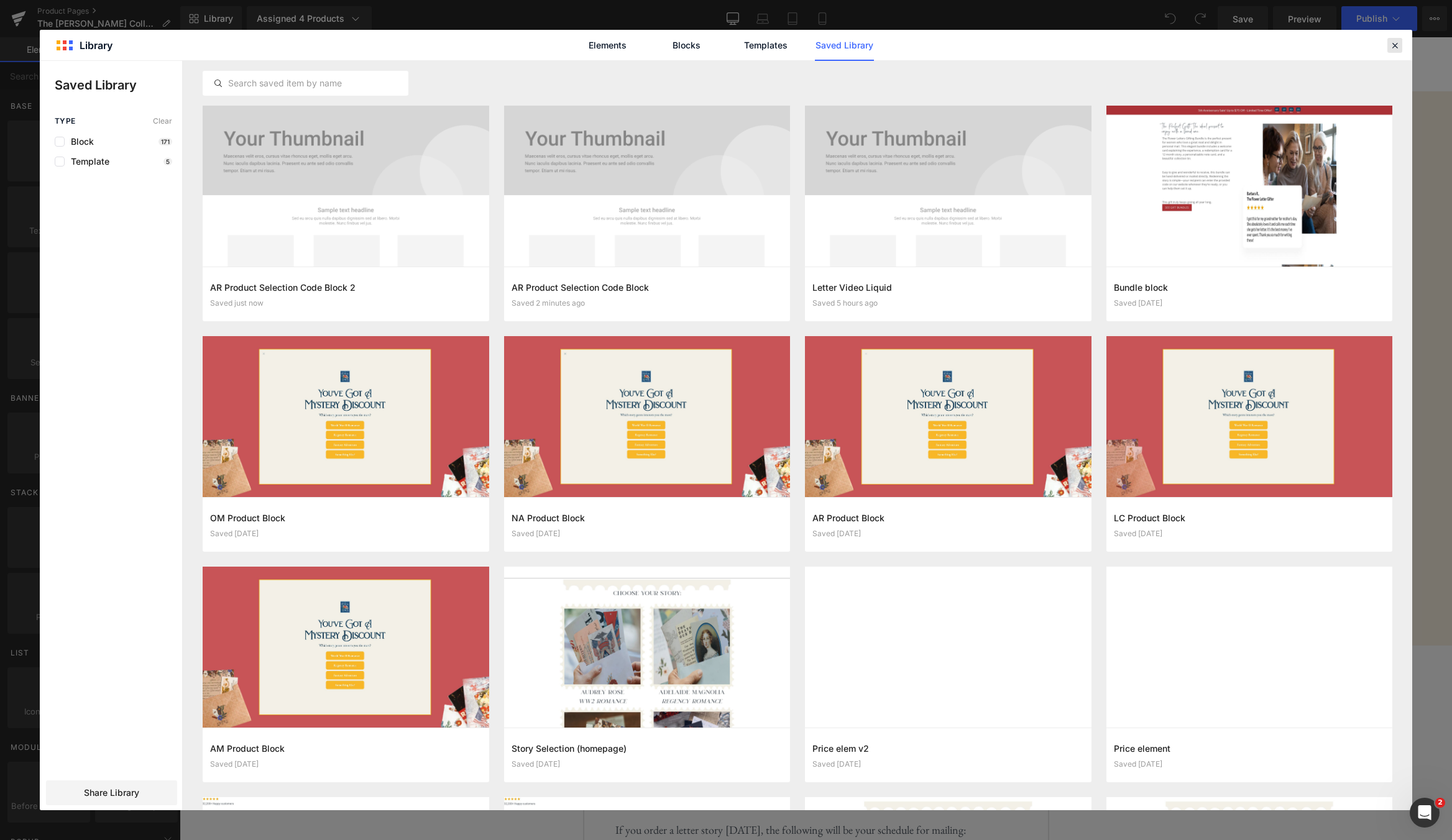
click at [1399, 44] on icon at bounding box center [1395, 45] width 11 height 11
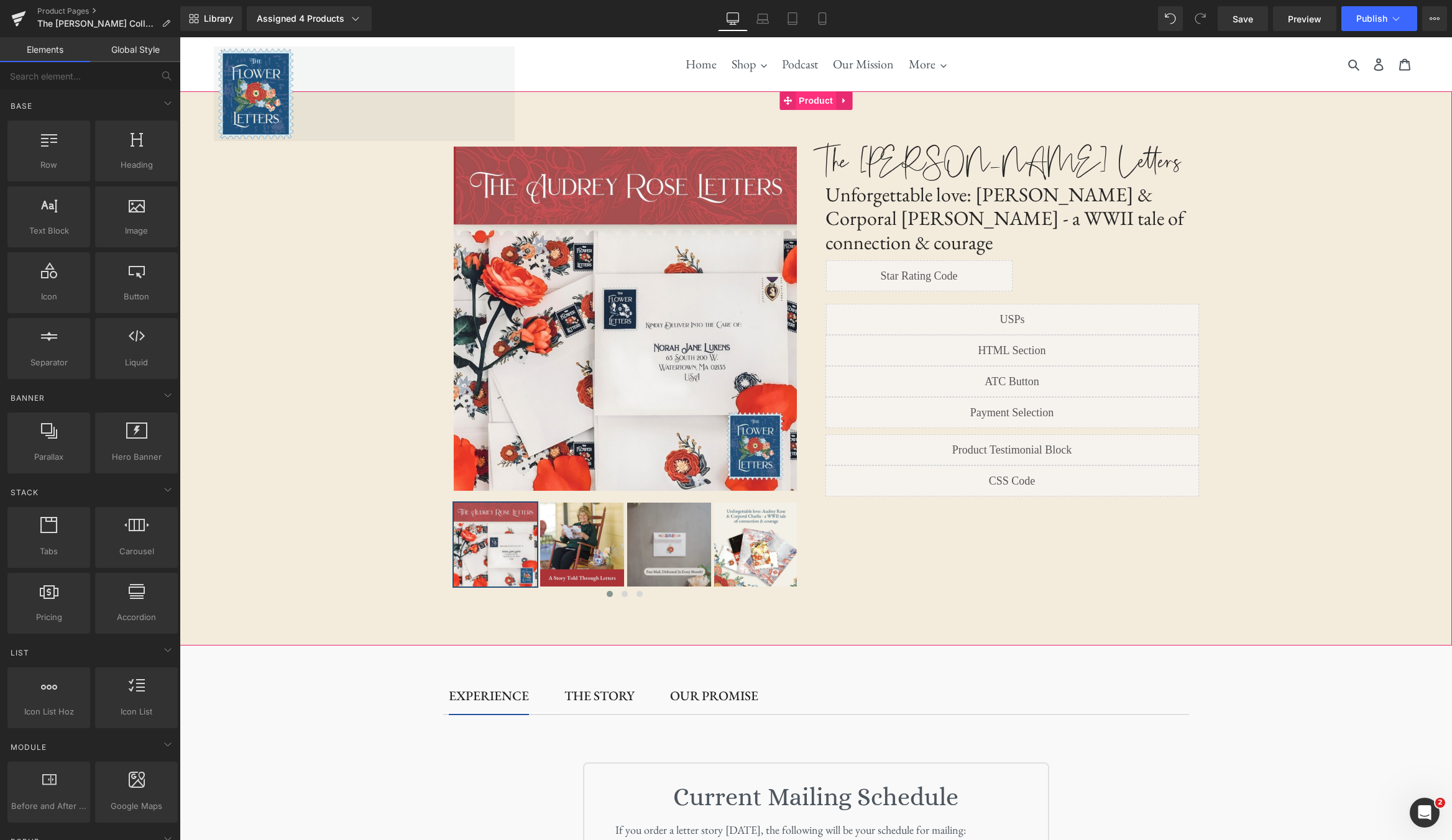
click at [818, 101] on span "Product" at bounding box center [816, 100] width 40 height 19
